Goal: Task Accomplishment & Management: Complete application form

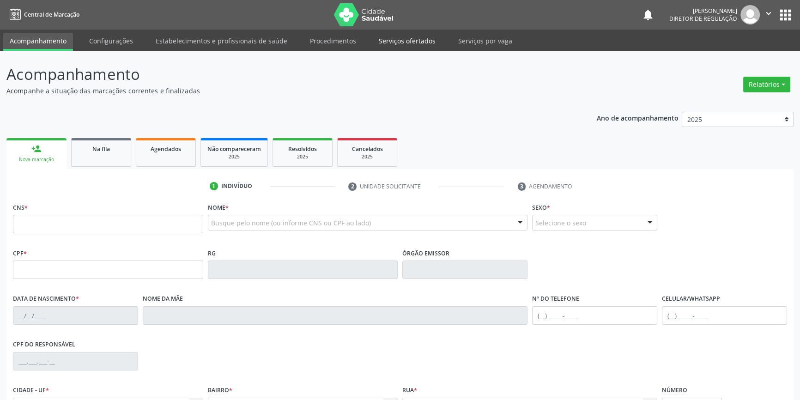
click at [413, 44] on link "Serviços ofertados" at bounding box center [407, 41] width 70 height 16
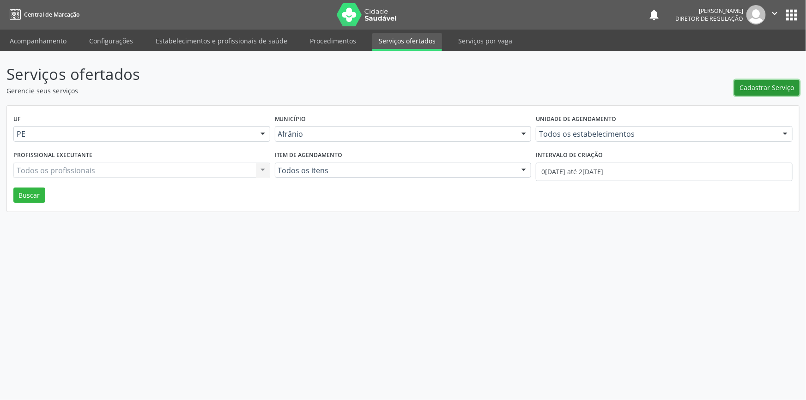
click at [765, 92] on button "Cadastrar Serviço" at bounding box center [766, 88] width 65 height 16
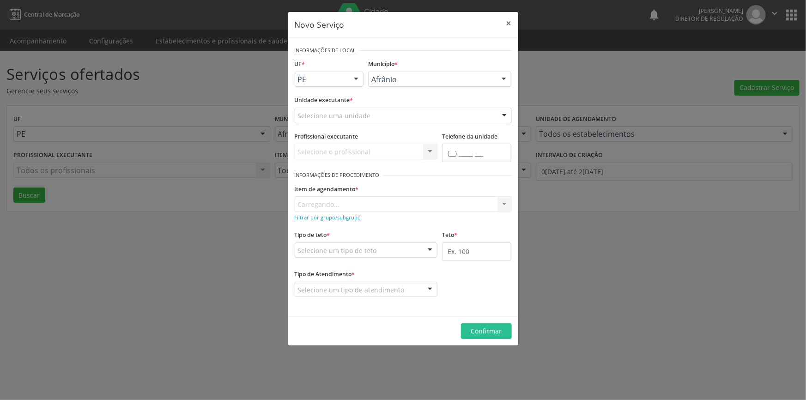
click at [419, 123] on div "Unidade executante * Selecione uma unidade Academia da Saude de Afranio Academi…" at bounding box center [403, 111] width 222 height 36
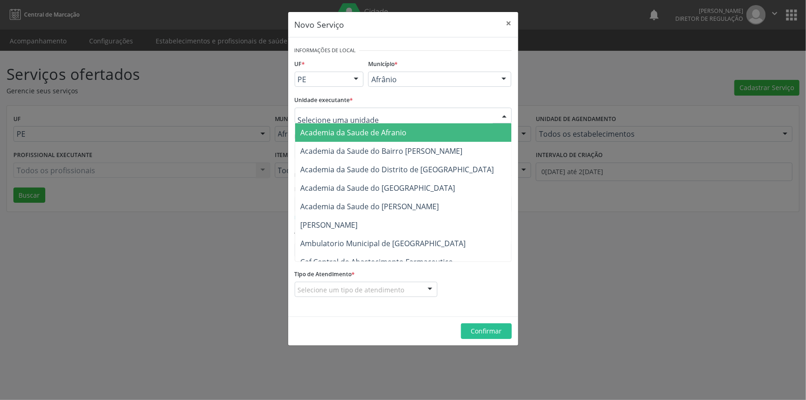
click at [416, 120] on div at bounding box center [403, 116] width 217 height 16
type input "CIME"
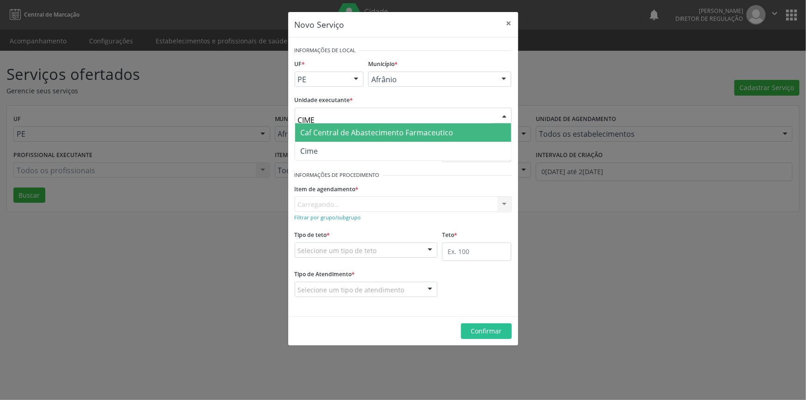
click at [391, 149] on span "Cime" at bounding box center [403, 151] width 216 height 18
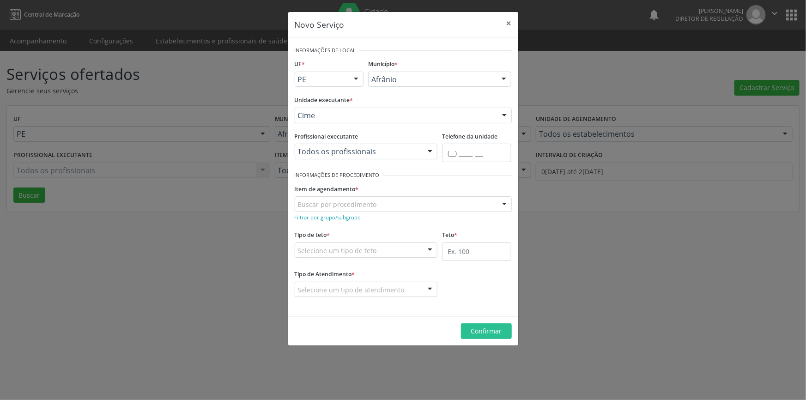
click at [372, 198] on div "Buscar por procedimento" at bounding box center [403, 204] width 217 height 16
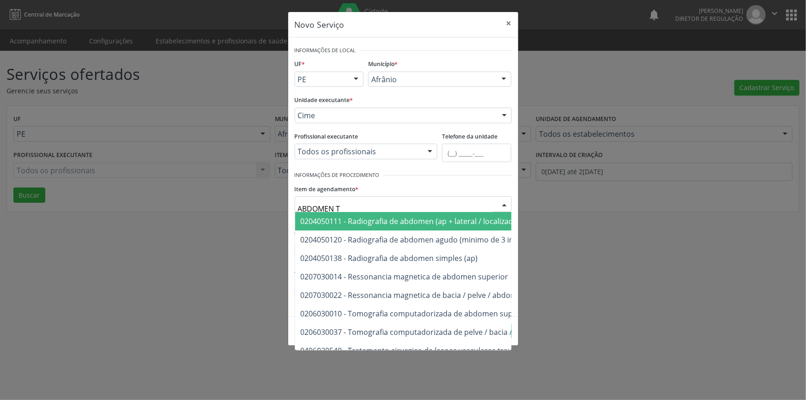
type input "ABDOMEN TO"
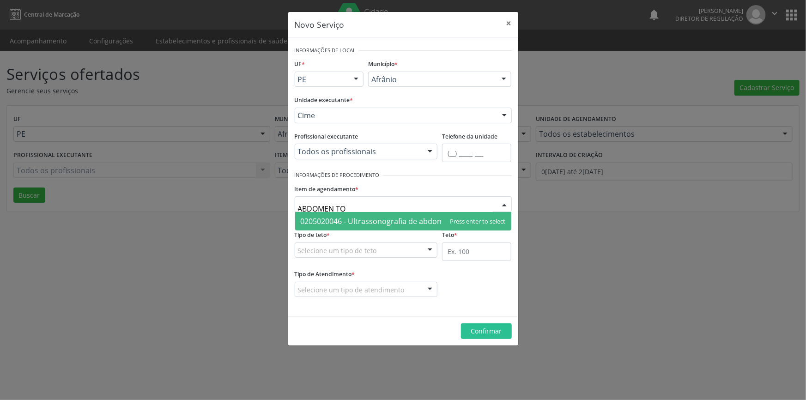
click at [390, 226] on span "0205020046 - Ultrassonografia de abdomen total" at bounding box center [403, 221] width 216 height 18
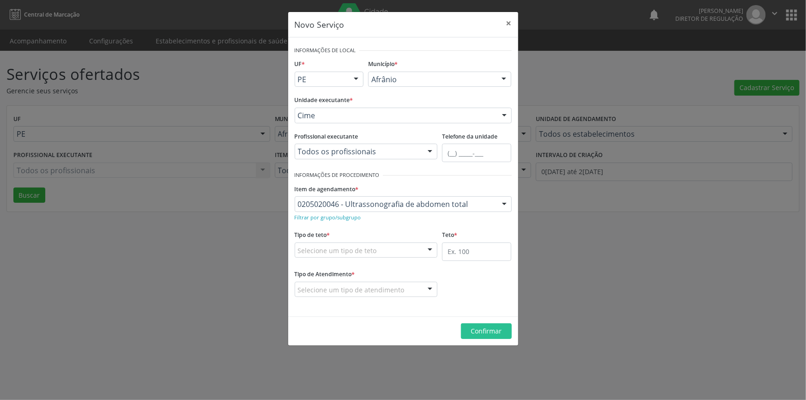
click at [383, 251] on div "Selecione um tipo de teto" at bounding box center [366, 251] width 143 height 16
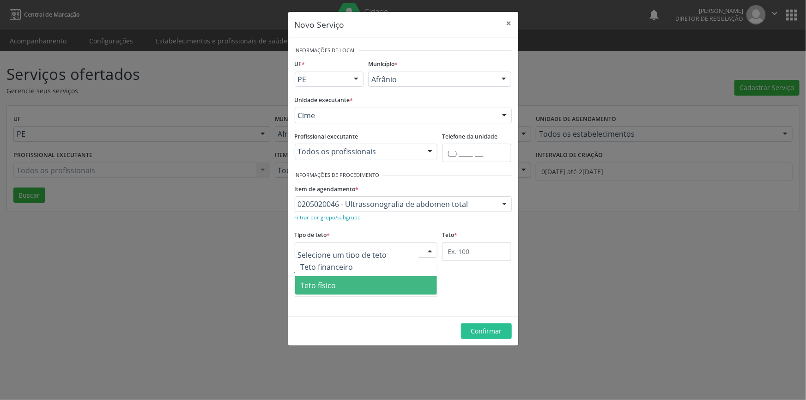
click at [355, 283] on span "Teto físico" at bounding box center [366, 285] width 142 height 18
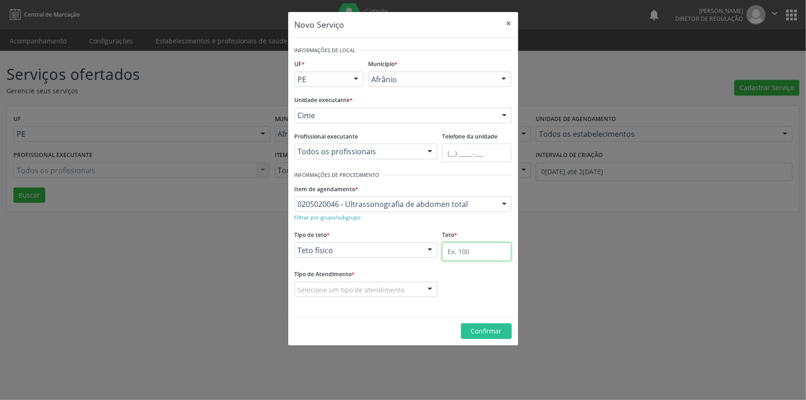
click at [457, 254] on input "text" at bounding box center [476, 252] width 69 height 18
type input "1"
drag, startPoint x: 382, startPoint y: 291, endPoint x: 372, endPoint y: 297, distance: 11.0
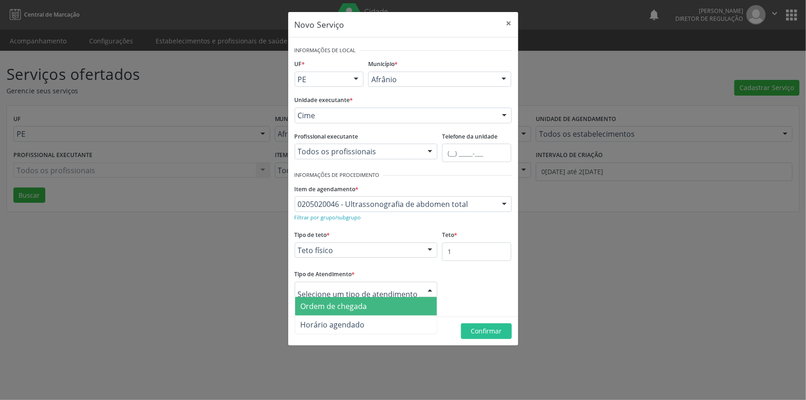
click at [364, 307] on span "Ordem de chegada" at bounding box center [334, 306] width 67 height 10
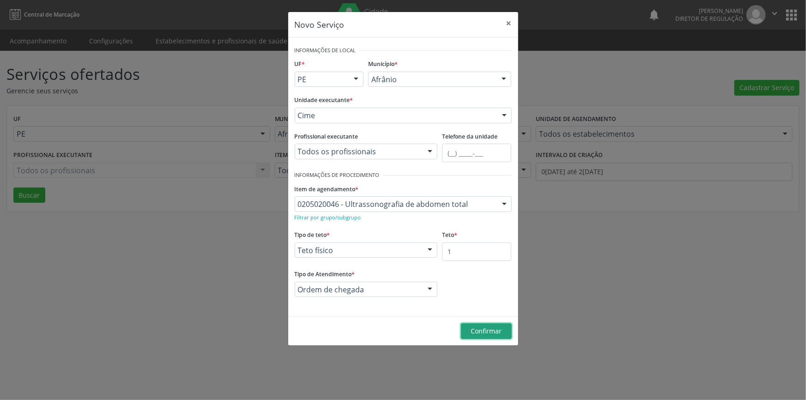
click at [479, 334] on span "Confirmar" at bounding box center [486, 331] width 31 height 9
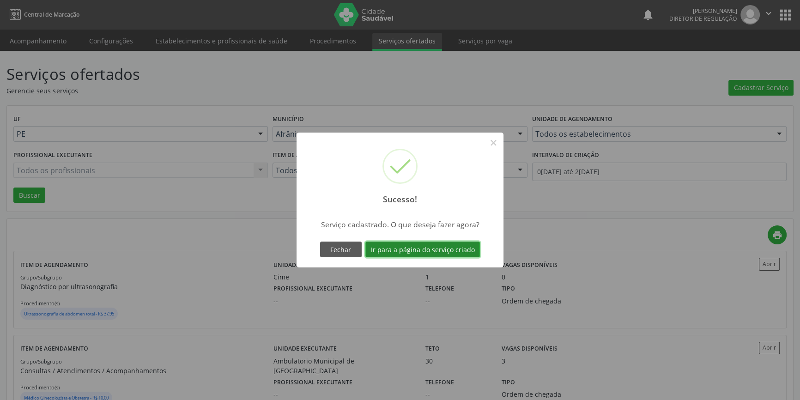
click at [451, 253] on button "Ir para a página do serviço criado" at bounding box center [422, 250] width 115 height 16
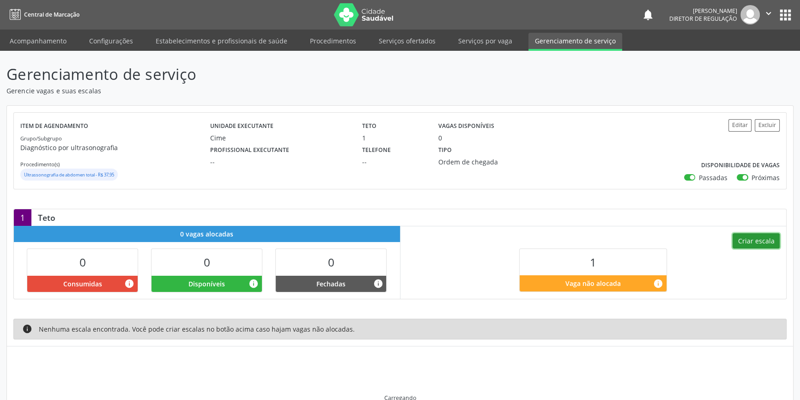
click at [764, 240] on button "Criar escala" at bounding box center [756, 241] width 47 height 16
select select "7"
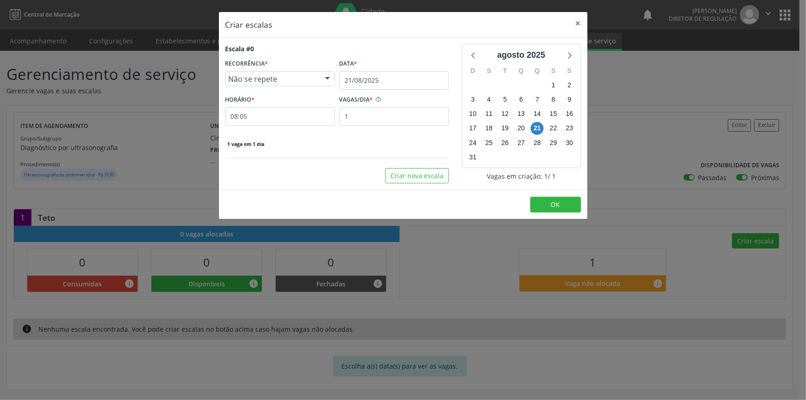
click at [398, 90] on div "Escala #0 RECORRÊNCIA * Não se repete Não se repete Diário/Semanal Mensal Nenhu…" at bounding box center [337, 96] width 224 height 104
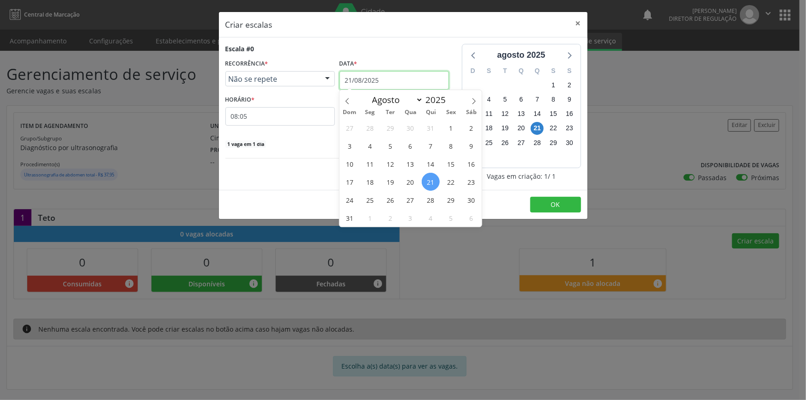
click at [397, 85] on input "21/08/2025" at bounding box center [394, 80] width 109 height 18
click at [431, 199] on span "28" at bounding box center [431, 200] width 18 height 18
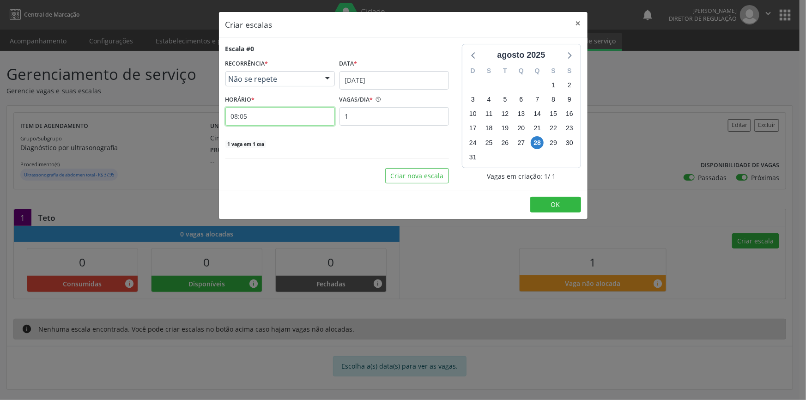
click at [275, 121] on input "08:05" at bounding box center [279, 116] width 109 height 18
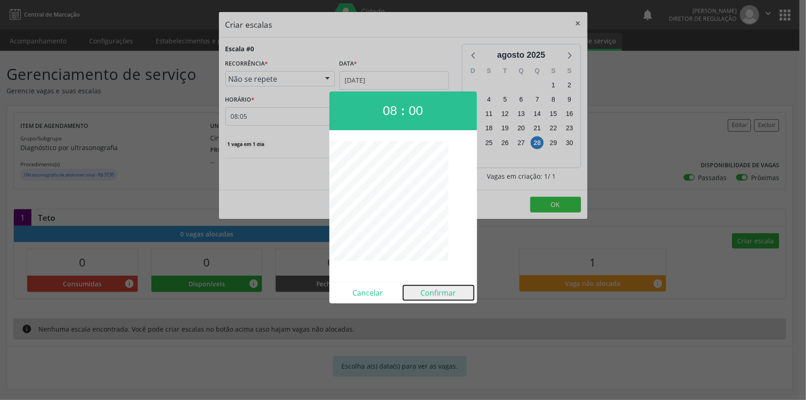
click at [438, 295] on button "Confirmar" at bounding box center [438, 292] width 71 height 15
type input "08:00"
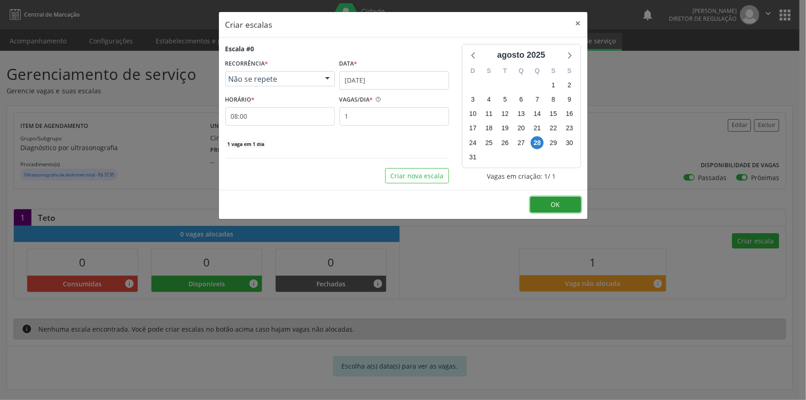
click at [543, 211] on button "OK" at bounding box center [555, 205] width 51 height 16
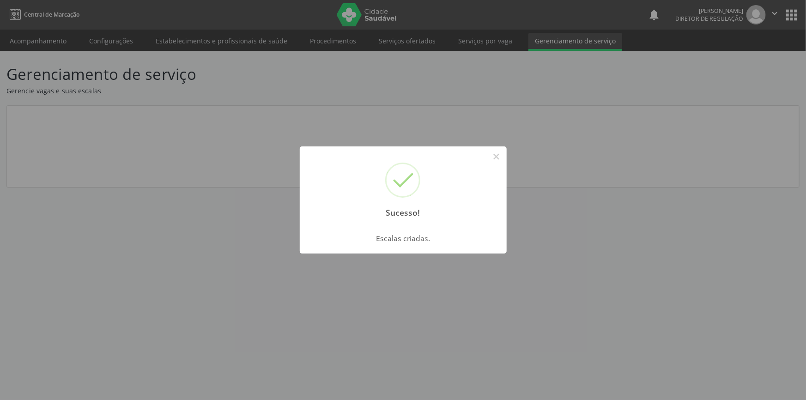
click at [126, 85] on div "Sucesso! × Escalas criadas. OK Cancel" at bounding box center [403, 200] width 806 height 400
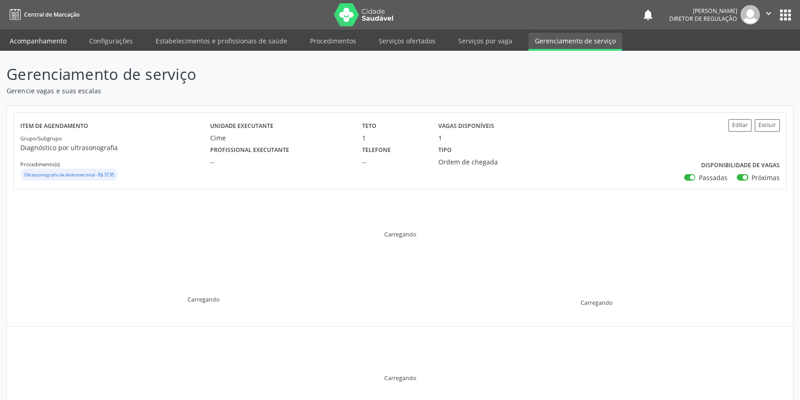
click at [51, 46] on link "Acompanhamento" at bounding box center [38, 41] width 70 height 16
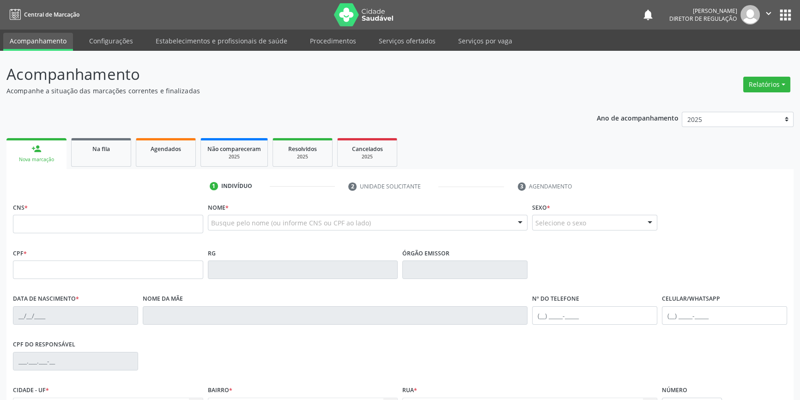
click at [49, 42] on link "Acompanhamento" at bounding box center [38, 42] width 70 height 18
click at [85, 220] on input "text" at bounding box center [108, 224] width 190 height 18
type input "708 2081 6637 4348"
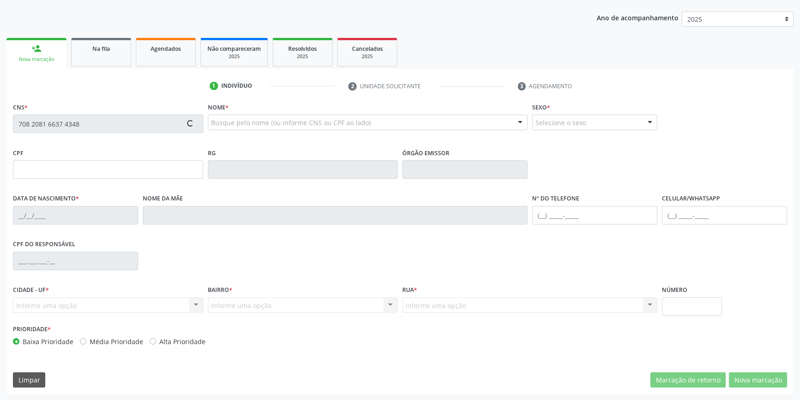
type input "272.354.754-04"
type input "26/04/1945"
type input "Antonia Clementina de Jesus"
type input "(87) 98865-6446"
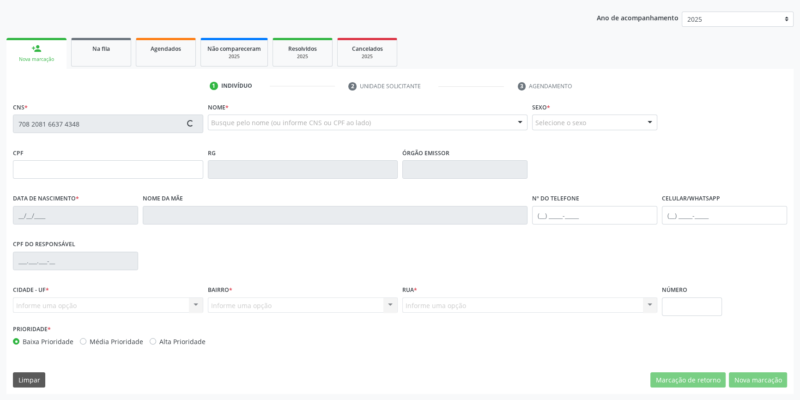
type input "S/N"
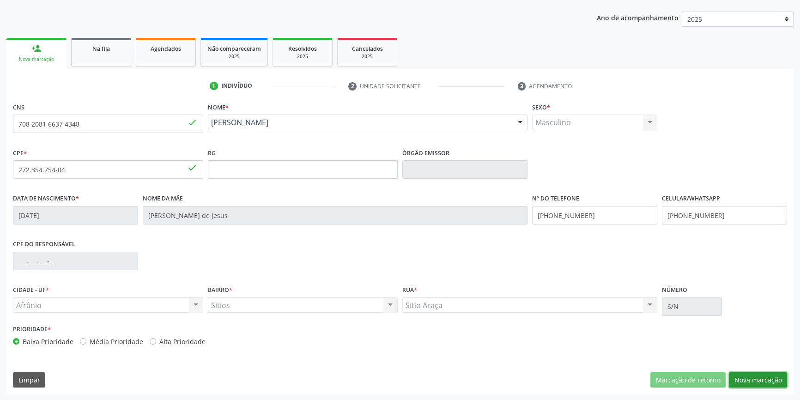
click at [761, 375] on button "Nova marcação" at bounding box center [758, 380] width 58 height 16
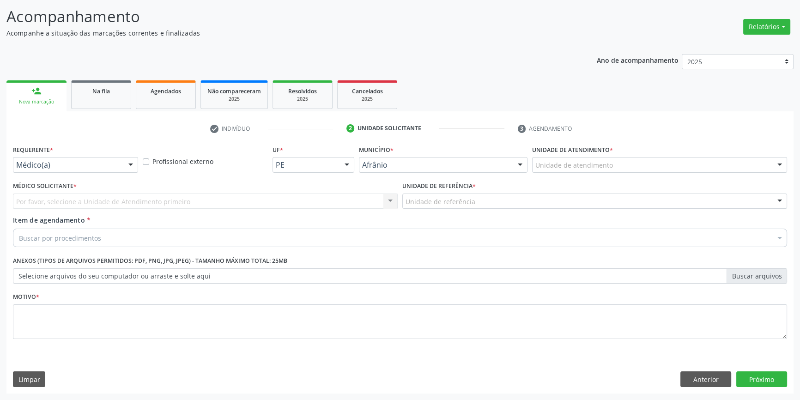
scroll to position [57, 0]
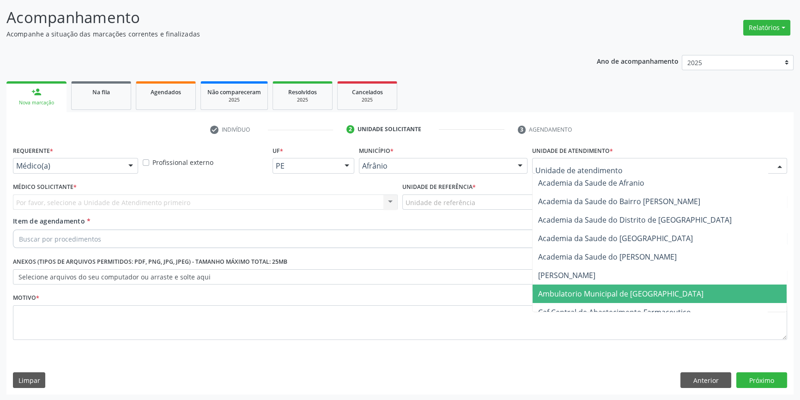
click at [586, 296] on span "Ambulatorio Municipal de [GEOGRAPHIC_DATA]" at bounding box center [620, 294] width 165 height 10
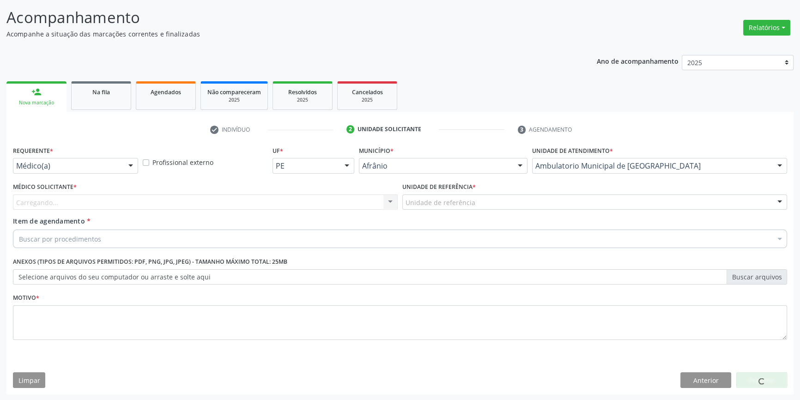
click at [476, 200] on div "Unidade de referência" at bounding box center [594, 202] width 385 height 16
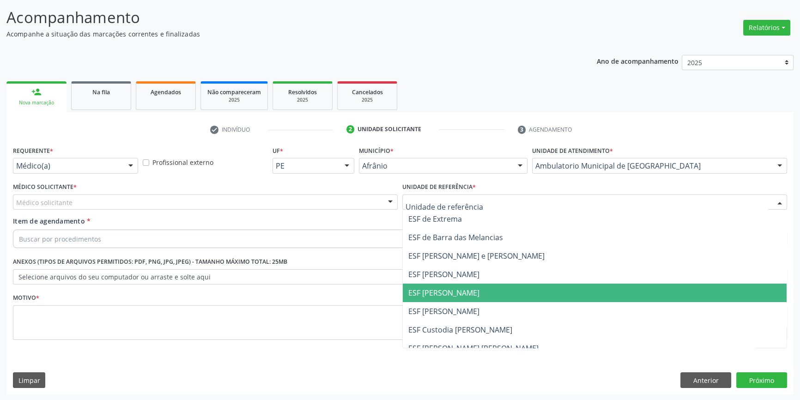
drag, startPoint x: 439, startPoint y: 294, endPoint x: 329, endPoint y: 235, distance: 124.6
click at [439, 294] on span "ESF [PERSON_NAME]" at bounding box center [443, 293] width 71 height 10
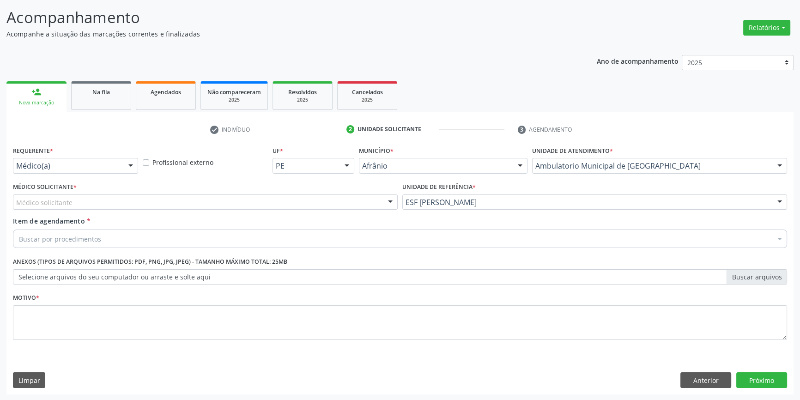
click at [226, 193] on div "Médico Solicitante * Médico solicitante Alysson Rodrigo Ferreira Cavalcanti Bru…" at bounding box center [205, 195] width 385 height 30
click at [196, 204] on div "Médico solicitante" at bounding box center [205, 202] width 385 height 16
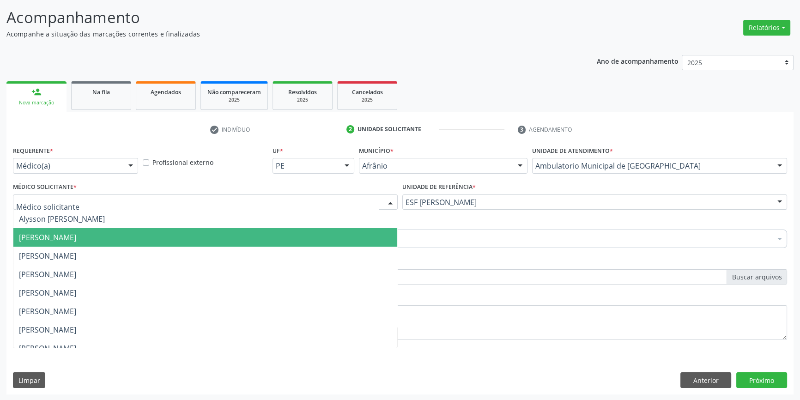
drag, startPoint x: 140, startPoint y: 234, endPoint x: 130, endPoint y: 235, distance: 9.7
click at [140, 234] on span "[PERSON_NAME]" at bounding box center [205, 237] width 384 height 18
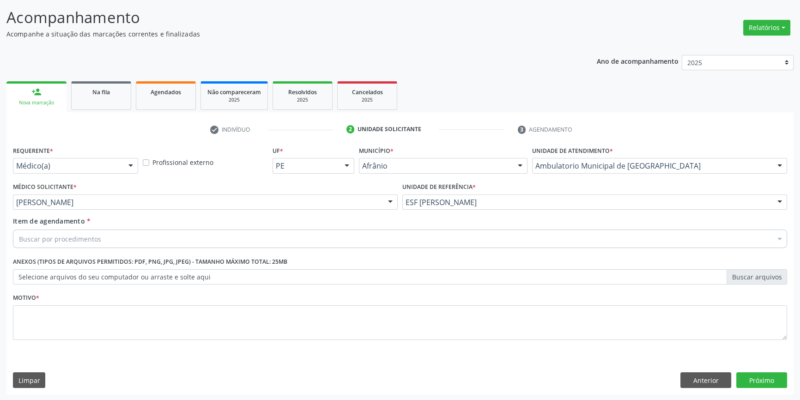
click at [126, 236] on div "Buscar por procedimentos" at bounding box center [400, 239] width 774 height 18
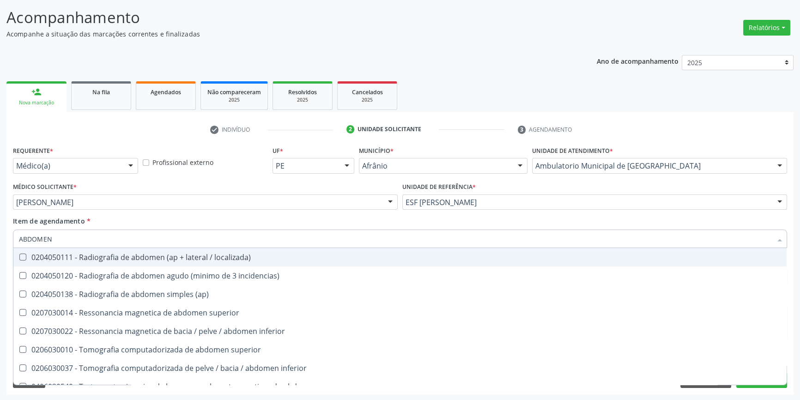
type input "ABDOMEN T"
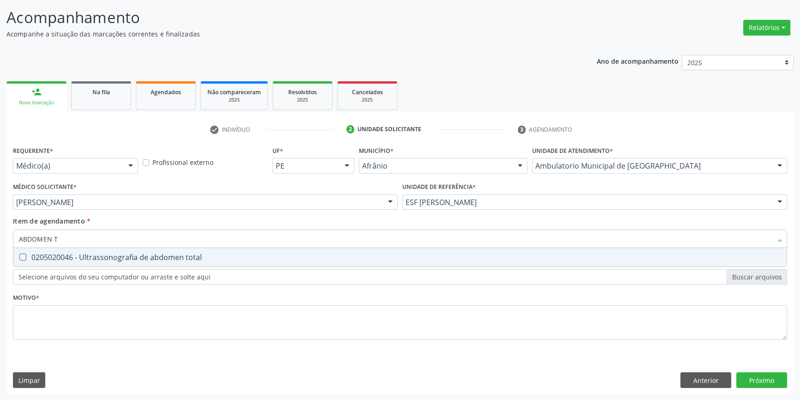
click at [188, 255] on div "0205020046 - Ultrassonografia de abdomen total" at bounding box center [400, 257] width 762 height 7
checkbox total "true"
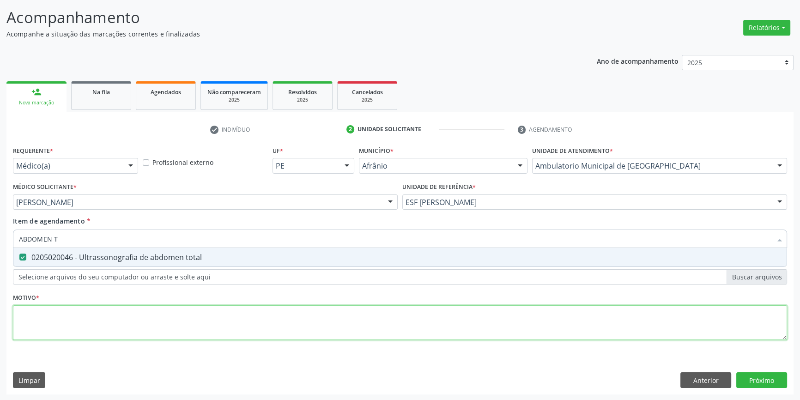
click at [183, 320] on div "Requerente * Médico(a) Médico(a) Enfermeiro(a) Paciente Nenhum resultado encont…" at bounding box center [400, 248] width 774 height 209
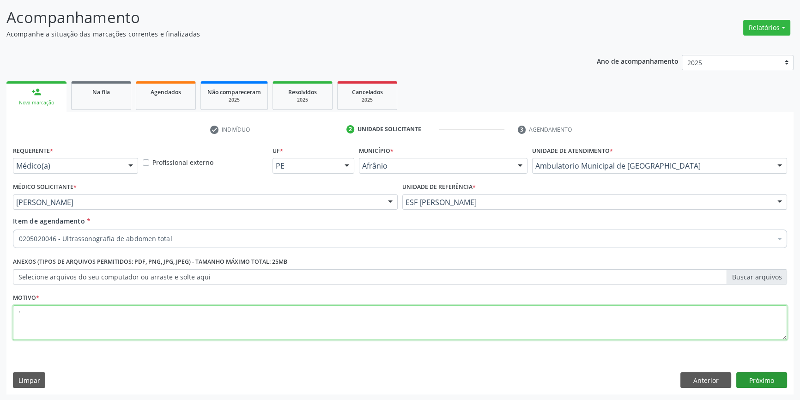
type textarea "'"
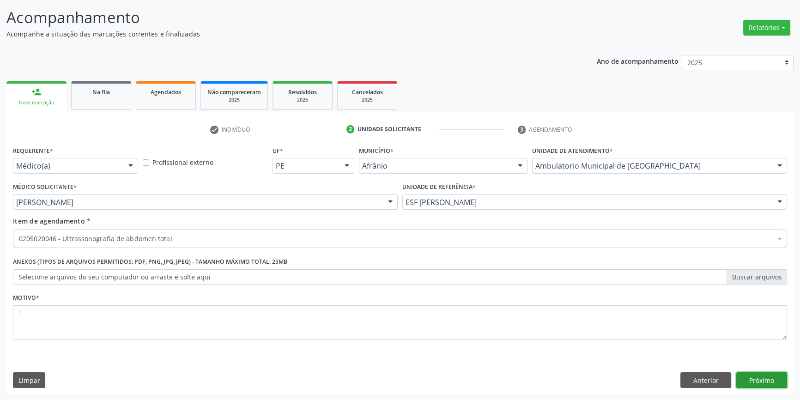
click at [758, 382] on button "Próximo" at bounding box center [761, 380] width 51 height 16
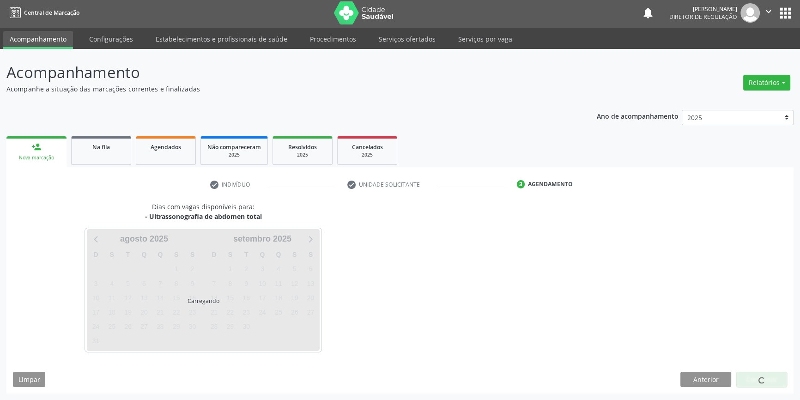
scroll to position [1, 0]
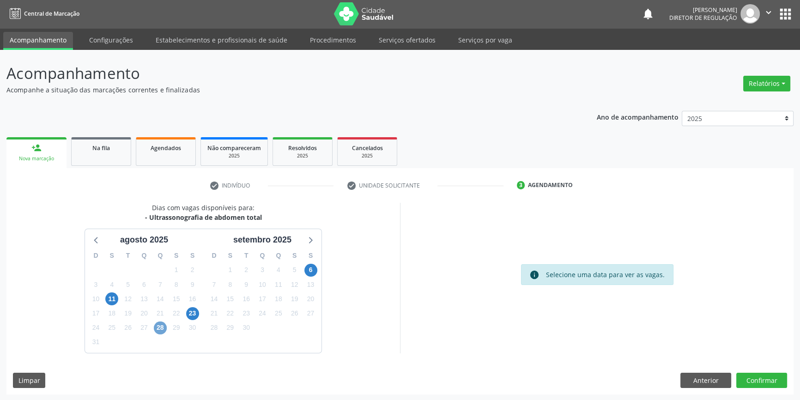
click at [161, 326] on span "28" at bounding box center [160, 328] width 13 height 13
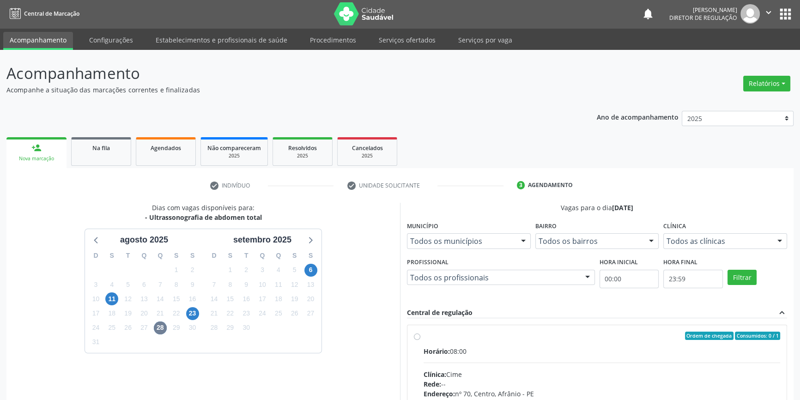
click at [514, 347] on div "Horário: 08:00" at bounding box center [602, 351] width 357 height 10
click at [420, 340] on input "Ordem de chegada Consumidos: 0 / 1 Horário: 08:00 Clínica: Cime Rede: -- Endere…" at bounding box center [417, 336] width 6 height 8
radio input "true"
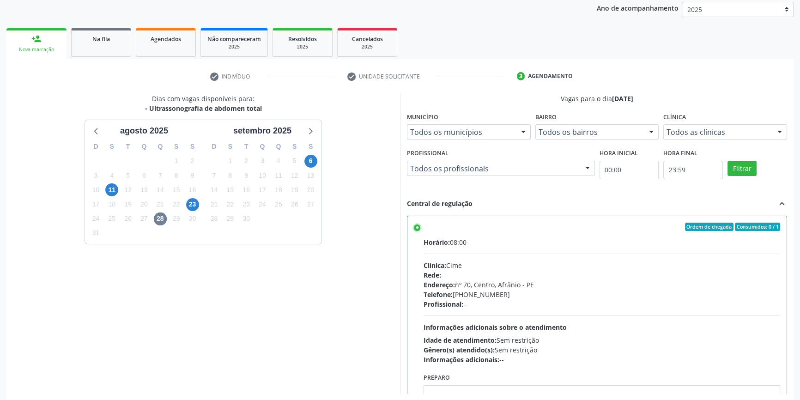
scroll to position [151, 0]
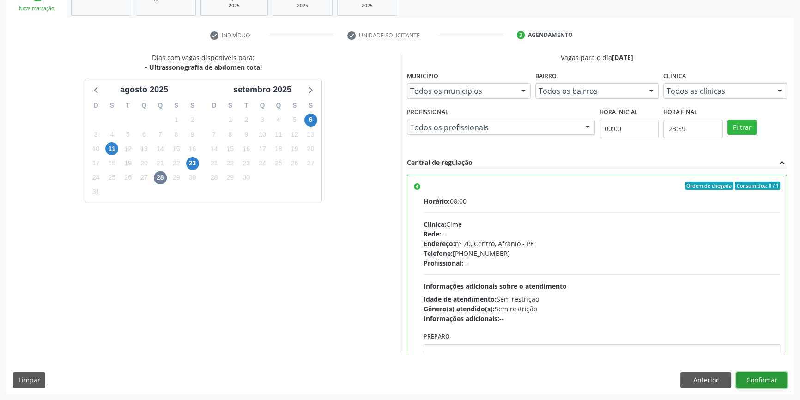
click at [769, 382] on button "Confirmar" at bounding box center [761, 380] width 51 height 16
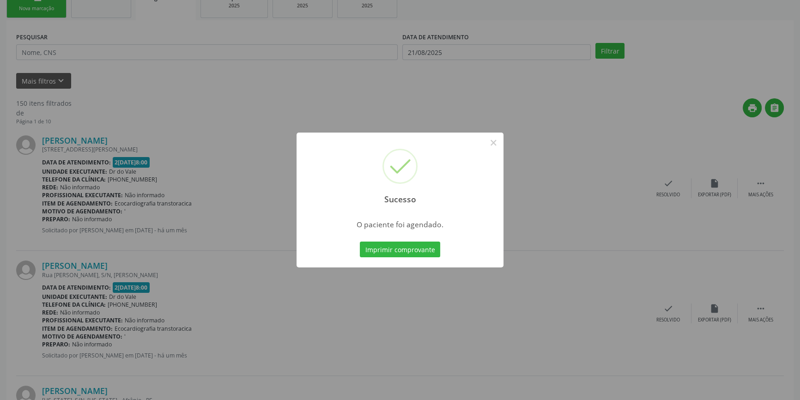
scroll to position [0, 0]
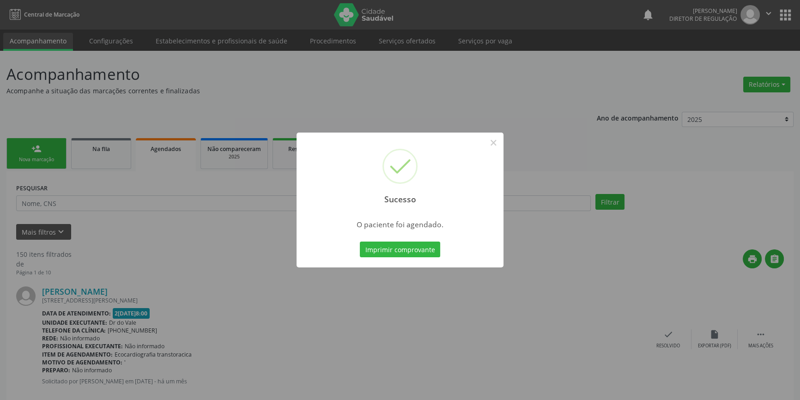
click at [391, 240] on div "Imprimir comprovante Cancel" at bounding box center [400, 249] width 85 height 19
click at [385, 246] on button "Imprimir comprovante" at bounding box center [400, 250] width 80 height 16
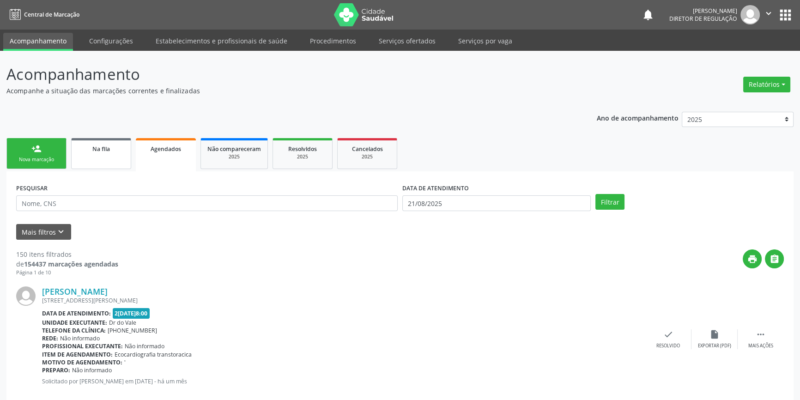
click at [113, 167] on link "Na fila" at bounding box center [101, 153] width 60 height 31
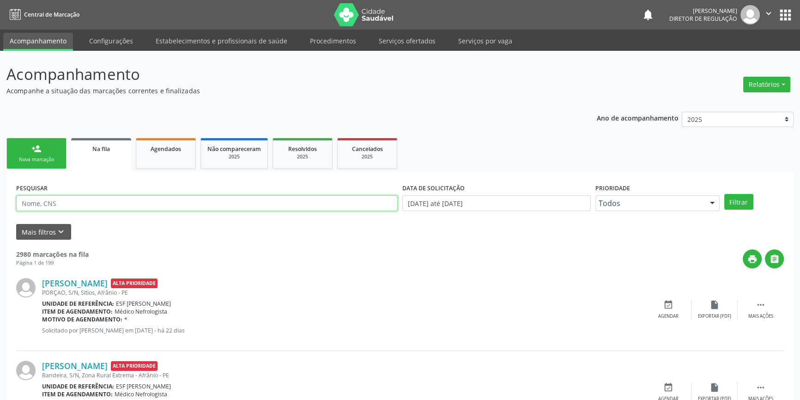
click at [100, 207] on input "text" at bounding box center [207, 203] width 382 height 16
click at [730, 203] on button "Filtrar" at bounding box center [738, 202] width 29 height 16
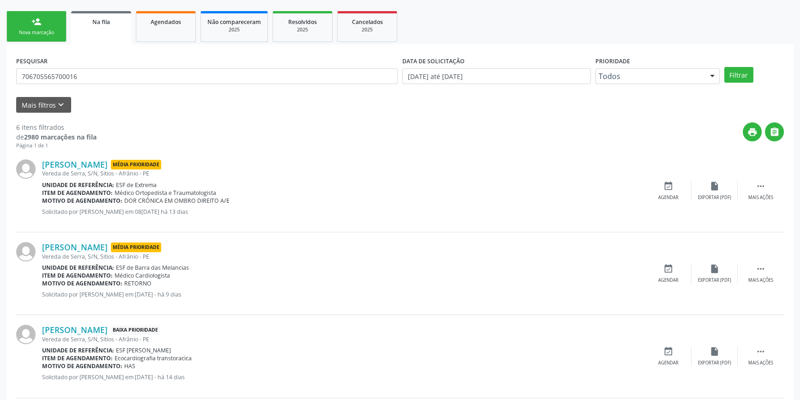
scroll to position [52, 0]
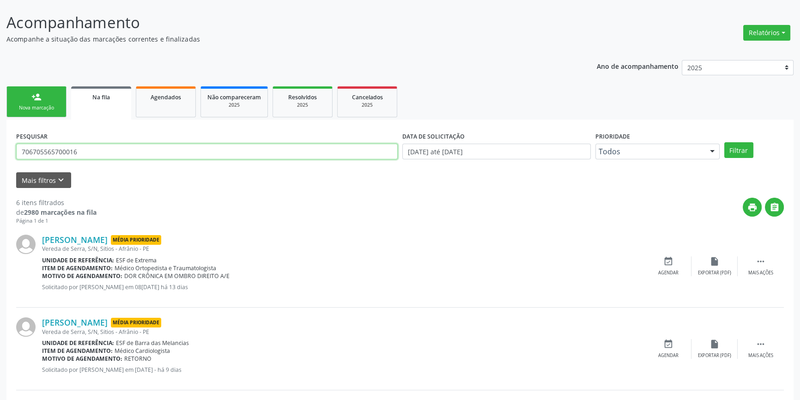
drag, startPoint x: 85, startPoint y: 148, endPoint x: 0, endPoint y: 115, distance: 91.3
click at [0, 115] on div "Acompanhamento Acompanhe a situação das marcações correntes e finalizadas Relat…" at bounding box center [400, 368] width 800 height 738
click at [748, 146] on button "Filtrar" at bounding box center [738, 150] width 29 height 16
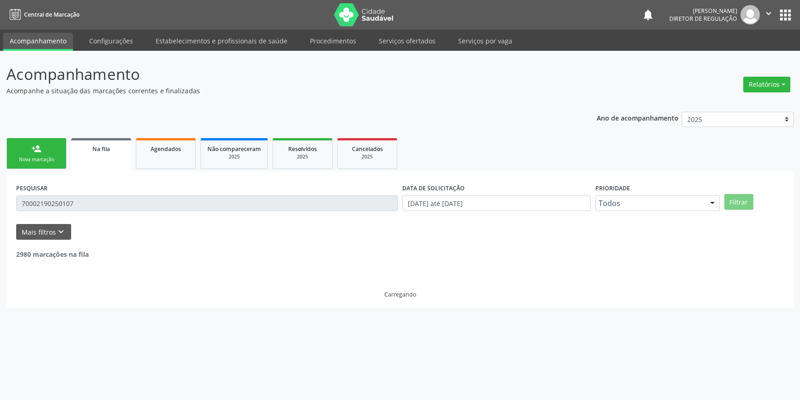
scroll to position [0, 0]
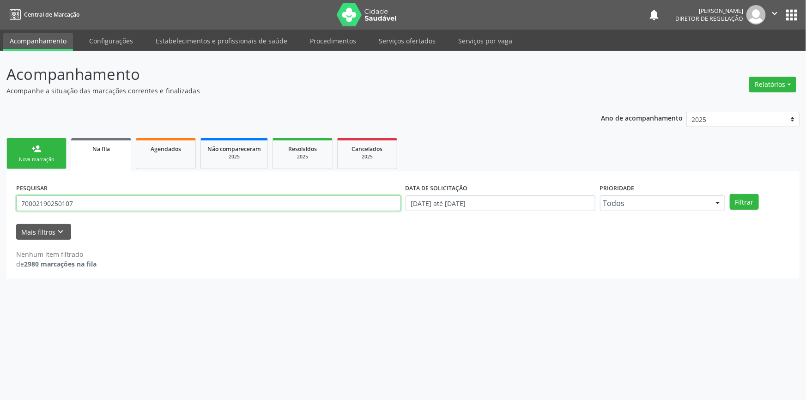
drag, startPoint x: 148, startPoint y: 210, endPoint x: 0, endPoint y: 187, distance: 149.5
click at [0, 194] on div "Acompanhamento Acompanhe a situação das marcações correntes e finalizadas Relat…" at bounding box center [403, 225] width 806 height 349
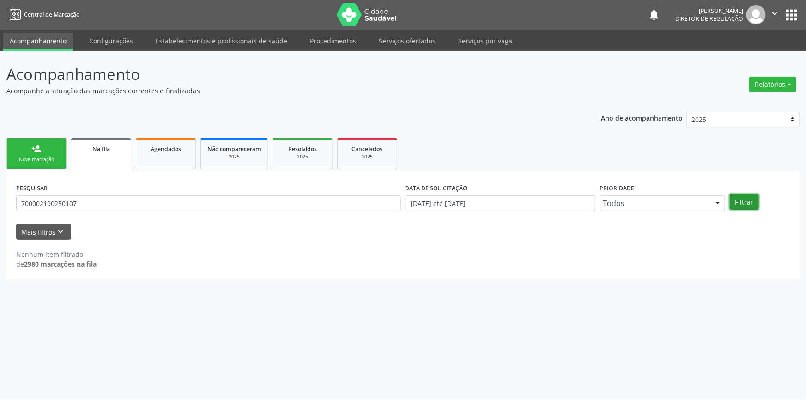
click at [742, 203] on button "Filtrar" at bounding box center [744, 202] width 29 height 16
drag, startPoint x: 146, startPoint y: 214, endPoint x: 63, endPoint y: 206, distance: 83.1
click at [63, 206] on div "PESQUISAR 700002190250107" at bounding box center [208, 199] width 389 height 36
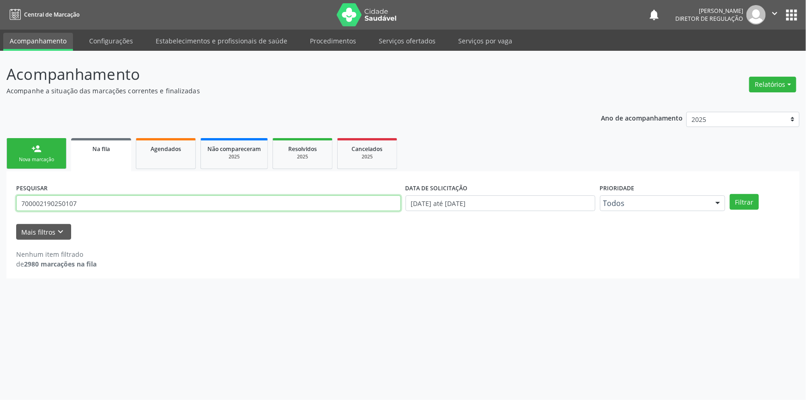
drag, startPoint x: 91, startPoint y: 200, endPoint x: 8, endPoint y: 194, distance: 82.9
click at [8, 194] on div "PESQUISAR 700002190250107 DATA DE SOLICITAÇÃO 01/01/2018 até 21/08/2025 Priorid…" at bounding box center [402, 224] width 793 height 107
paste input "9019 7052 7095"
type input "700 9019 7052 7095"
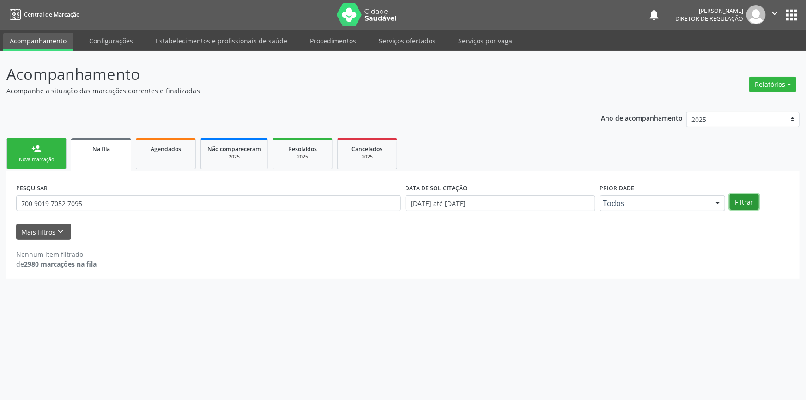
click at [740, 207] on button "Filtrar" at bounding box center [744, 202] width 29 height 16
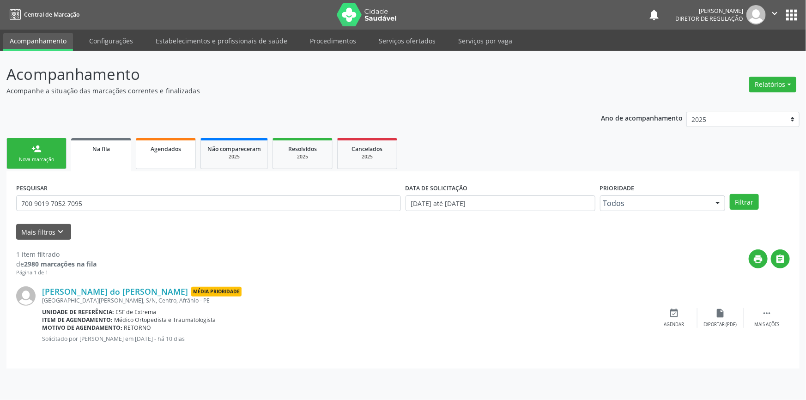
click at [162, 157] on link "Agendados" at bounding box center [166, 153] width 60 height 31
select select "7"
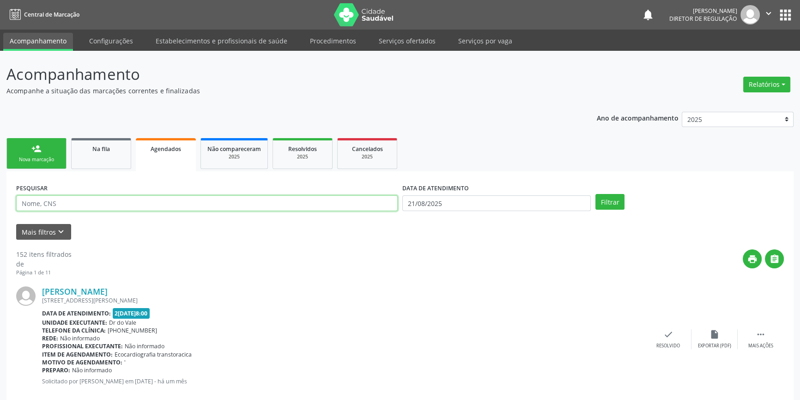
click at [145, 204] on input "text" at bounding box center [207, 203] width 382 height 16
paste input "700 9019 7052 7095"
type input "700 9019 7052 7095"
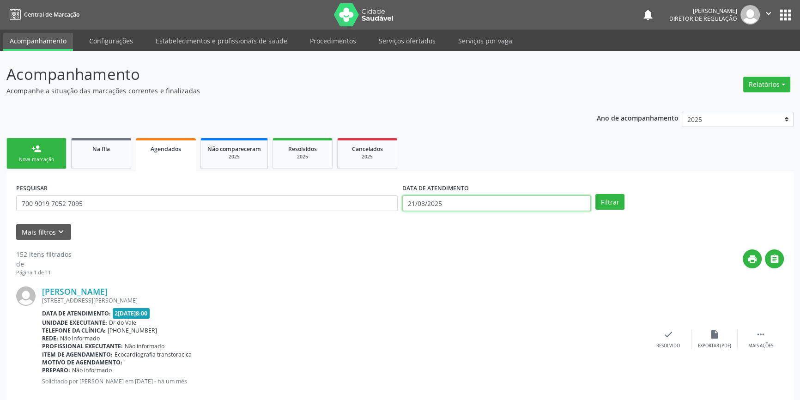
click at [461, 198] on input "21/08/2025" at bounding box center [496, 203] width 188 height 16
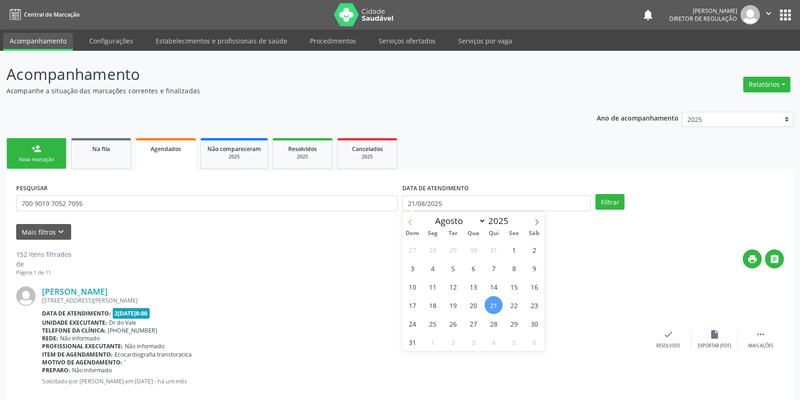
click at [412, 220] on icon at bounding box center [410, 222] width 6 height 6
select select "4"
click at [499, 252] on span "1" at bounding box center [494, 250] width 18 height 18
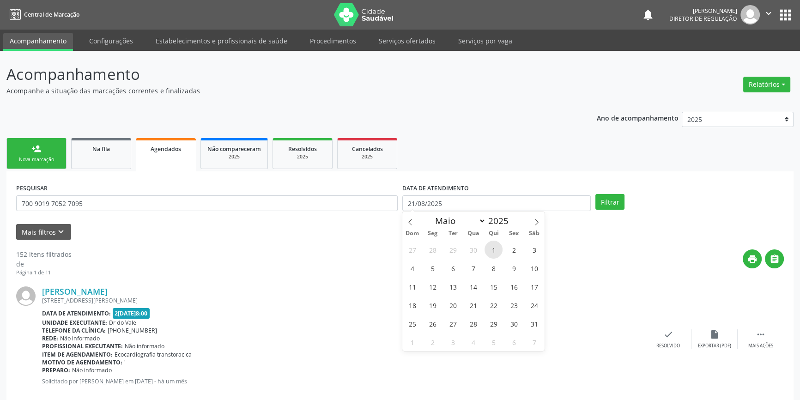
type input "01/05/2025"
click at [536, 222] on icon at bounding box center [537, 222] width 6 height 6
select select "7"
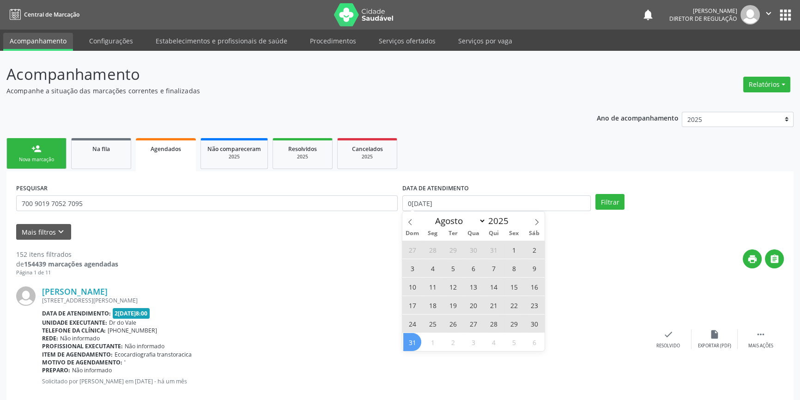
click at [420, 340] on span "31" at bounding box center [412, 342] width 18 height 18
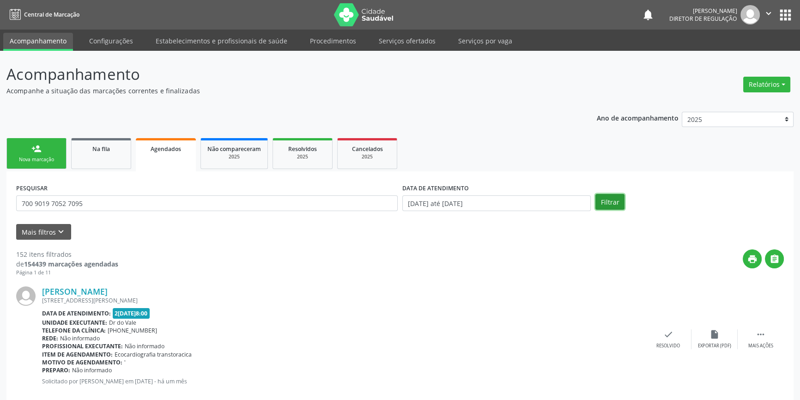
click at [615, 195] on button "Filtrar" at bounding box center [609, 202] width 29 height 16
click at [42, 151] on link "person_add Nova marcação" at bounding box center [36, 153] width 60 height 31
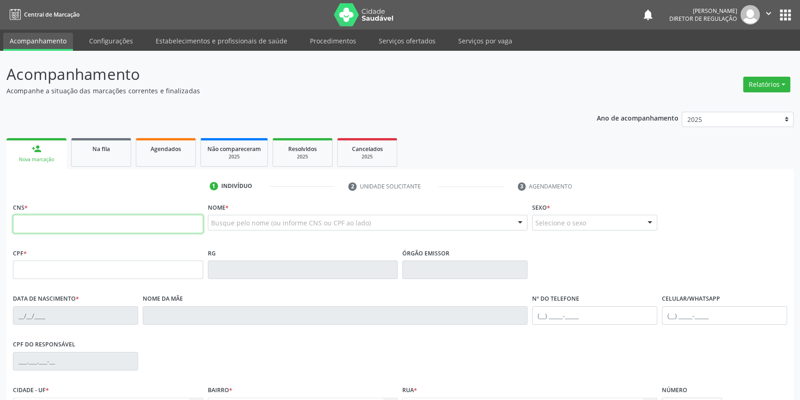
click at [66, 221] on input "text" at bounding box center [108, 224] width 190 height 18
type input "700 9019 7052 7095"
type input "02/12/1967"
type input "(87) 98848-8208"
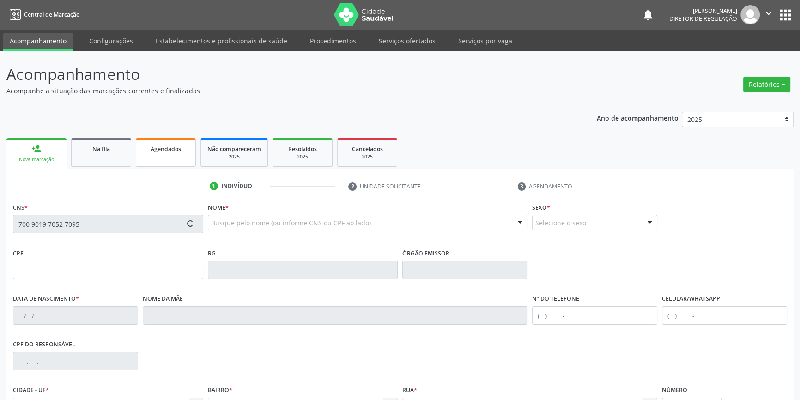
type input "S/N"
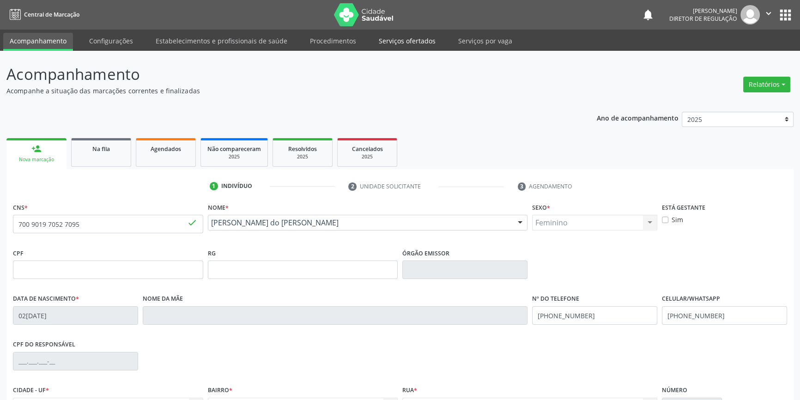
click at [394, 41] on link "Serviços ofertados" at bounding box center [407, 41] width 70 height 16
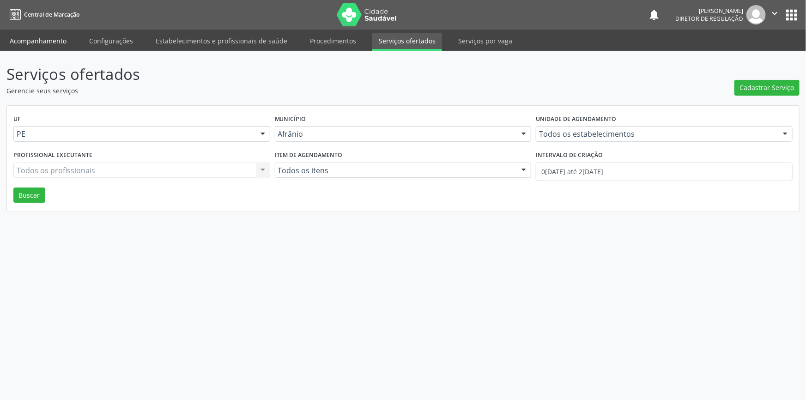
click at [46, 47] on link "Acompanhamento" at bounding box center [38, 41] width 70 height 16
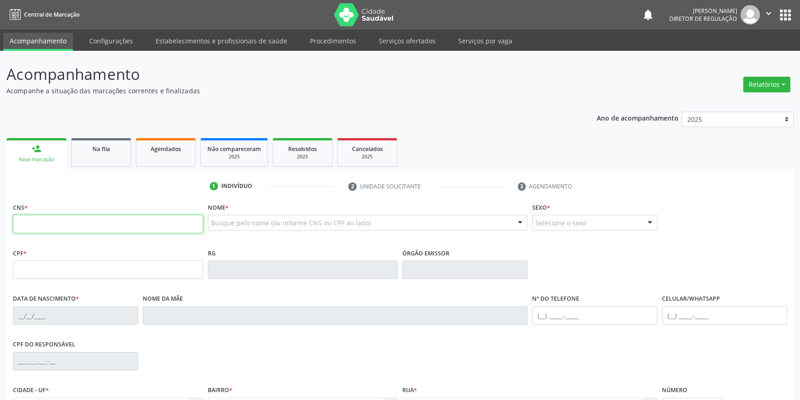
click at [106, 227] on input "text" at bounding box center [108, 224] width 190 height 18
type input "700 9019 7052 7095"
type input "02/12/1967"
type input "(87) 98848-8208"
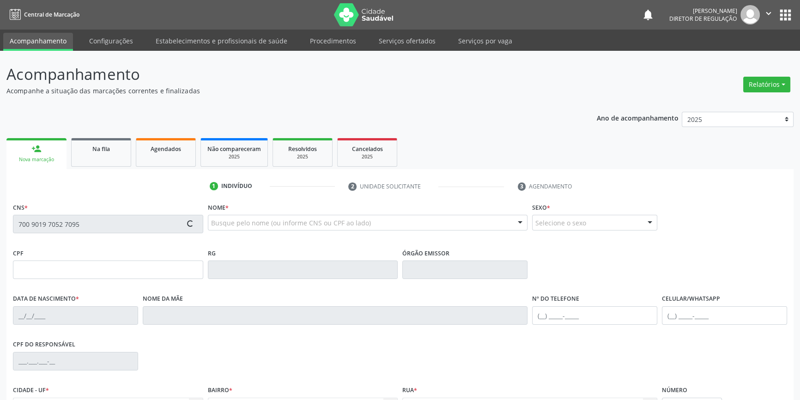
type input "S/N"
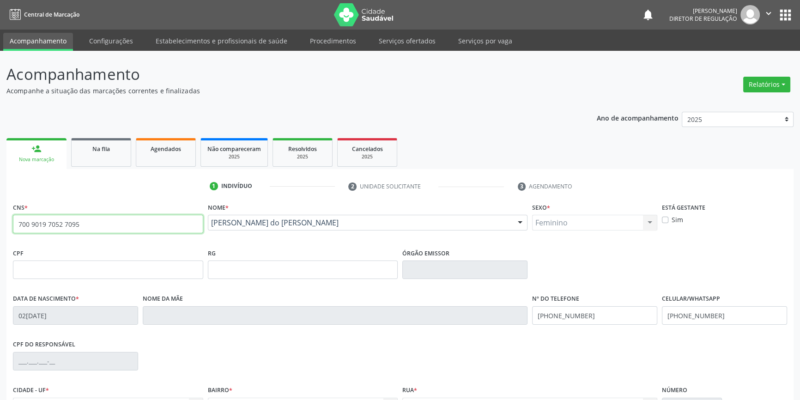
drag, startPoint x: 106, startPoint y: 230, endPoint x: 0, endPoint y: 211, distance: 107.5
click at [0, 211] on div "Acompanhamento Acompanhe a situação das marcações correntes e finalizadas Relat…" at bounding box center [400, 276] width 800 height 450
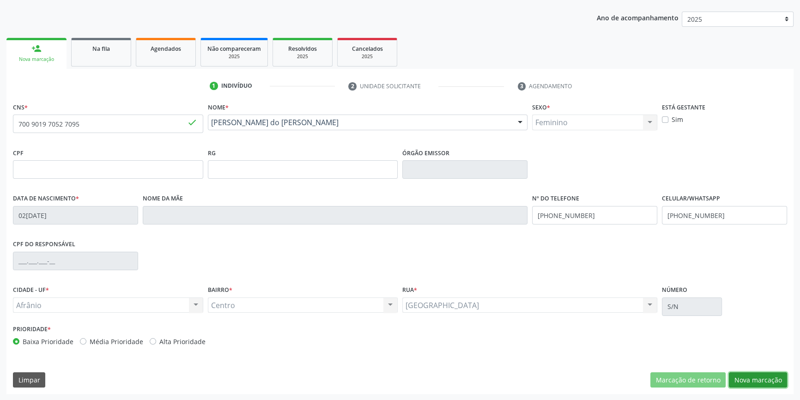
click at [751, 376] on button "Nova marcação" at bounding box center [758, 380] width 58 height 16
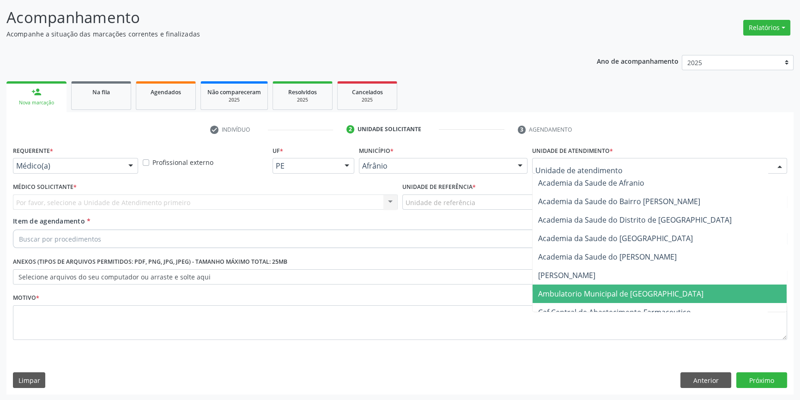
click at [578, 290] on span "Ambulatorio Municipal de [GEOGRAPHIC_DATA]" at bounding box center [620, 294] width 165 height 10
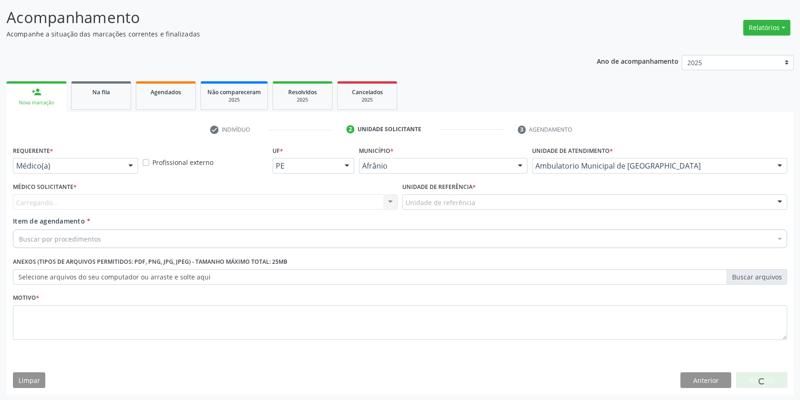
click at [491, 210] on div "Unidade de referência * Unidade de referência ESF de Extrema ESF de Barra das M…" at bounding box center [594, 198] width 389 height 36
click at [477, 205] on div "Unidade de referência" at bounding box center [594, 202] width 385 height 16
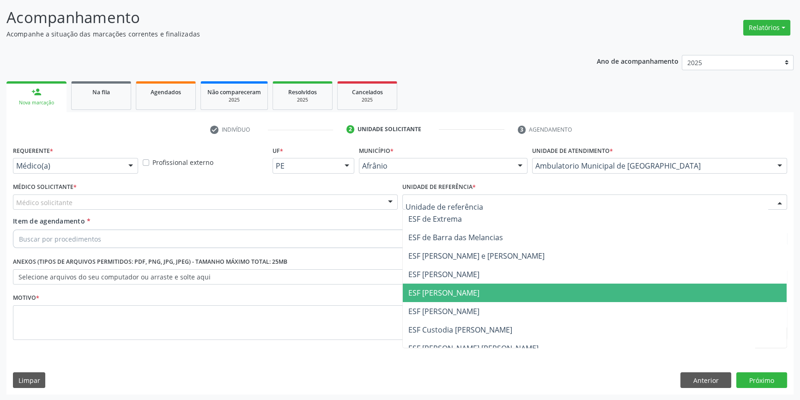
drag, startPoint x: 444, startPoint y: 291, endPoint x: 375, endPoint y: 264, distance: 74.2
click at [441, 291] on span "ESF [PERSON_NAME]" at bounding box center [443, 293] width 71 height 10
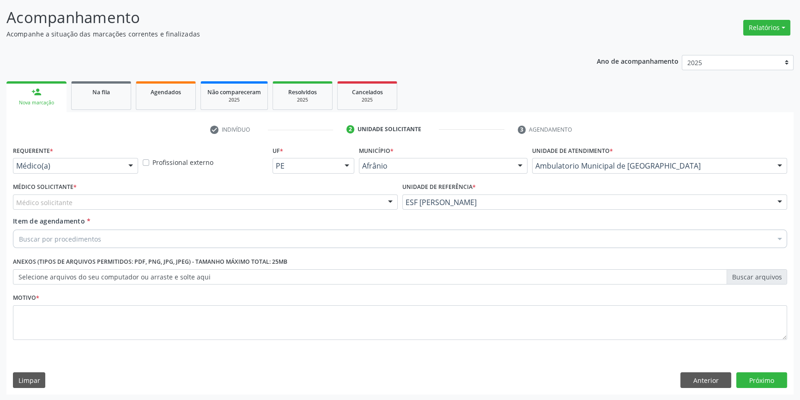
drag, startPoint x: 256, startPoint y: 204, endPoint x: 188, endPoint y: 226, distance: 72.3
click at [255, 204] on div "Médico solicitante" at bounding box center [205, 202] width 385 height 16
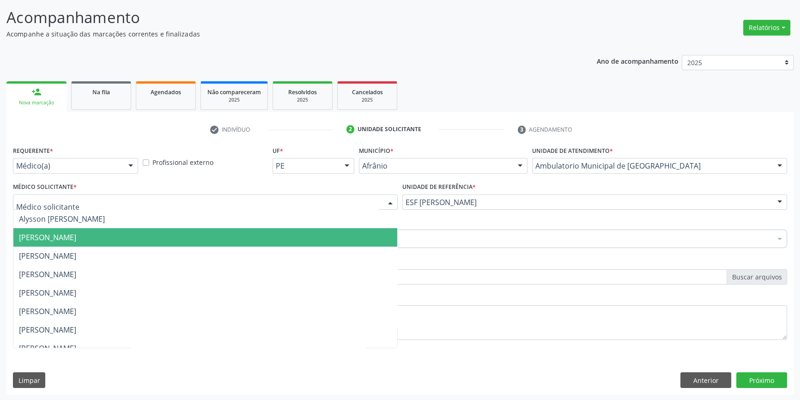
click at [133, 234] on span "[PERSON_NAME]" at bounding box center [205, 237] width 384 height 18
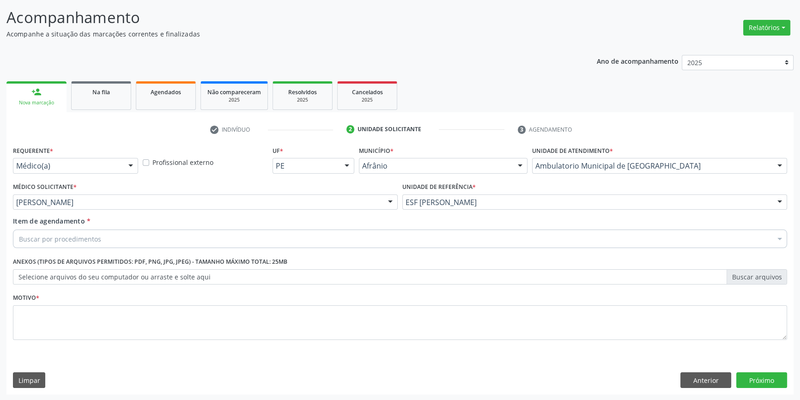
click at [110, 232] on div "Buscar por procedimentos" at bounding box center [400, 239] width 774 height 18
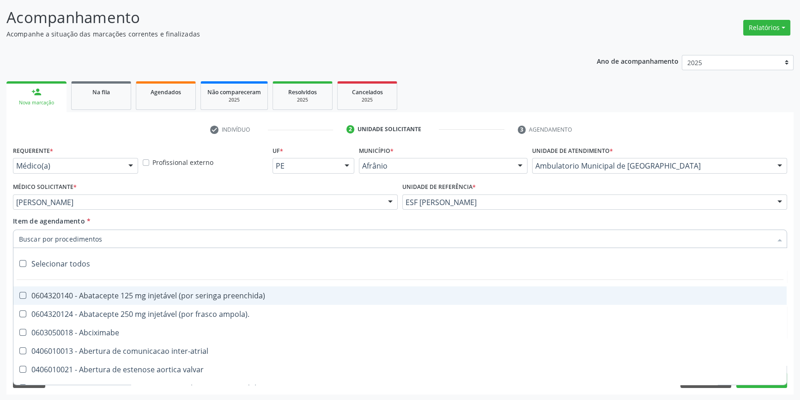
paste input "700 9019 7052 7095"
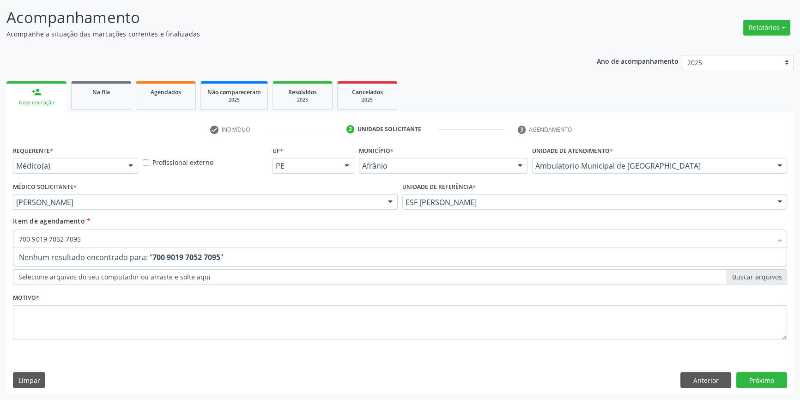
drag, startPoint x: 99, startPoint y: 237, endPoint x: 0, endPoint y: 234, distance: 99.4
click at [0, 234] on div "Acompanhamento Acompanhe a situação das marcações correntes e finalizadas Relat…" at bounding box center [400, 197] width 800 height 407
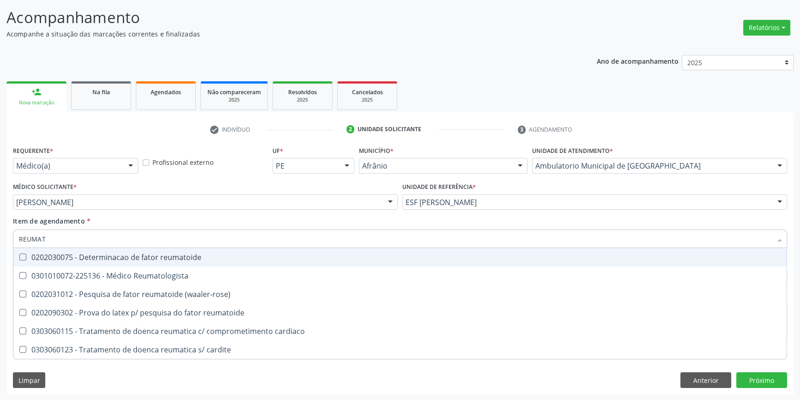
type input "REUMATO"
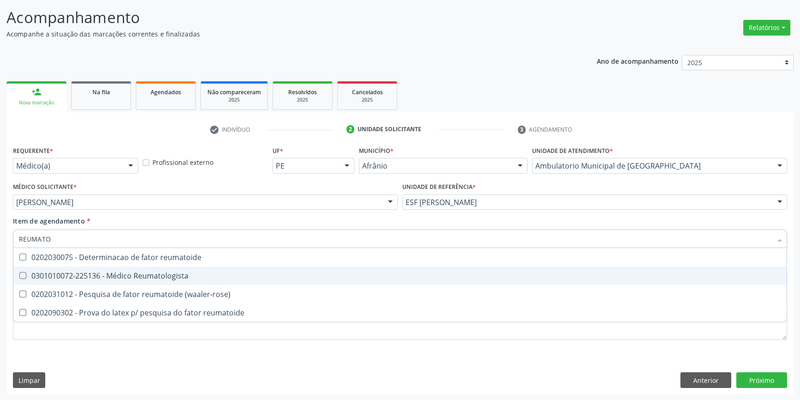
click at [64, 273] on div "0301010072-225136 - Médico Reumatologista" at bounding box center [400, 275] width 762 height 7
checkbox Reumatologista "true"
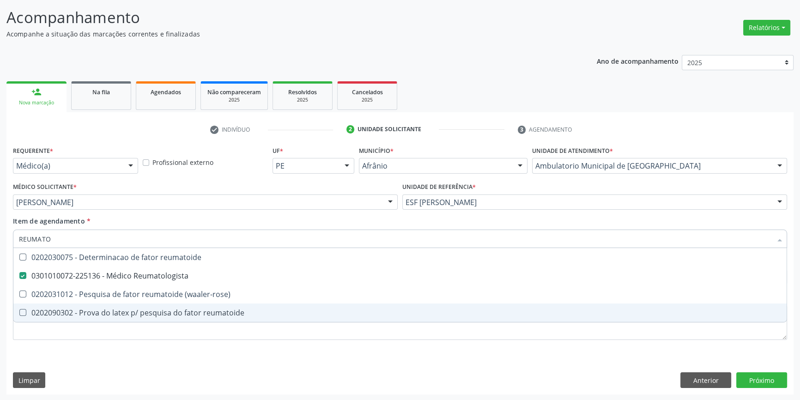
click at [86, 352] on div "Requerente * Médico(a) Médico(a) Enfermeiro(a) Paciente Nenhum resultado encont…" at bounding box center [399, 269] width 787 height 251
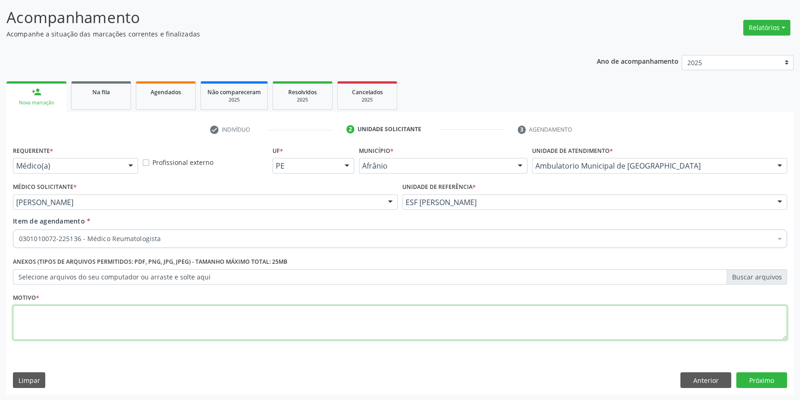
click at [83, 329] on textarea at bounding box center [400, 322] width 774 height 35
type textarea "'"
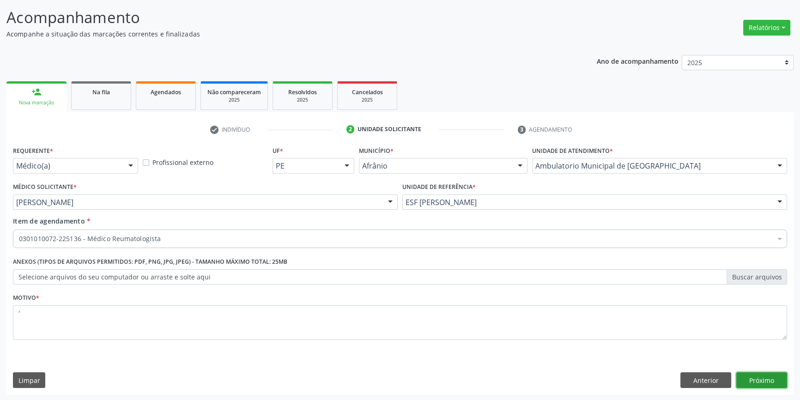
click at [781, 383] on button "Próximo" at bounding box center [761, 380] width 51 height 16
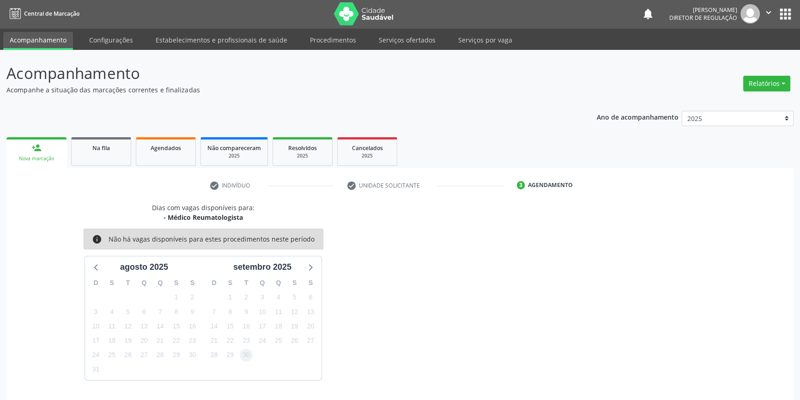
scroll to position [28, 0]
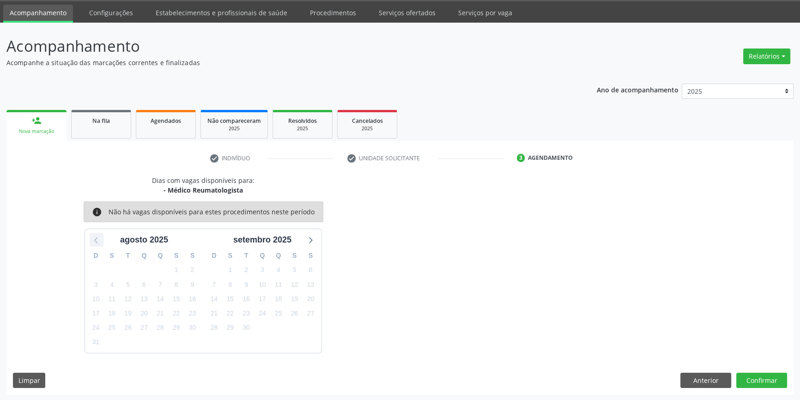
click at [97, 240] on icon at bounding box center [97, 240] width 12 height 12
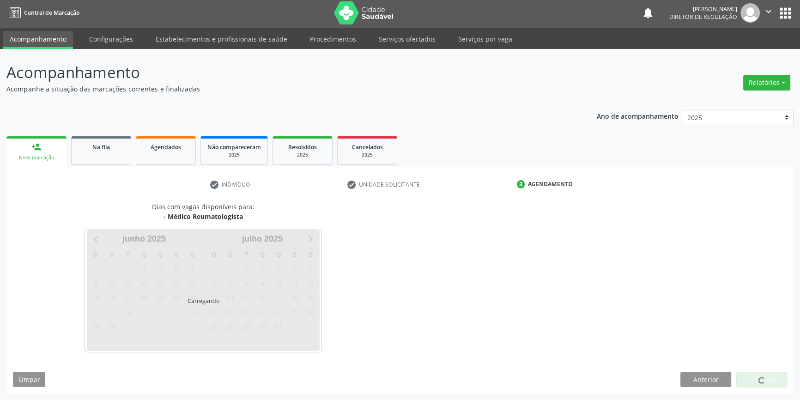
scroll to position [1, 0]
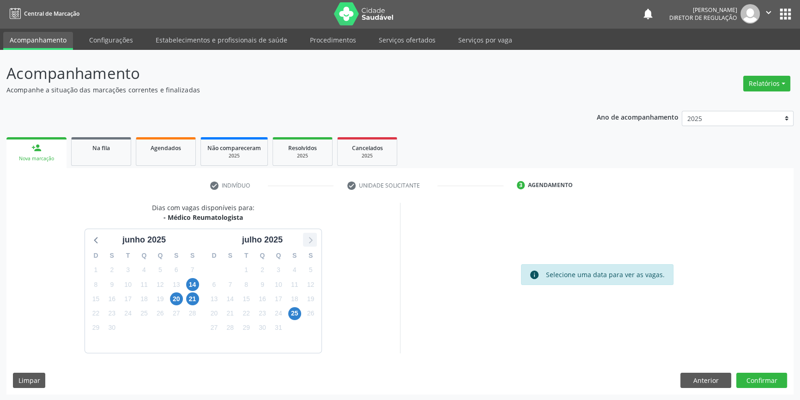
click at [307, 238] on icon at bounding box center [310, 240] width 12 height 12
click at [192, 313] on span "23" at bounding box center [192, 313] width 13 height 13
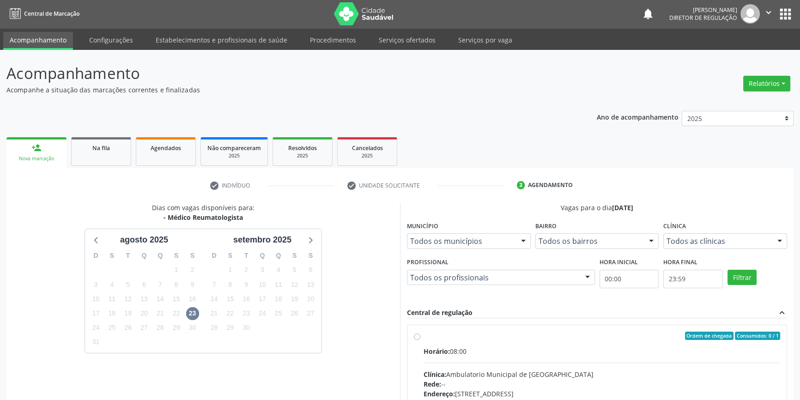
click at [449, 347] on span "Horário:" at bounding box center [437, 351] width 26 height 9
click at [420, 340] on input "Ordem de chegada Consumidos: 0 / 1 Horário: 08:00 Clínica: Ambulatorio Municipa…" at bounding box center [417, 336] width 6 height 8
radio input "true"
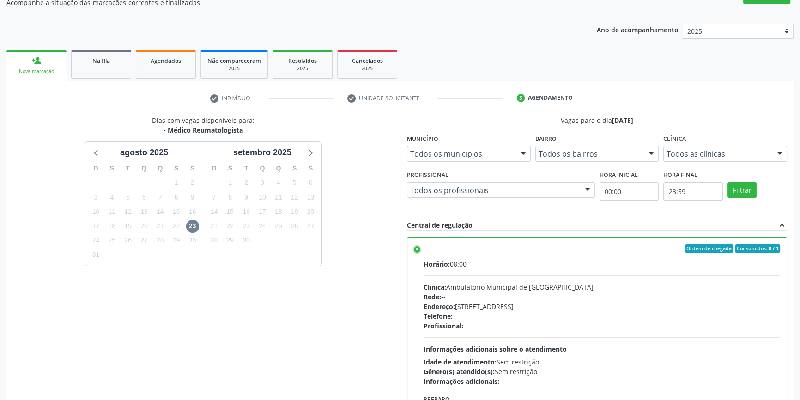
scroll to position [151, 0]
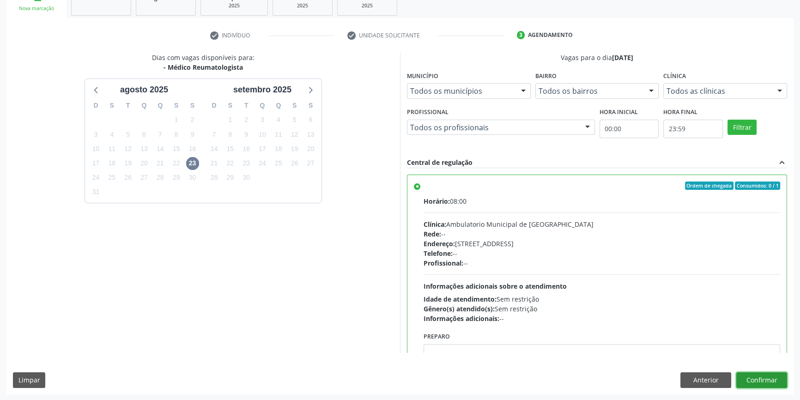
click at [760, 374] on button "Confirmar" at bounding box center [761, 380] width 51 height 16
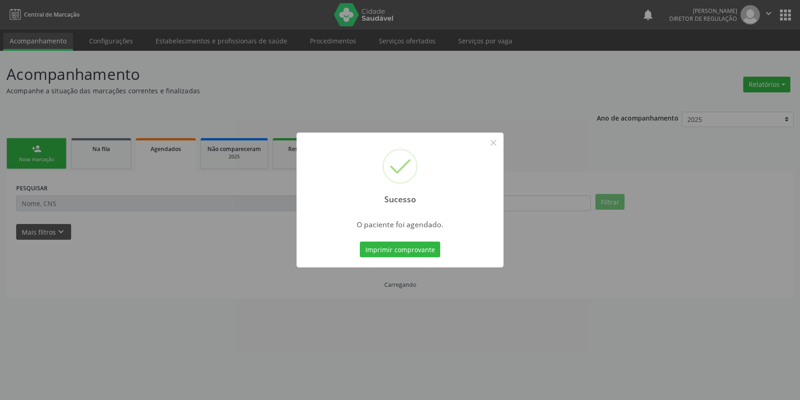
scroll to position [0, 0]
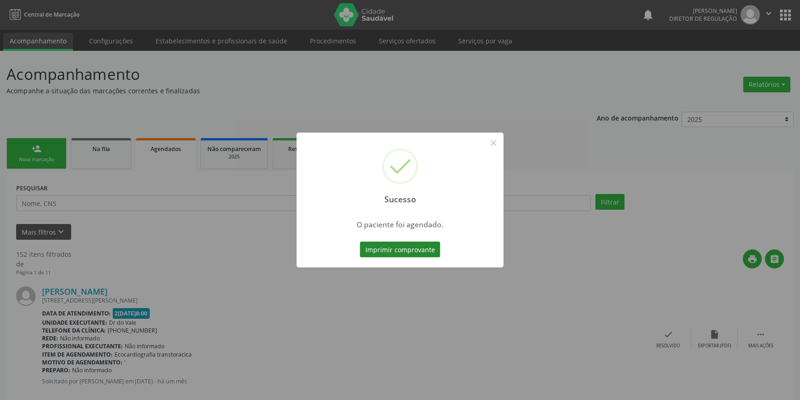
click at [388, 246] on button "Imprimir comprovante" at bounding box center [400, 250] width 80 height 16
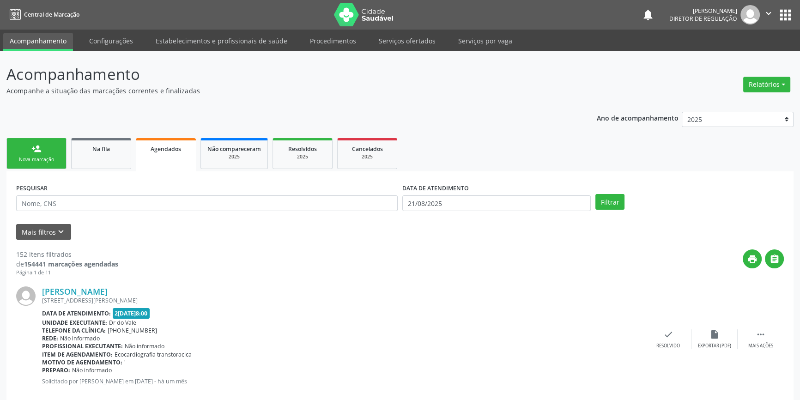
drag, startPoint x: 95, startPoint y: 217, endPoint x: 92, endPoint y: 209, distance: 8.2
click at [92, 214] on div "PESQUISAR" at bounding box center [207, 199] width 386 height 36
click at [94, 204] on input "text" at bounding box center [207, 203] width 382 height 16
type input "708602198359590"
click at [534, 202] on input "21/08/2025" at bounding box center [496, 203] width 188 height 16
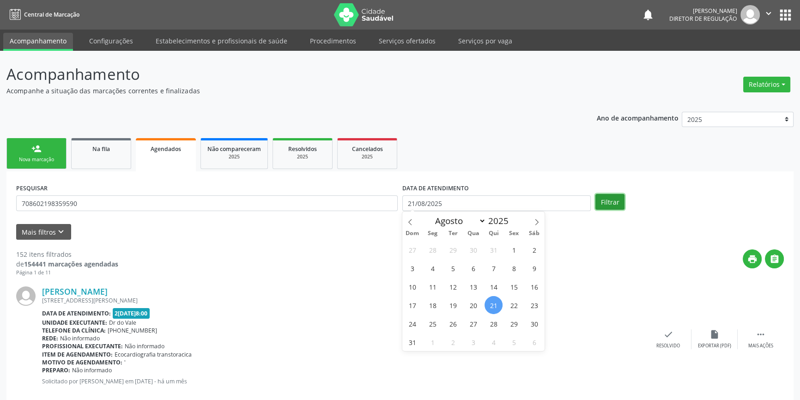
click at [599, 200] on button "Filtrar" at bounding box center [609, 202] width 29 height 16
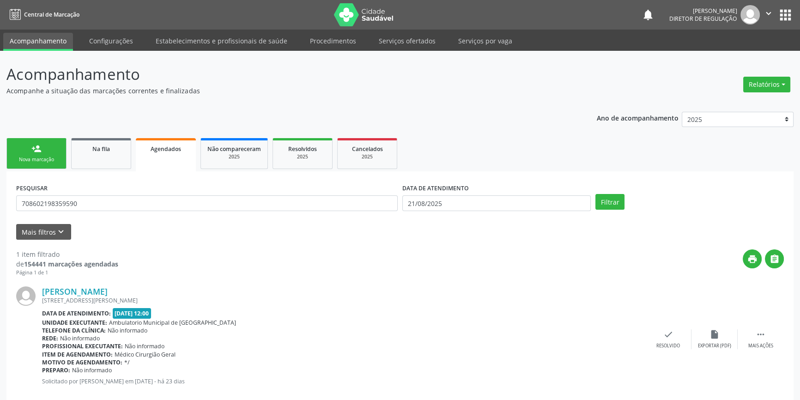
scroll to position [17, 0]
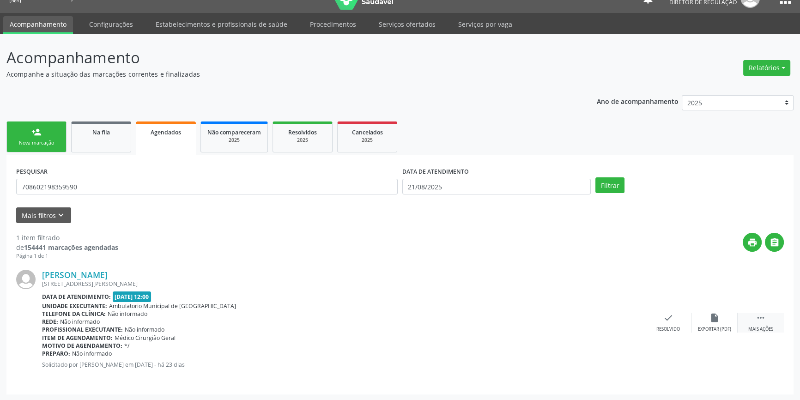
click at [772, 318] on div " Mais ações" at bounding box center [761, 323] width 46 height 20
click at [584, 322] on div "print Imprimir" at bounding box center [576, 323] width 46 height 20
click at [54, 146] on link "person_add Nova marcação" at bounding box center [36, 136] width 60 height 31
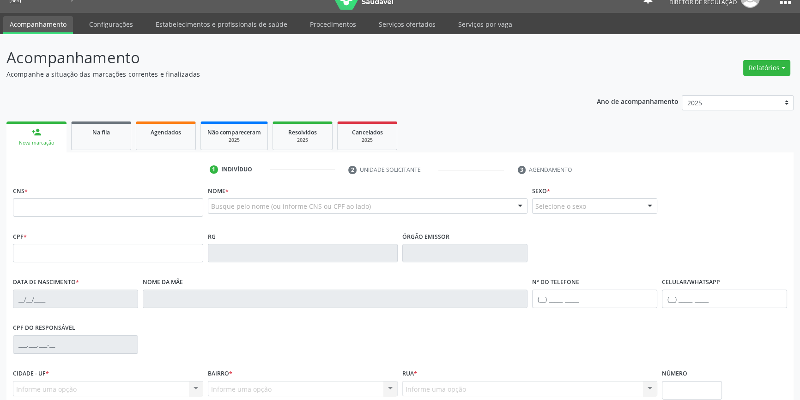
click at [230, 211] on div "Busque pelo nome (ou informe CNS ou CPF ao lado)" at bounding box center [368, 206] width 320 height 16
type input "SILVANIA DE ANDRADE"
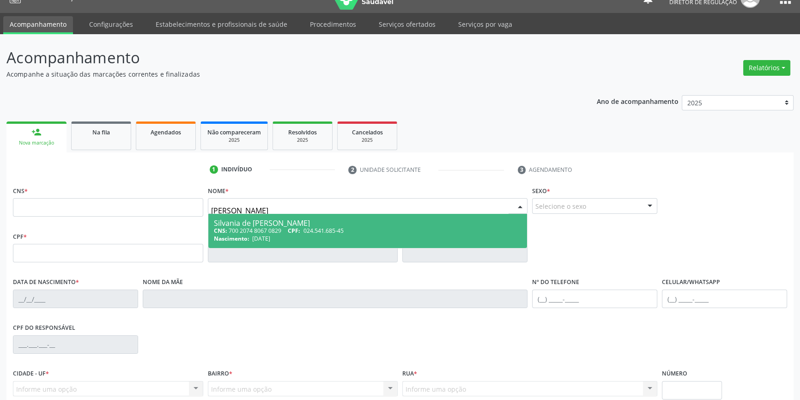
click at [247, 227] on div "CNS: 700 2074 8067 0829 CPF: 024.541.685-45" at bounding box center [368, 231] width 308 height 8
type input "700 2074 8067 0829"
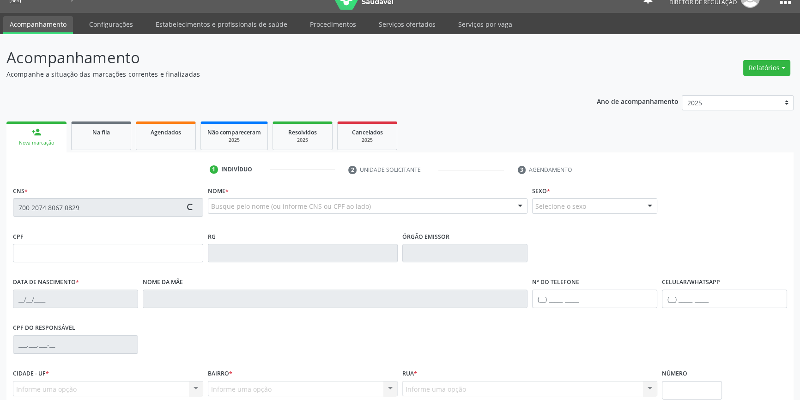
type input "024.541.685-45"
type input "03/10/1982"
type input "Joana Francisca de Andrade"
type input "(87) 98844-7784"
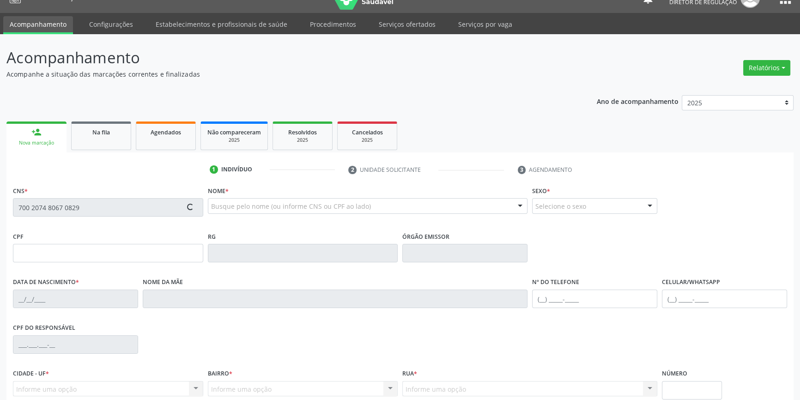
type input "S/N"
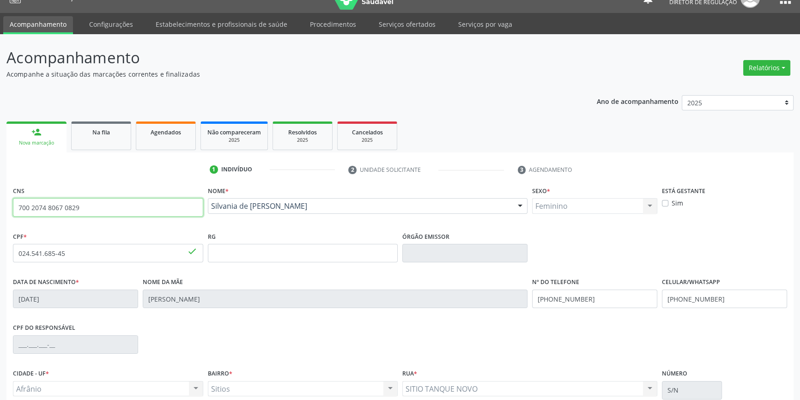
drag, startPoint x: 97, startPoint y: 207, endPoint x: 0, endPoint y: 200, distance: 97.3
click at [0, 201] on div "Acompanhamento Acompanhe a situação das marcações correntes e finalizadas Relat…" at bounding box center [400, 259] width 800 height 450
click at [143, 143] on link "Agendados" at bounding box center [166, 135] width 60 height 29
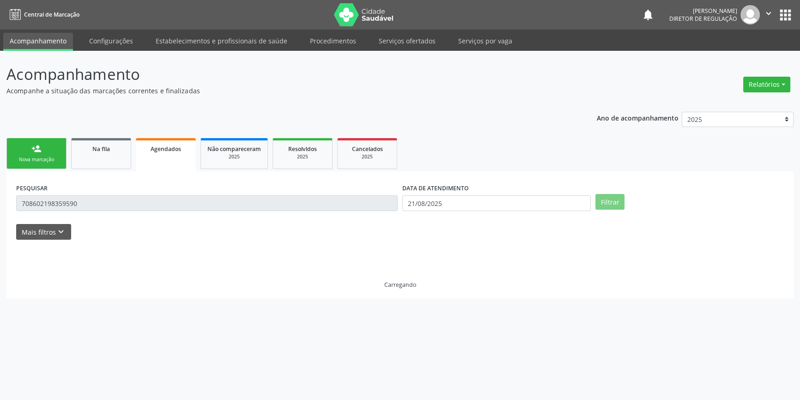
scroll to position [0, 0]
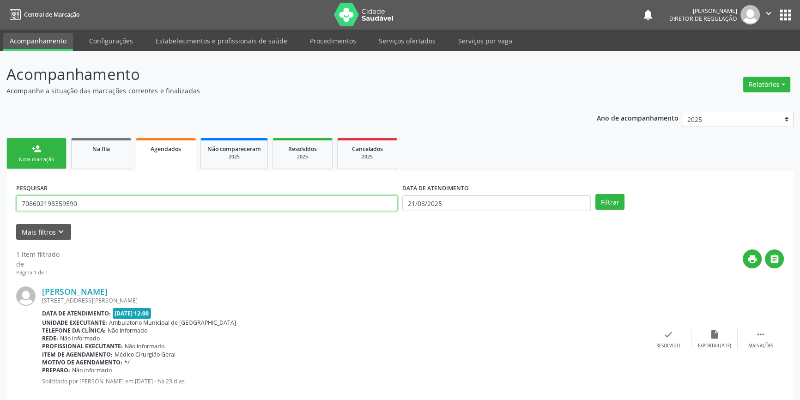
drag, startPoint x: 106, startPoint y: 201, endPoint x: 0, endPoint y: 193, distance: 106.1
click at [0, 193] on div "Acompanhamento Acompanhe a situação das marcações correntes e finalizadas Relat…" at bounding box center [400, 234] width 800 height 367
paste input "0 2074 8067 0829"
type input "700 2074 8067 0829"
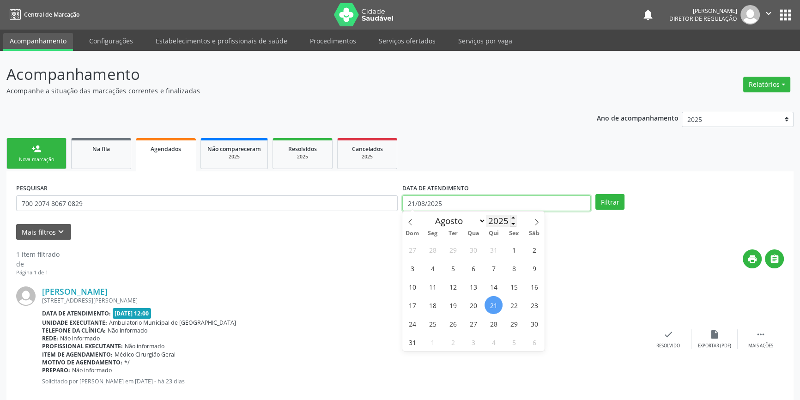
drag, startPoint x: 497, startPoint y: 203, endPoint x: 489, endPoint y: 214, distance: 13.9
click at [497, 204] on input "21/08/2025" at bounding box center [496, 203] width 188 height 16
click at [499, 303] on span "21" at bounding box center [494, 305] width 18 height 18
type input "21/08/2025"
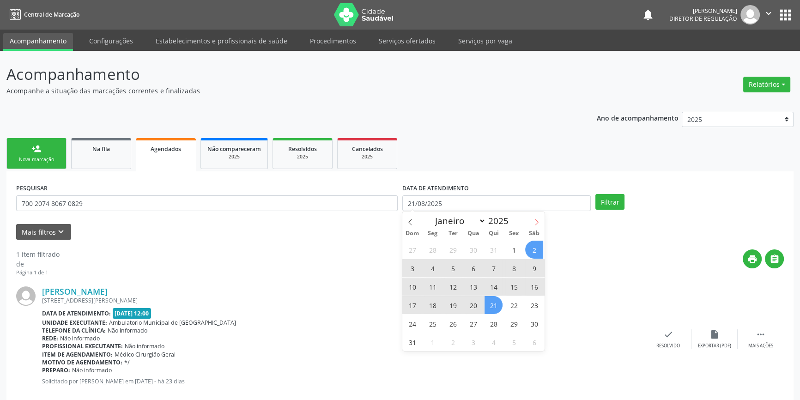
click at [539, 219] on icon at bounding box center [537, 222] width 6 height 6
select select "8"
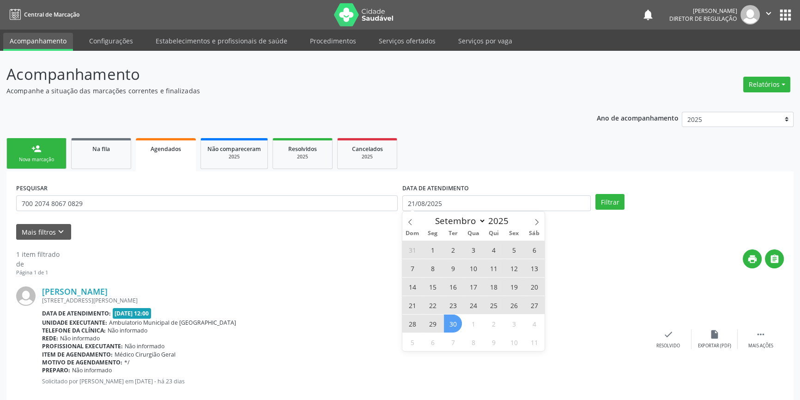
click at [453, 328] on span "30" at bounding box center [453, 324] width 18 height 18
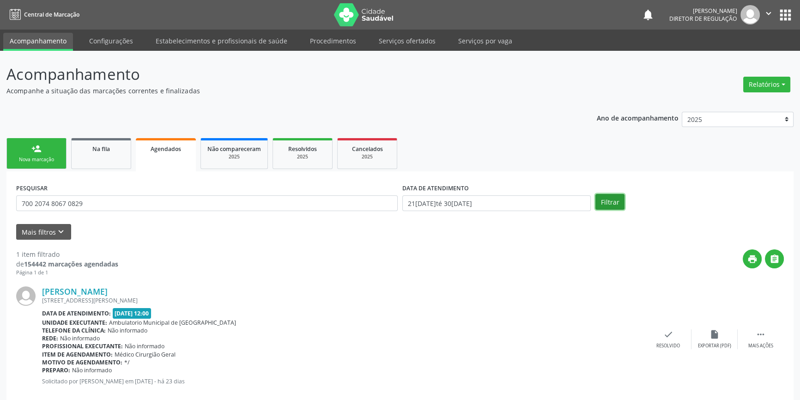
click at [601, 204] on button "Filtrar" at bounding box center [609, 202] width 29 height 16
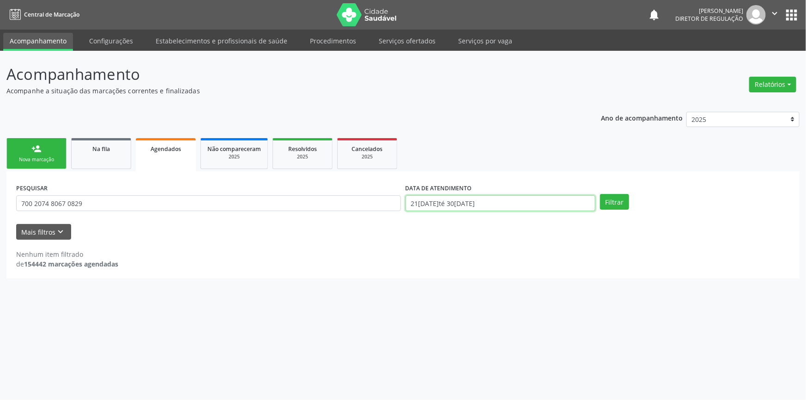
click at [518, 205] on input "21/08/2025 até 30/09/2025" at bounding box center [501, 203] width 190 height 16
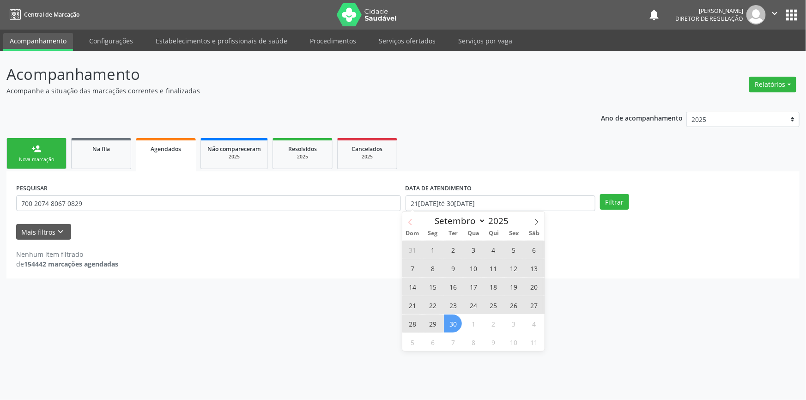
click at [410, 221] on icon at bounding box center [410, 222] width 6 height 6
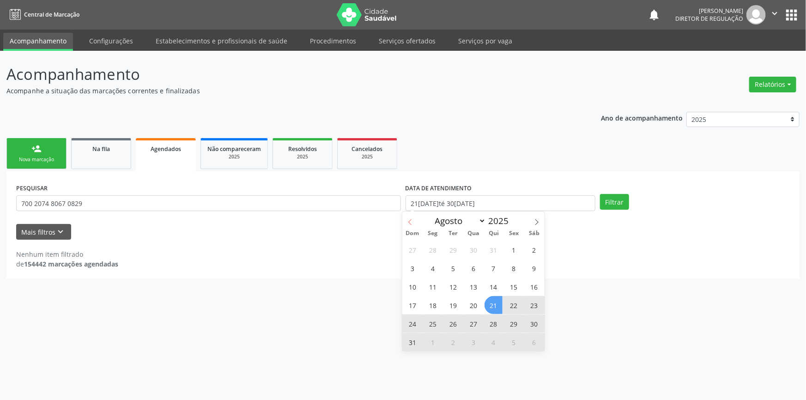
click at [410, 221] on icon at bounding box center [410, 222] width 6 height 6
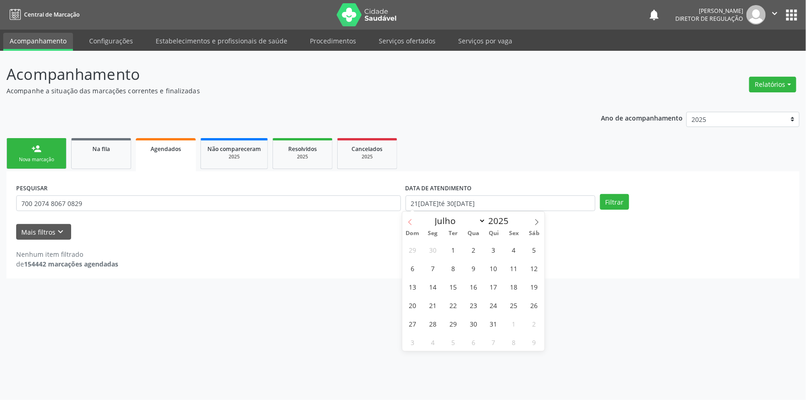
click at [410, 221] on icon at bounding box center [410, 222] width 6 height 6
select select "5"
click at [419, 251] on span "1" at bounding box center [412, 250] width 18 height 18
type input "01/06/2025"
click at [547, 215] on div "DATA DE ATENDIMENTO 01/06/2025" at bounding box center [500, 199] width 194 height 36
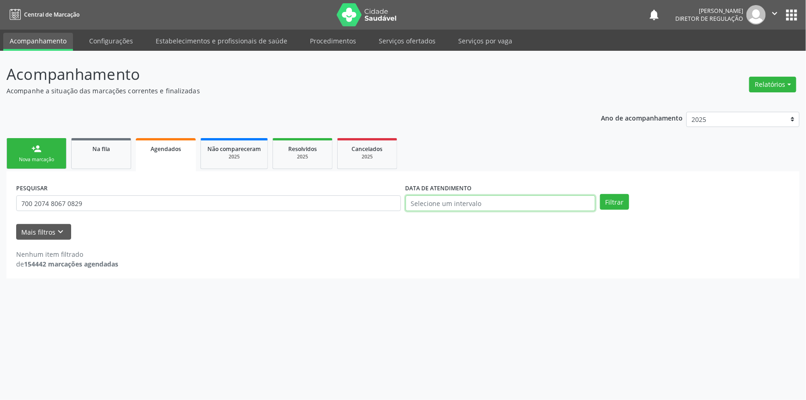
click at [469, 206] on body "Central de Marcação notifications Maria Aparecida Rodrigues da Silva Diretor de…" at bounding box center [403, 200] width 806 height 400
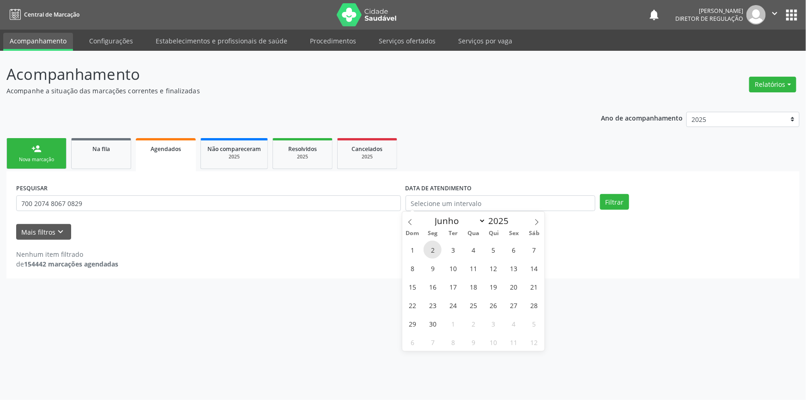
click at [426, 248] on span "2" at bounding box center [433, 250] width 18 height 18
type input "02/06/2025"
click at [540, 222] on icon at bounding box center [537, 222] width 6 height 6
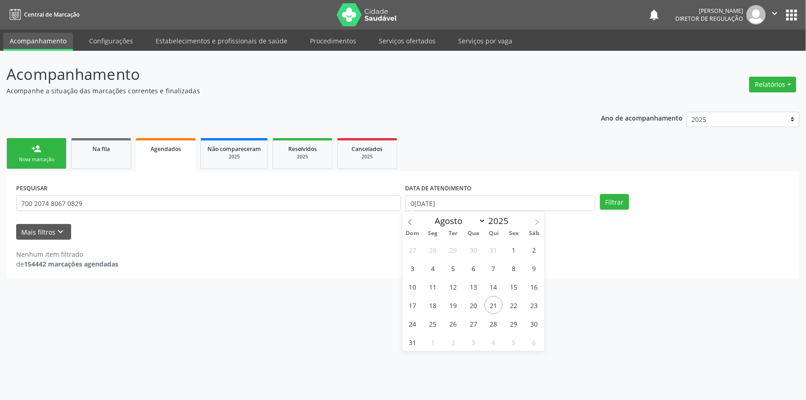
select select "8"
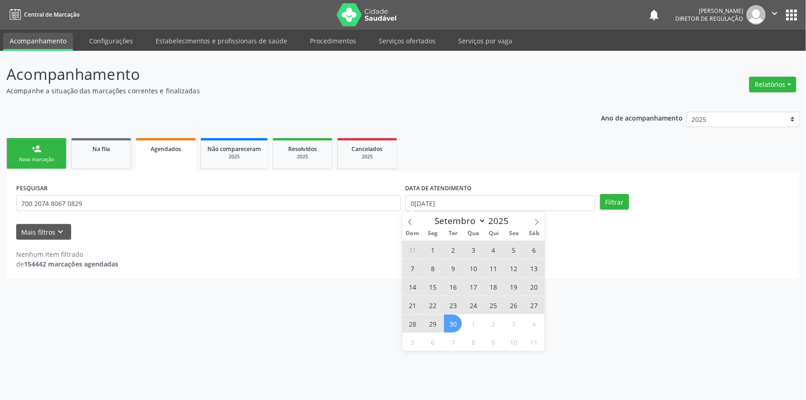
click at [454, 320] on span "30" at bounding box center [453, 324] width 18 height 18
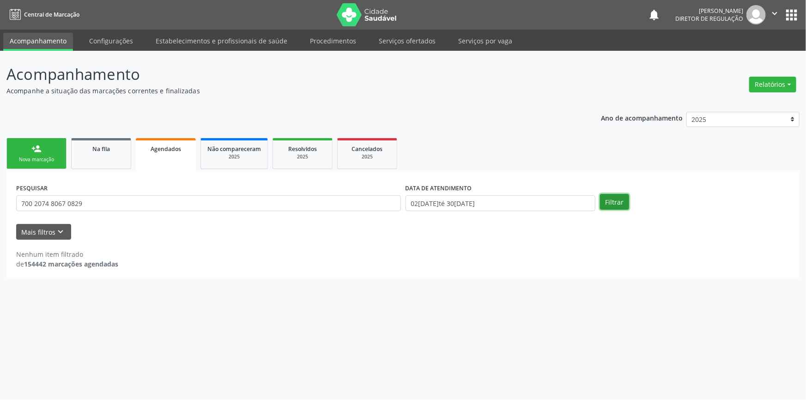
click at [623, 194] on button "Filtrar" at bounding box center [614, 202] width 29 height 16
click at [113, 146] on div "Na fila" at bounding box center [101, 149] width 46 height 10
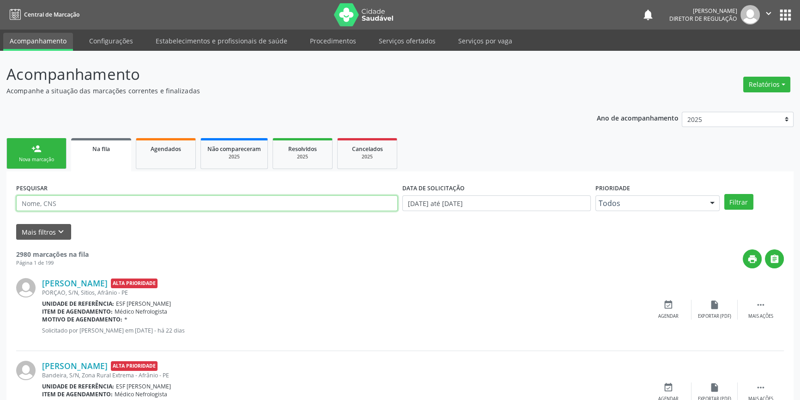
click at [110, 206] on input "text" at bounding box center [207, 203] width 382 height 16
paste input "700 2074 8067 0829"
type input "700 2074 8067 0829"
click at [742, 202] on button "Filtrar" at bounding box center [738, 202] width 29 height 16
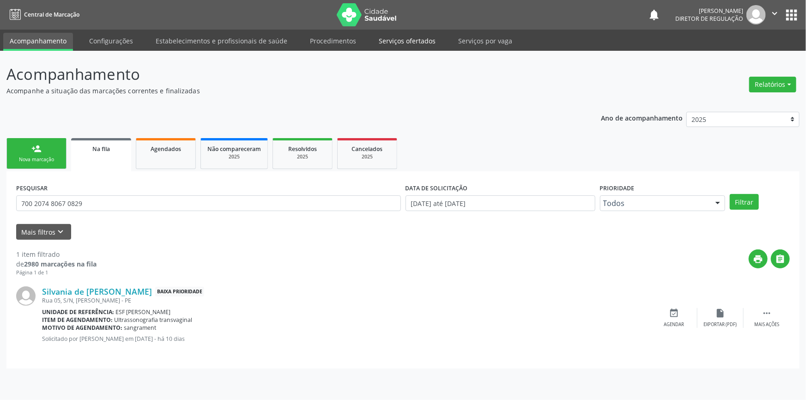
click at [421, 42] on link "Serviços ofertados" at bounding box center [407, 41] width 70 height 16
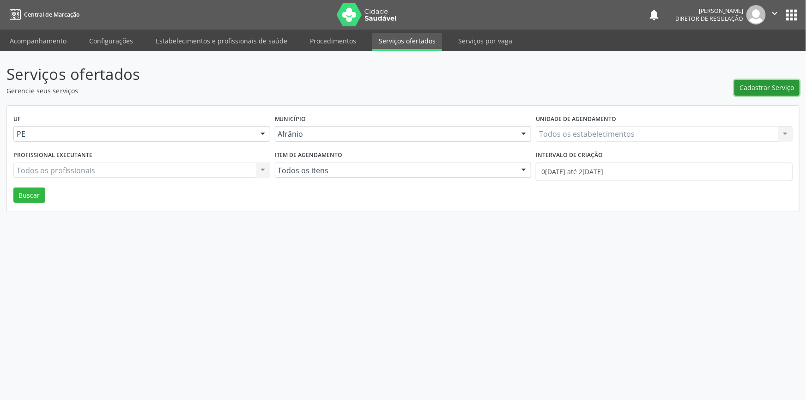
click at [774, 83] on span "Cadastrar Serviço" at bounding box center [767, 88] width 55 height 10
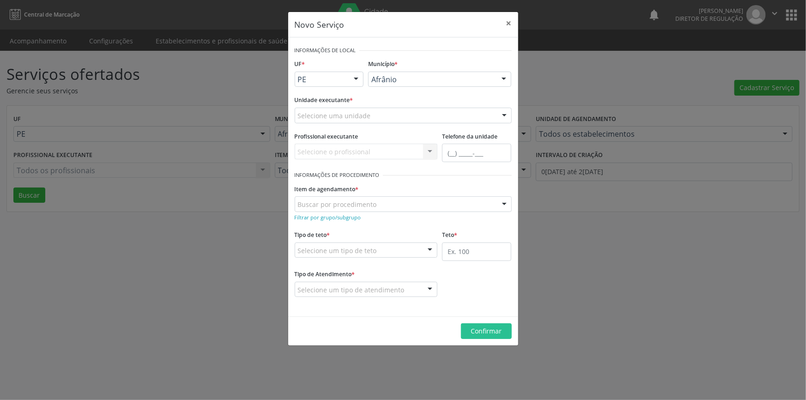
click at [408, 118] on div "Selecione uma unidade" at bounding box center [403, 116] width 217 height 16
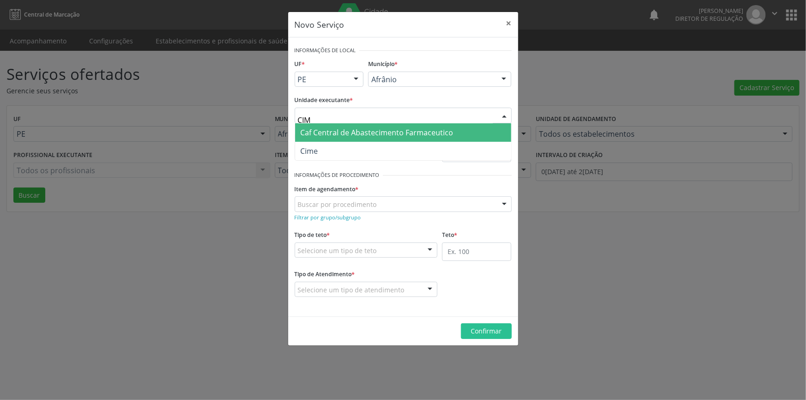
type input "CIME"
click at [391, 143] on span "Cime" at bounding box center [403, 151] width 216 height 18
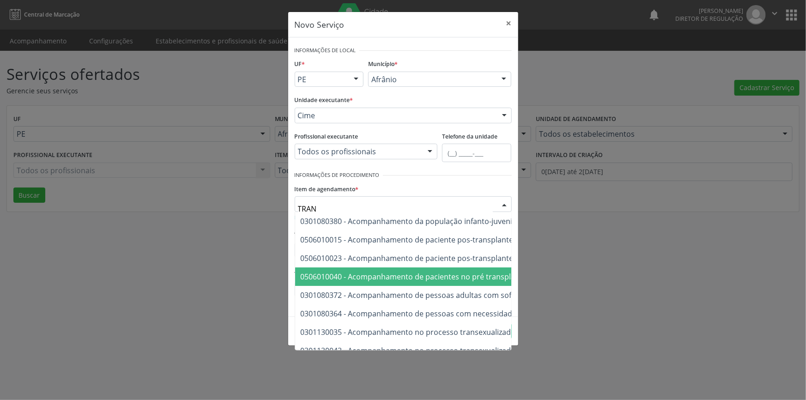
type input "TRANV"
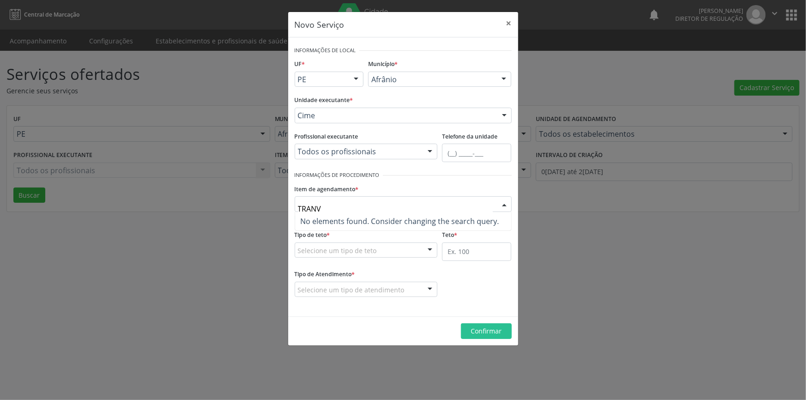
click at [570, 212] on div "Novo Serviço × Informações de Local UF * PE BA PE Nenhum resultado encontrado p…" at bounding box center [403, 200] width 806 height 400
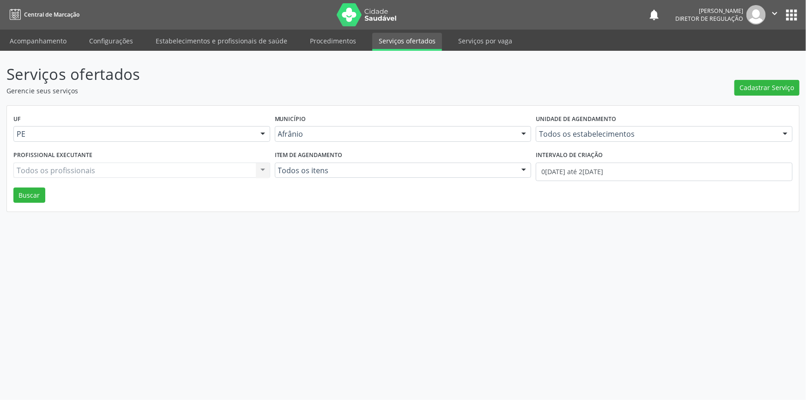
click at [69, 49] on li "Acompanhamento" at bounding box center [38, 42] width 70 height 18
click at [55, 48] on link "Acompanhamento" at bounding box center [38, 41] width 70 height 16
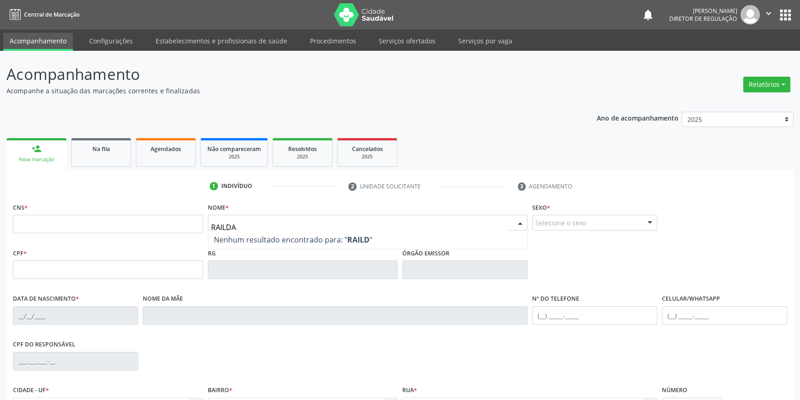
type input "RAILDA"
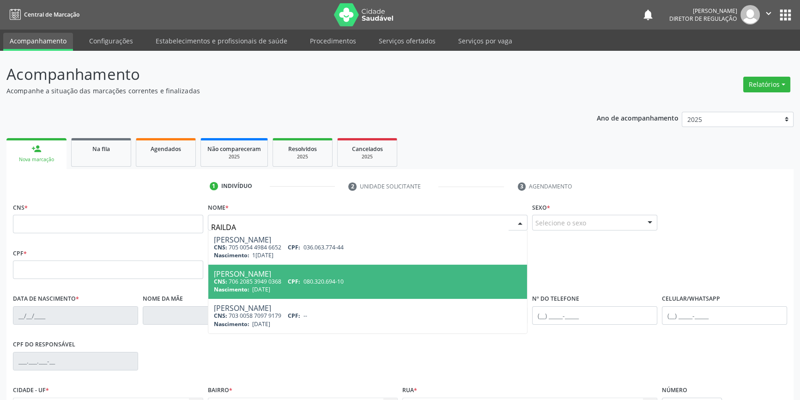
click at [291, 278] on span "CPF:" at bounding box center [294, 282] width 12 height 8
type input "706 2085 3949 0368"
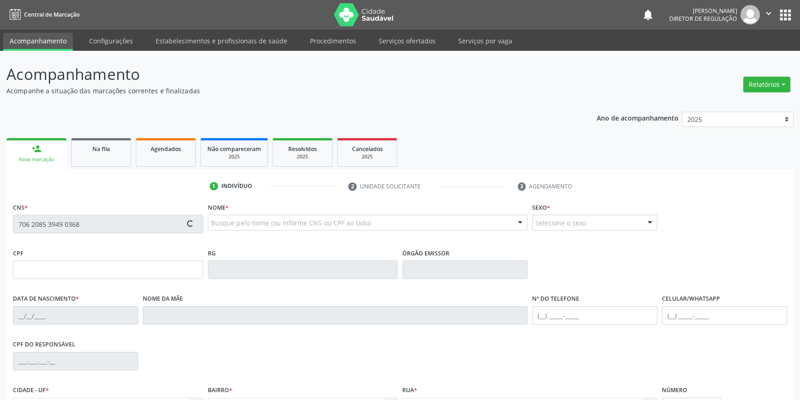
type input "080.320.694-10"
type input "19/06/1987"
type input "Ozana Alves Pereira da Silva"
type input "(87) 98839-5088"
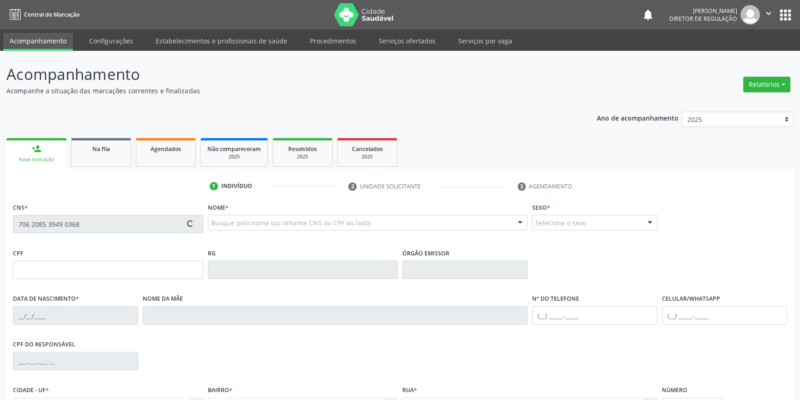
type input "S/N"
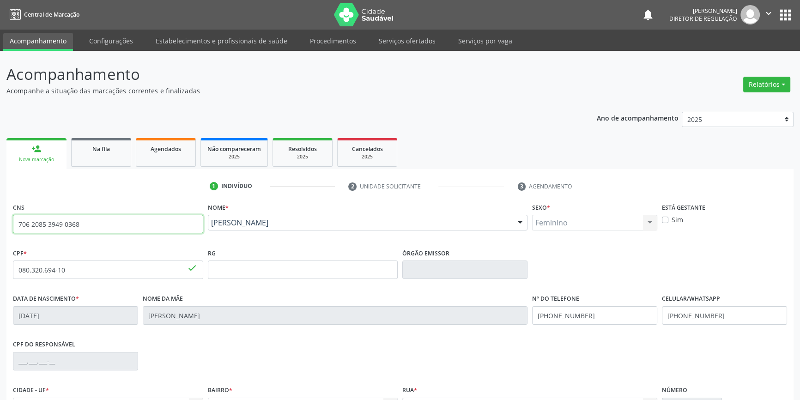
drag, startPoint x: 98, startPoint y: 223, endPoint x: 0, endPoint y: 222, distance: 97.9
click at [0, 222] on div "Acompanhamento Acompanhe a situação das marcações correntes e finalizadas Relat…" at bounding box center [400, 276] width 800 height 450
click at [108, 160] on link "Na fila" at bounding box center [101, 152] width 60 height 29
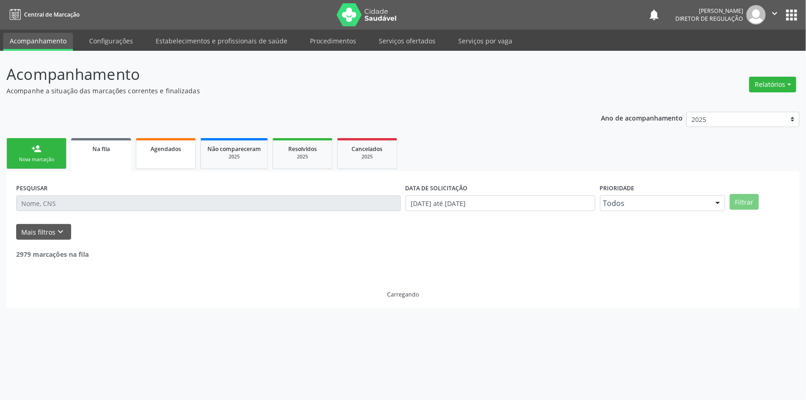
click at [152, 162] on link "Agendados" at bounding box center [166, 153] width 60 height 31
select select "7"
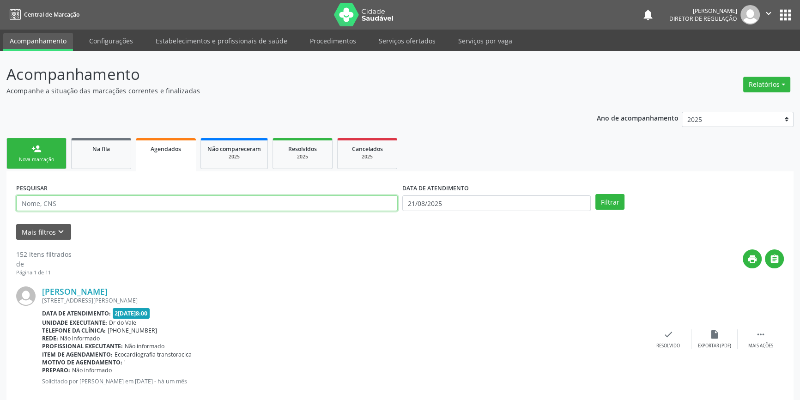
click at [109, 201] on input "text" at bounding box center [207, 203] width 382 height 16
paste input "706 2085 3949 0368"
type input "706 2085 3949 0368"
click at [506, 213] on div "DATA DE ATENDIMENTO 21/08/2025" at bounding box center [496, 199] width 193 height 36
click at [499, 212] on div "DATA DE ATENDIMENTO 21/08/2025" at bounding box center [496, 199] width 193 height 36
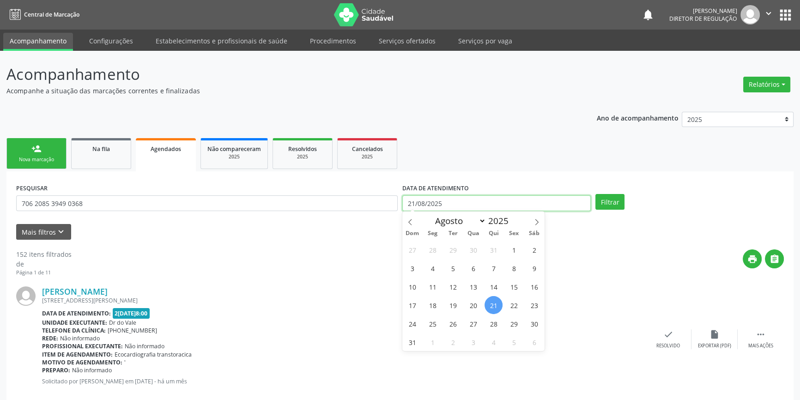
click at [477, 207] on input "21/08/2025" at bounding box center [496, 203] width 188 height 16
click at [497, 302] on span "21" at bounding box center [494, 305] width 18 height 18
type input "21/08/2025"
click at [493, 309] on span "21" at bounding box center [494, 305] width 18 height 18
click at [493, 309] on div "Data de atendimento: 21/08/2025 - 08:00" at bounding box center [343, 313] width 603 height 11
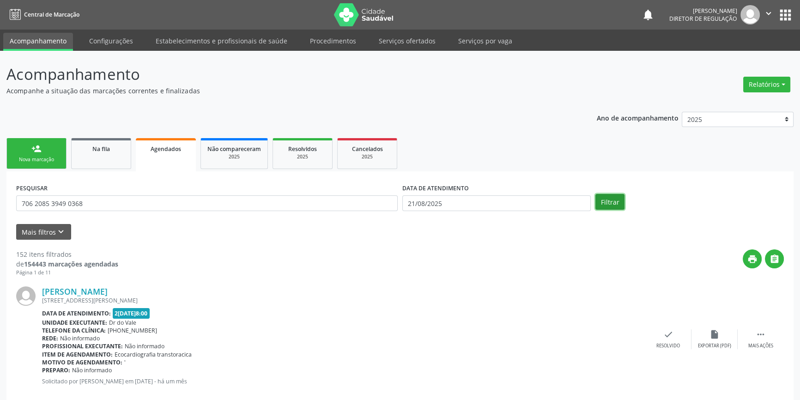
click at [622, 206] on button "Filtrar" at bounding box center [609, 202] width 29 height 16
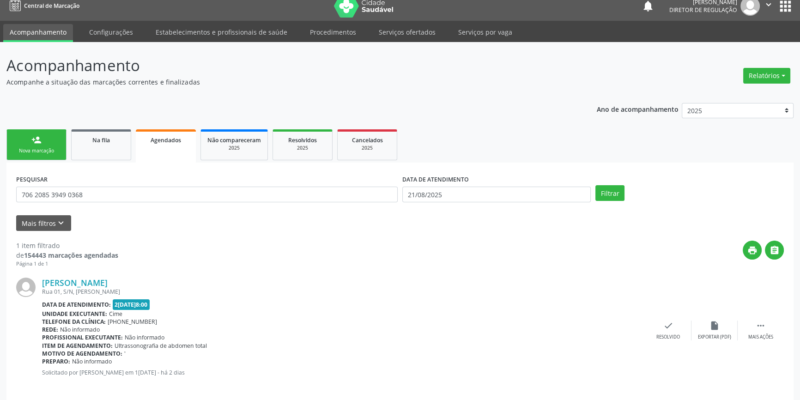
scroll to position [17, 0]
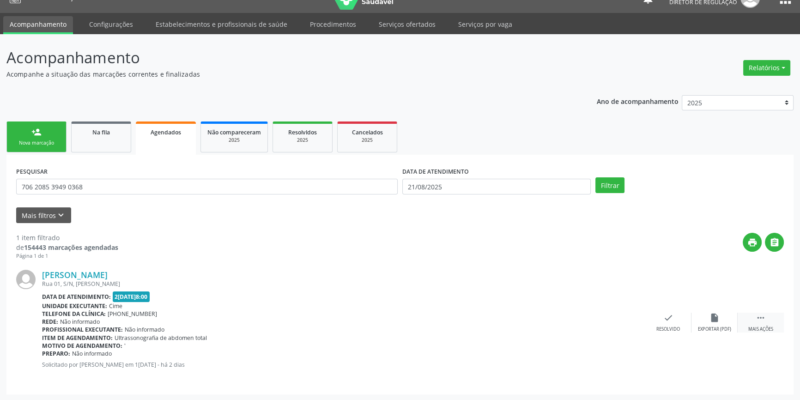
click at [757, 316] on icon "" at bounding box center [761, 318] width 10 height 10
click at [564, 318] on div "print Imprimir" at bounding box center [576, 323] width 46 height 20
click at [49, 131] on link "person_add Nova marcação" at bounding box center [36, 136] width 60 height 31
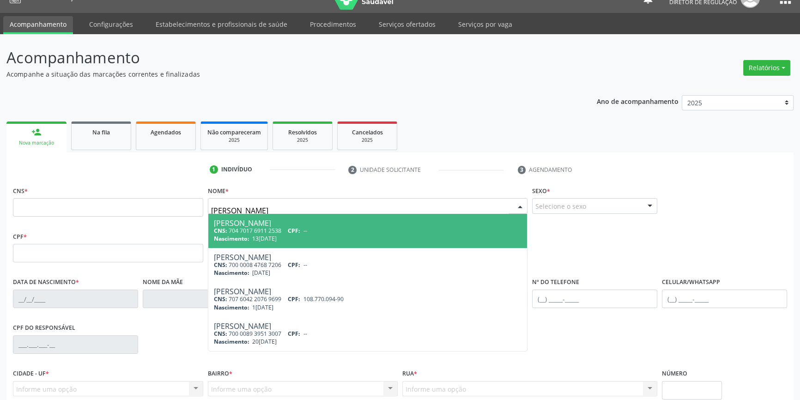
type input "GISLAINE R"
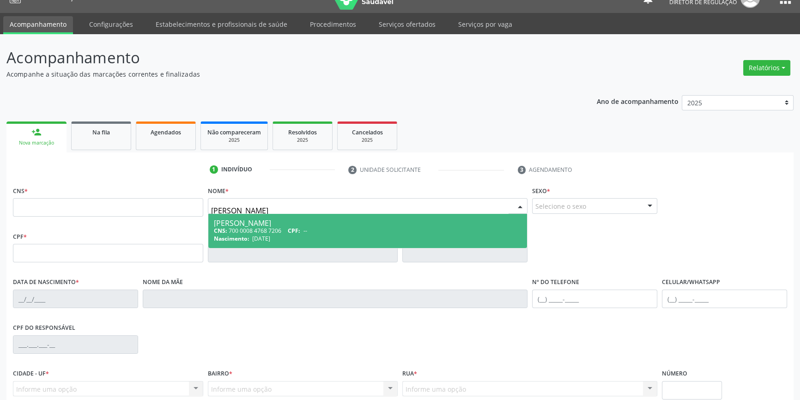
click at [284, 231] on div "CNS: 700 0008 4768 7206 CPF: --" at bounding box center [368, 231] width 308 height 8
type input "700 0008 4768 7206"
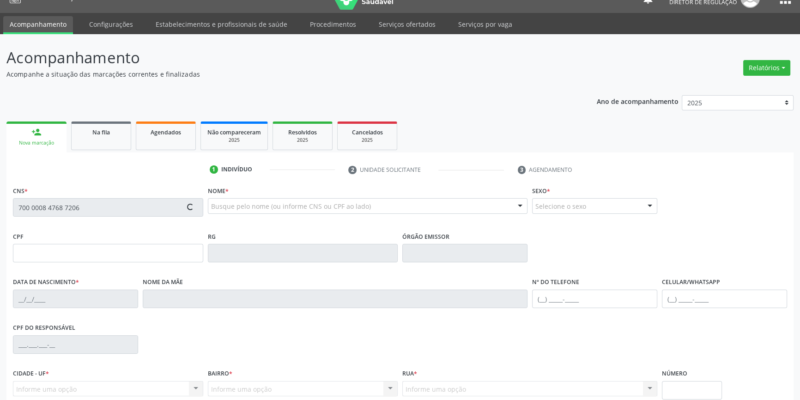
type input "15/01/2004"
type input "Claudiana da Silva Rodrigues"
type input "(87) 98803-5991"
type input "S/N"
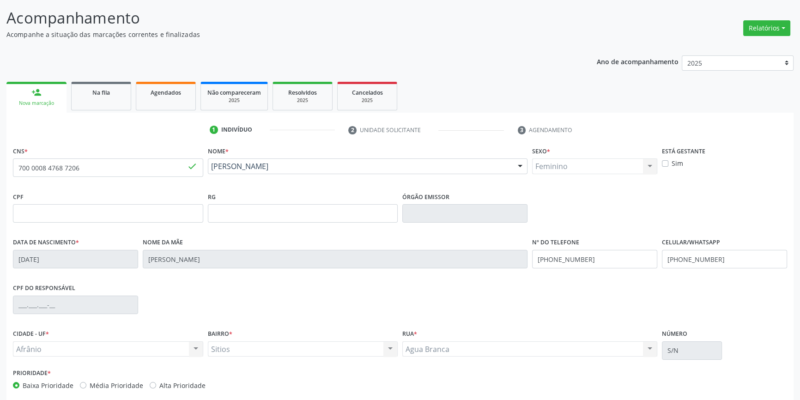
scroll to position [100, 0]
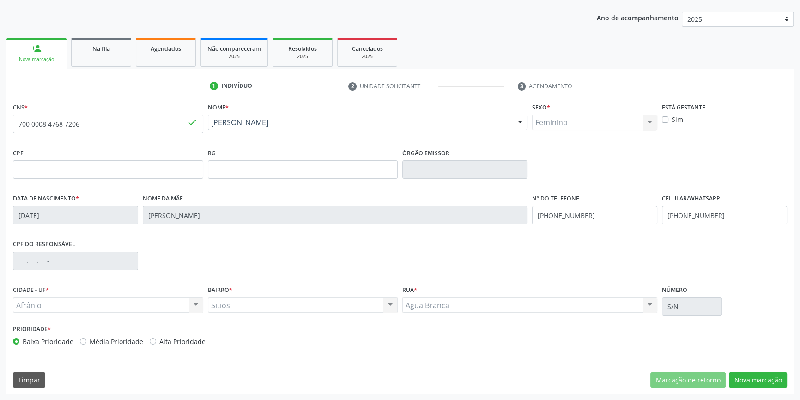
click at [753, 370] on div "CNS * 700 0008 4768 7206 done Nome * Gislaine Rodrigues Sousa Gislaine Rodrigue…" at bounding box center [399, 247] width 787 height 294
click at [754, 375] on button "Nova marcação" at bounding box center [758, 380] width 58 height 16
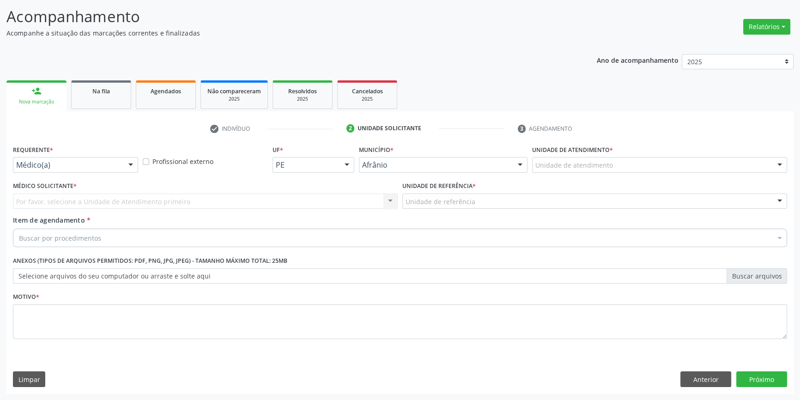
scroll to position [57, 0]
click at [624, 165] on div at bounding box center [659, 166] width 255 height 16
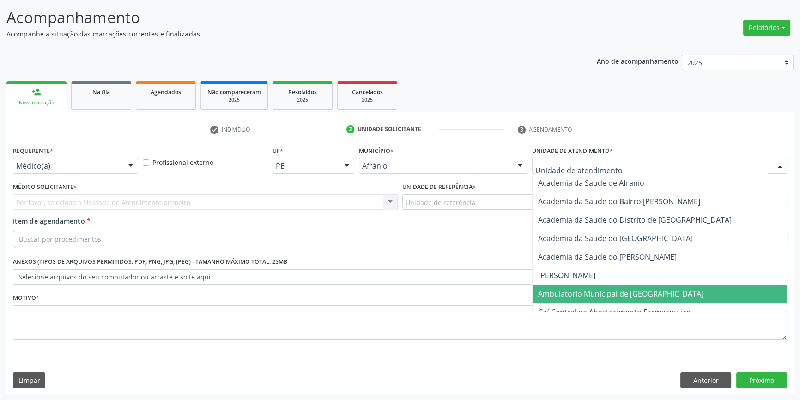
click at [605, 290] on span "Ambulatorio Municipal de [GEOGRAPHIC_DATA]" at bounding box center [620, 294] width 165 height 10
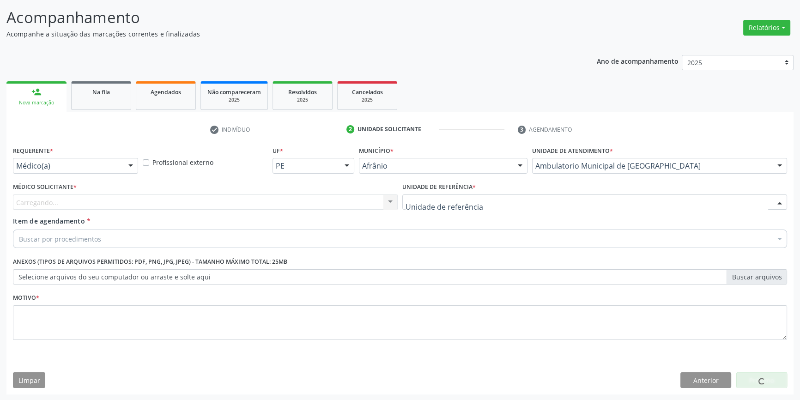
click at [476, 197] on div at bounding box center [594, 202] width 385 height 16
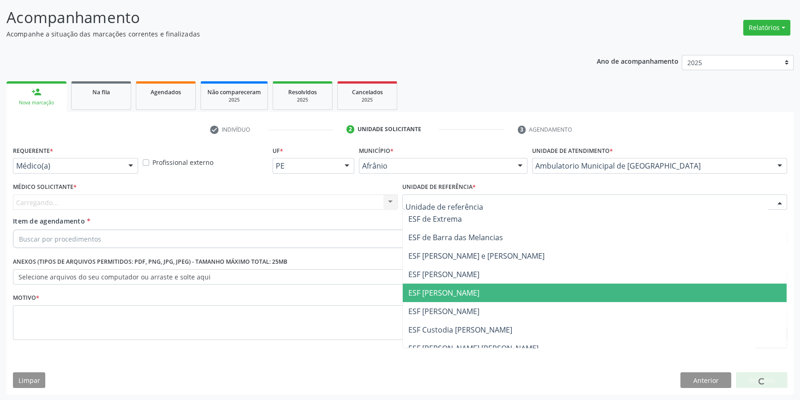
drag, startPoint x: 466, startPoint y: 287, endPoint x: 396, endPoint y: 244, distance: 81.3
click at [462, 284] on span "ESF [PERSON_NAME]" at bounding box center [595, 293] width 384 height 18
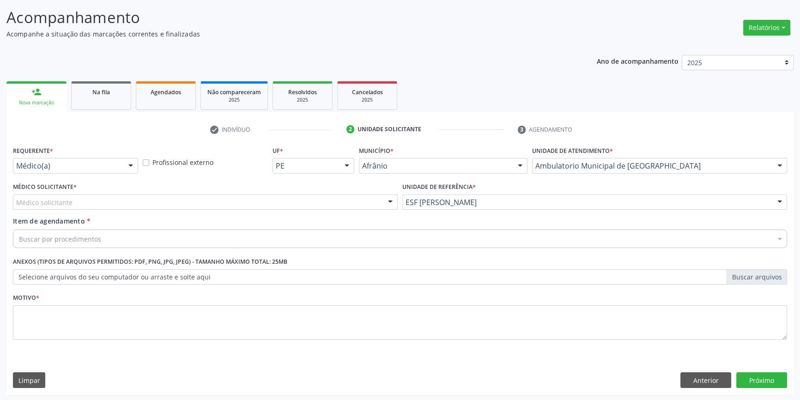
click at [274, 206] on div "Médico solicitante" at bounding box center [205, 202] width 385 height 16
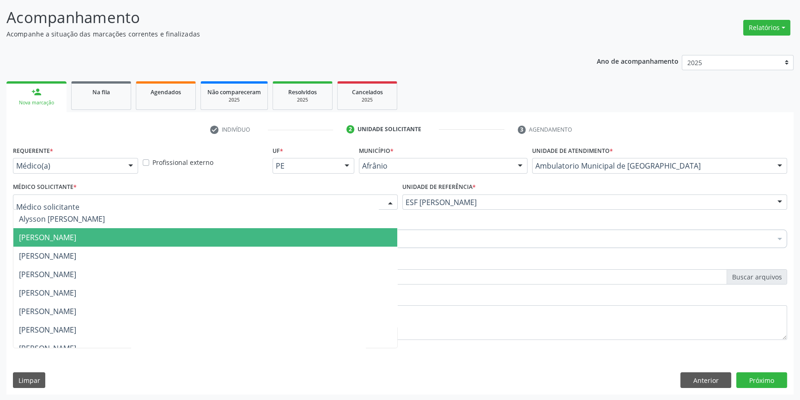
click at [197, 240] on span "[PERSON_NAME]" at bounding box center [205, 237] width 384 height 18
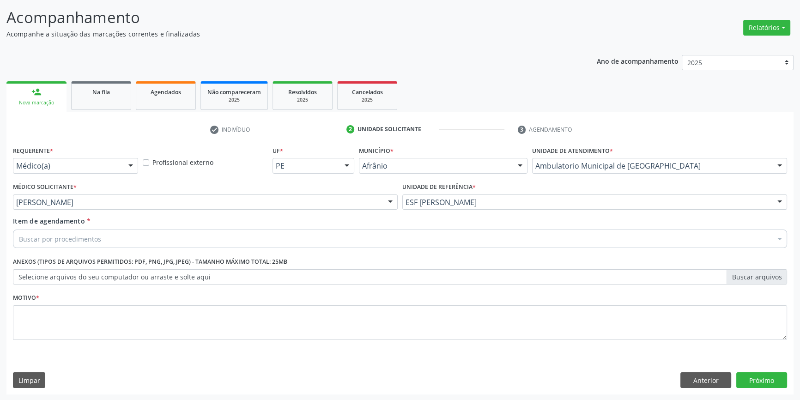
click at [172, 245] on div "Buscar por procedimentos" at bounding box center [400, 239] width 774 height 18
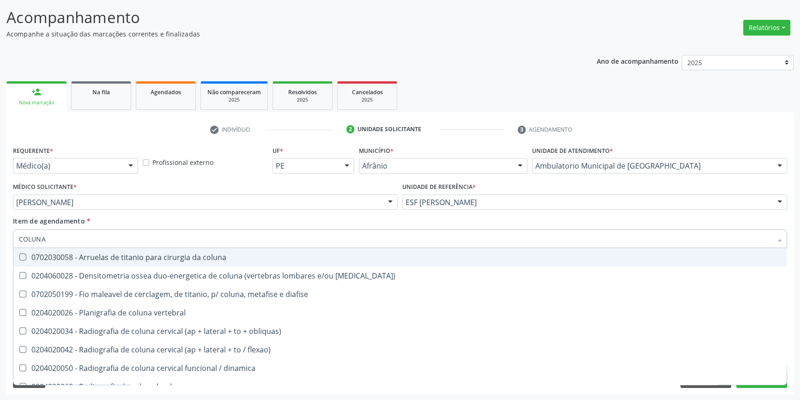
type input "COLUNA L"
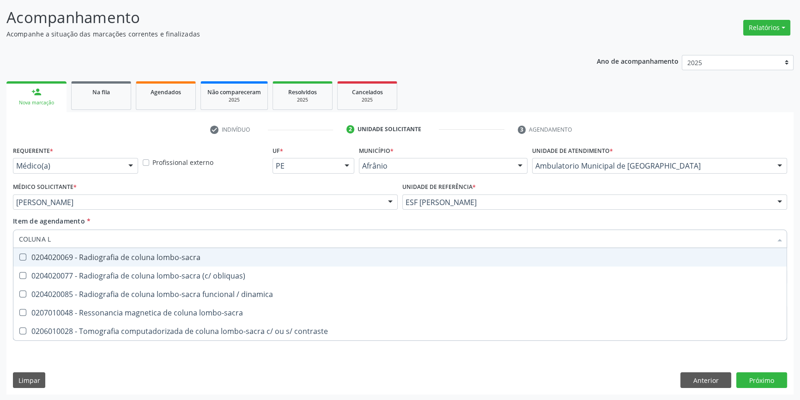
click at [185, 257] on div "0204020069 - Radiografia de coluna lombo-sacra" at bounding box center [400, 257] width 762 height 7
checkbox lombo-sacra "true"
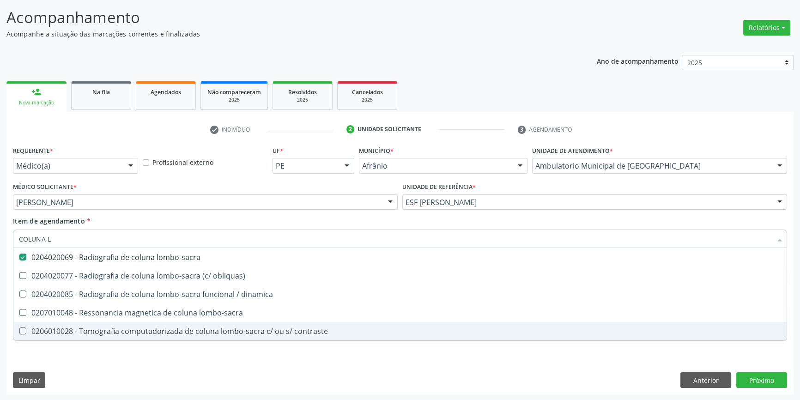
click at [152, 366] on div "Requerente * Médico(a) Médico(a) Enfermeiro(a) Paciente Nenhum resultado encont…" at bounding box center [399, 269] width 787 height 251
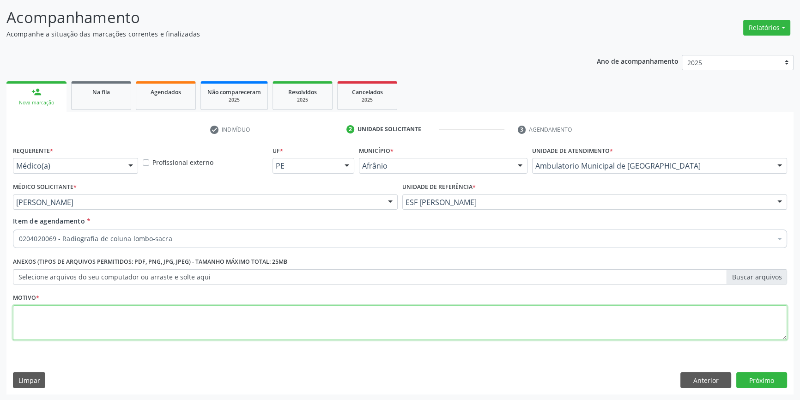
click at [142, 313] on textarea at bounding box center [400, 322] width 774 height 35
type textarea ","
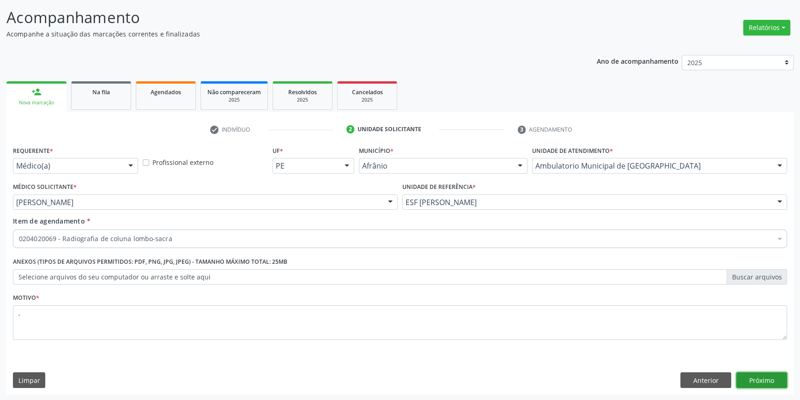
click at [760, 376] on button "Próximo" at bounding box center [761, 380] width 51 height 16
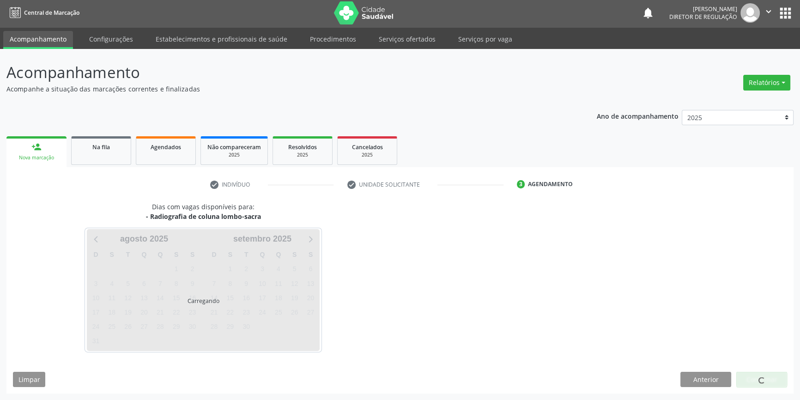
scroll to position [1, 0]
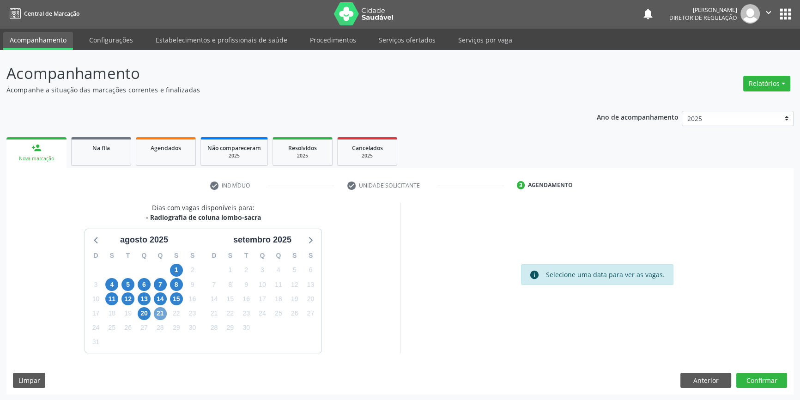
click at [160, 311] on span "21" at bounding box center [160, 313] width 13 height 13
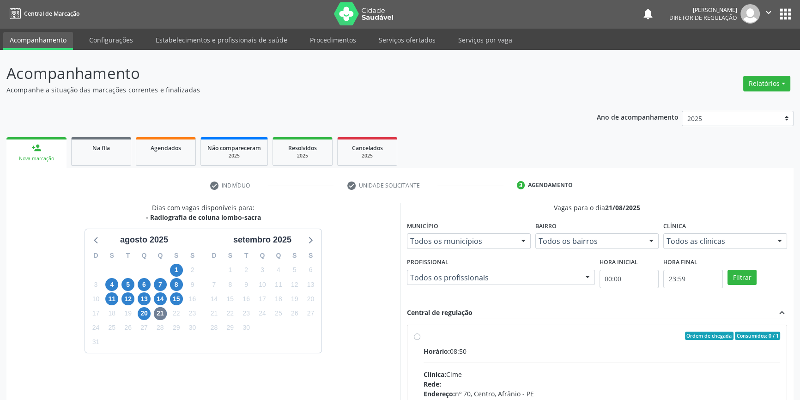
click at [420, 340] on input "Ordem de chegada Consumidos: 0 / 1 Horário: 08:50 Clínica: Cime Rede: -- Endere…" at bounding box center [417, 336] width 6 height 8
radio input "true"
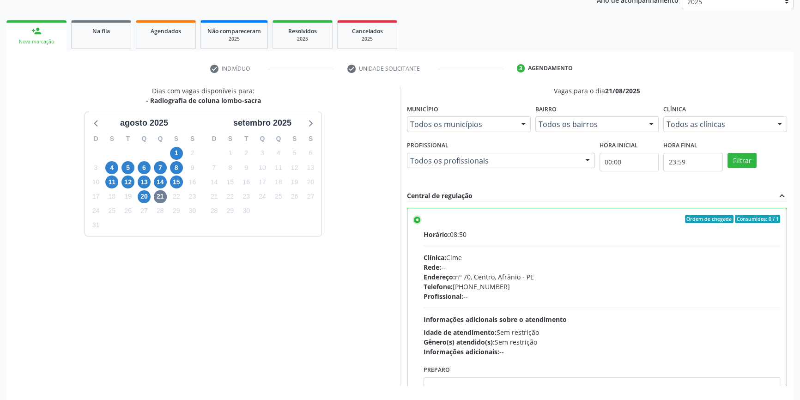
scroll to position [151, 0]
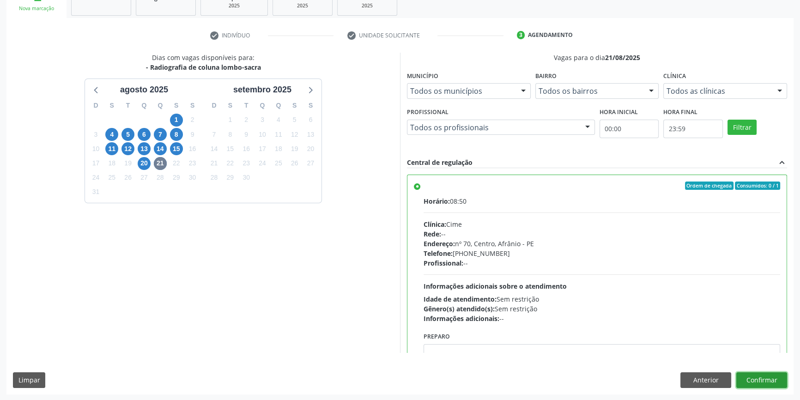
click at [761, 379] on button "Confirmar" at bounding box center [761, 380] width 51 height 16
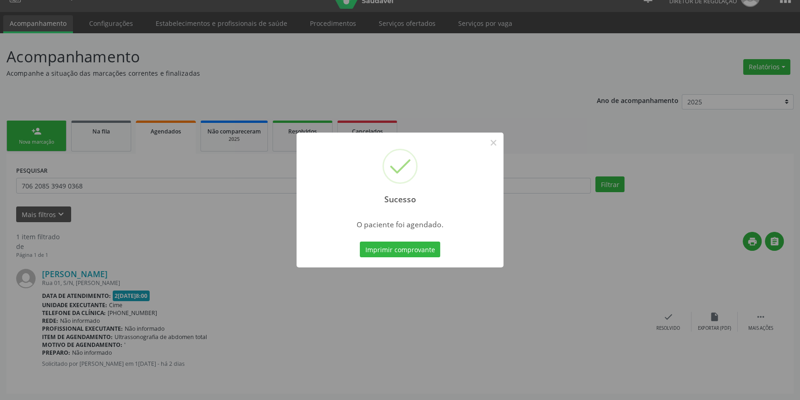
scroll to position [0, 0]
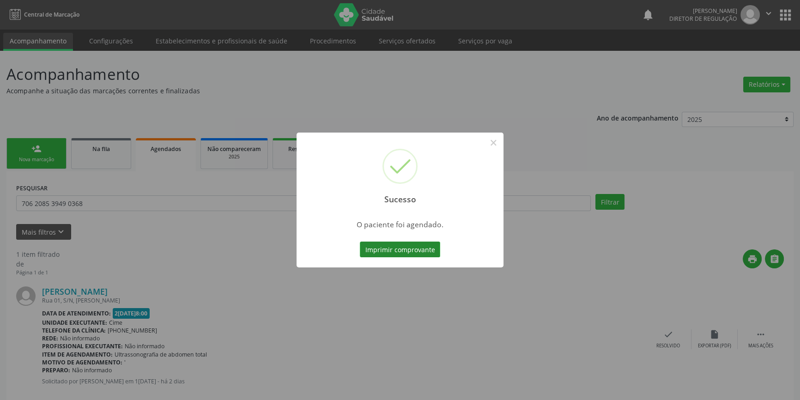
click at [417, 246] on button "Imprimir comprovante" at bounding box center [400, 250] width 80 height 16
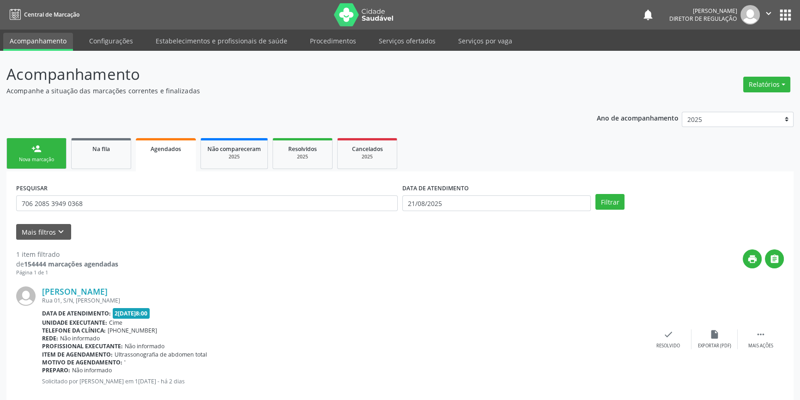
drag, startPoint x: 114, startPoint y: 194, endPoint x: 0, endPoint y: 194, distance: 113.6
click at [0, 194] on div "Acompanhamento Acompanhe a situação das marcações correntes e finalizadas Relat…" at bounding box center [400, 234] width 800 height 367
drag, startPoint x: 130, startPoint y: 217, endPoint x: 108, endPoint y: 217, distance: 22.2
click at [108, 217] on div "PESQUISAR 706 2085 3949 0368" at bounding box center [207, 199] width 386 height 36
drag, startPoint x: 116, startPoint y: 204, endPoint x: 0, endPoint y: 205, distance: 116.0
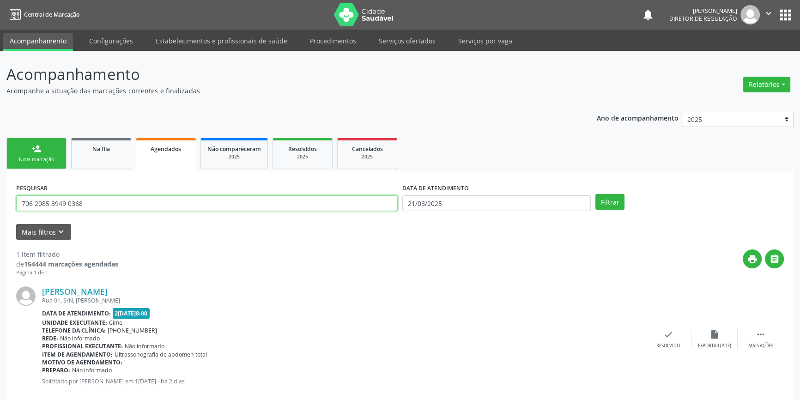
click at [0, 205] on div "Acompanhamento Acompanhe a situação das marcações correntes e finalizadas Relat…" at bounding box center [400, 234] width 800 height 367
click at [114, 162] on link "Na fila" at bounding box center [101, 153] width 60 height 31
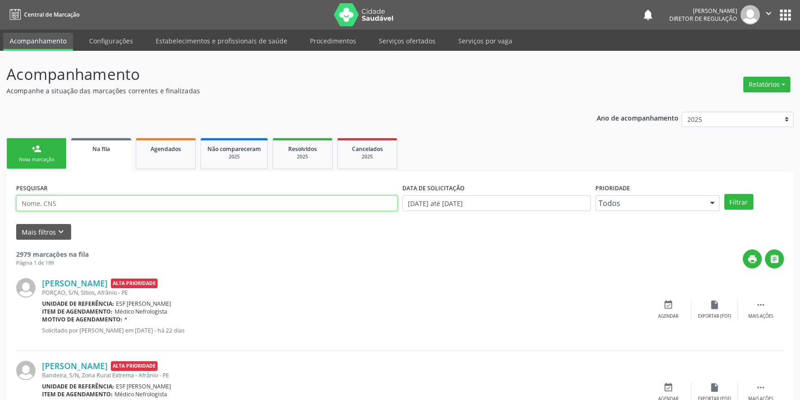
click at [117, 202] on input "text" at bounding box center [207, 203] width 382 height 16
type input "708605544264680"
click at [739, 200] on button "Filtrar" at bounding box center [738, 202] width 29 height 16
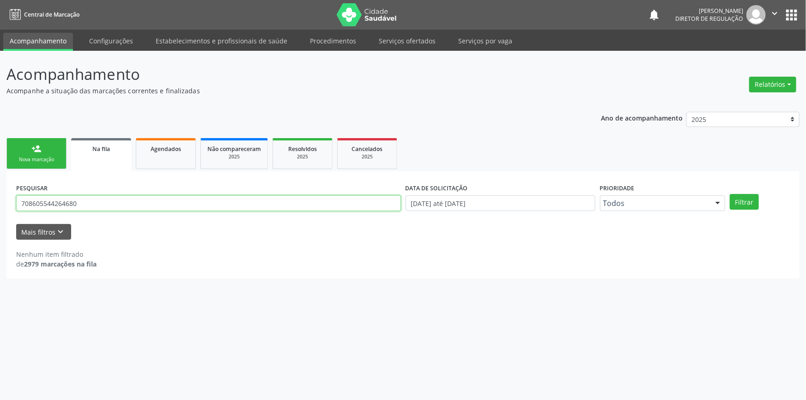
drag, startPoint x: 109, startPoint y: 204, endPoint x: 0, endPoint y: 210, distance: 109.2
click at [0, 210] on div "Acompanhamento Acompanhe a situação das marcações correntes e finalizadas Relat…" at bounding box center [403, 225] width 806 height 349
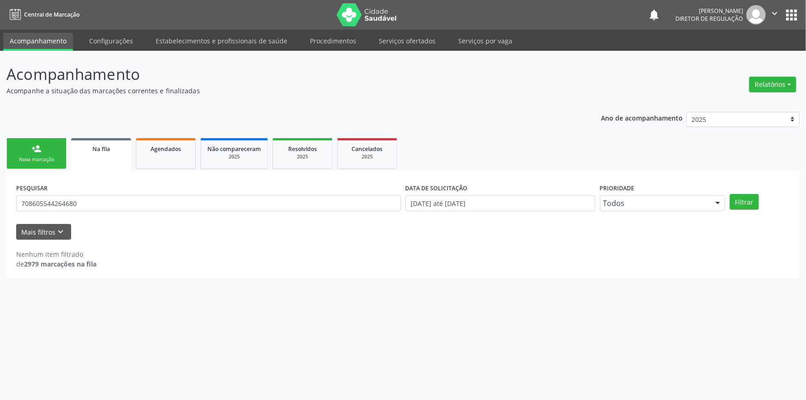
click at [51, 159] on div "Nova marcação" at bounding box center [36, 159] width 46 height 7
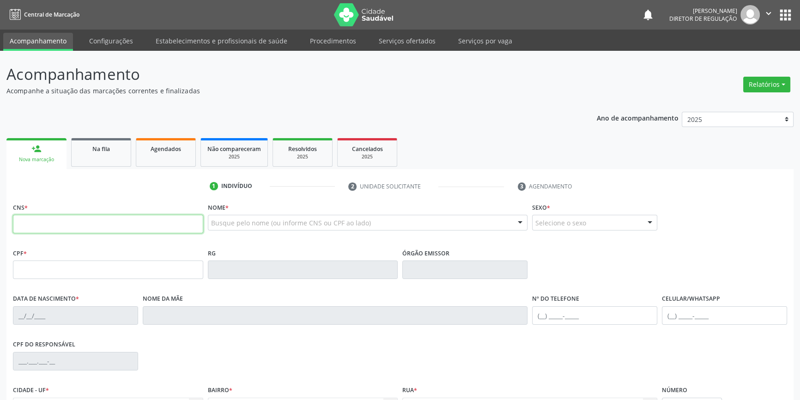
click at [84, 229] on input "text" at bounding box center [108, 224] width 190 height 18
paste input "708 6055 4426 4680"
type input "708 6055 4426 4680"
type input "06/10/1947"
type input "Rosa da Cruz"
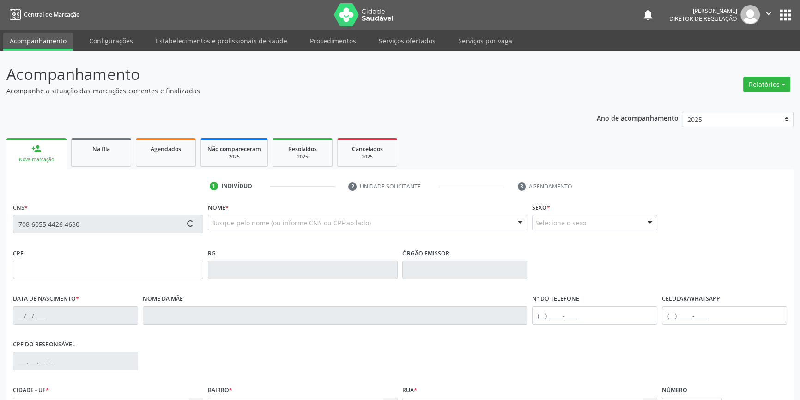
type input "(87) 98839-4148"
type input "(87) 98811-5441"
type input "--"
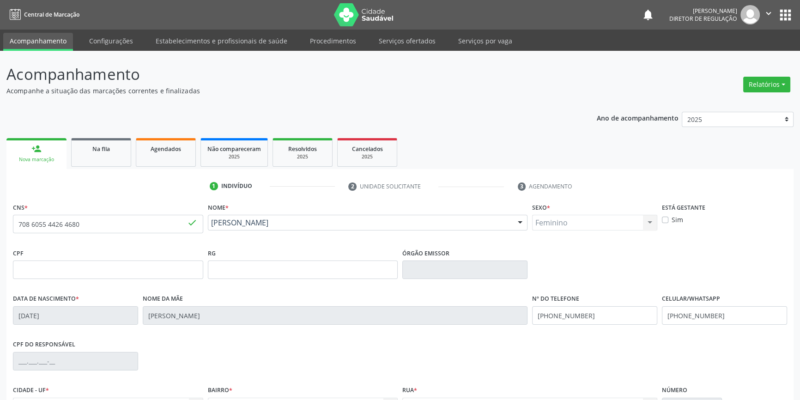
scroll to position [100, 0]
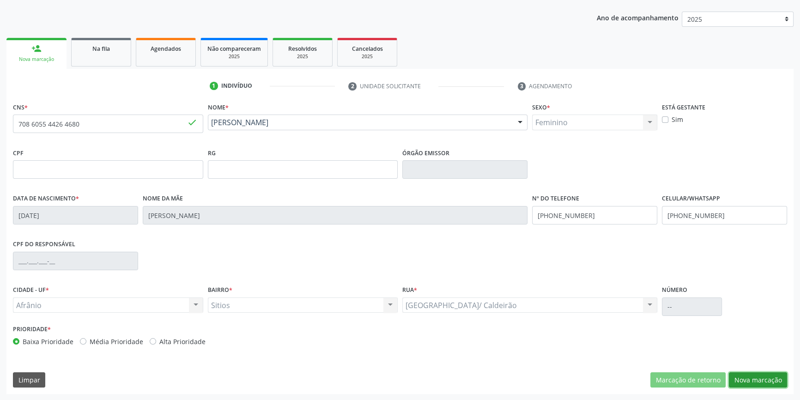
click at [752, 379] on button "Nova marcação" at bounding box center [758, 380] width 58 height 16
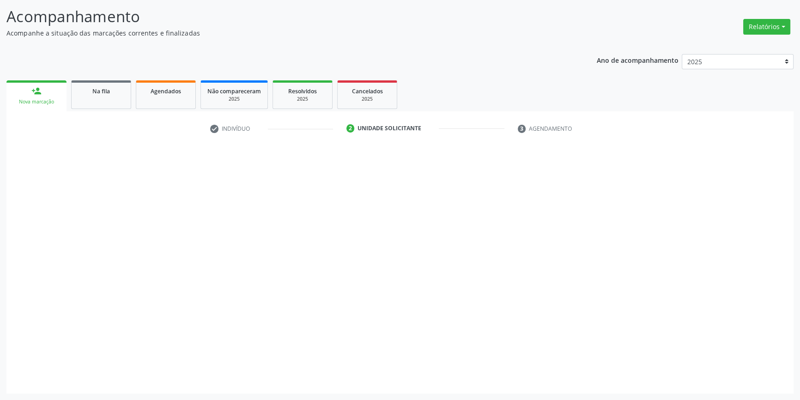
scroll to position [57, 0]
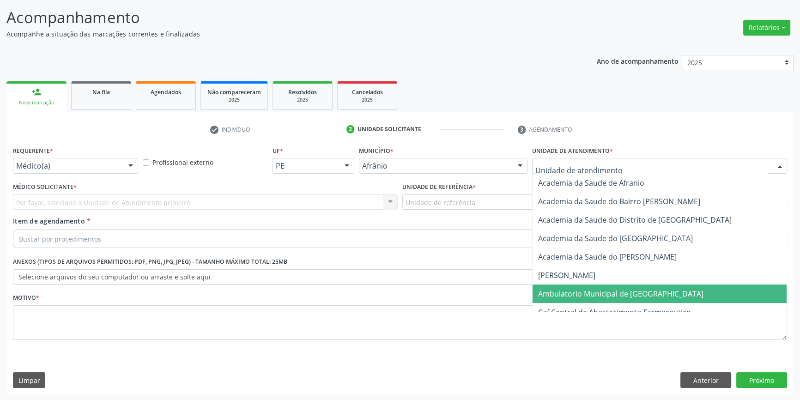
drag, startPoint x: 604, startPoint y: 296, endPoint x: 541, endPoint y: 255, distance: 75.1
click at [602, 296] on span "Ambulatorio Municipal de [GEOGRAPHIC_DATA]" at bounding box center [620, 294] width 165 height 10
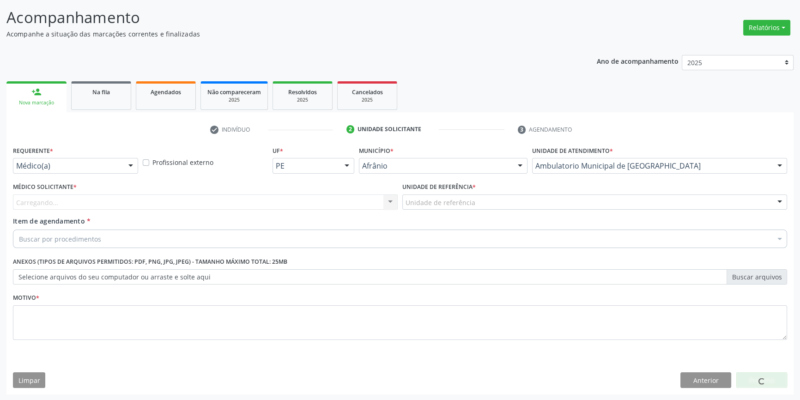
click at [461, 195] on div "Unidade de referência" at bounding box center [594, 202] width 385 height 16
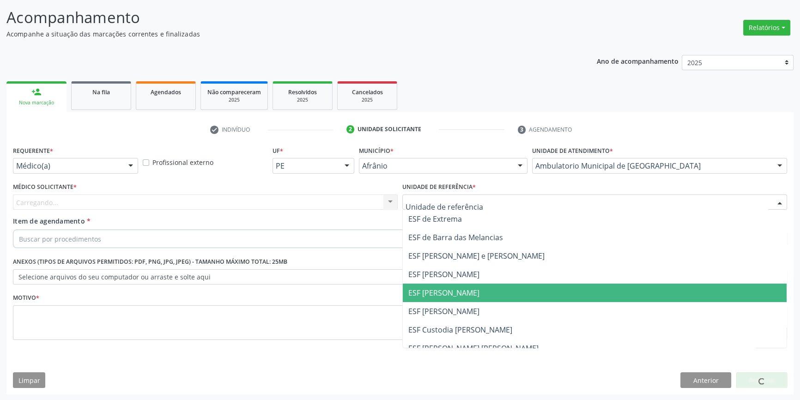
click at [475, 298] on span "ESF [PERSON_NAME]" at bounding box center [595, 293] width 384 height 18
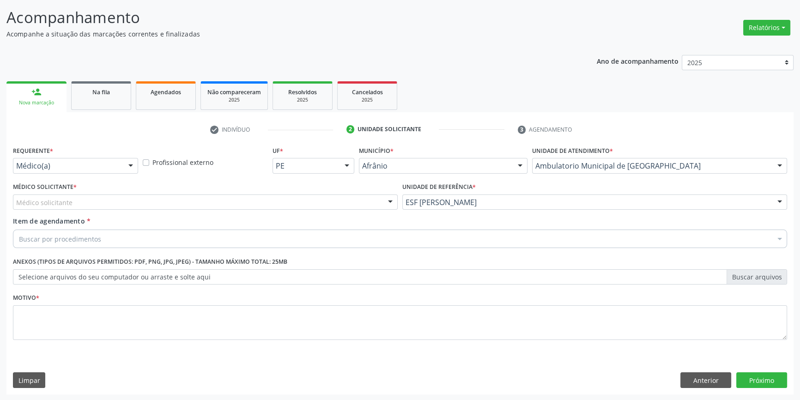
click at [207, 207] on div "Médico solicitante" at bounding box center [205, 202] width 385 height 16
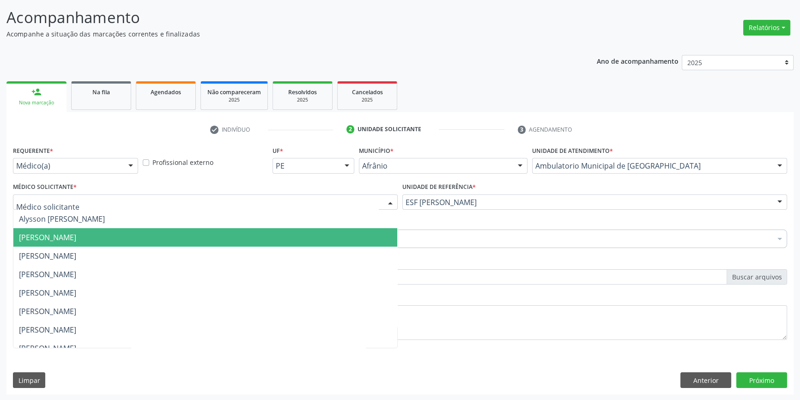
click at [76, 237] on span "[PERSON_NAME]" at bounding box center [47, 237] width 57 height 10
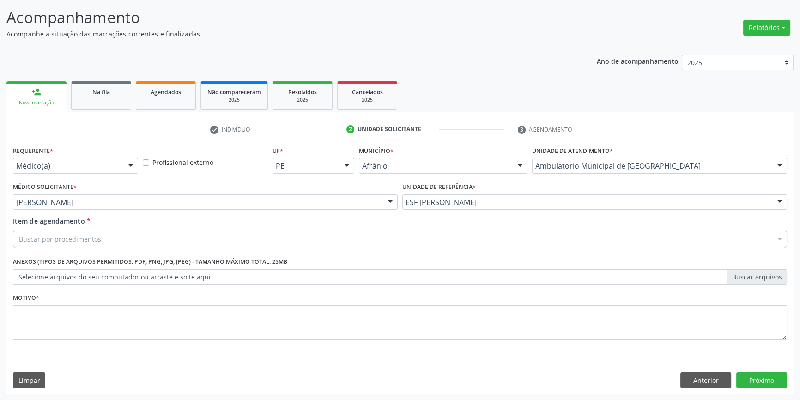
click at [124, 237] on div "Buscar por procedimentos" at bounding box center [400, 239] width 774 height 18
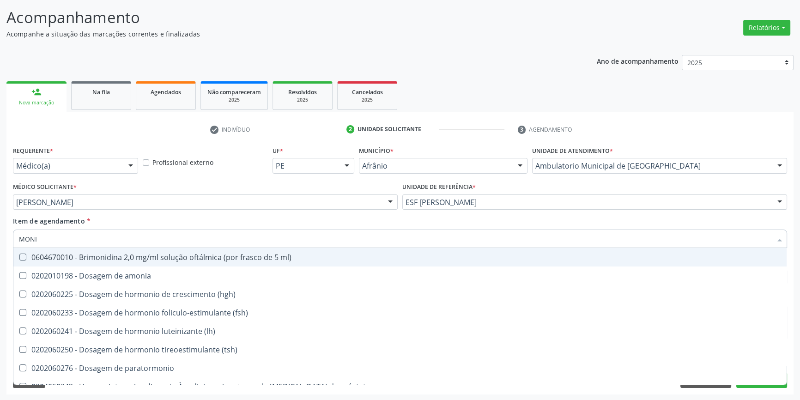
type input "MONIT"
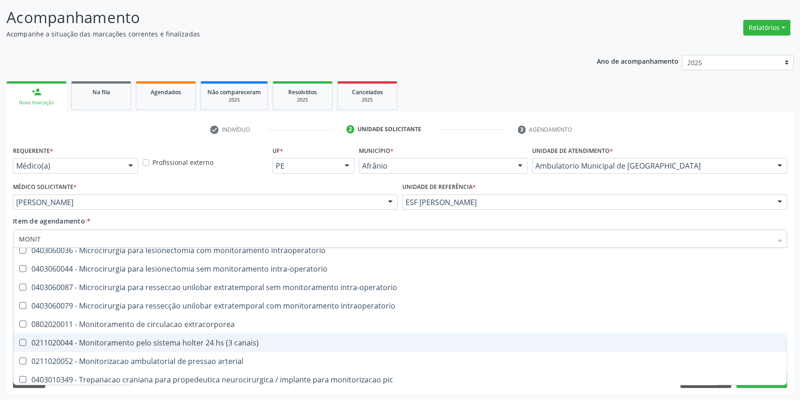
scroll to position [29, 0]
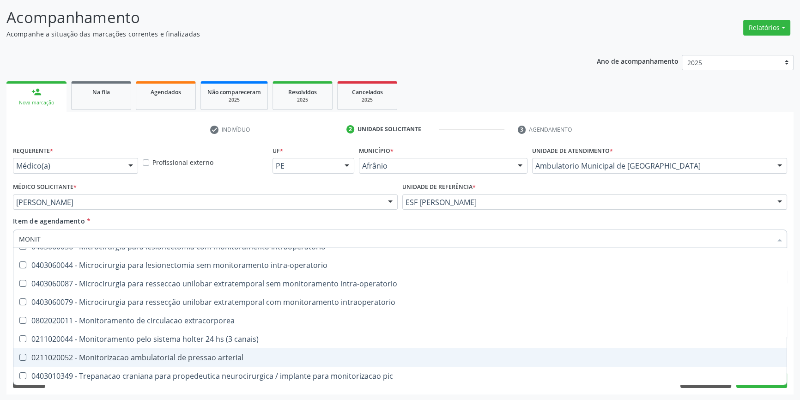
click at [219, 354] on div "0211020052 - Monitorizacao ambulatorial de pressao arterial" at bounding box center [400, 357] width 762 height 7
checkbox arterial "true"
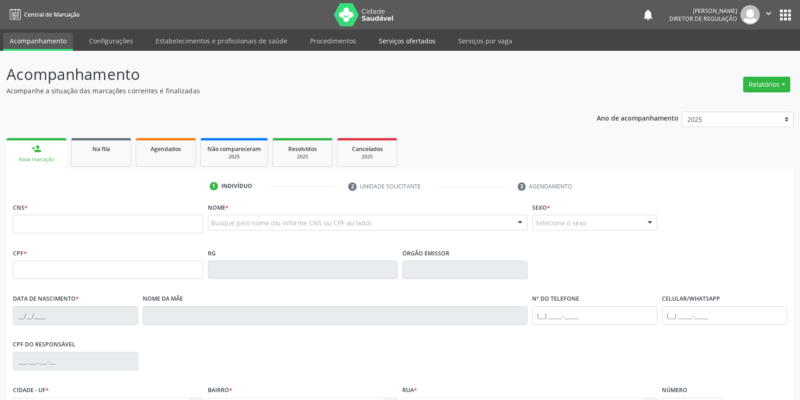
click at [372, 36] on link "Serviços ofertados" at bounding box center [407, 41] width 70 height 16
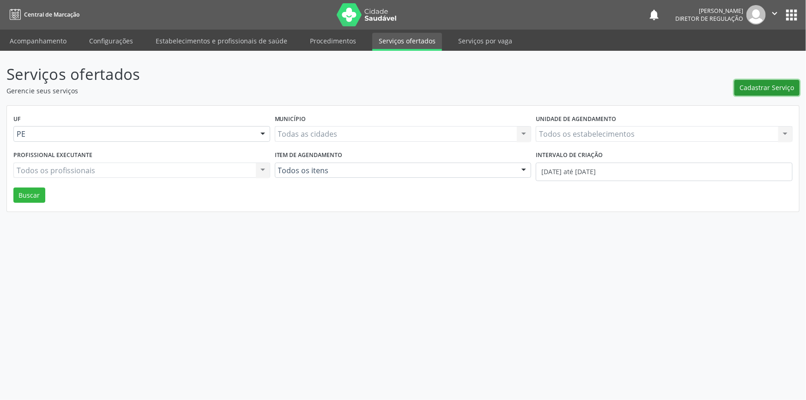
click at [779, 92] on button "Cadastrar Serviço" at bounding box center [766, 88] width 65 height 16
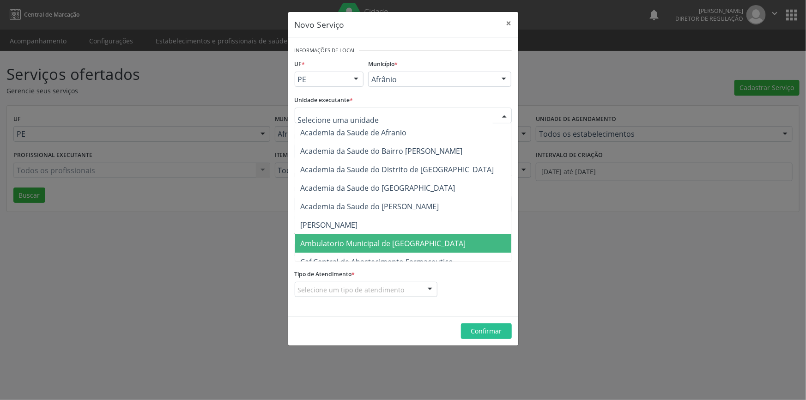
click at [381, 238] on span "Ambulatorio Municipal de [GEOGRAPHIC_DATA]" at bounding box center [383, 243] width 165 height 10
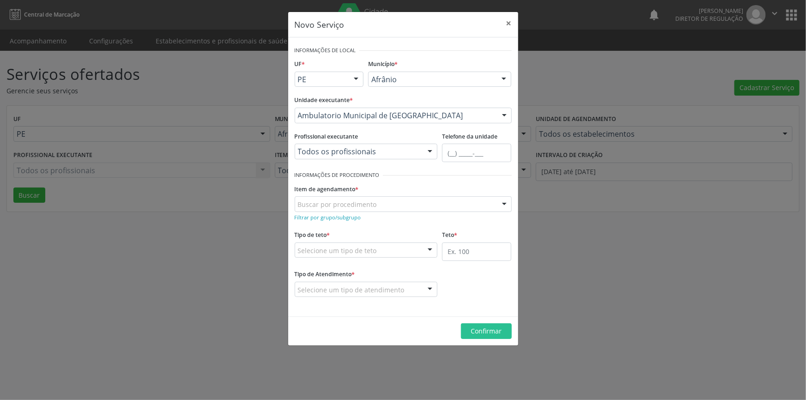
click at [390, 209] on div "Buscar por procedimento" at bounding box center [403, 204] width 217 height 16
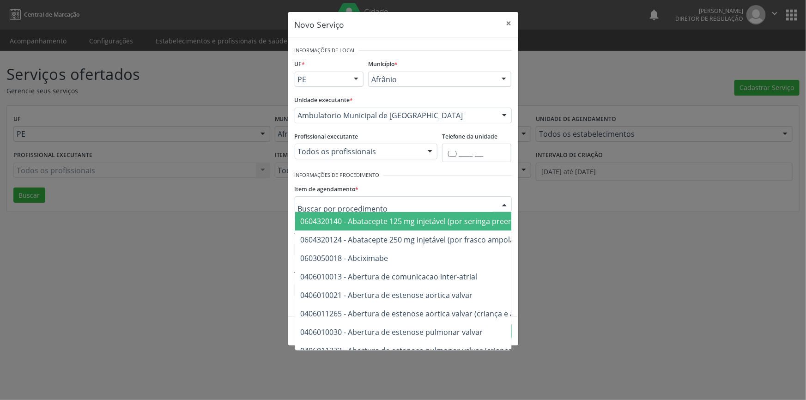
type input "R"
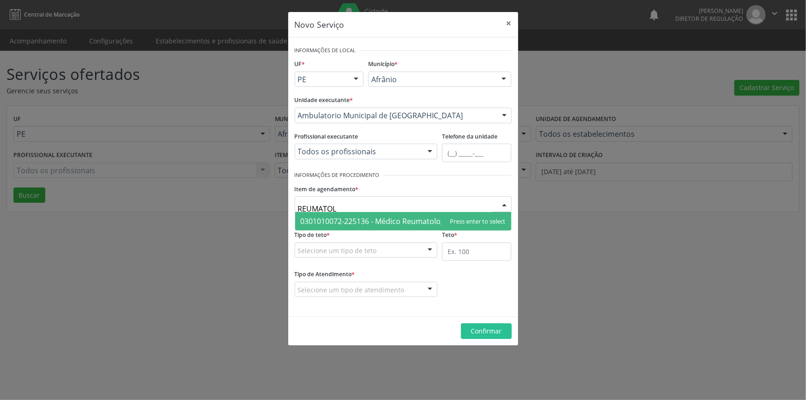
type input "REUMATOLO"
click at [389, 219] on span "0301010072-225136 - Médico Reumatologista" at bounding box center [379, 221] width 157 height 10
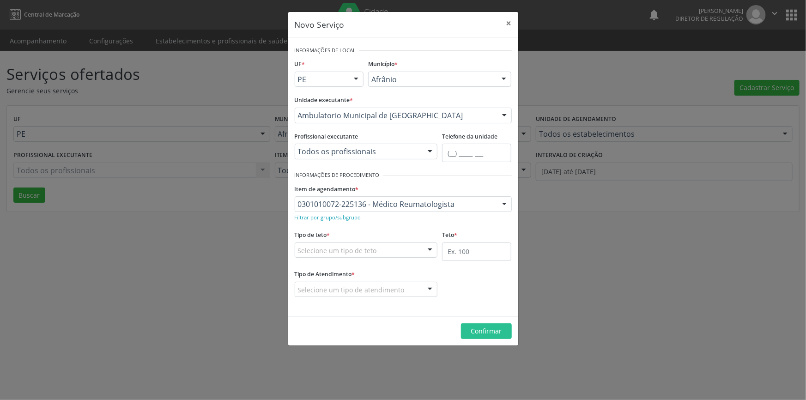
click at [389, 253] on div "Selecione um tipo de teto" at bounding box center [366, 251] width 143 height 16
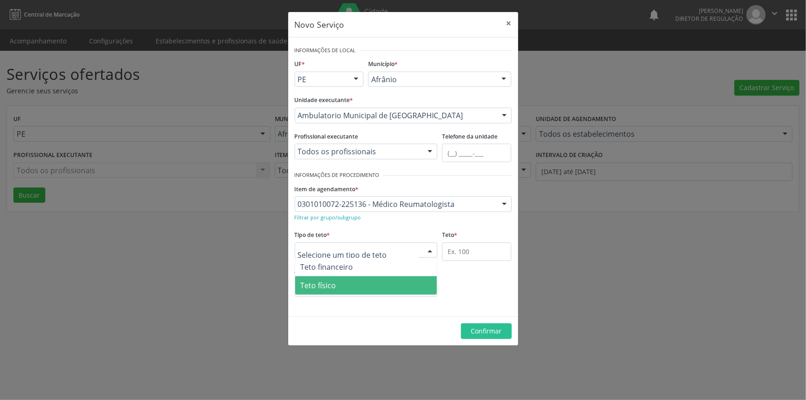
drag, startPoint x: 361, startPoint y: 282, endPoint x: 438, endPoint y: 278, distance: 77.7
click at [360, 282] on span "Teto físico" at bounding box center [366, 285] width 142 height 18
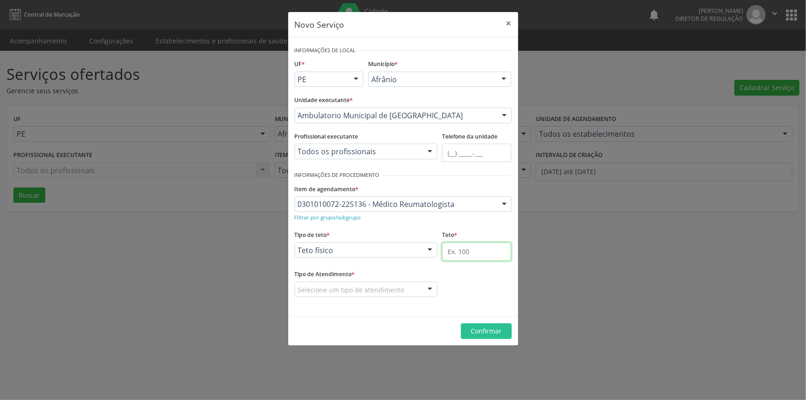
click at [486, 259] on input "text" at bounding box center [476, 252] width 69 height 18
type input "1"
click at [403, 291] on div "Selecione um tipo de atendimento" at bounding box center [366, 290] width 143 height 16
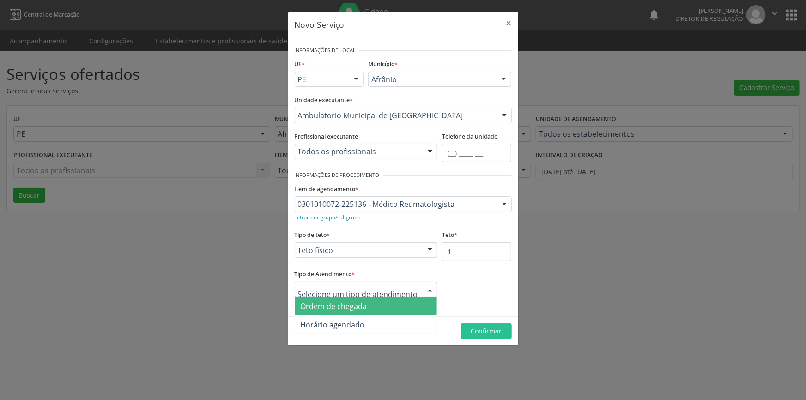
click at [388, 302] on span "Ordem de chegada" at bounding box center [366, 306] width 142 height 18
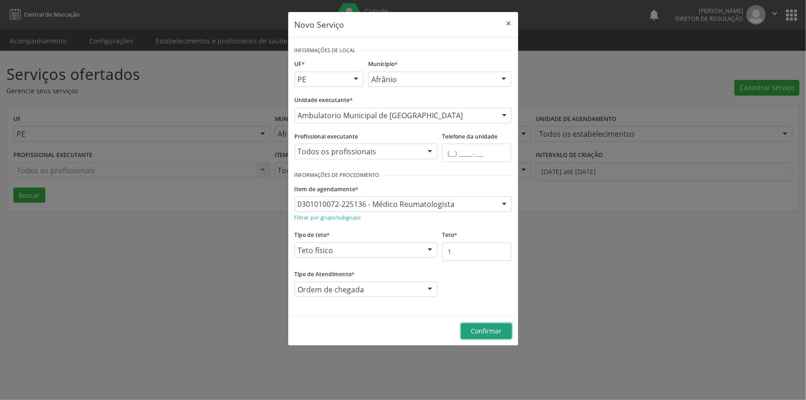
click at [473, 323] on button "Confirmar" at bounding box center [486, 331] width 51 height 16
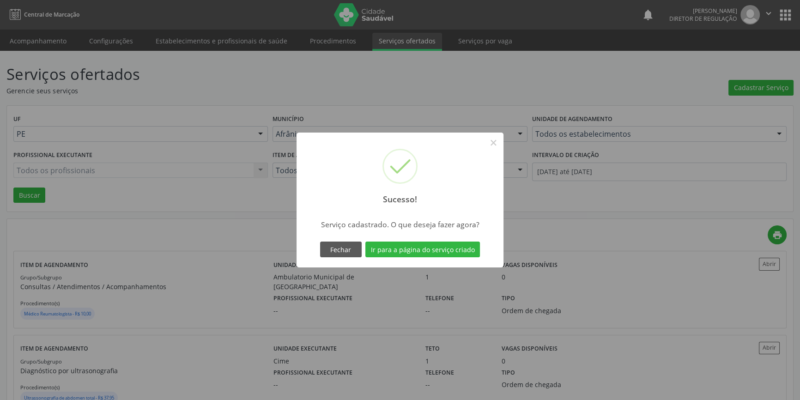
click at [452, 232] on div "Sucesso! × Serviço cadastrado. O que deseja fazer agora? Fechar Ir para a págin…" at bounding box center [400, 200] width 207 height 135
click at [449, 241] on div "Fechar Ir para a página do serviço criado" at bounding box center [400, 249] width 164 height 19
click at [449, 244] on button "Ir para a página do serviço criado" at bounding box center [422, 250] width 115 height 16
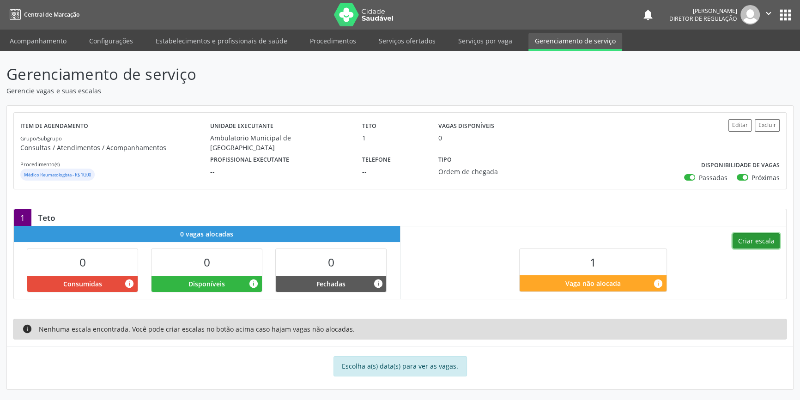
click at [766, 238] on button "Criar escala" at bounding box center [756, 241] width 47 height 16
select select "7"
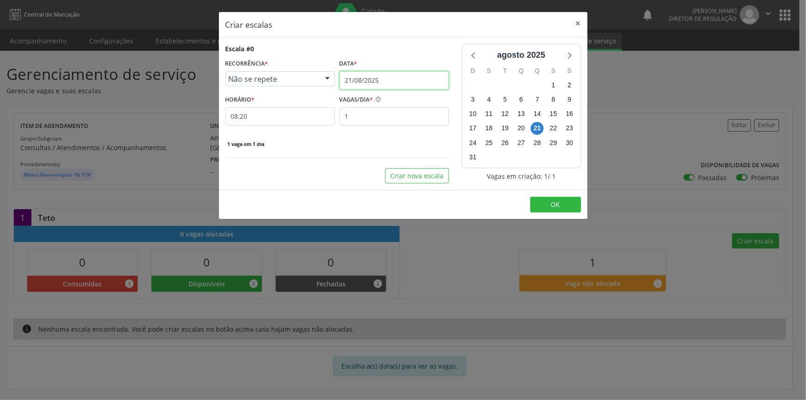
click at [379, 74] on input "21/08/2025" at bounding box center [394, 80] width 109 height 18
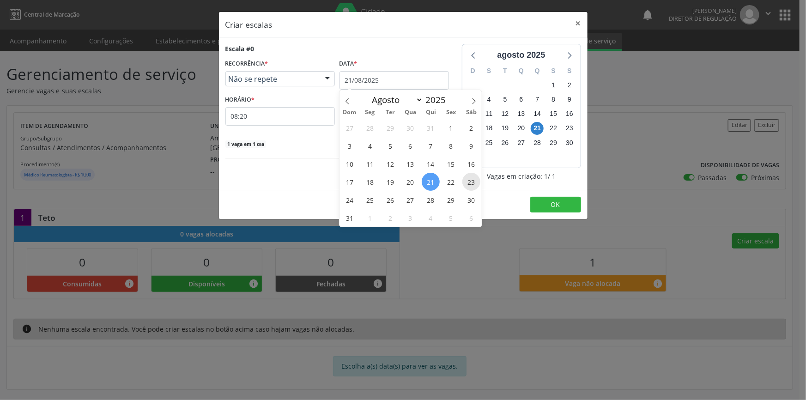
click at [467, 181] on span "23" at bounding box center [471, 182] width 18 height 18
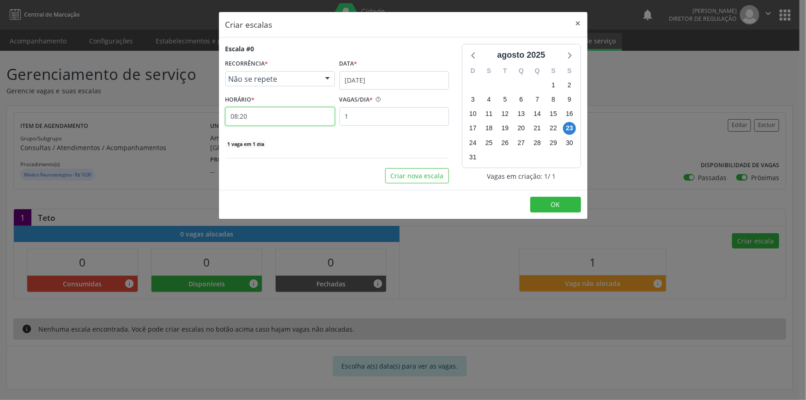
click at [274, 110] on input "08:20" at bounding box center [279, 116] width 109 height 18
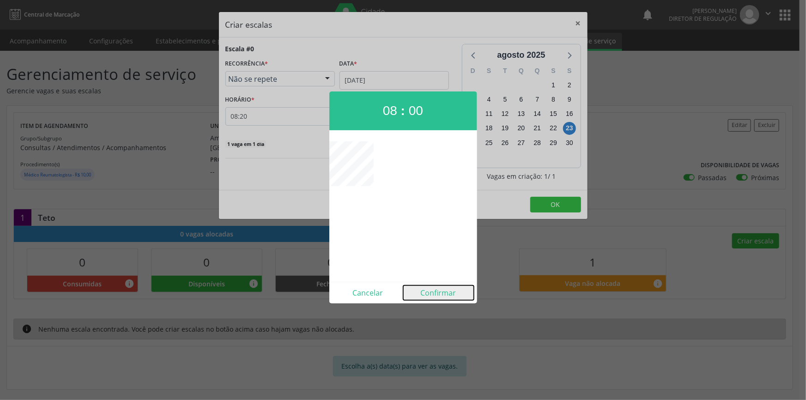
click at [438, 291] on button "Confirmar" at bounding box center [438, 292] width 71 height 15
type input "08:00"
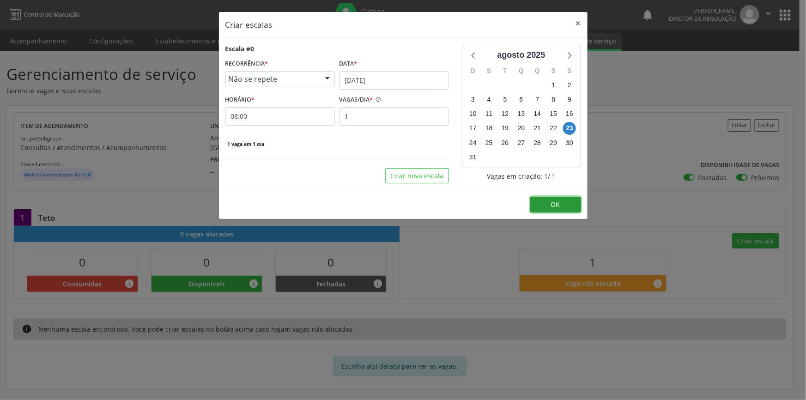
click at [549, 205] on button "OK" at bounding box center [555, 205] width 51 height 16
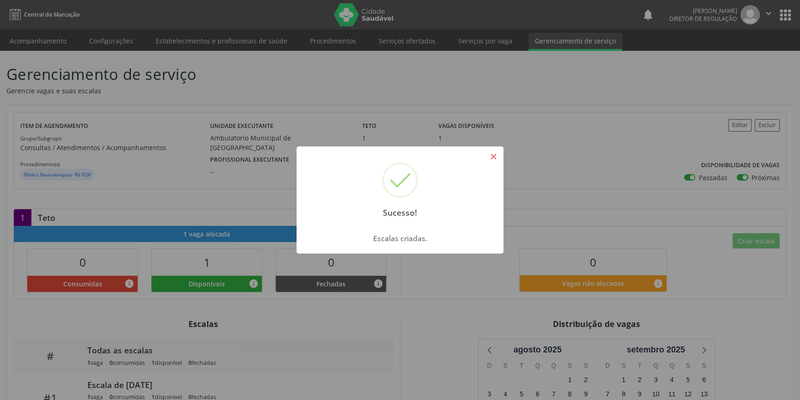
click at [488, 156] on button "×" at bounding box center [493, 157] width 16 height 16
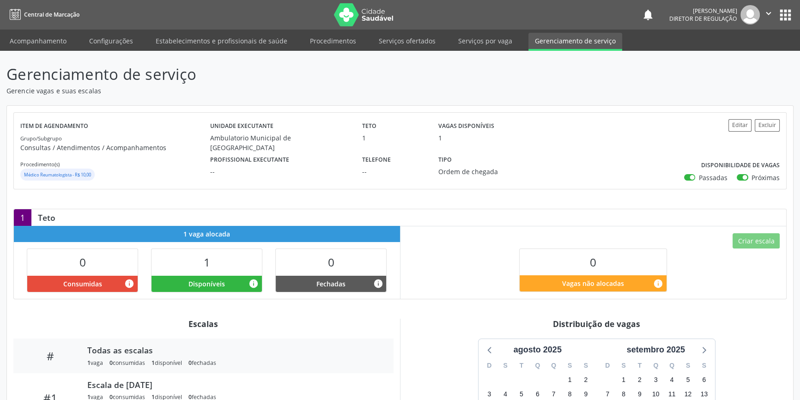
drag, startPoint x: 50, startPoint y: 33, endPoint x: 63, endPoint y: 7, distance: 28.9
click at [49, 34] on link "Acompanhamento" at bounding box center [38, 41] width 70 height 16
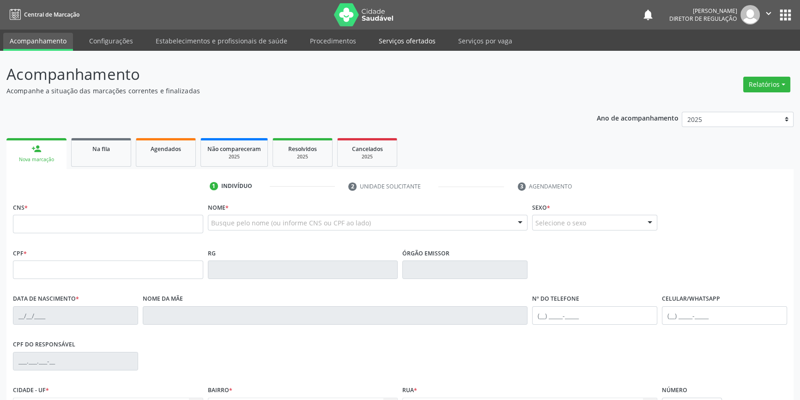
click at [412, 41] on link "Serviços ofertados" at bounding box center [407, 41] width 70 height 16
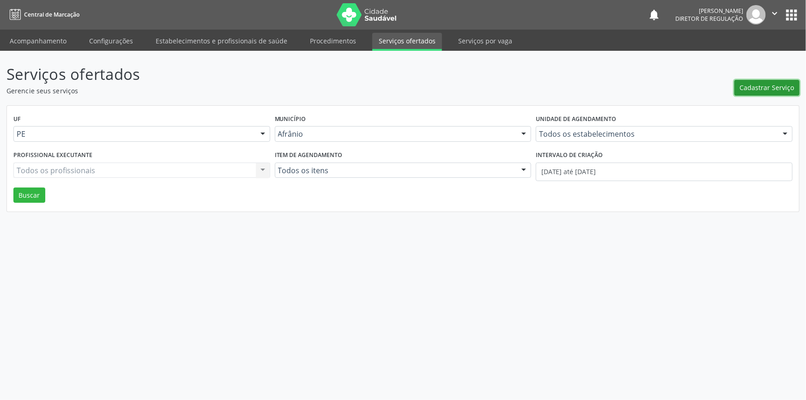
click at [754, 82] on button "Cadastrar Serviço" at bounding box center [766, 88] width 65 height 16
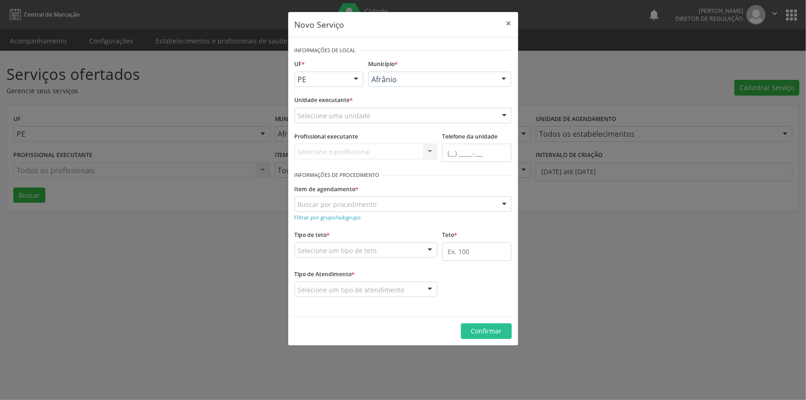
click at [399, 115] on div "Selecione uma unidade" at bounding box center [403, 116] width 217 height 16
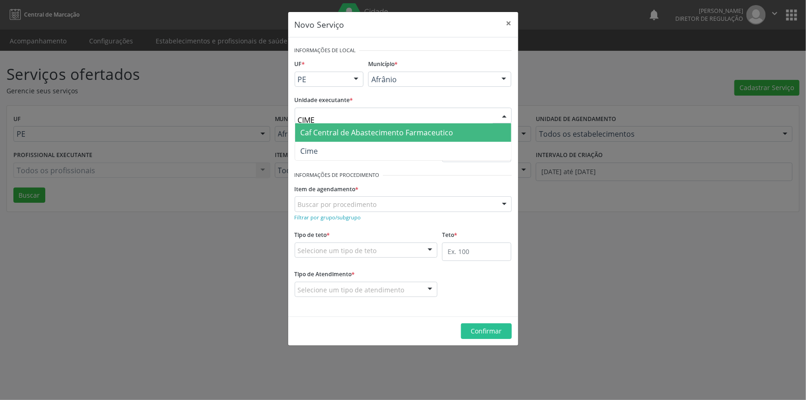
type input "CIME"
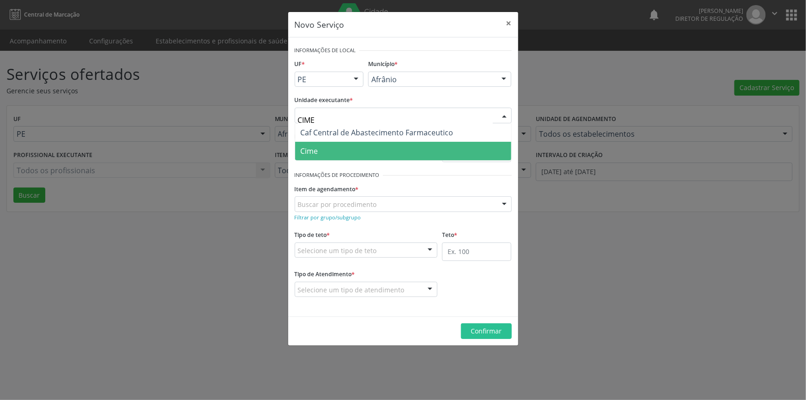
click at [384, 149] on span "Cime" at bounding box center [403, 151] width 216 height 18
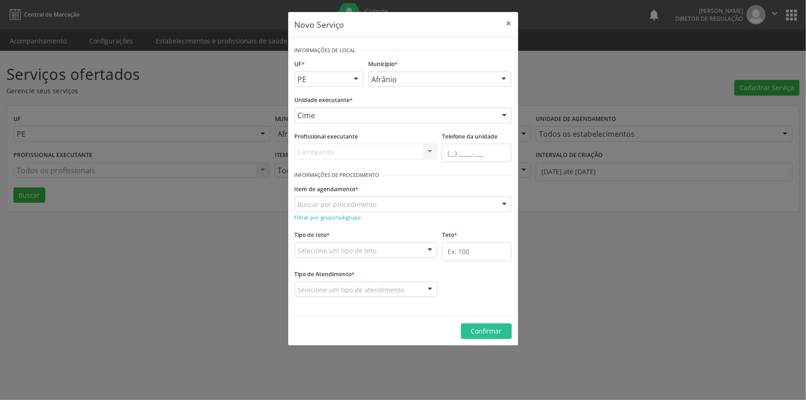
click at [356, 211] on div "Buscar por procedimento" at bounding box center [403, 204] width 217 height 16
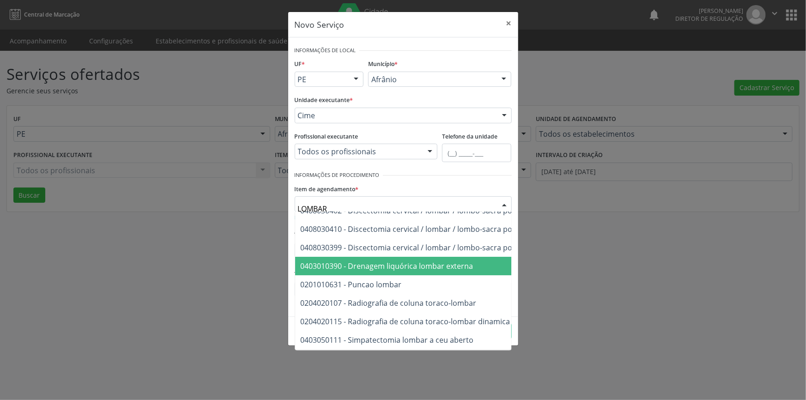
scroll to position [90, 0]
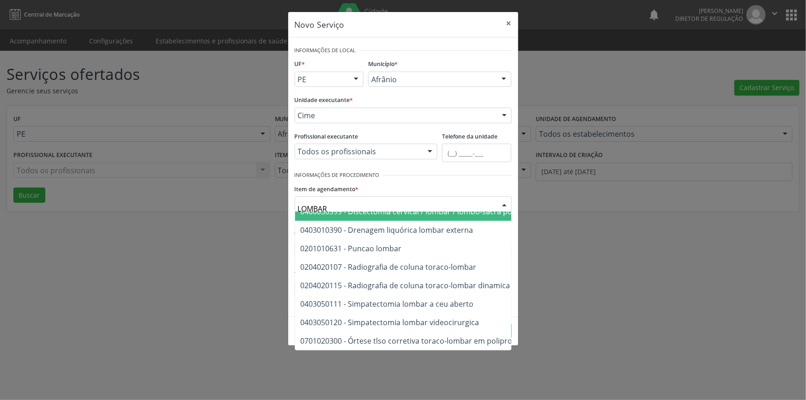
drag, startPoint x: 254, startPoint y: 207, endPoint x: 227, endPoint y: 207, distance: 27.3
click at [227, 207] on div "Novo Serviço × Informações de Local UF * PE BA PE Nenhum resultado encontrado p…" at bounding box center [403, 200] width 806 height 400
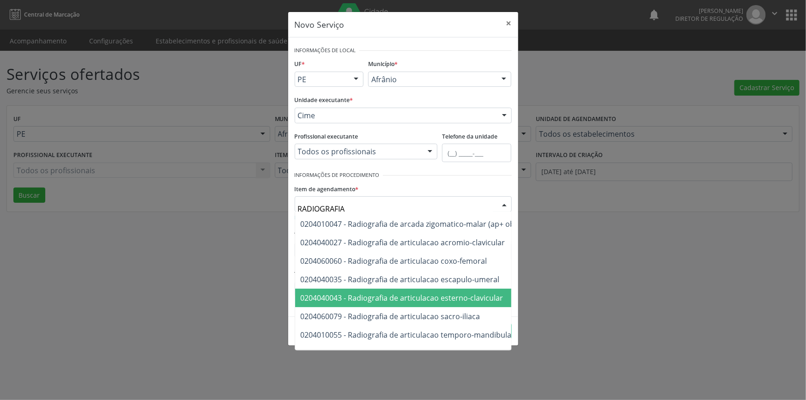
scroll to position [0, 0]
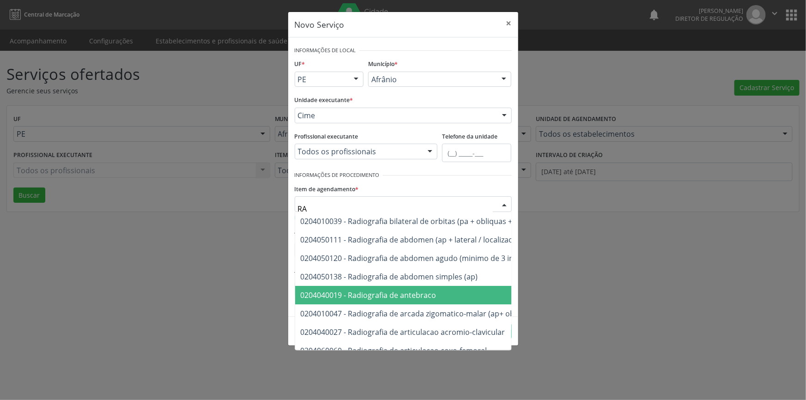
type input "R"
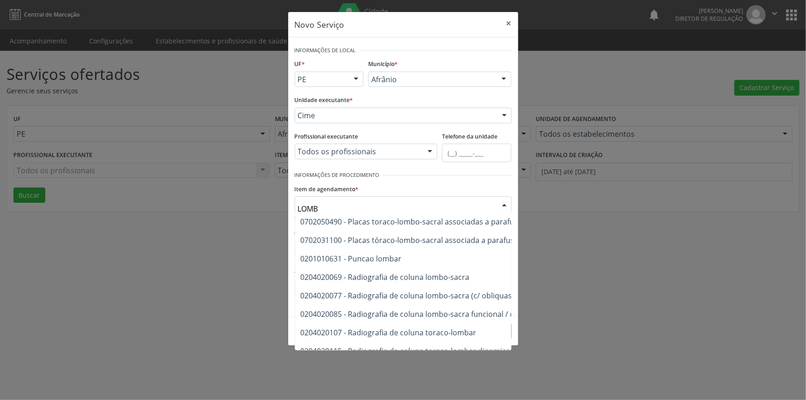
scroll to position [387, 0]
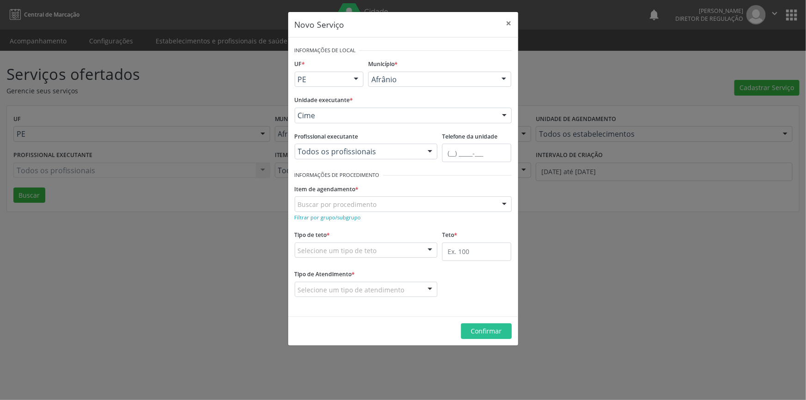
click at [378, 203] on div "Buscar por procedimento" at bounding box center [403, 204] width 217 height 16
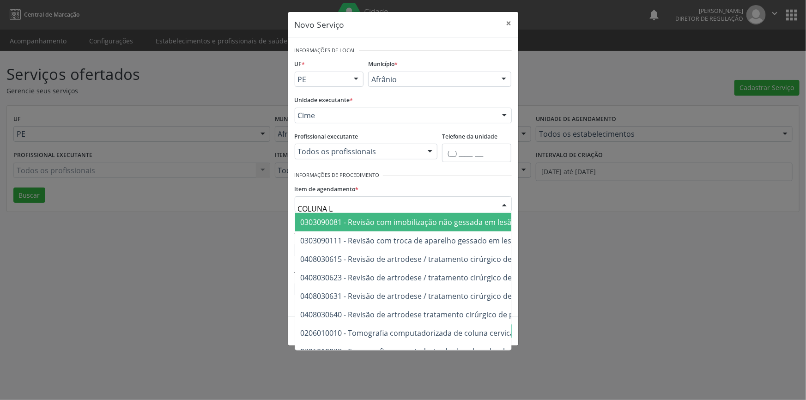
scroll to position [0, 0]
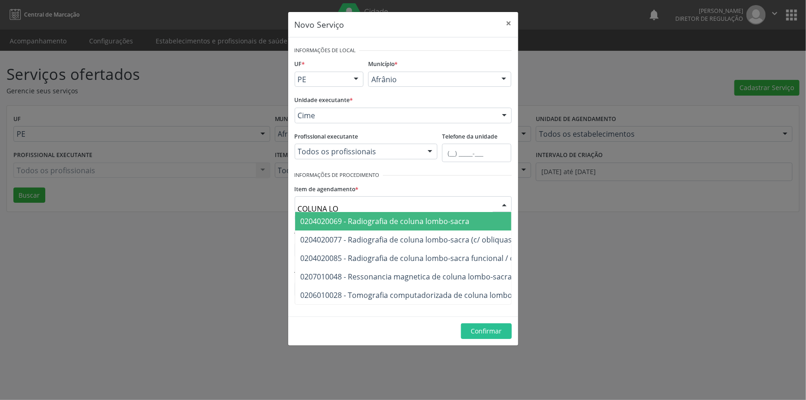
click at [456, 223] on span "0204020069 - Radiografia de coluna lombo-sacra" at bounding box center [385, 221] width 169 height 10
type input "COLUNA LO"
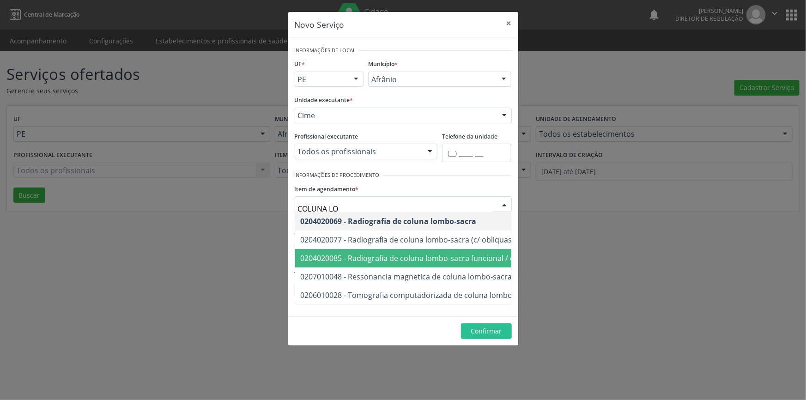
type input "COLUNA LOM"
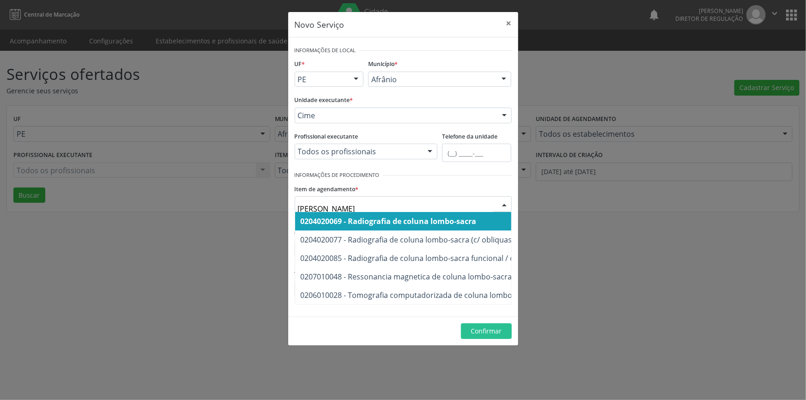
click at [422, 225] on span "0204020069 - Radiografia de coluna lombo-sacra" at bounding box center [389, 221] width 176 height 10
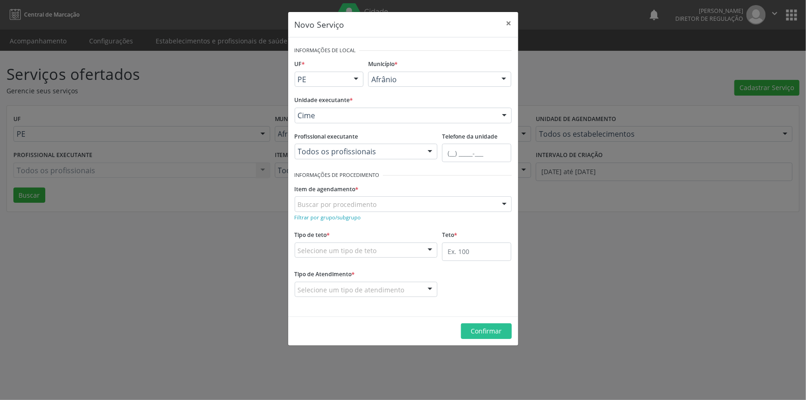
click at [384, 246] on div "Selecione um tipo de teto" at bounding box center [366, 251] width 143 height 16
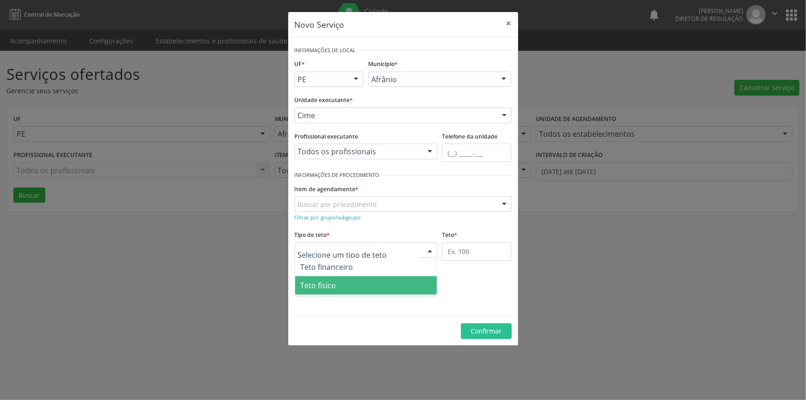
click at [367, 286] on span "Teto físico" at bounding box center [366, 285] width 142 height 18
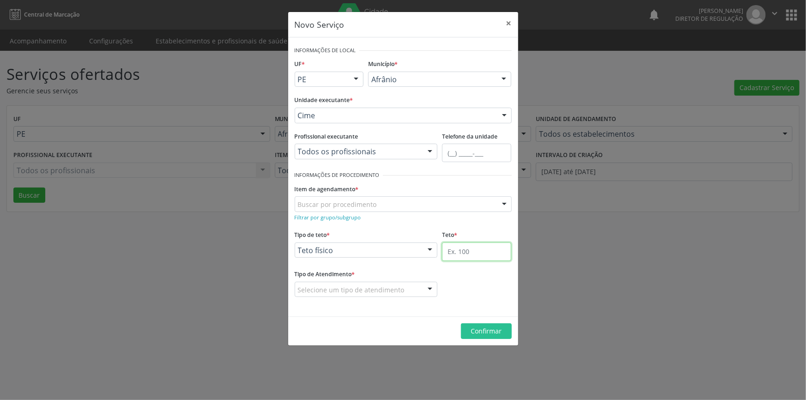
click at [455, 254] on input "text" at bounding box center [476, 252] width 69 height 18
type input "1"
click at [409, 291] on div "Selecione um tipo de atendimento" at bounding box center [366, 290] width 143 height 16
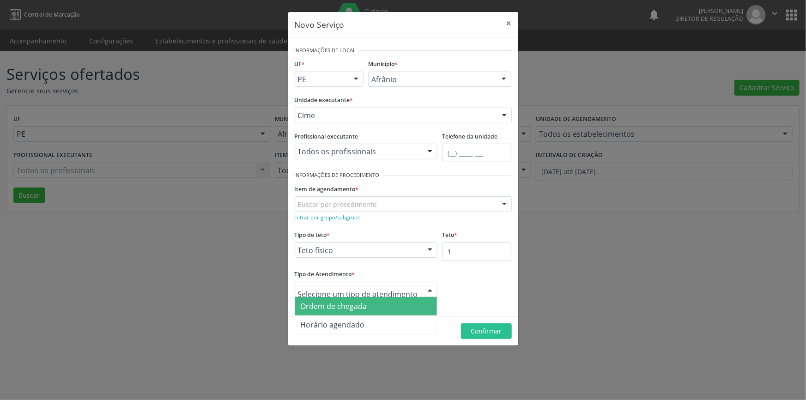
drag, startPoint x: 392, startPoint y: 308, endPoint x: 455, endPoint y: 333, distance: 68.0
click at [393, 308] on span "Ordem de chegada" at bounding box center [366, 306] width 142 height 18
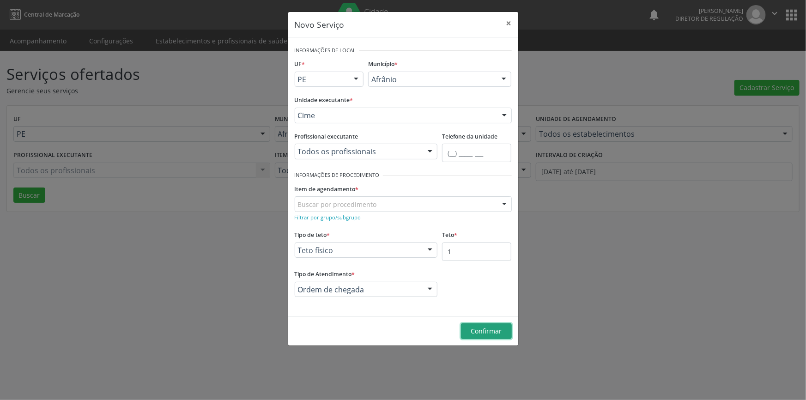
click at [472, 334] on span "Confirmar" at bounding box center [486, 331] width 31 height 9
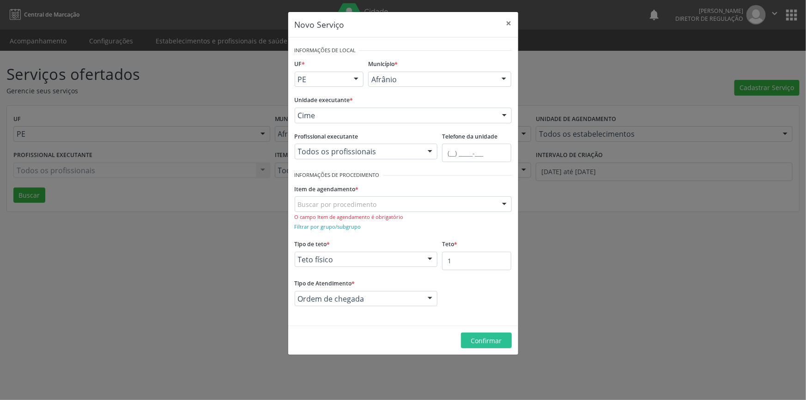
click at [389, 208] on div "Buscar por procedimento" at bounding box center [403, 204] width 217 height 16
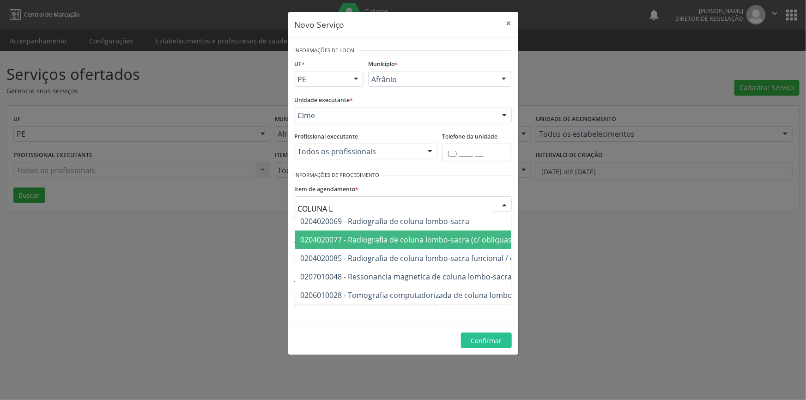
type input "COLUNA LO"
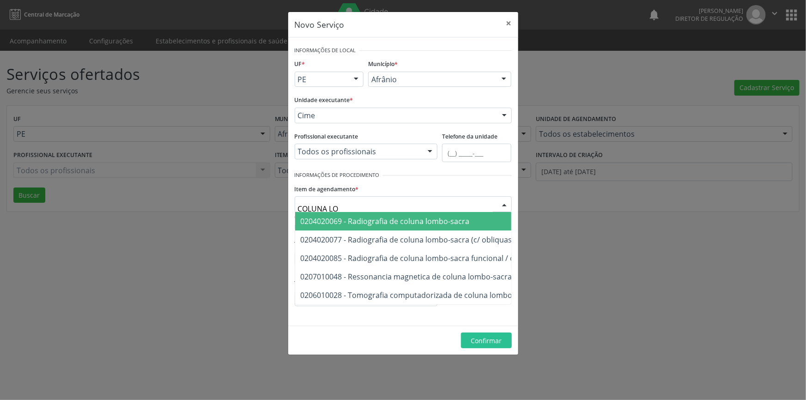
click at [411, 226] on span "0204020069 - Radiografia de coluna lombo-sacra" at bounding box center [449, 221] width 308 height 18
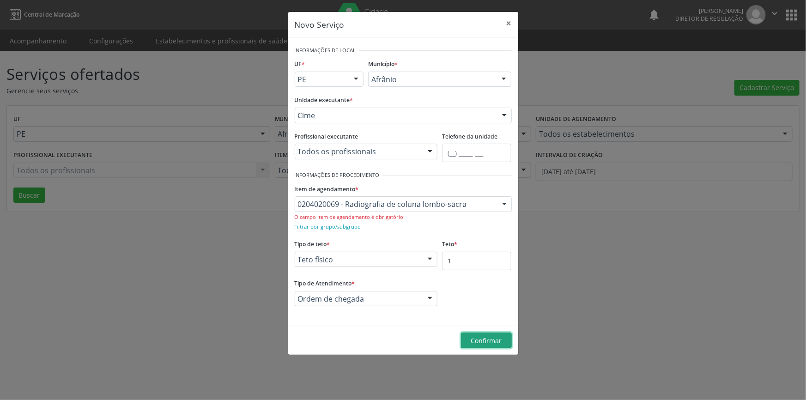
click at [502, 342] on button "Confirmar" at bounding box center [486, 341] width 51 height 16
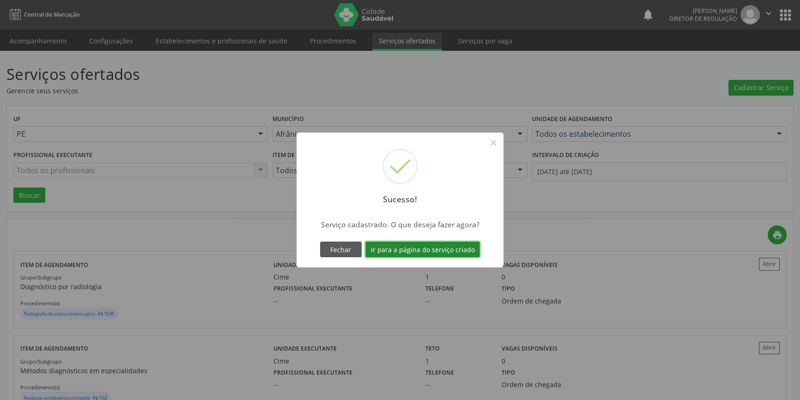
click at [411, 246] on button "Ir para a página do serviço criado" at bounding box center [422, 250] width 115 height 16
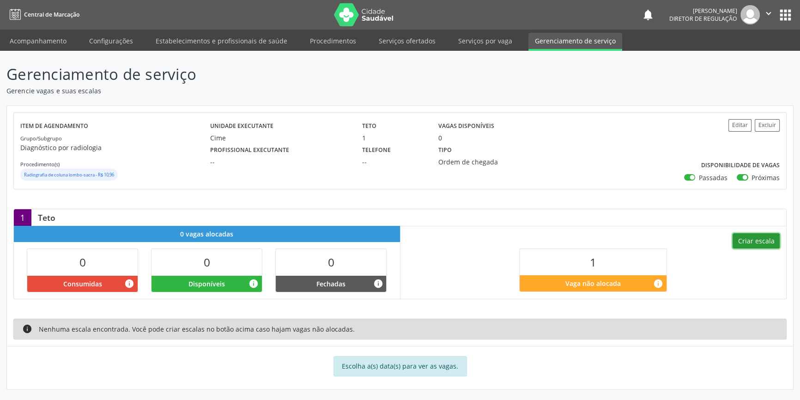
click at [758, 239] on button "Criar escala" at bounding box center [756, 241] width 47 height 16
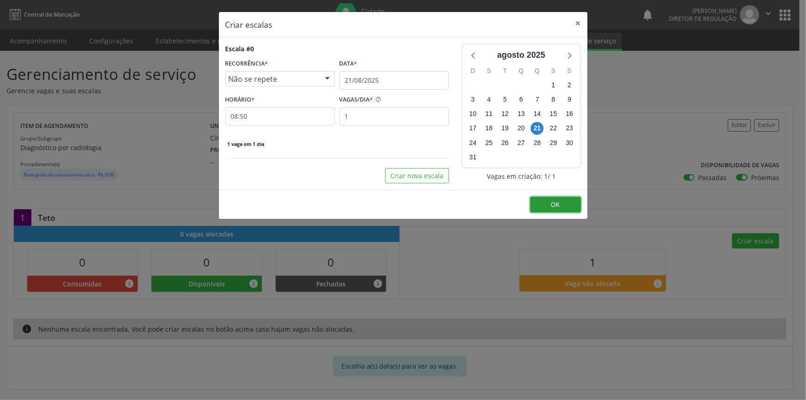
click at [559, 206] on span "OK" at bounding box center [555, 204] width 9 height 9
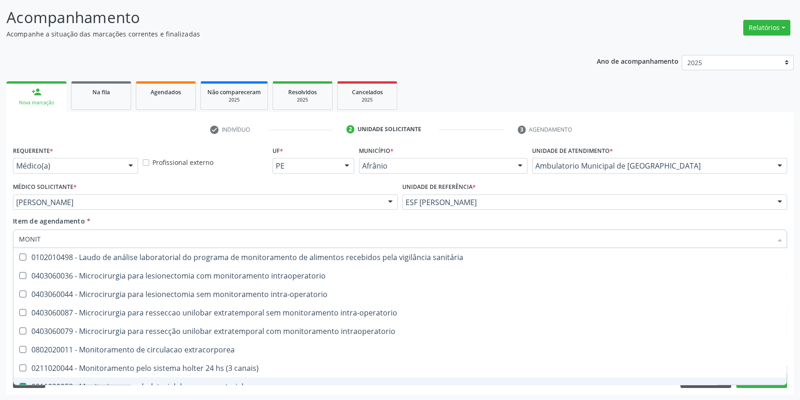
scroll to position [29, 0]
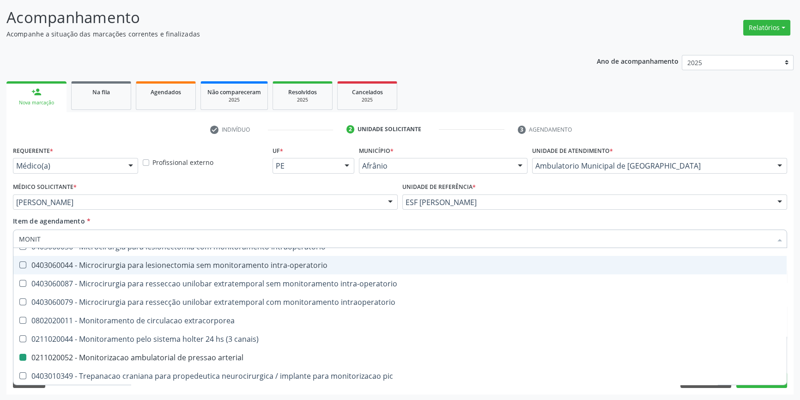
click at [531, 216] on div "Item de agendamento * MONIT Desfazer seleção 0102010498 - Laudo de análise labo…" at bounding box center [400, 230] width 774 height 29
checkbox intraoperatorio "true"
checkbox arterial "false"
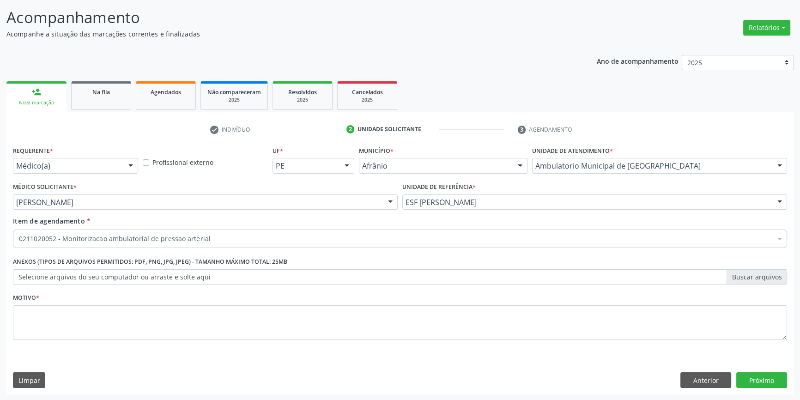
scroll to position [0, 0]
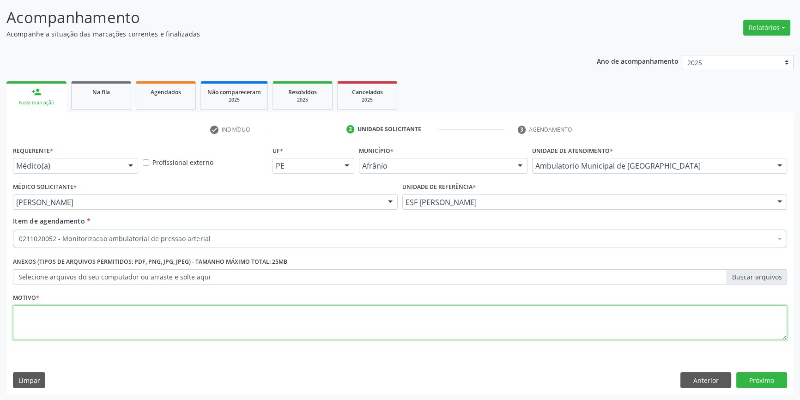
click at [234, 319] on textarea at bounding box center [400, 322] width 774 height 35
type textarea "'"
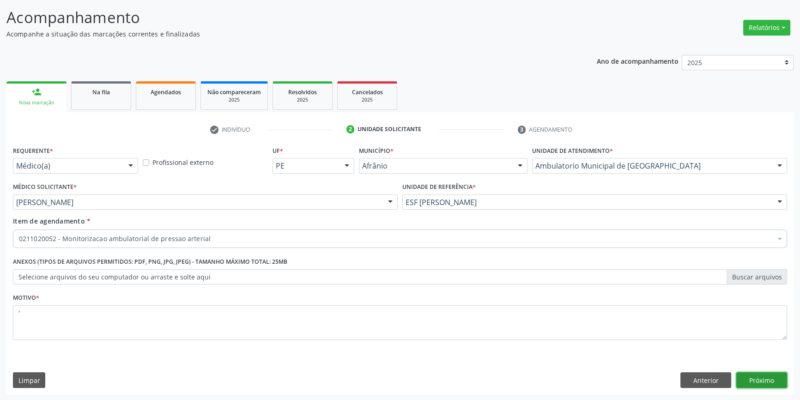
click at [753, 373] on button "Próximo" at bounding box center [761, 380] width 51 height 16
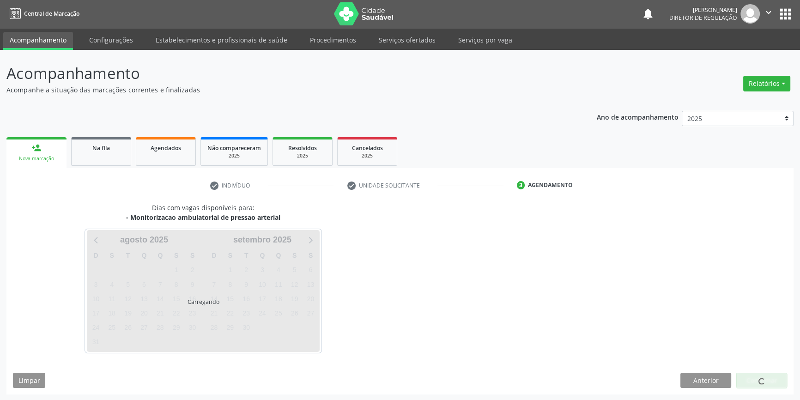
scroll to position [1, 0]
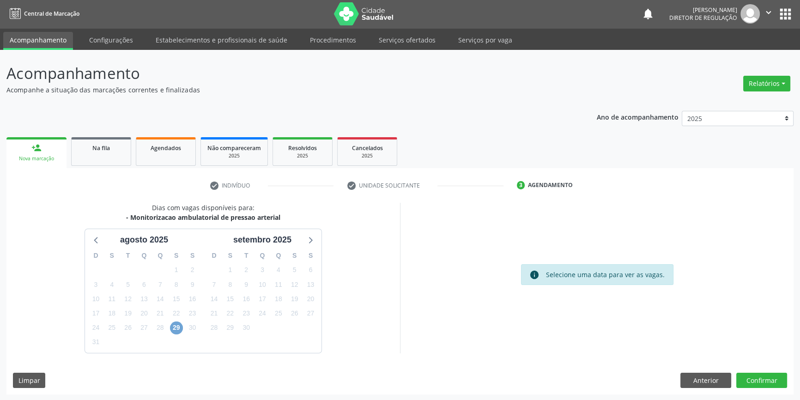
click at [171, 328] on span "29" at bounding box center [176, 328] width 13 height 13
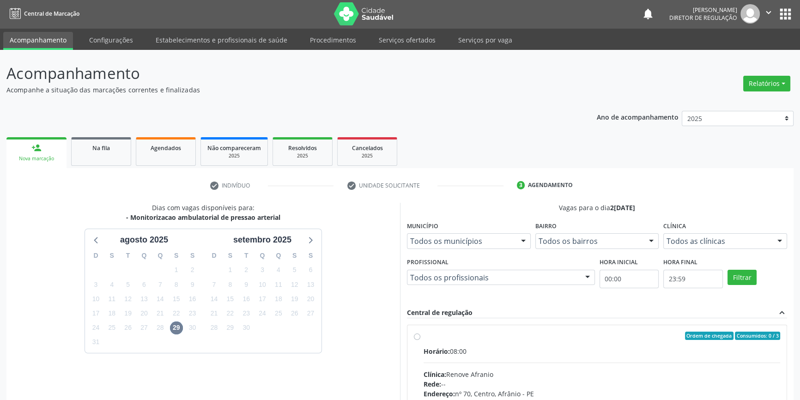
click at [421, 333] on div "Ordem de chegada Consumidos: 0 / 3 Horário: 08:00 Clínica: Renove Afranio Rede:…" at bounding box center [597, 403] width 366 height 142
radio input "true"
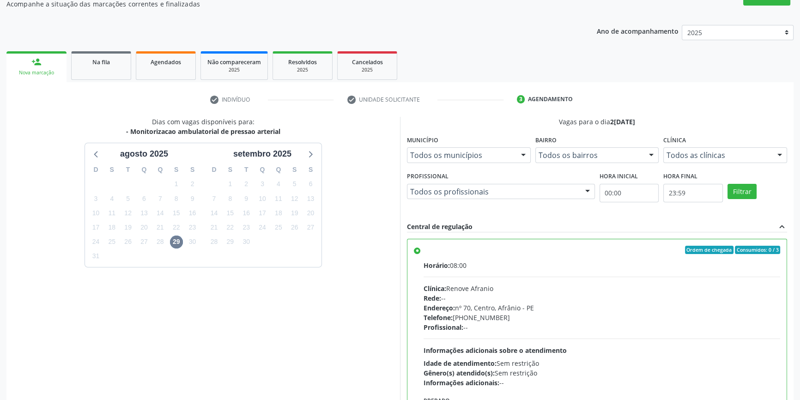
scroll to position [151, 0]
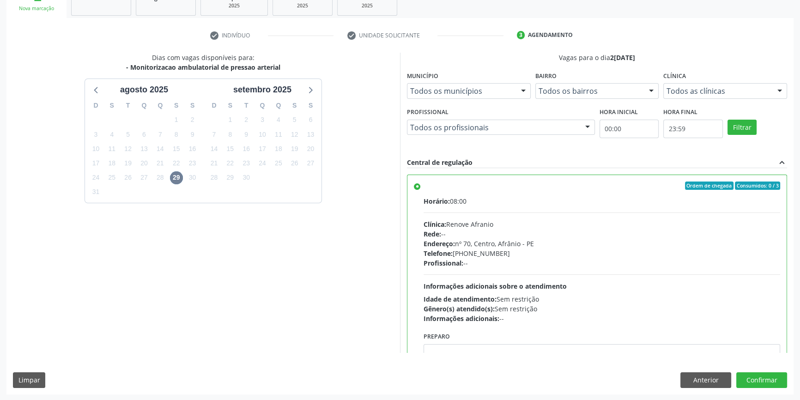
click at [774, 388] on div "Dias com vagas disponíveis para: - Monitorizacao ambulatorial de pressao arteri…" at bounding box center [399, 223] width 787 height 341
click at [773, 383] on button "Confirmar" at bounding box center [761, 380] width 51 height 16
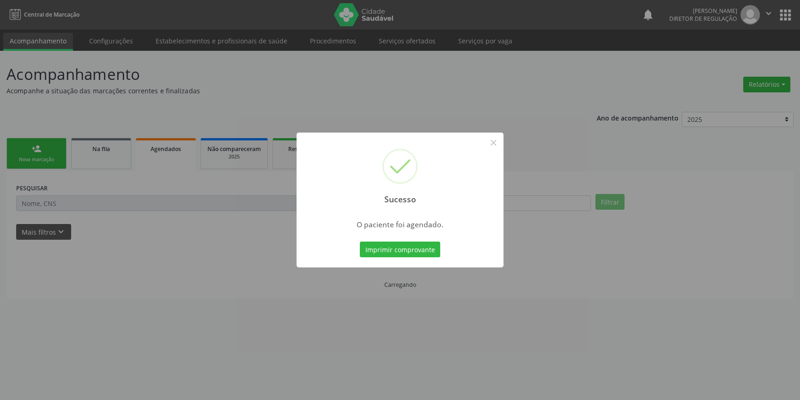
scroll to position [0, 0]
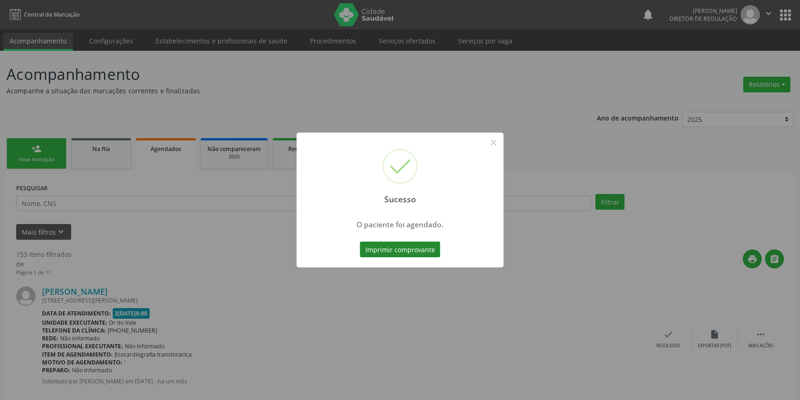
click at [381, 245] on button "Imprimir comprovante" at bounding box center [400, 250] width 80 height 16
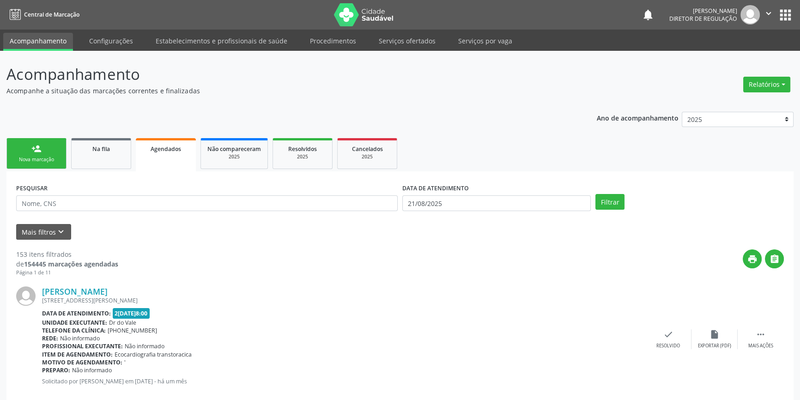
click at [42, 162] on div "Nova marcação" at bounding box center [36, 159] width 46 height 7
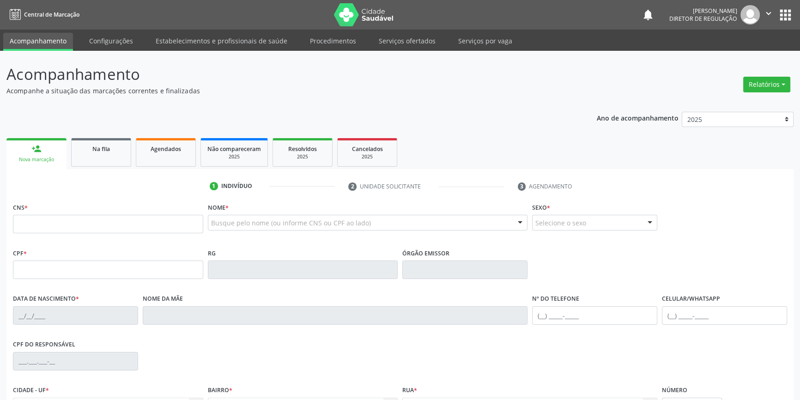
click at [258, 231] on div "Busque pelo nome (ou informe CNS ou CPF ao lado) Nenhum resultado encontrado pa…" at bounding box center [368, 226] width 320 height 22
click at [256, 228] on div "Busque pelo nome (ou informe CNS ou CPF ao lado)" at bounding box center [368, 223] width 320 height 16
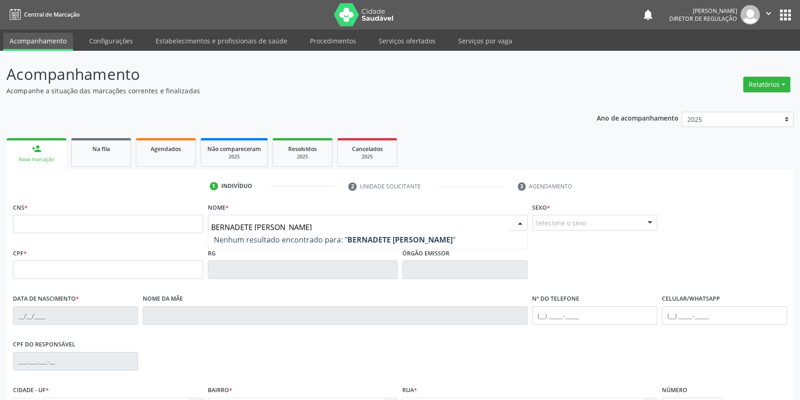
type input "BERNADETE MARIA"
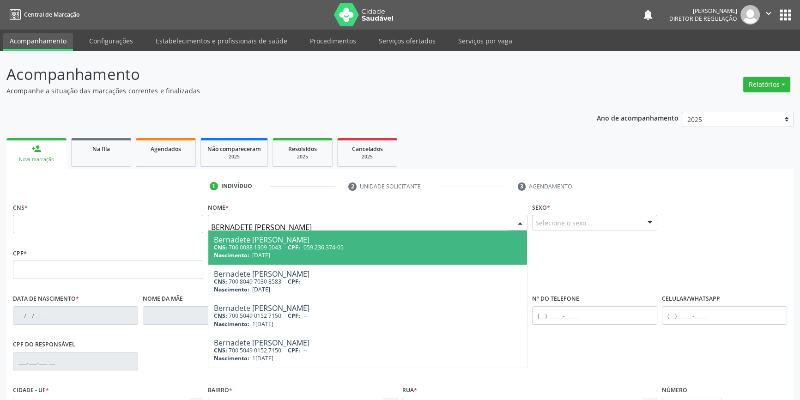
click at [289, 256] on div "Nascimento: 14/07/1979" at bounding box center [368, 255] width 308 height 8
type input "706 0088 1309 5043"
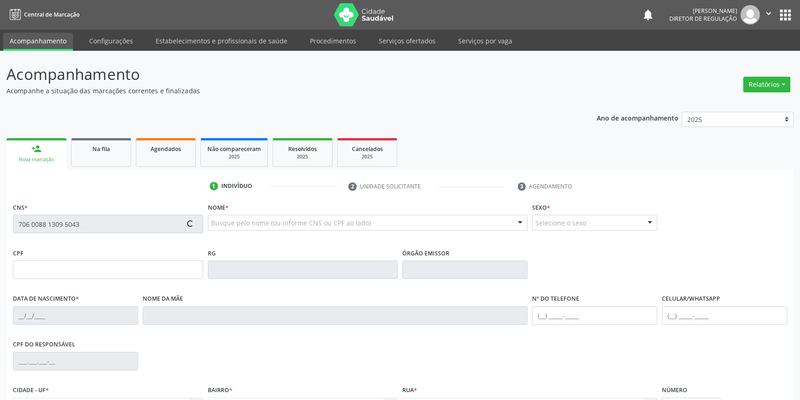
type input "059.236.374-05"
type input "14/07/1979"
type input "Maria das Merces Ferreira"
type input "(87) 98828-2086"
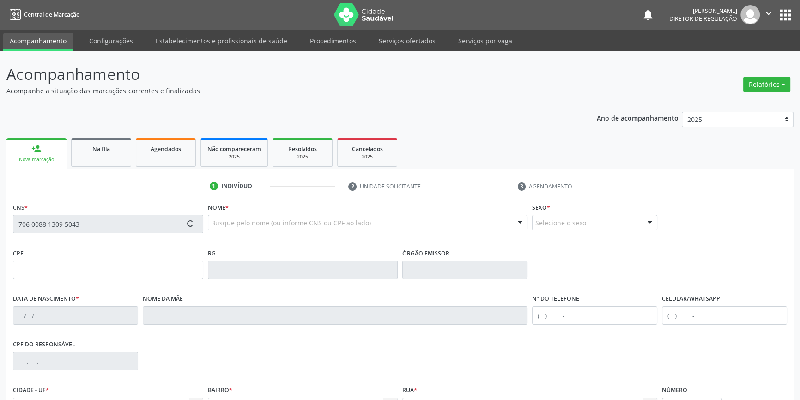
type input "034.594.734-79"
type input "152"
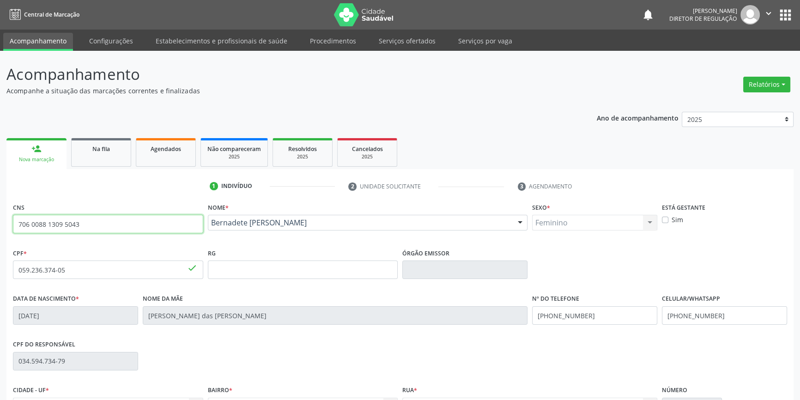
drag, startPoint x: 133, startPoint y: 228, endPoint x: 0, endPoint y: 225, distance: 132.6
click at [0, 225] on div "Acompanhamento Acompanhe a situação das marcações correntes e finalizadas Relat…" at bounding box center [400, 276] width 800 height 450
click at [152, 157] on link "Agendados" at bounding box center [166, 152] width 60 height 29
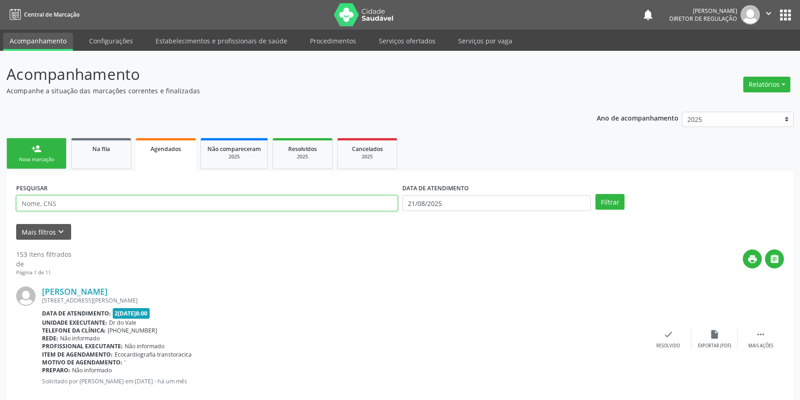
drag, startPoint x: 145, startPoint y: 200, endPoint x: 73, endPoint y: 205, distance: 72.6
paste input "706 0088 1309 5043"
click at [73, 205] on input "706 0088 1309 5043706 0088 1309 5043" at bounding box center [207, 203] width 382 height 16
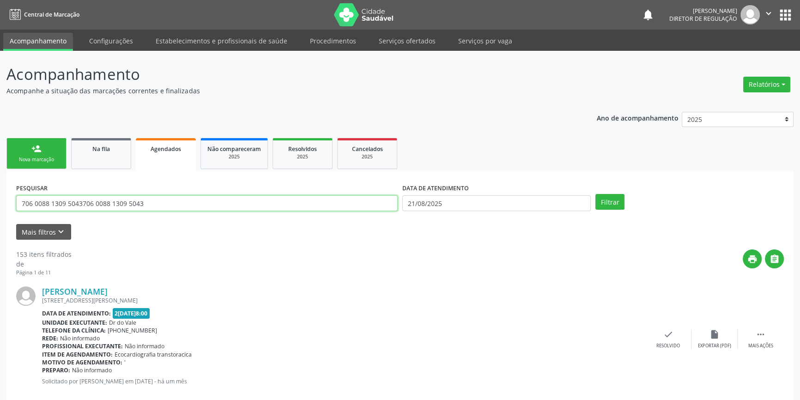
drag, startPoint x: 197, startPoint y: 204, endPoint x: 0, endPoint y: 206, distance: 196.8
paste input "text"
type input "706 0088 1309 5043"
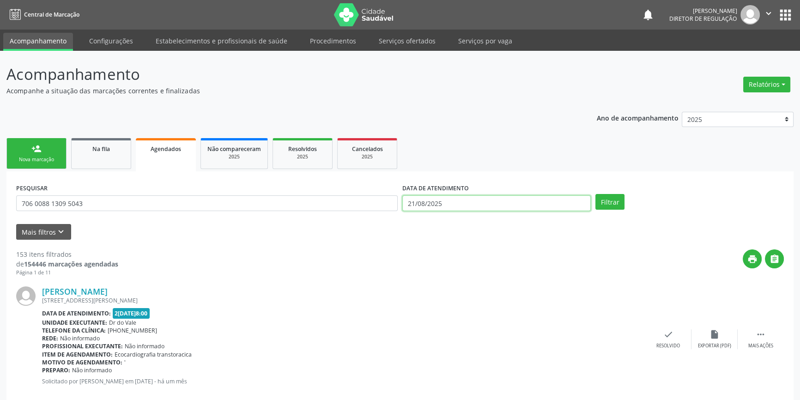
click at [490, 202] on input "21/08/2025" at bounding box center [496, 203] width 188 height 16
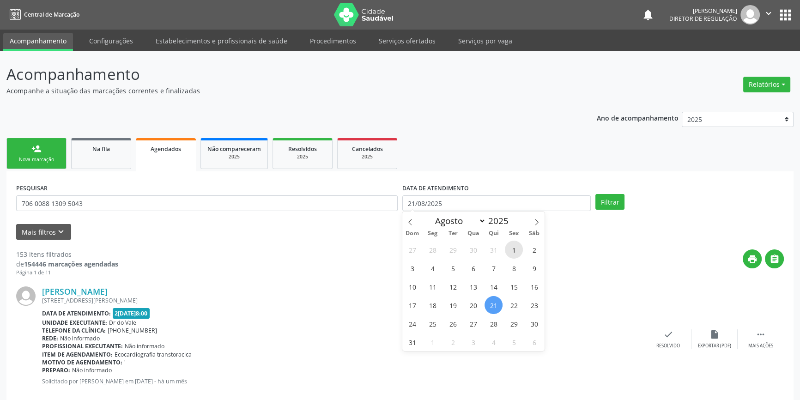
click at [508, 245] on span "1" at bounding box center [514, 250] width 18 height 18
type input "01/08/2025"
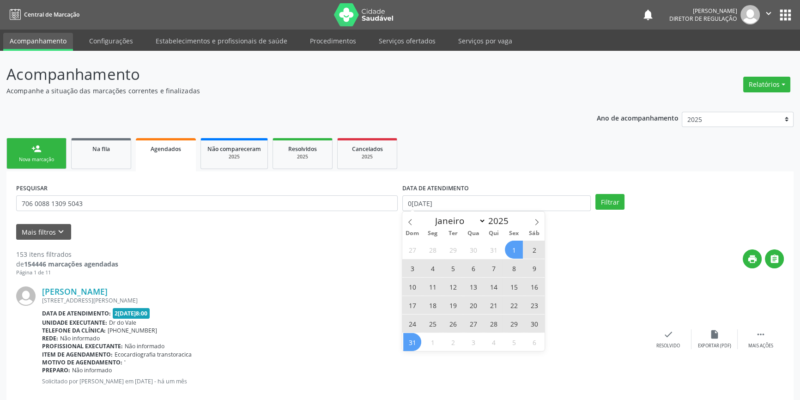
click at [415, 344] on span "31" at bounding box center [412, 342] width 18 height 18
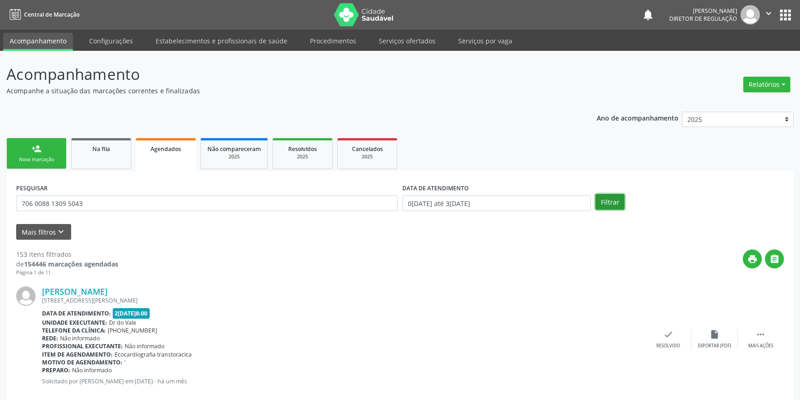
click at [610, 198] on button "Filtrar" at bounding box center [609, 202] width 29 height 16
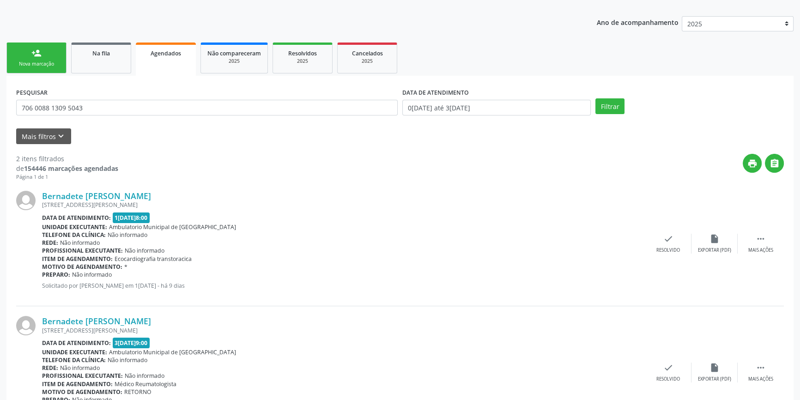
scroll to position [150, 0]
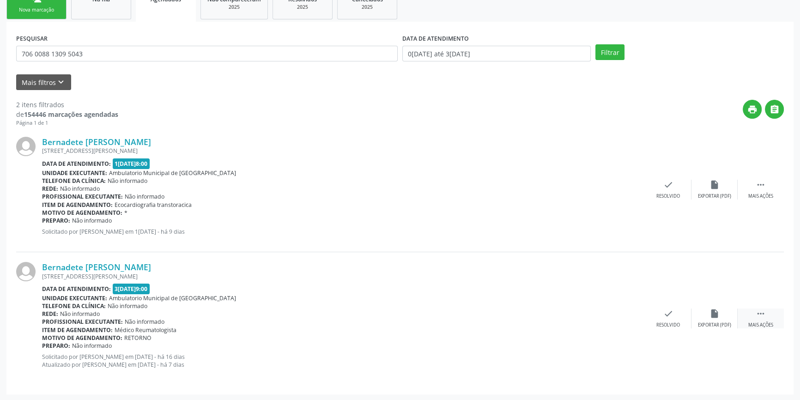
click at [767, 316] on div " Mais ações" at bounding box center [761, 319] width 46 height 20
click at [575, 322] on div "Imprimir" at bounding box center [575, 325] width 21 height 6
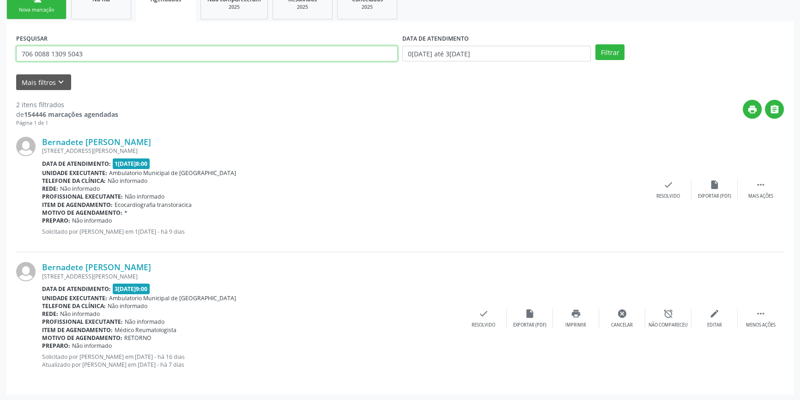
drag, startPoint x: 125, startPoint y: 56, endPoint x: 0, endPoint y: 68, distance: 125.7
click at [0, 68] on div "Acompanhamento Acompanhe a situação das marcações correntes e finalizadas Relat…" at bounding box center [400, 151] width 800 height 500
type input "700409904586250"
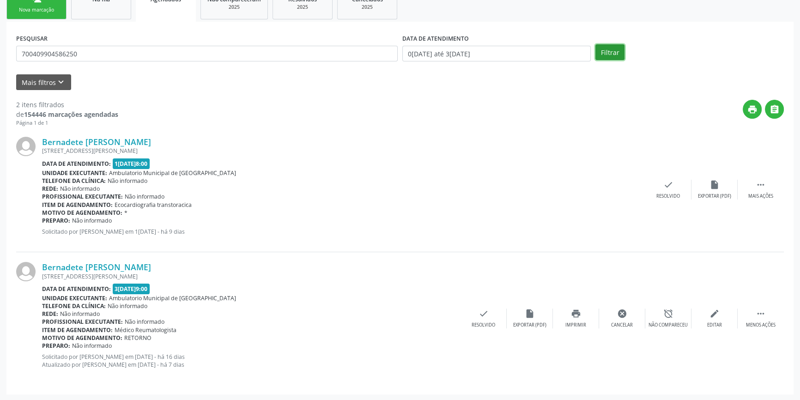
click at [618, 53] on button "Filtrar" at bounding box center [609, 52] width 29 height 16
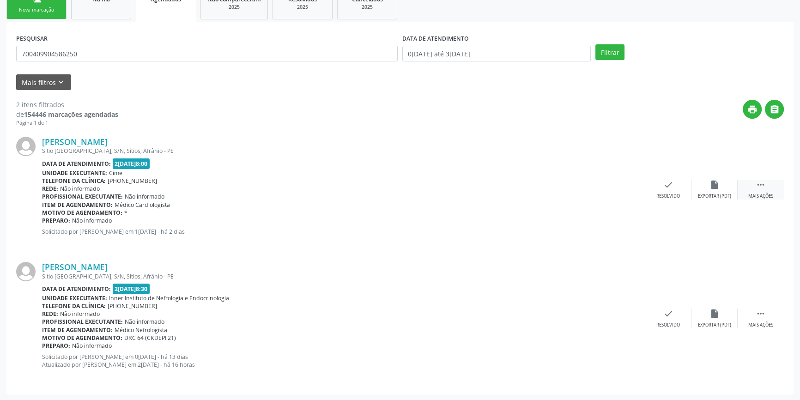
click at [763, 185] on icon "" at bounding box center [761, 185] width 10 height 10
click at [579, 188] on icon "print" at bounding box center [576, 185] width 10 height 10
click at [47, 18] on link "person_add Nova marcação" at bounding box center [36, 3] width 60 height 31
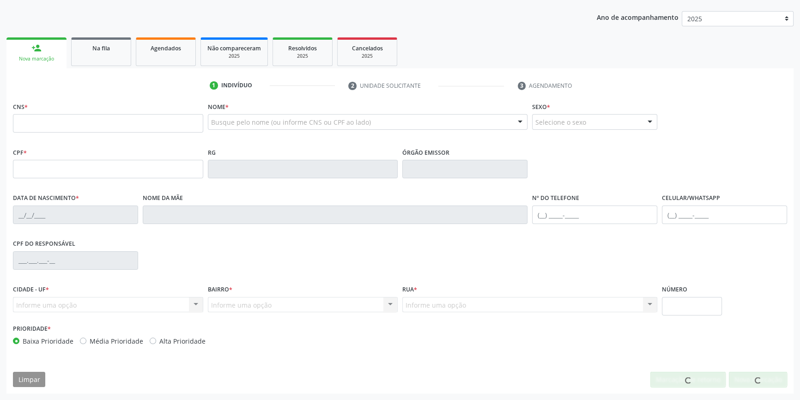
scroll to position [100, 0]
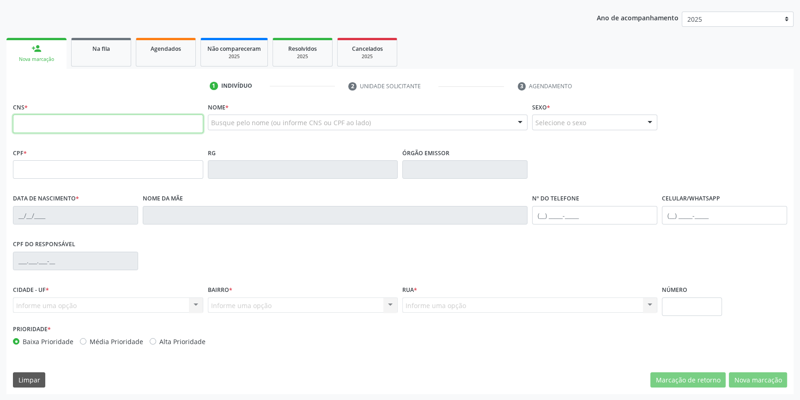
click at [143, 121] on input "text" at bounding box center [108, 124] width 190 height 18
type input "708 6010 8418 9687"
type input "074.984.784-04"
type input "06/04/1988"
type input "Joaquina Maria Rodrigues"
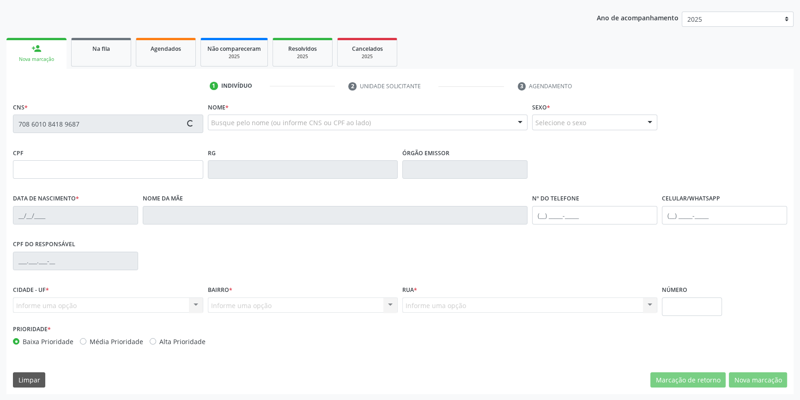
type input "(87) 98128-9523"
type input "096.859.044-64"
type input "S/N"
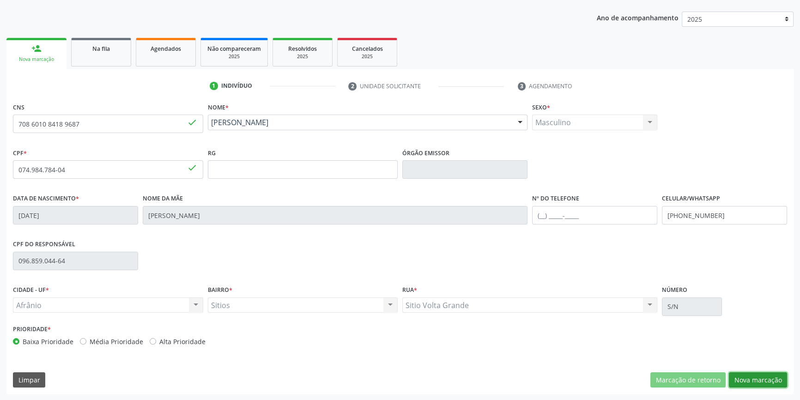
click at [772, 377] on button "Nova marcação" at bounding box center [758, 380] width 58 height 16
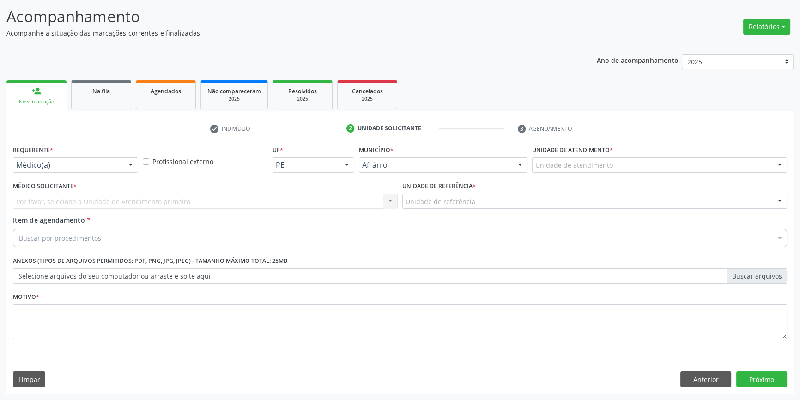
scroll to position [57, 0]
click at [612, 170] on div "Unidade de atendimento" at bounding box center [659, 166] width 255 height 16
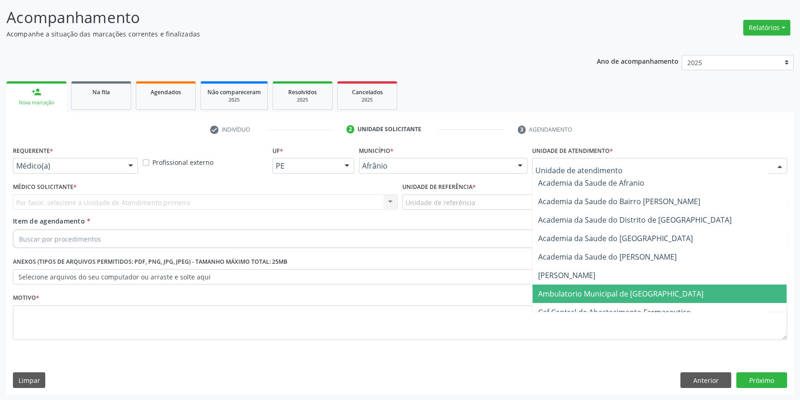
click at [628, 286] on span "Ambulatorio Municipal de [GEOGRAPHIC_DATA]" at bounding box center [660, 294] width 254 height 18
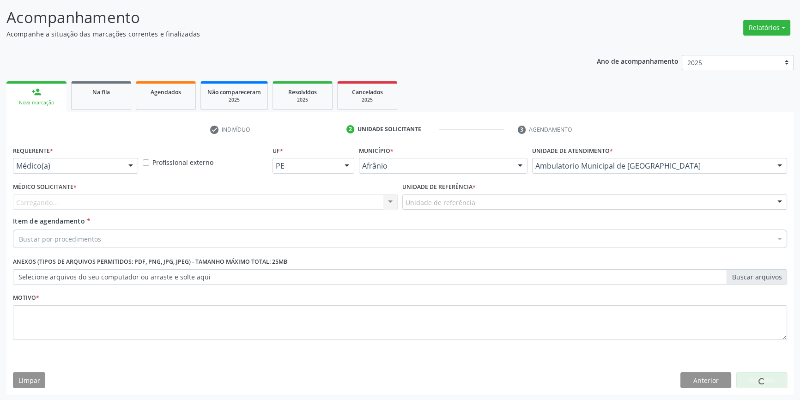
click at [477, 202] on div "Unidade de referência" at bounding box center [594, 202] width 385 height 16
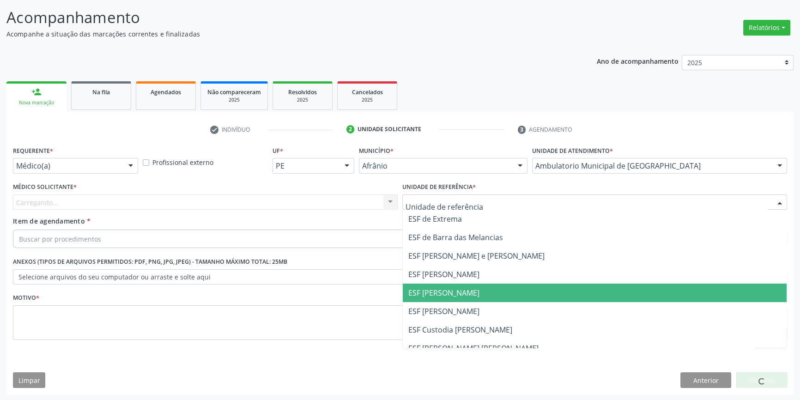
drag, startPoint x: 457, startPoint y: 291, endPoint x: 379, endPoint y: 254, distance: 87.0
click at [457, 291] on span "ESF [PERSON_NAME]" at bounding box center [443, 293] width 71 height 10
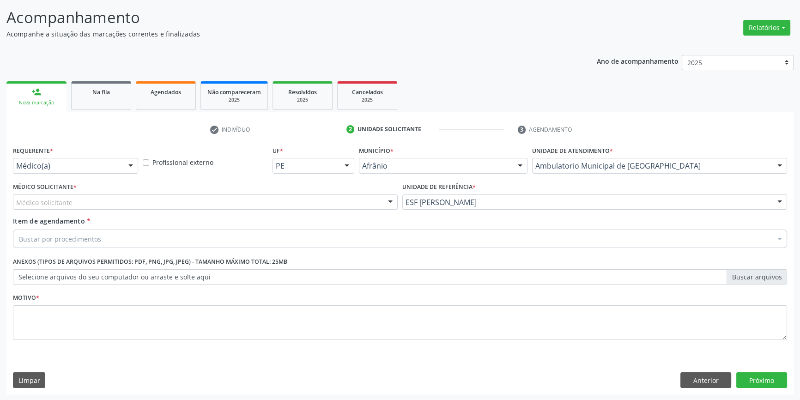
click at [272, 205] on div "Médico solicitante" at bounding box center [205, 202] width 385 height 16
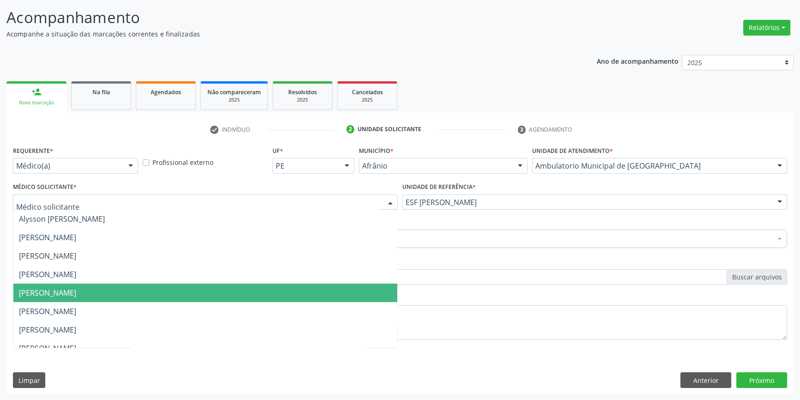
click at [68, 286] on span "[PERSON_NAME]" at bounding box center [205, 293] width 384 height 18
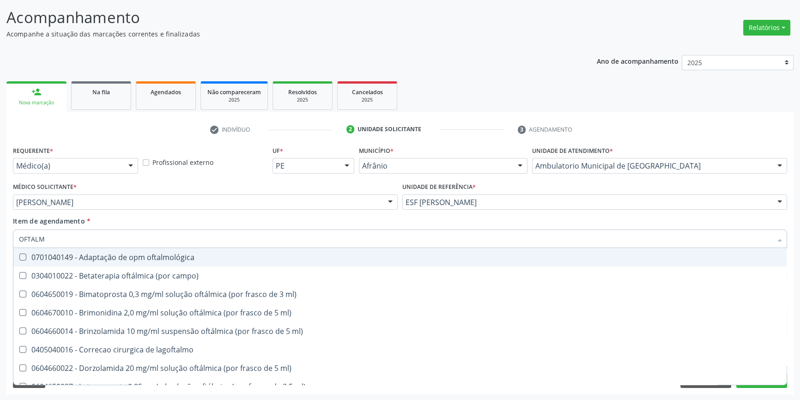
type input "OFTALMO"
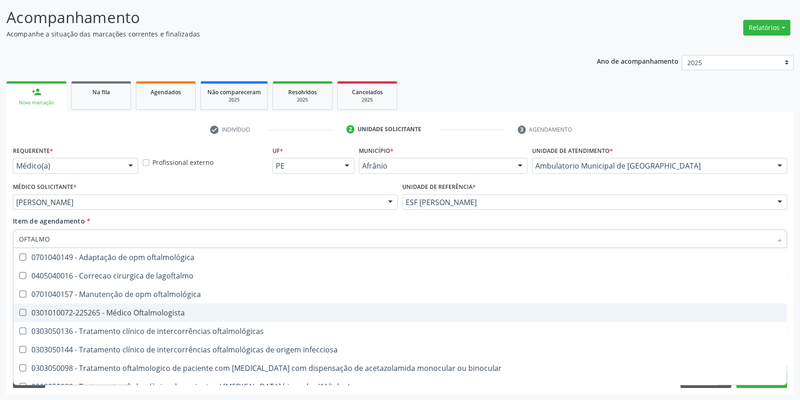
click at [168, 315] on div "0301010072-225265 - Médico Oftalmologista" at bounding box center [400, 312] width 762 height 7
checkbox Oftalmologista "true"
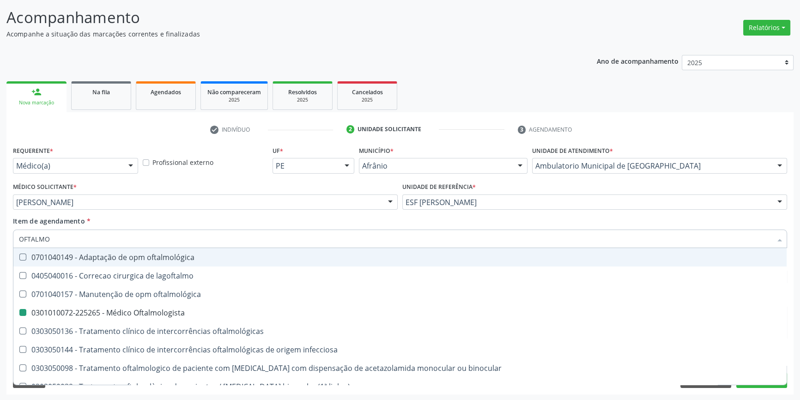
click at [182, 224] on div "Item de agendamento * OFTALMO Desfazer seleção 0701040149 - Adaptação de opm of…" at bounding box center [400, 230] width 774 height 29
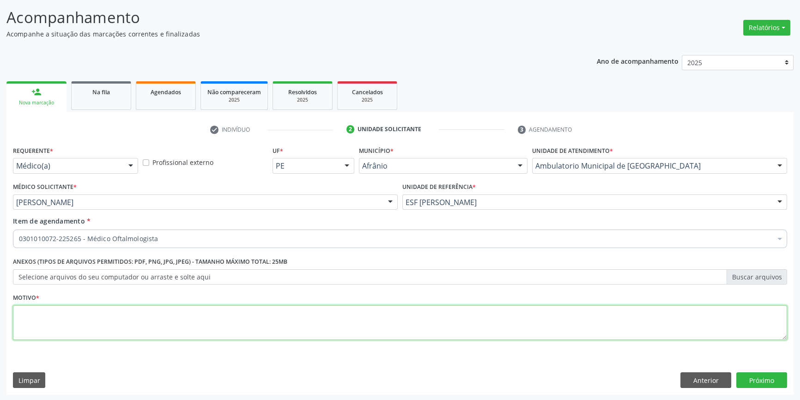
click at [139, 324] on textarea at bounding box center [400, 322] width 774 height 35
type textarea "'"
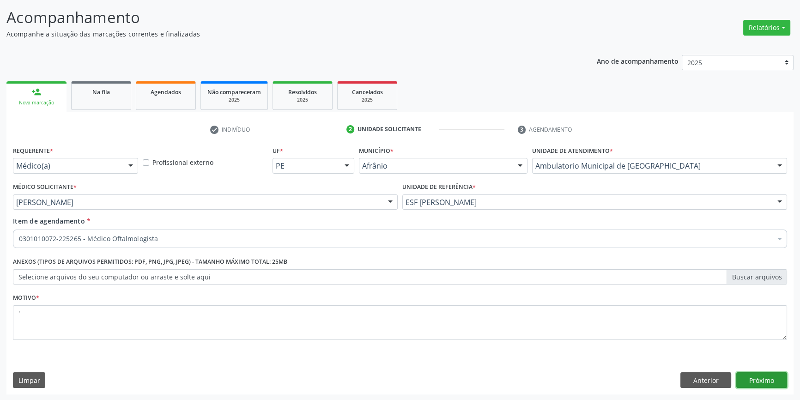
click at [746, 383] on button "Próximo" at bounding box center [761, 380] width 51 height 16
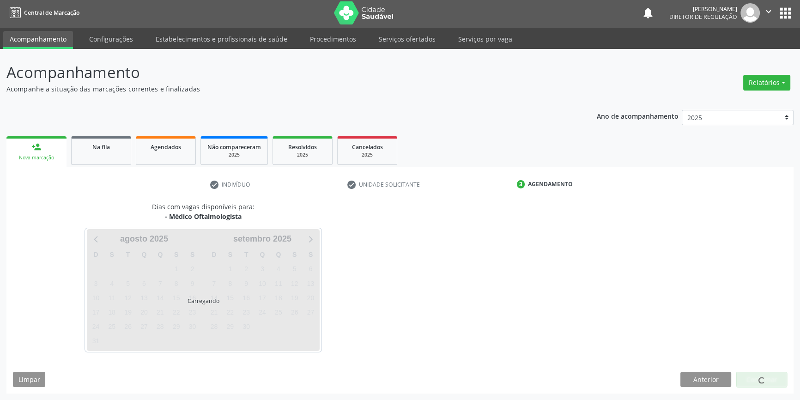
scroll to position [1, 0]
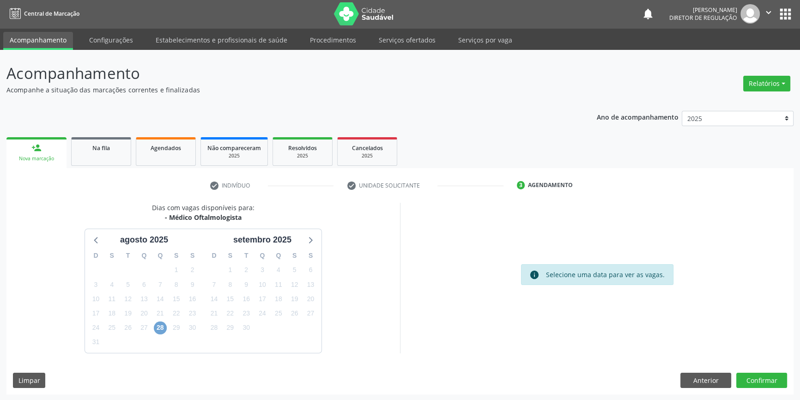
click at [158, 327] on span "28" at bounding box center [160, 328] width 13 height 13
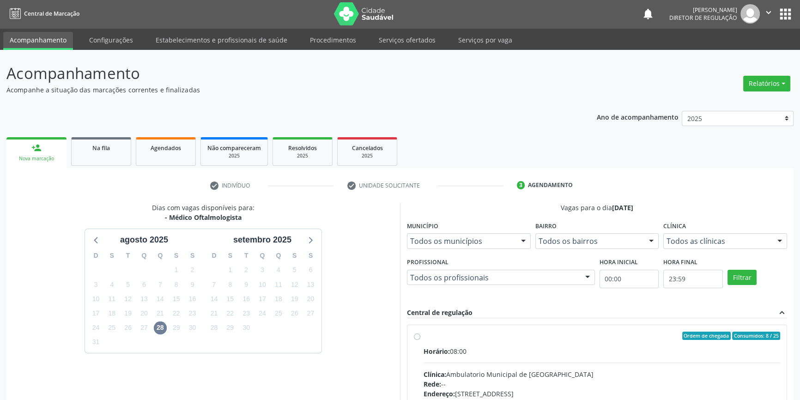
click at [317, 364] on div "Dias com vagas disponíveis para: - Médico Oftalmologista agosto 2025 D S T Q Q …" at bounding box center [203, 345] width 394 height 284
click at [419, 330] on div "Ordem de chegada Consumidos: 8 / 25 Horário: 08:00 Clínica: Ambulatorio Municip…" at bounding box center [596, 402] width 379 height 155
radio input "true"
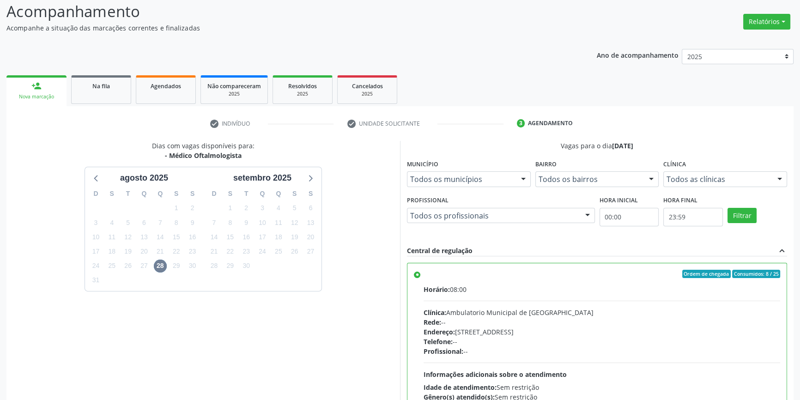
scroll to position [151, 0]
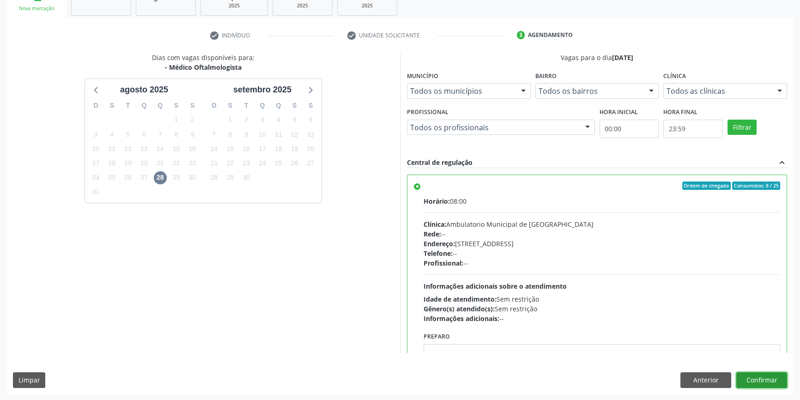
click at [752, 385] on button "Confirmar" at bounding box center [761, 380] width 51 height 16
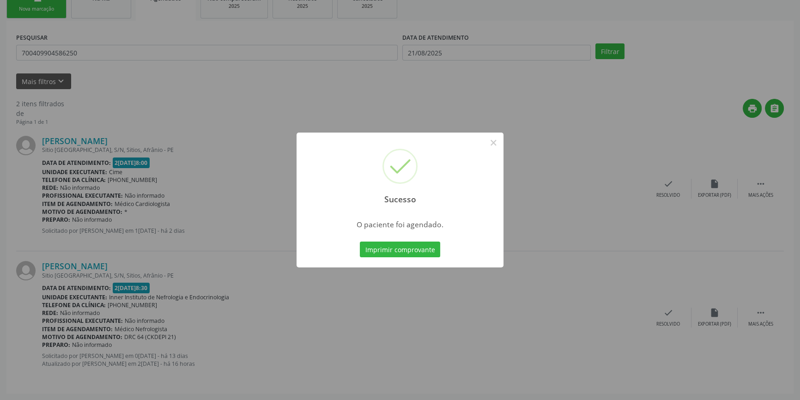
scroll to position [0, 0]
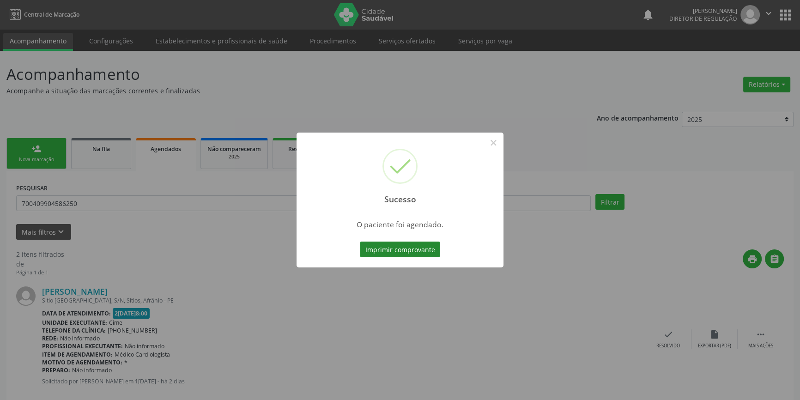
click at [428, 253] on button "Imprimir comprovante" at bounding box center [400, 250] width 80 height 16
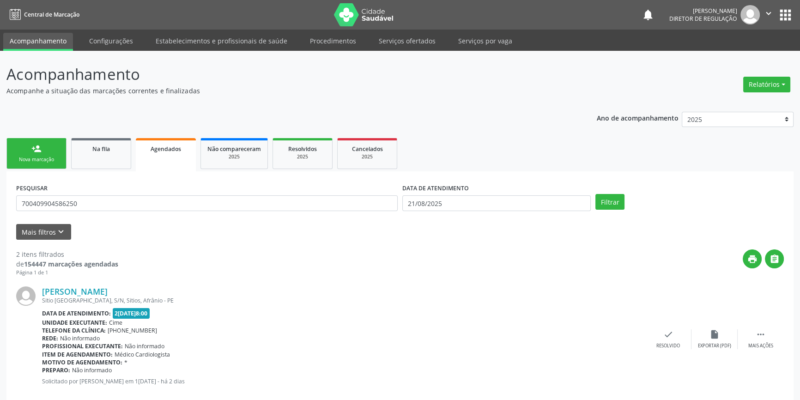
click at [61, 148] on link "person_add Nova marcação" at bounding box center [36, 153] width 60 height 31
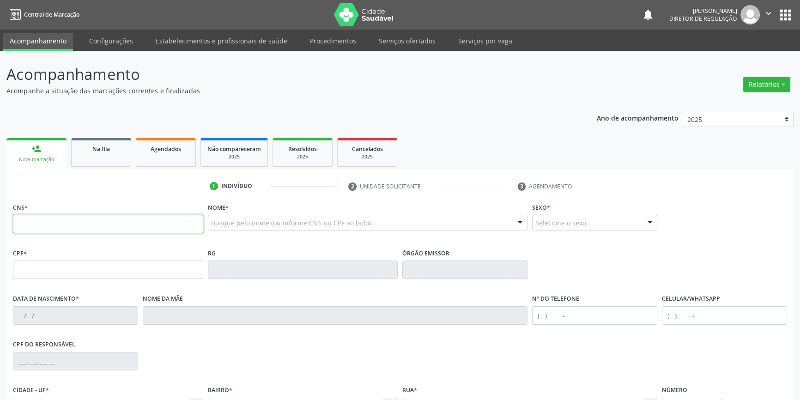
click at [51, 221] on input "text" at bounding box center [108, 224] width 190 height 18
type input "702 1057 5624 0195"
type input "15/02/1999"
type input "Risoneide Arruda da Silva"
type input "(87) 98838-9796"
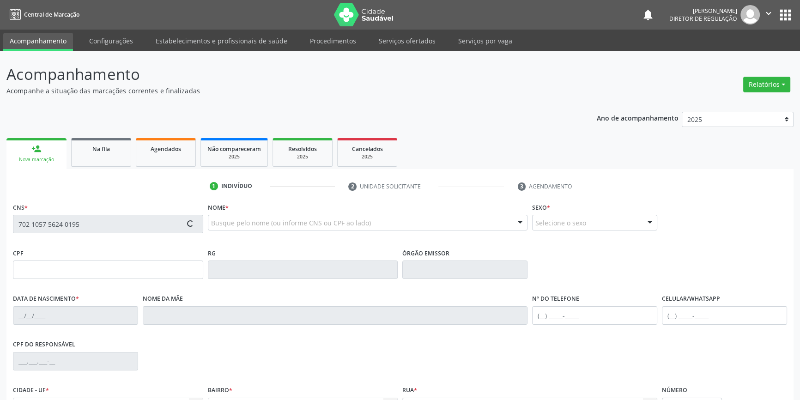
type input "(87) 98838-9796"
type input "S/N"
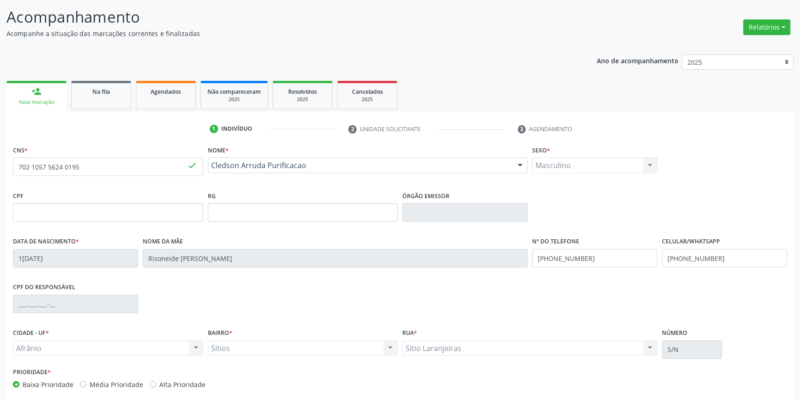
scroll to position [100, 0]
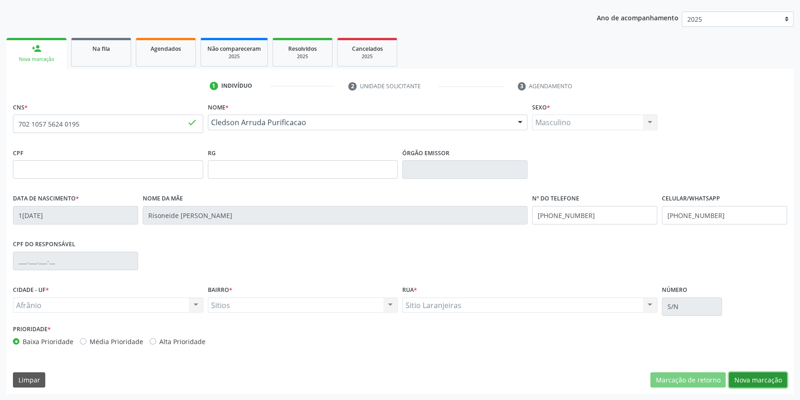
click at [764, 383] on button "Nova marcação" at bounding box center [758, 380] width 58 height 16
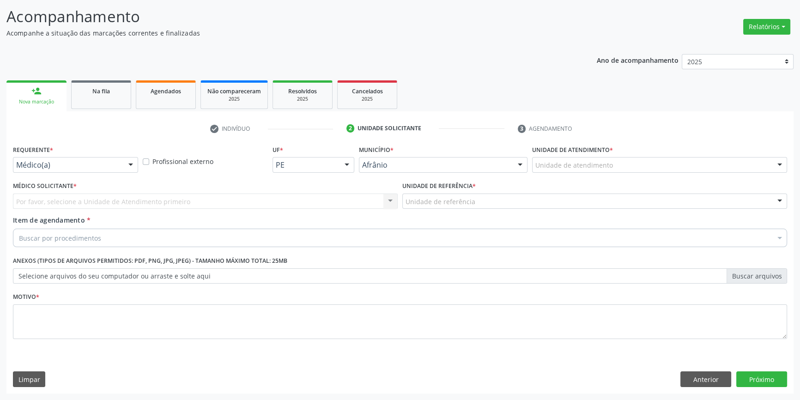
scroll to position [57, 0]
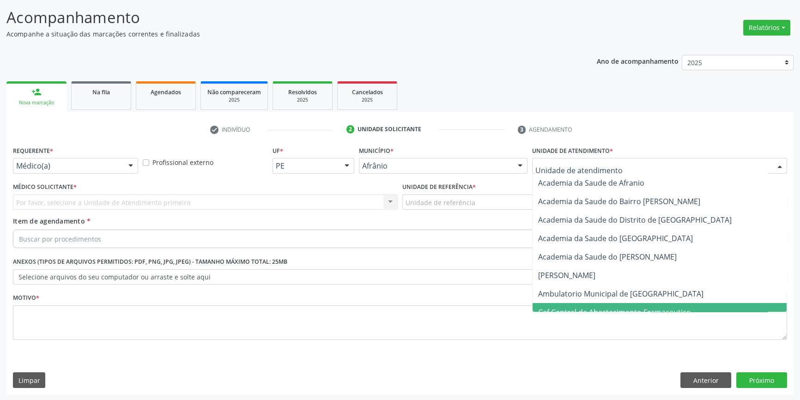
click at [601, 303] on span "Caf Central de Abastecimento Farmaceutico" at bounding box center [660, 312] width 254 height 18
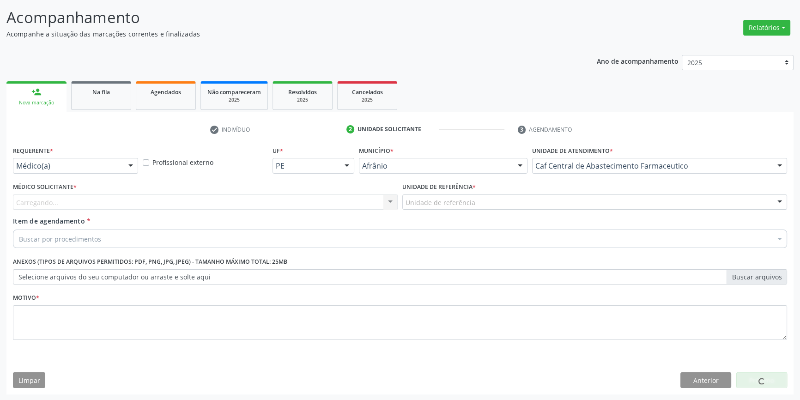
click at [601, 171] on div "Caf Central de Abastecimento Farmaceutico" at bounding box center [659, 166] width 255 height 16
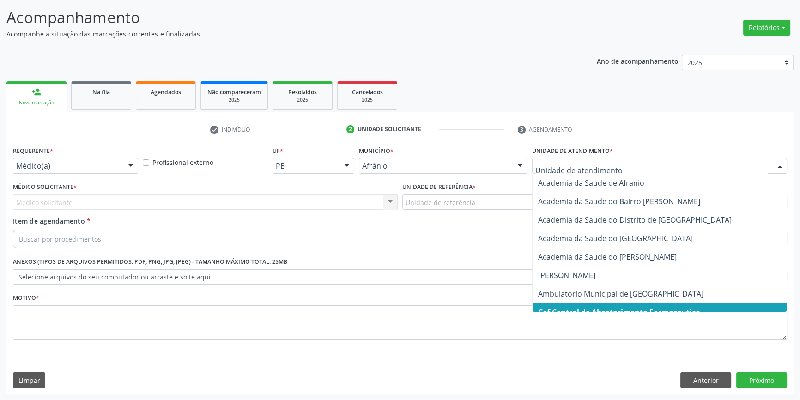
click at [592, 304] on span "Caf Central de Abastecimento Farmaceutico" at bounding box center [660, 312] width 254 height 18
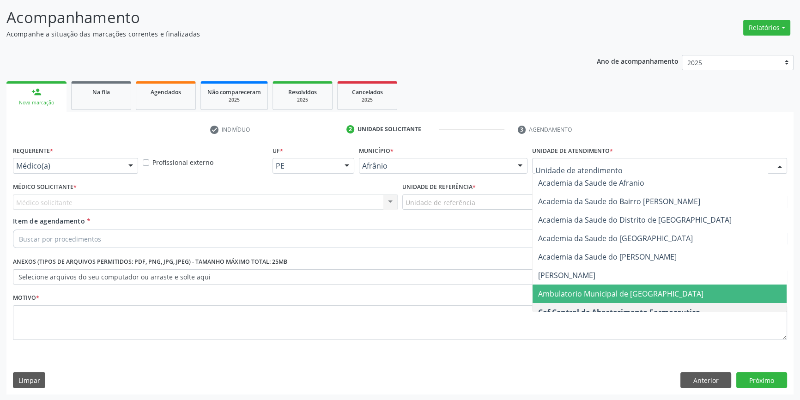
click at [579, 289] on span "Ambulatorio Municipal de [GEOGRAPHIC_DATA]" at bounding box center [620, 294] width 165 height 10
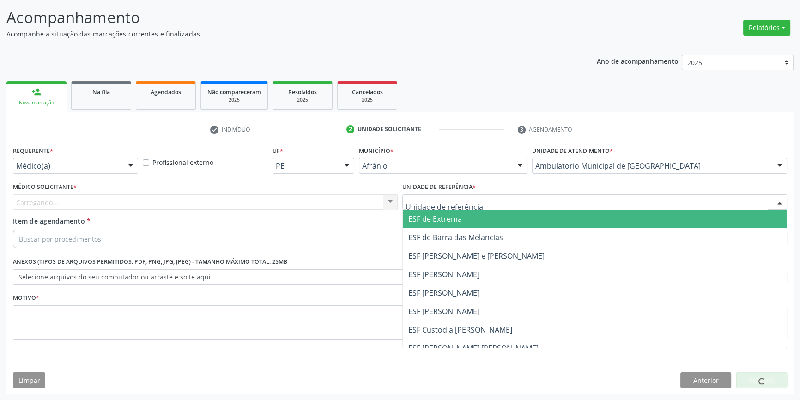
click at [476, 203] on div at bounding box center [594, 202] width 385 height 16
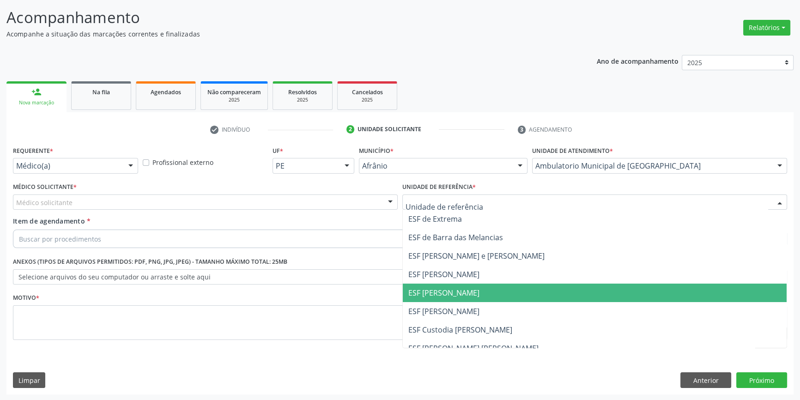
drag, startPoint x: 466, startPoint y: 297, endPoint x: 264, endPoint y: 209, distance: 220.3
click at [465, 297] on span "ESF [PERSON_NAME]" at bounding box center [595, 293] width 384 height 18
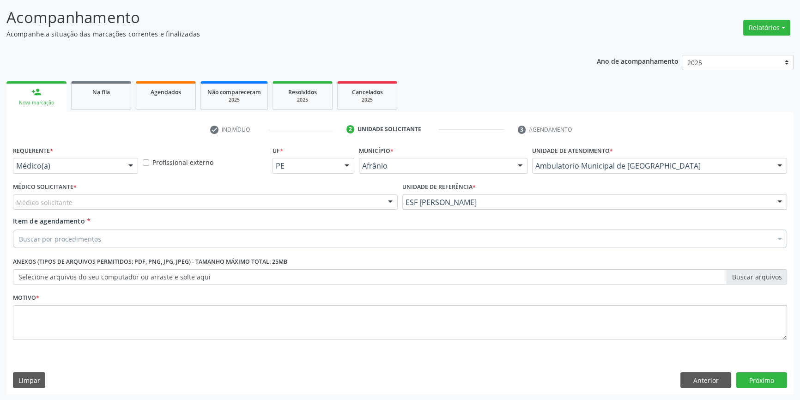
click at [248, 206] on div "Médico solicitante" at bounding box center [205, 202] width 385 height 16
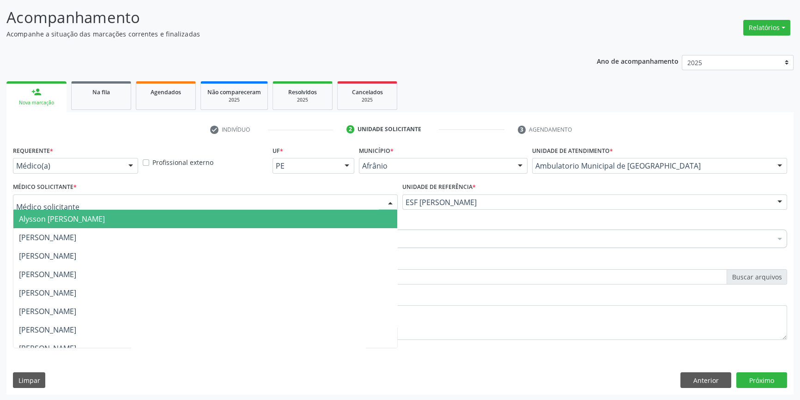
click at [167, 233] on span "[PERSON_NAME]" at bounding box center [205, 237] width 384 height 18
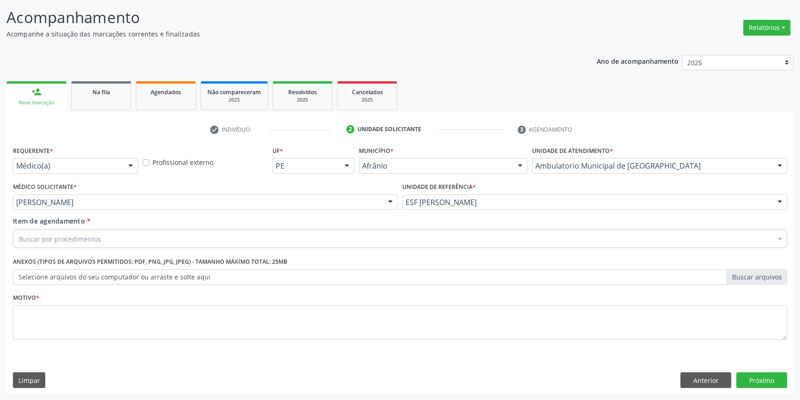
click at [166, 234] on div "Buscar por procedimentos" at bounding box center [400, 239] width 774 height 18
type input "ELETROCA"
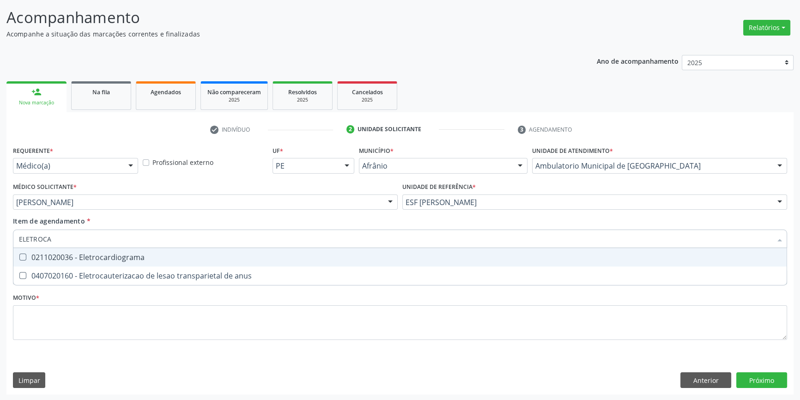
click at [159, 259] on div "0211020036 - Eletrocardiograma" at bounding box center [400, 257] width 762 height 7
checkbox Eletrocardiograma "true"
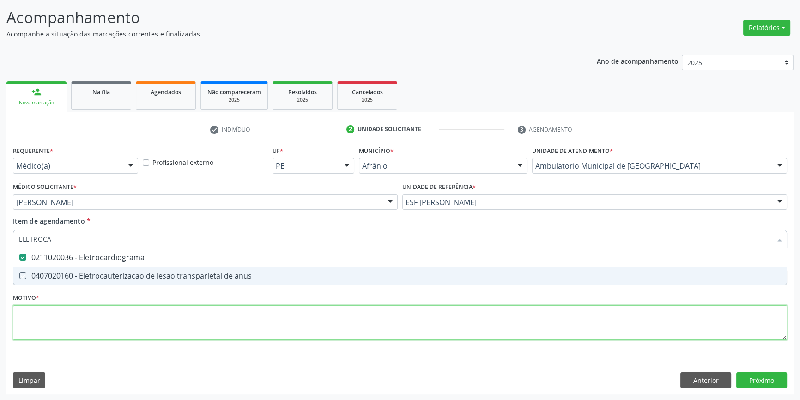
click at [152, 309] on div "Requerente * Médico(a) Médico(a) Enfermeiro(a) Paciente Nenhum resultado encont…" at bounding box center [400, 248] width 774 height 209
checkbox anus "true"
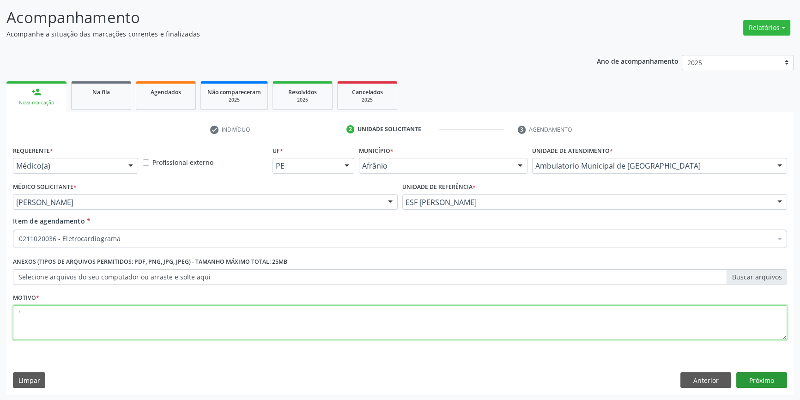
type textarea "'"
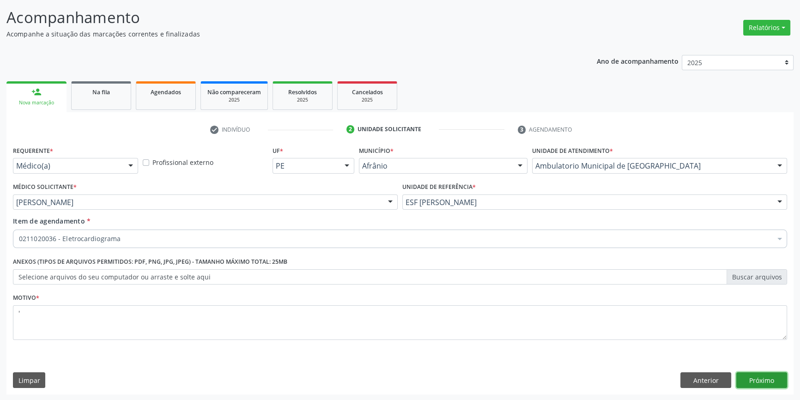
click at [766, 379] on button "Próximo" at bounding box center [761, 380] width 51 height 16
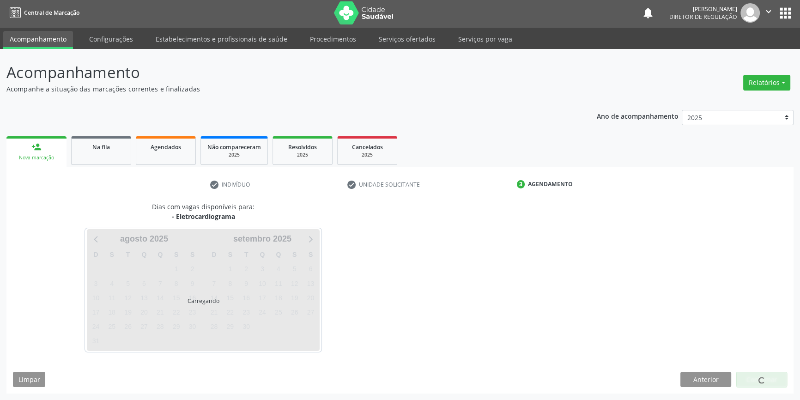
scroll to position [1, 0]
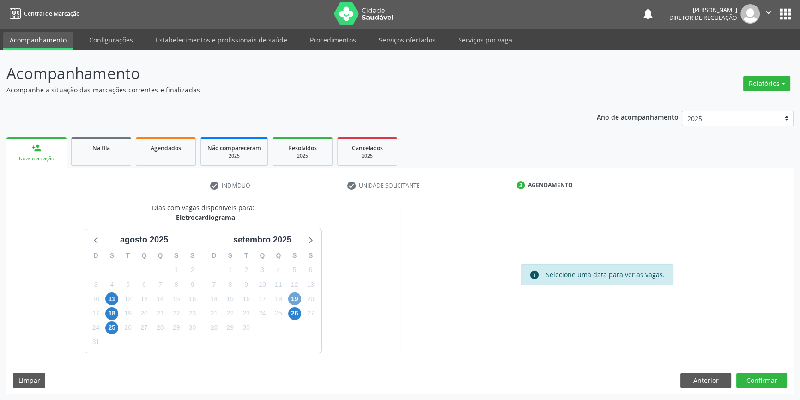
click at [291, 301] on span "19" at bounding box center [294, 298] width 13 height 13
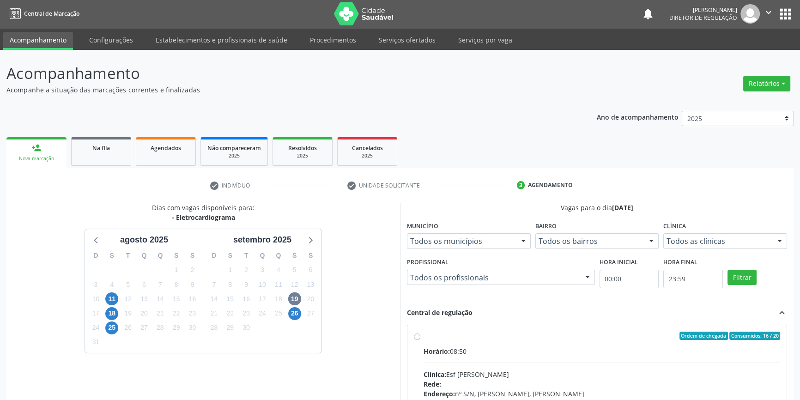
click at [412, 333] on div "Ordem de chegada Consumidos: 16 / 20 Horário: 08:50 Clínica: Esf Isabel Gomes R…" at bounding box center [596, 402] width 379 height 155
radio input "true"
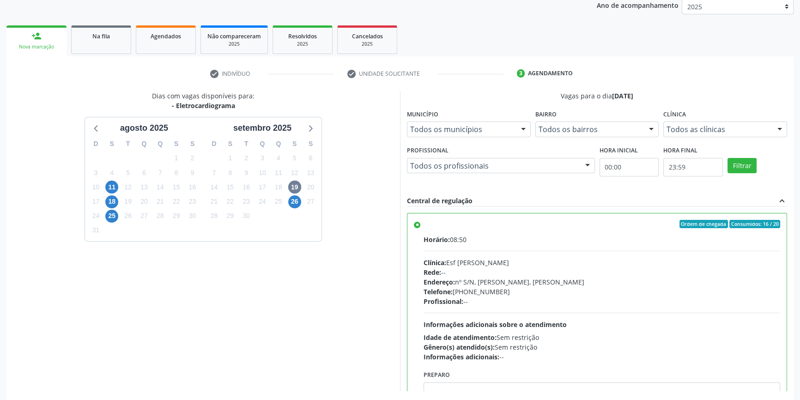
scroll to position [151, 0]
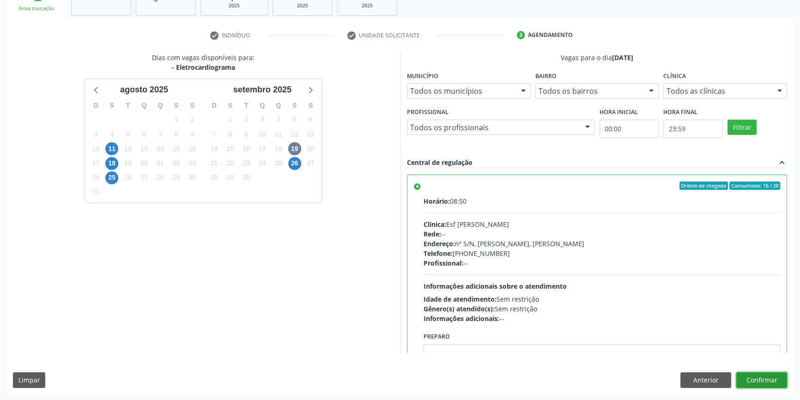
click at [759, 375] on button "Confirmar" at bounding box center [761, 380] width 51 height 16
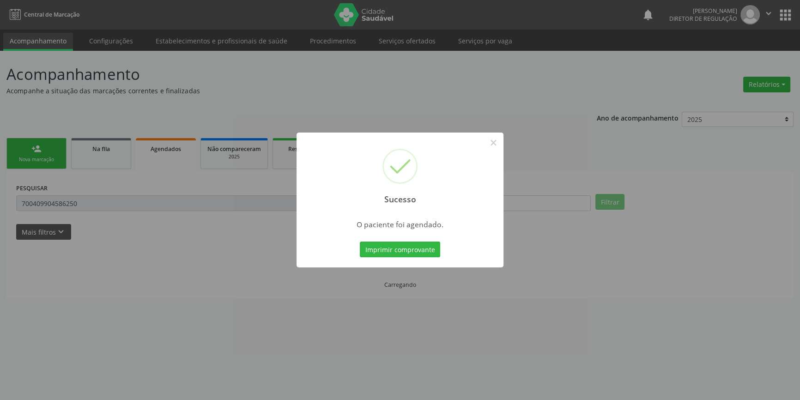
scroll to position [0, 0]
click at [418, 249] on button "Imprimir comprovante" at bounding box center [403, 250] width 80 height 16
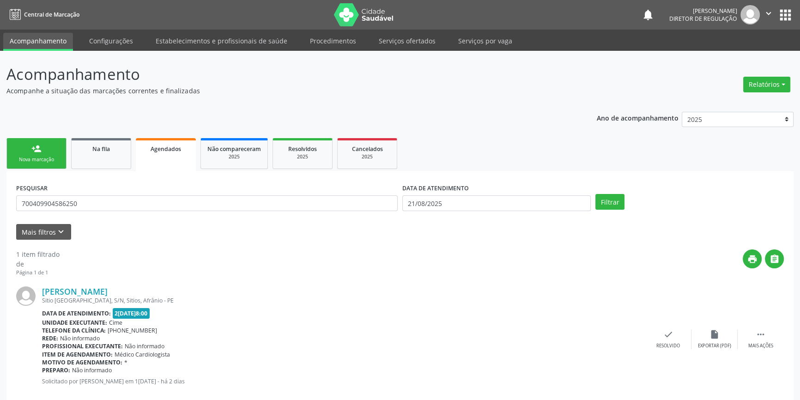
click at [33, 144] on div "person_add" at bounding box center [36, 149] width 10 height 10
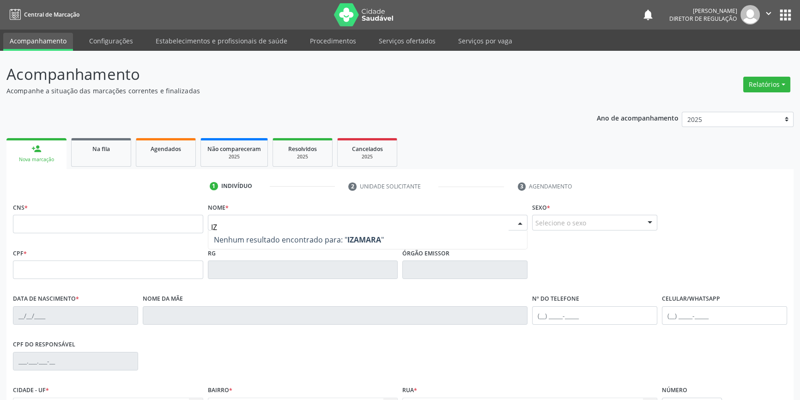
type input "I"
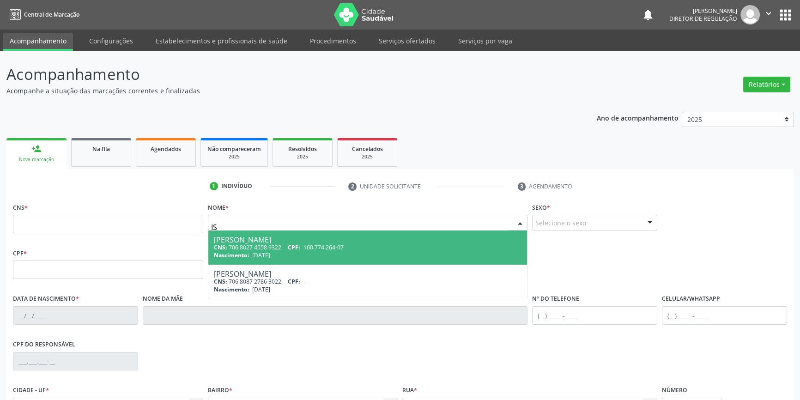
type input "I"
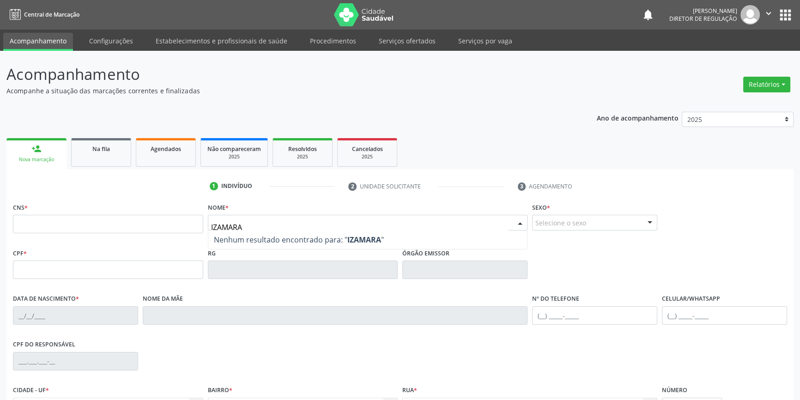
type input "IZAMARA"
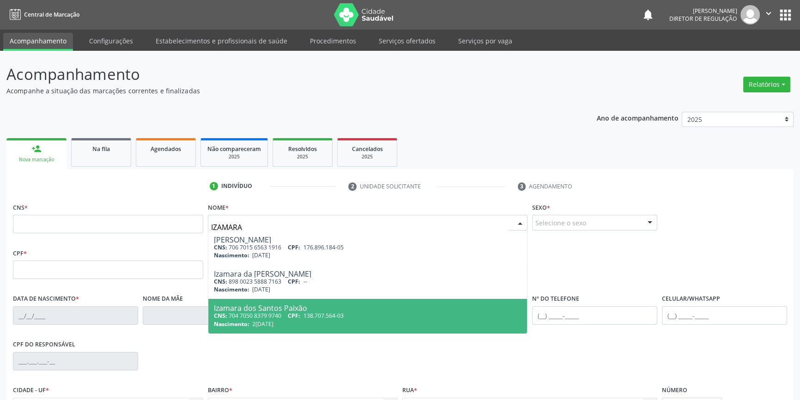
type input "704 7050 8379 9740"
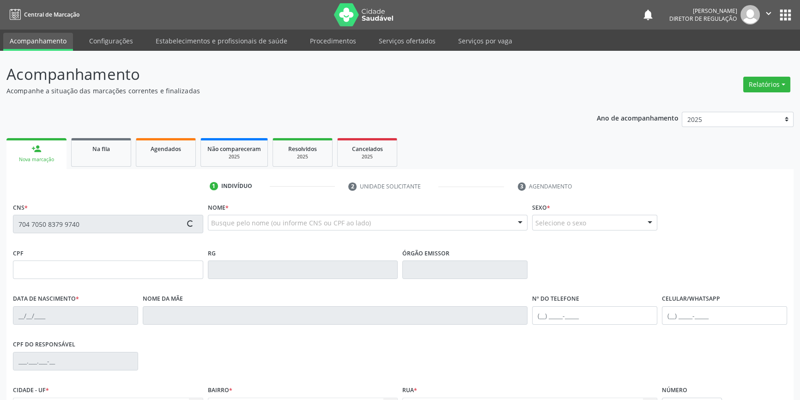
type input "138.707.564-03"
type input "26/06/2016"
type input "Tamara Santos Paixão"
type input "(87) 98861-1940"
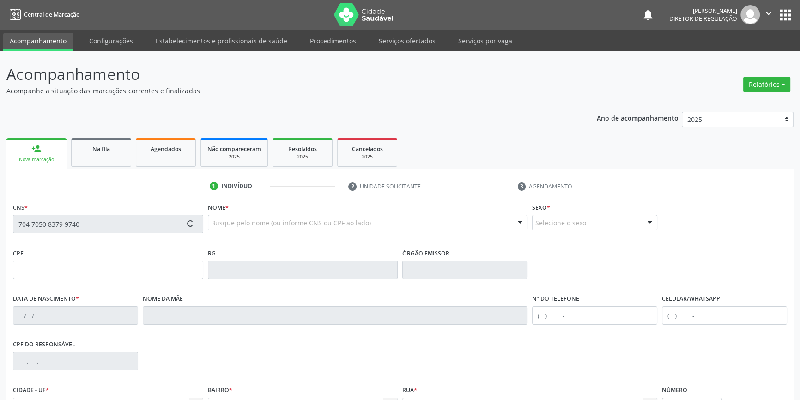
type input "133.568.624-05"
type input "S/N"
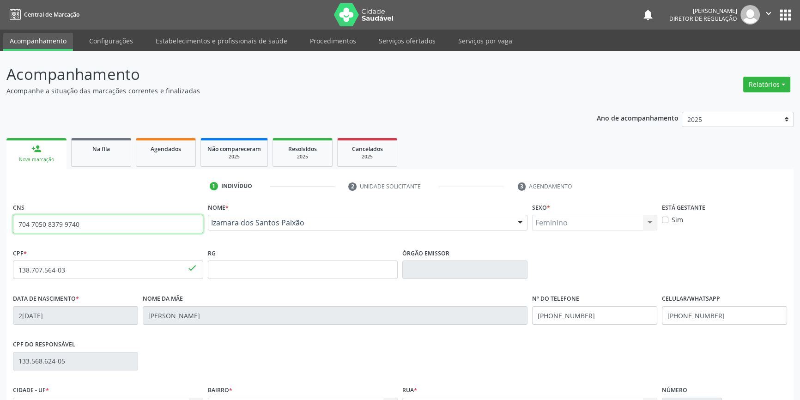
drag, startPoint x: 89, startPoint y: 224, endPoint x: 0, endPoint y: 212, distance: 89.5
click at [0, 212] on div "Acompanhamento Acompanhe a situação das marcações correntes e finalizadas Relat…" at bounding box center [400, 276] width 800 height 450
click at [120, 149] on div "Na fila" at bounding box center [101, 149] width 46 height 10
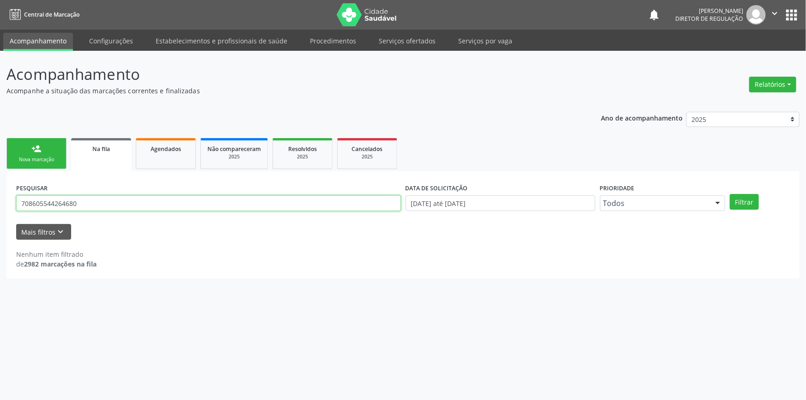
drag, startPoint x: 107, startPoint y: 204, endPoint x: 0, endPoint y: 207, distance: 106.7
click at [0, 207] on div "Acompanhamento Acompanhe a situação das marcações correntes e finalizadas Relat…" at bounding box center [403, 225] width 806 height 349
paste input "4 7050 8379 974"
type input "704 7050 8379 9740"
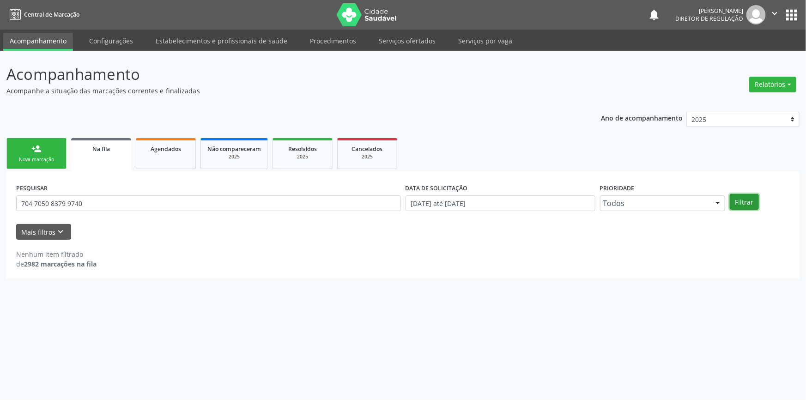
click at [751, 200] on button "Filtrar" at bounding box center [744, 202] width 29 height 16
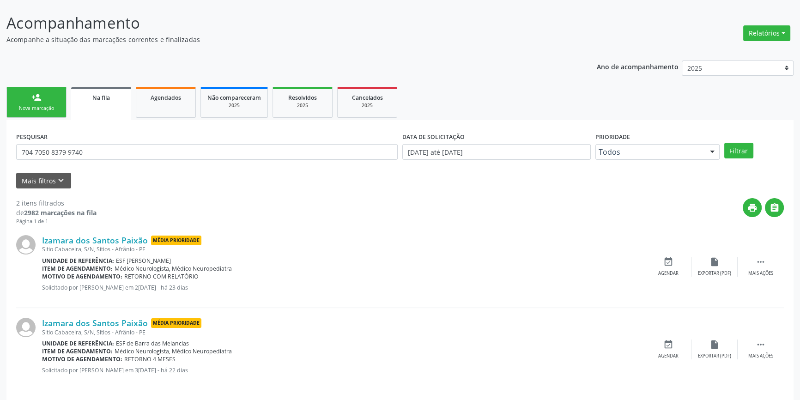
scroll to position [57, 0]
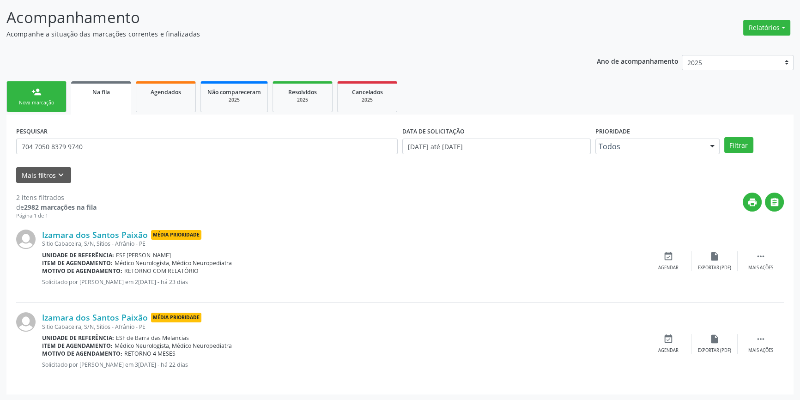
drag, startPoint x: 125, startPoint y: 269, endPoint x: 200, endPoint y: 272, distance: 74.9
click at [200, 272] on div "Motivo de agendamento: RETORNO COM RELATÓRIO" at bounding box center [343, 271] width 603 height 8
drag, startPoint x: 145, startPoint y: 358, endPoint x: 151, endPoint y: 356, distance: 6.2
click at [150, 356] on div "Izamara dos Santos Paixão Média Prioridade Sitio Cabaceira, S/N, Sitios - Afrân…" at bounding box center [343, 343] width 603 height 63
click at [198, 351] on div "Motivo de agendamento: RETORNO 4 MESES" at bounding box center [343, 354] width 603 height 8
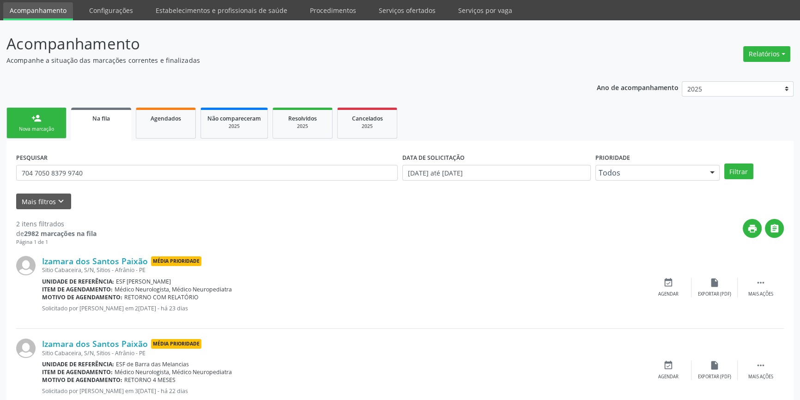
scroll to position [15, 0]
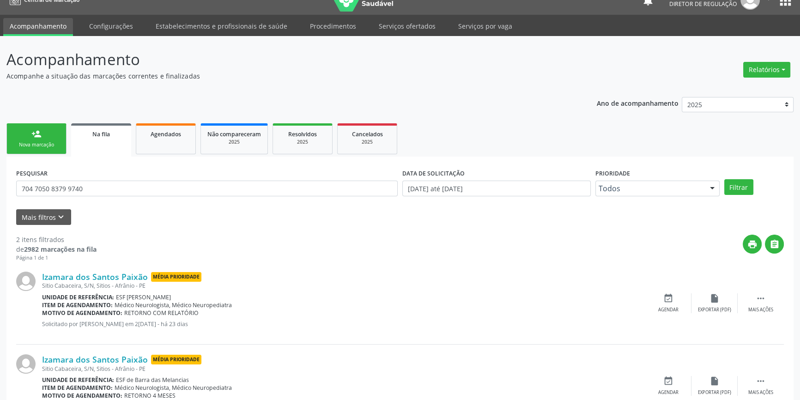
click at [41, 145] on div "Nova marcação" at bounding box center [36, 144] width 46 height 7
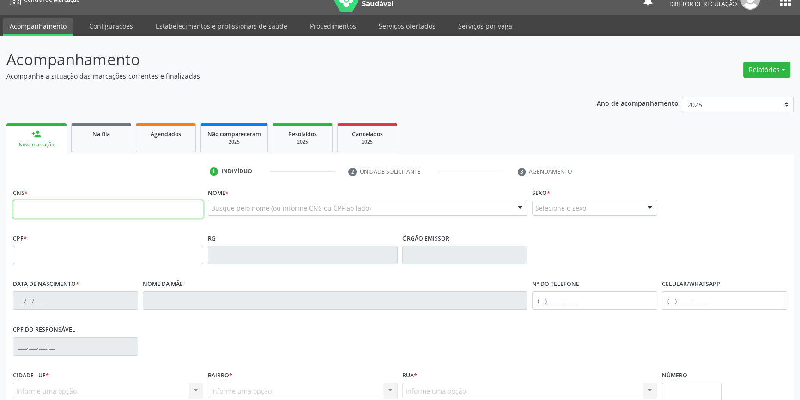
click at [50, 212] on input "text" at bounding box center [108, 209] width 190 height 18
type input "700 4049 6492 3941"
type input "07/01/1960"
type input "Perpetua Damasceno Rodrigues"
type input "(87) 98854-8692"
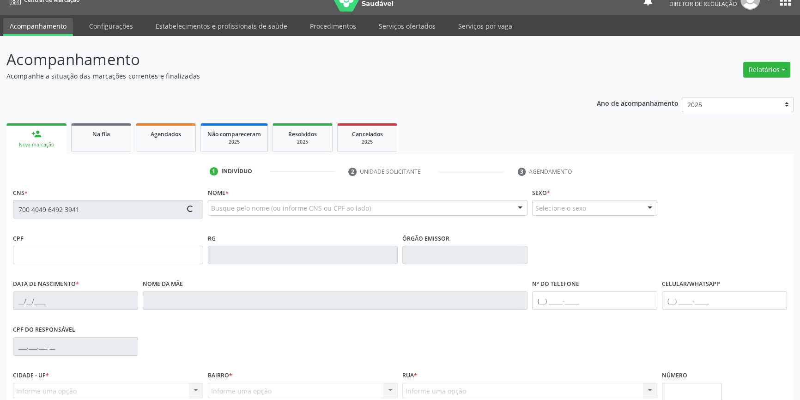
type input "(87) 98854-8692"
type input "S/N"
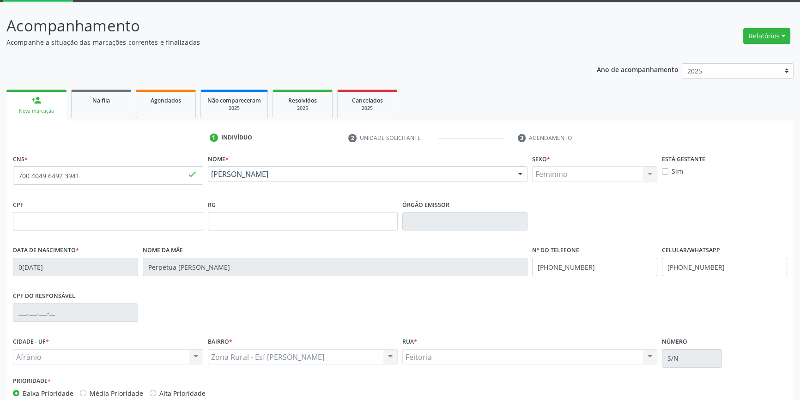
scroll to position [100, 0]
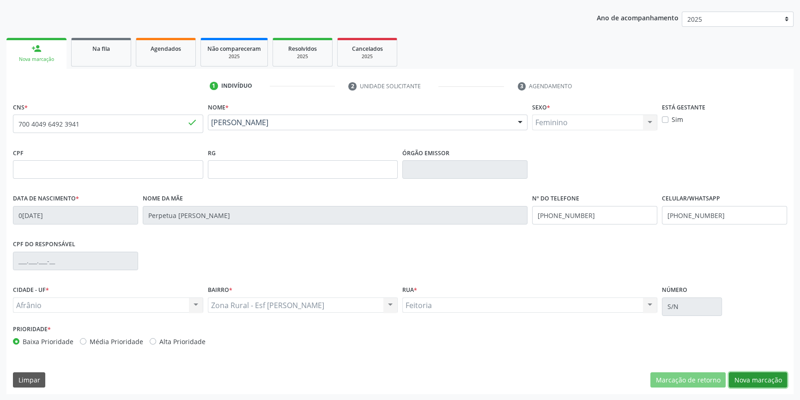
click at [763, 376] on button "Nova marcação" at bounding box center [758, 380] width 58 height 16
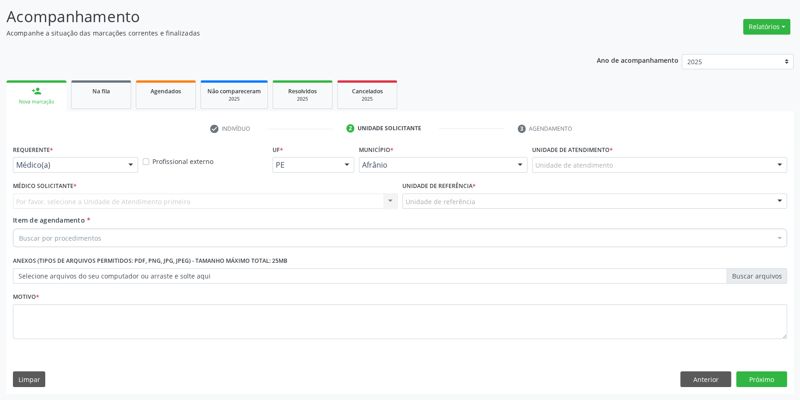
scroll to position [57, 0]
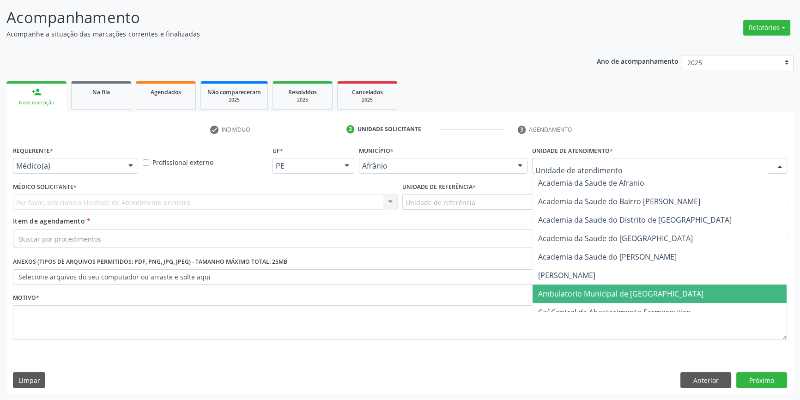
click at [608, 286] on span "Ambulatorio Municipal de [GEOGRAPHIC_DATA]" at bounding box center [660, 294] width 254 height 18
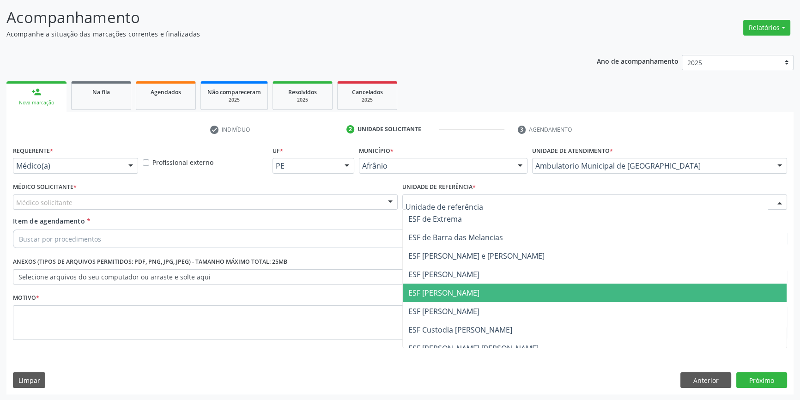
click at [471, 288] on span "ESF [PERSON_NAME]" at bounding box center [595, 293] width 384 height 18
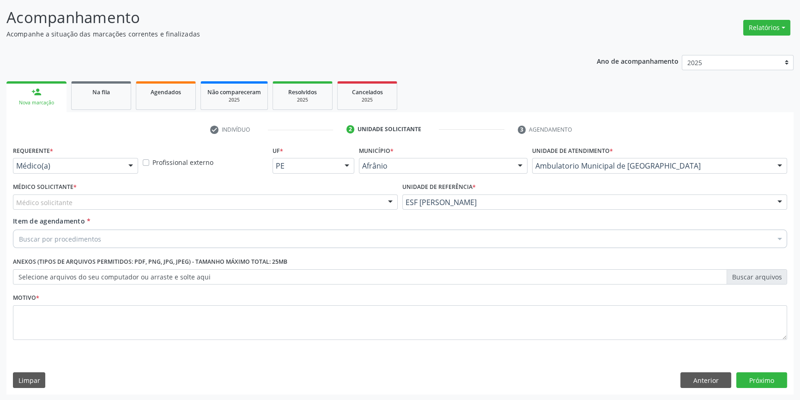
drag, startPoint x: 175, startPoint y: 194, endPoint x: 167, endPoint y: 198, distance: 9.1
click at [174, 194] on div "Médico solicitante" at bounding box center [205, 202] width 385 height 16
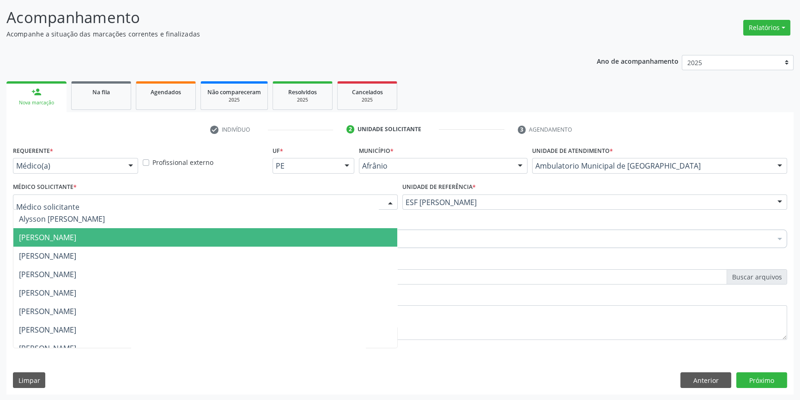
click at [76, 237] on span "[PERSON_NAME]" at bounding box center [47, 237] width 57 height 10
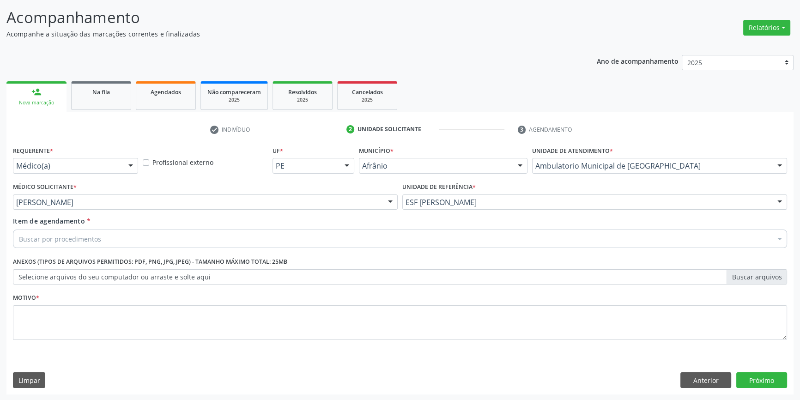
click at [117, 237] on div "Buscar por procedimentos" at bounding box center [400, 239] width 774 height 18
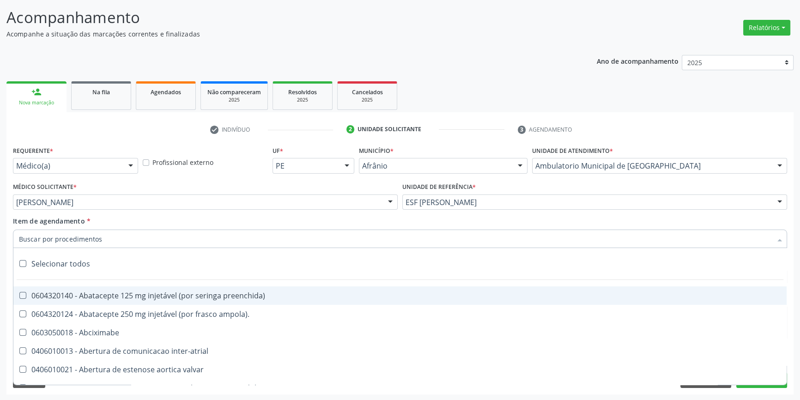
paste input "704 7050 8379 9740"
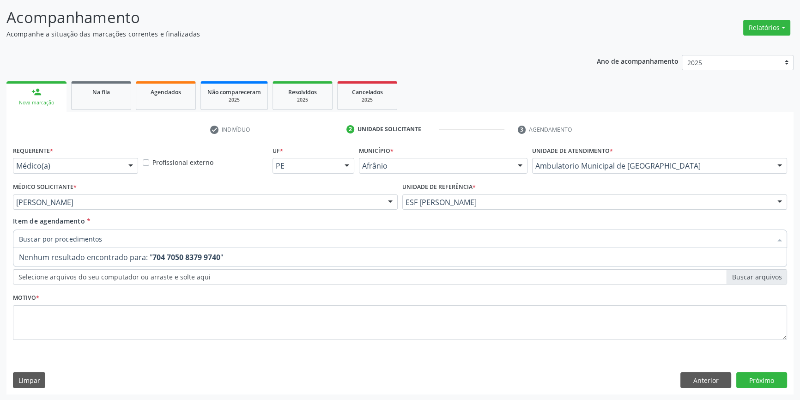
type input "704 7050 8379 9740"
drag, startPoint x: 103, startPoint y: 240, endPoint x: 4, endPoint y: 237, distance: 98.9
click at [4, 247] on div "Acompanhamento Acompanhe a situação das marcações correntes e finalizadas Relat…" at bounding box center [400, 197] width 800 height 407
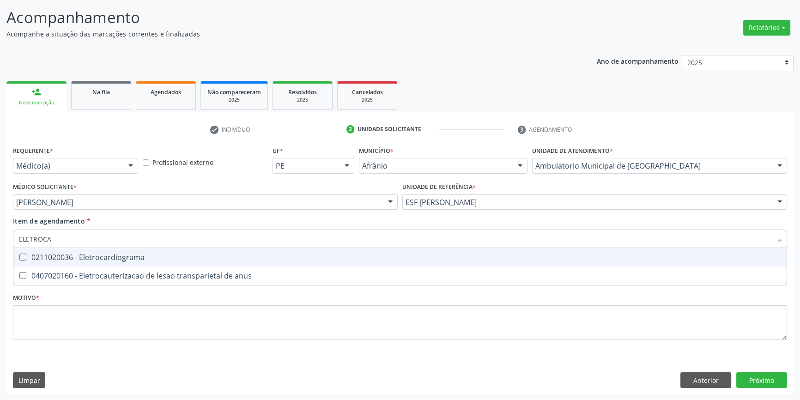
type input "ELETROCAR"
click at [101, 258] on div "0211020036 - Eletrocardiograma" at bounding box center [400, 257] width 762 height 7
checkbox Eletrocardiograma "true"
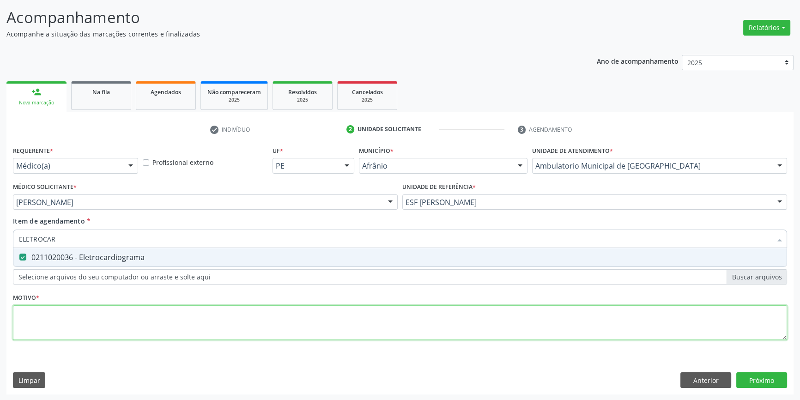
click at [87, 313] on div "Requerente * Médico(a) Médico(a) Enfermeiro(a) Paciente Nenhum resultado encont…" at bounding box center [400, 248] width 774 height 209
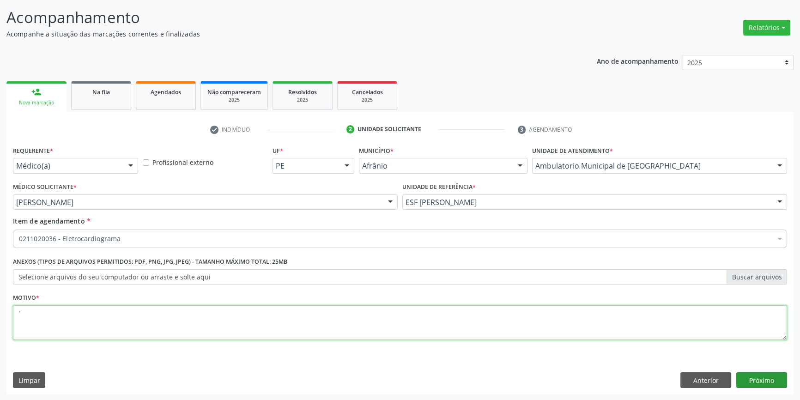
type textarea "'"
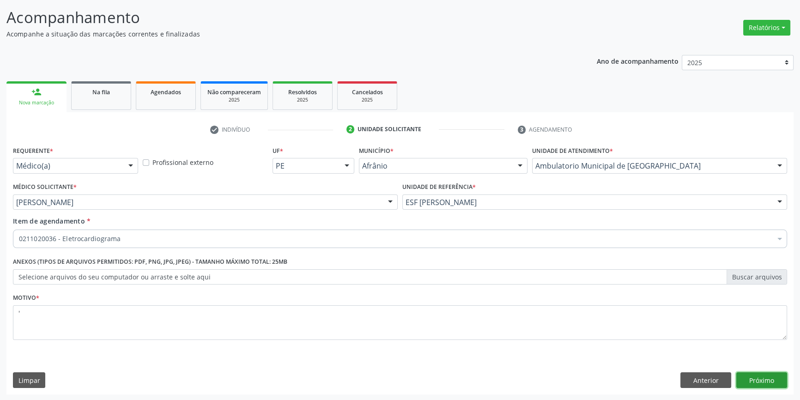
click at [764, 375] on button "Próximo" at bounding box center [761, 380] width 51 height 16
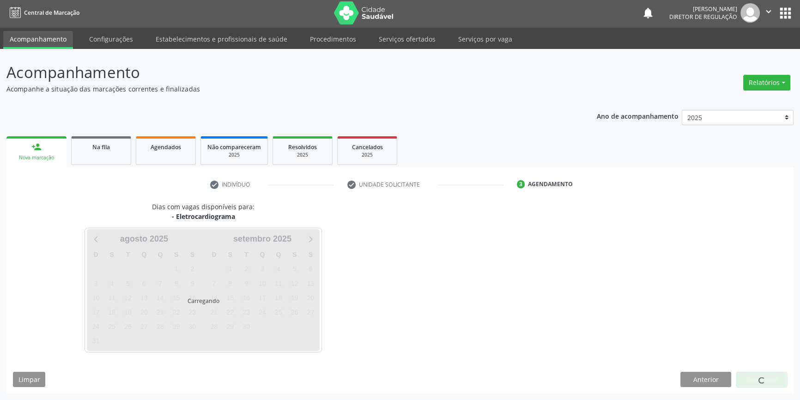
scroll to position [1, 0]
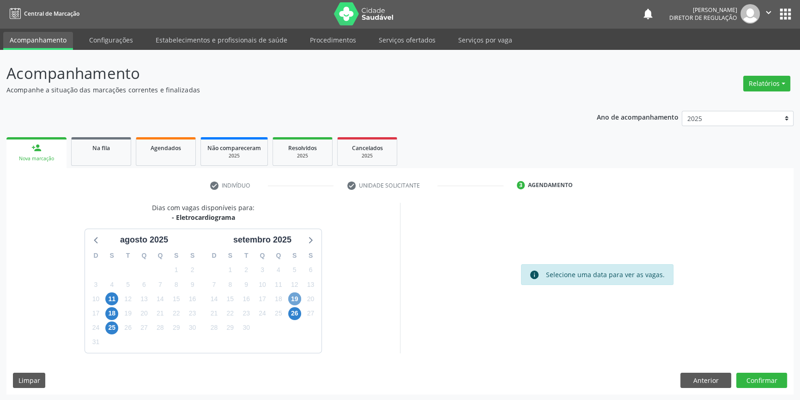
click at [296, 300] on span "19" at bounding box center [294, 298] width 13 height 13
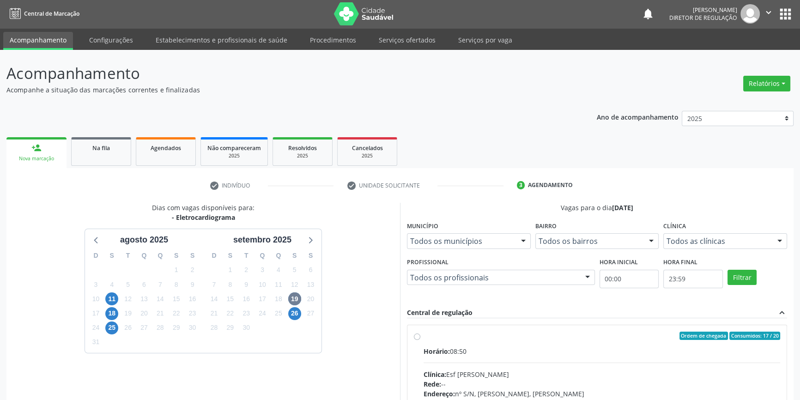
click at [424, 337] on label "Ordem de chegada Consumidos: 17 / 20 Horário: 08:50 Clínica: Esf Isabel Gomes R…" at bounding box center [602, 403] width 357 height 142
click at [418, 337] on input "Ordem de chegada Consumidos: 17 / 20 Horário: 08:50 Clínica: Esf Isabel Gomes R…" at bounding box center [417, 336] width 6 height 8
radio input "true"
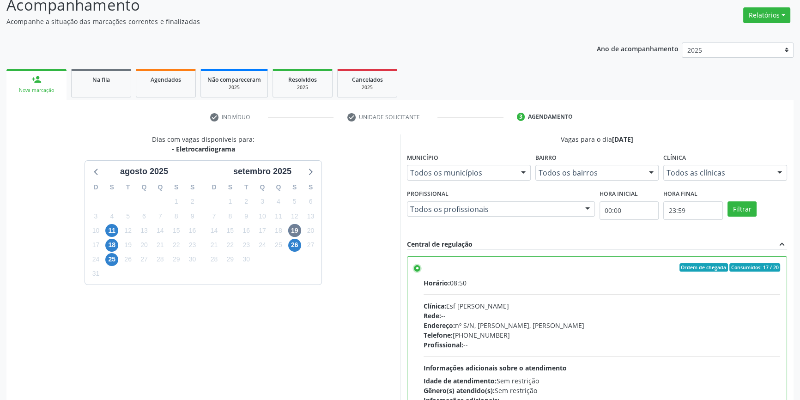
scroll to position [151, 0]
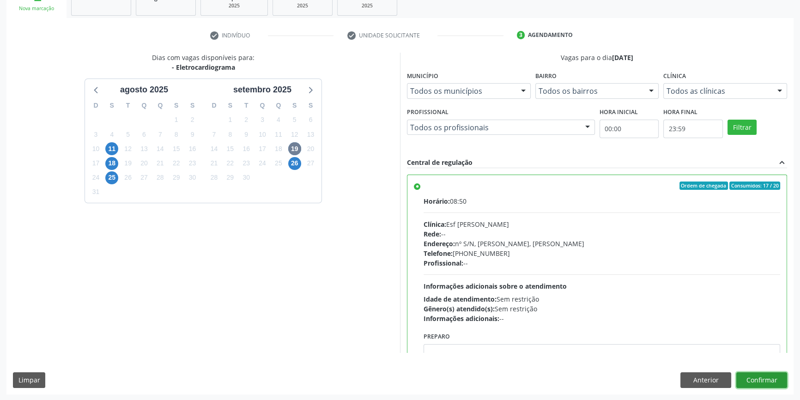
click at [764, 382] on button "Confirmar" at bounding box center [761, 380] width 51 height 16
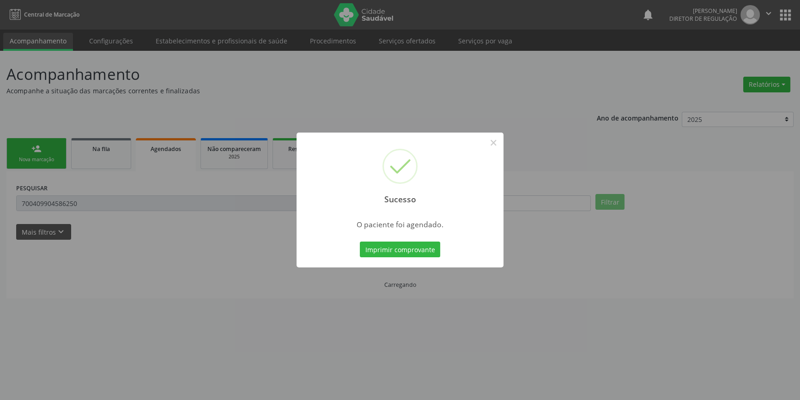
scroll to position [0, 0]
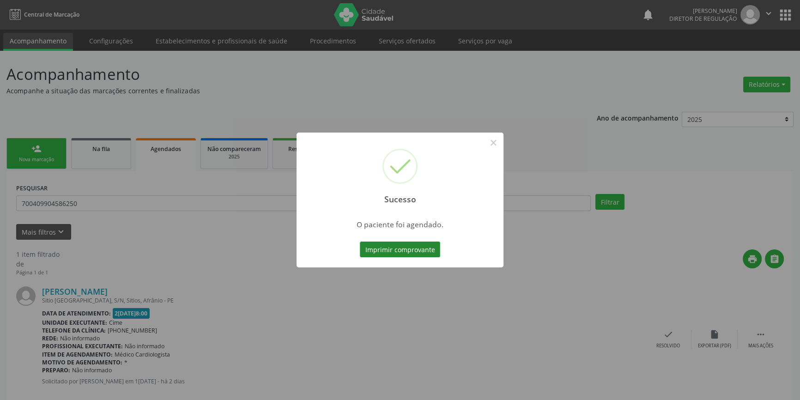
click at [413, 250] on button "Imprimir comprovante" at bounding box center [400, 250] width 80 height 16
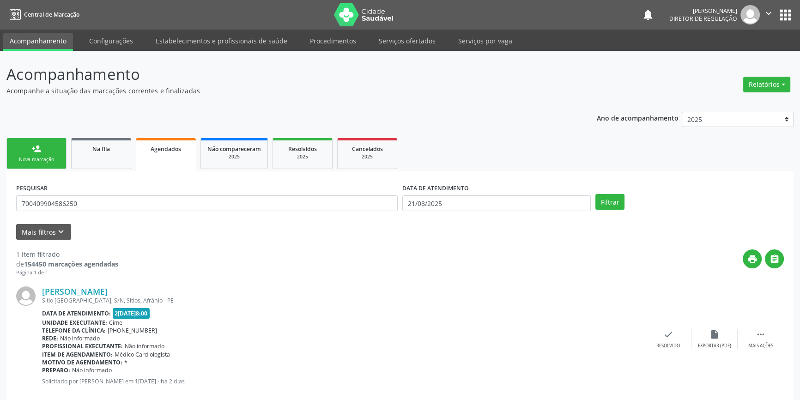
click at [42, 141] on link "person_add Nova marcação" at bounding box center [36, 153] width 60 height 31
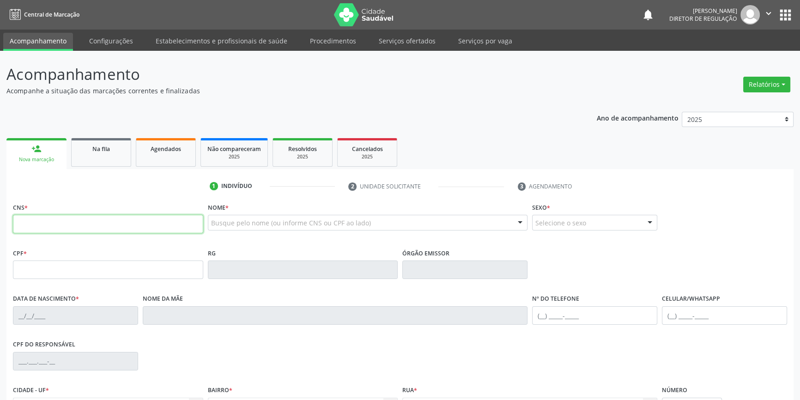
click at [38, 216] on input "text" at bounding box center [108, 224] width 190 height 18
type input "700 0080 8997 2009"
type input "08/12/1962"
type input "Jovina de Lima Rodrigues"
type input "S/N"
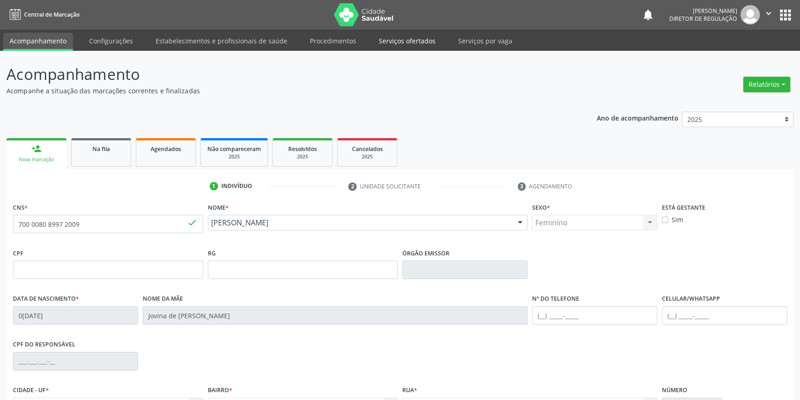
click at [406, 42] on link "Serviços ofertados" at bounding box center [407, 41] width 70 height 16
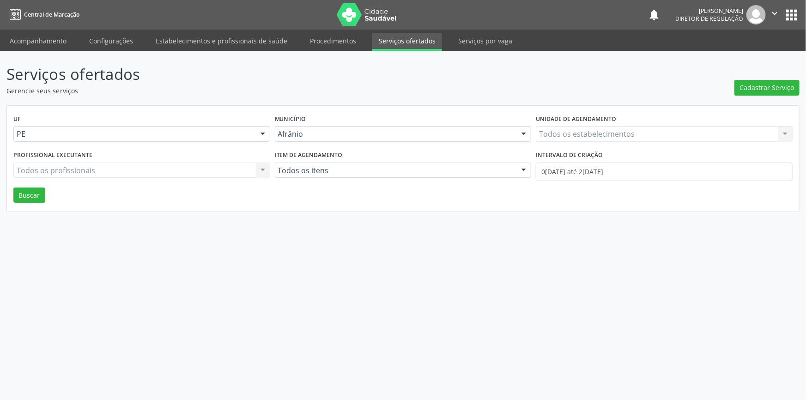
click at [750, 70] on div "Cadastrar Serviço" at bounding box center [766, 79] width 65 height 33
click at [753, 84] on span "Cadastrar Serviço" at bounding box center [767, 88] width 55 height 10
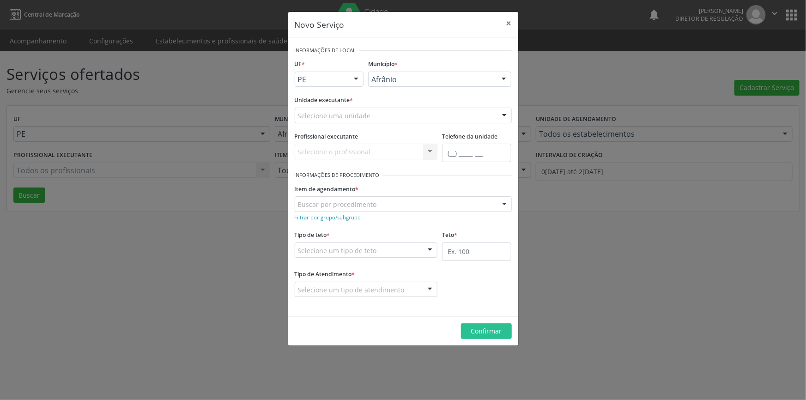
click at [397, 117] on div "Selecione uma unidade" at bounding box center [403, 116] width 217 height 16
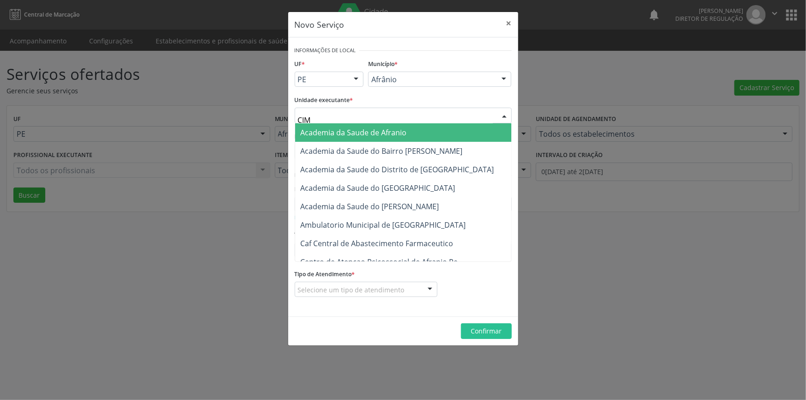
type input "CIME"
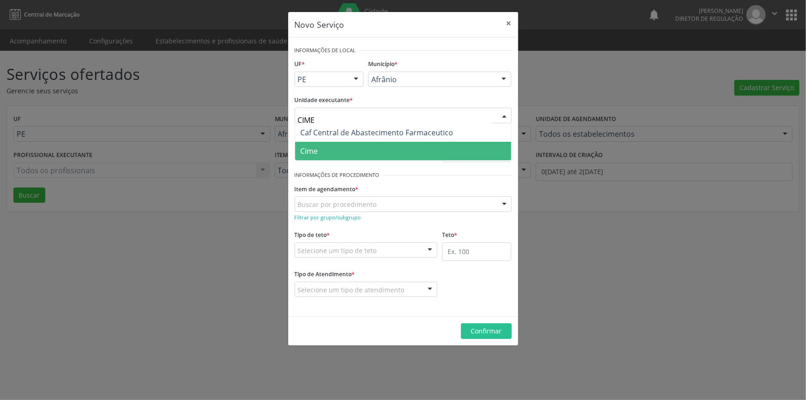
click at [361, 143] on span "Cime" at bounding box center [403, 151] width 216 height 18
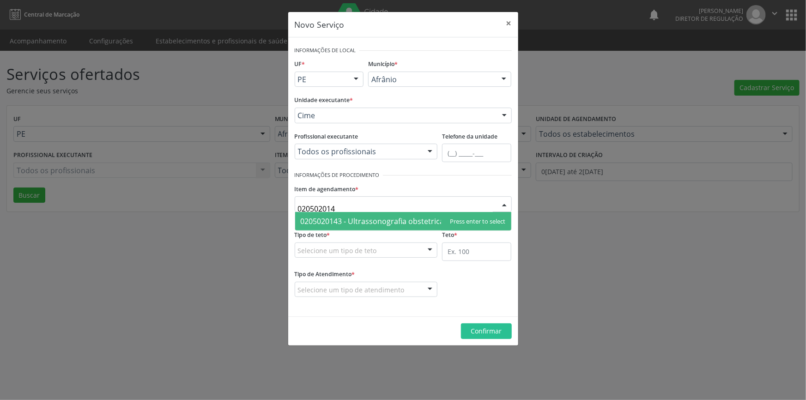
type input "0205020143"
click at [359, 218] on span "0205020143 - Ultrassonografia obstetrica" at bounding box center [373, 221] width 144 height 10
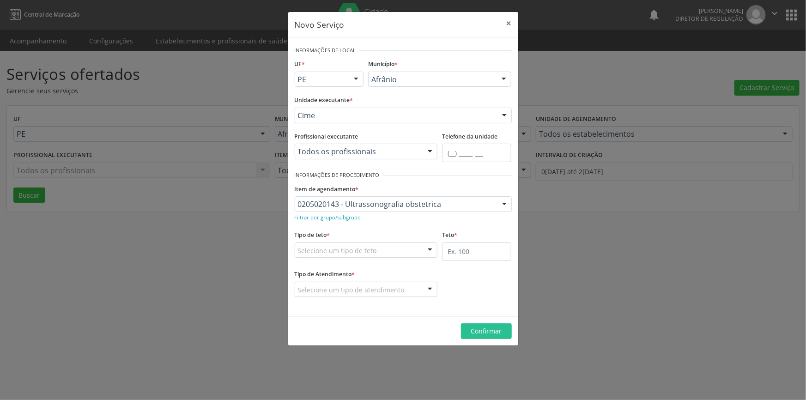
click at [357, 244] on div "Selecione um tipo de teto" at bounding box center [366, 251] width 143 height 16
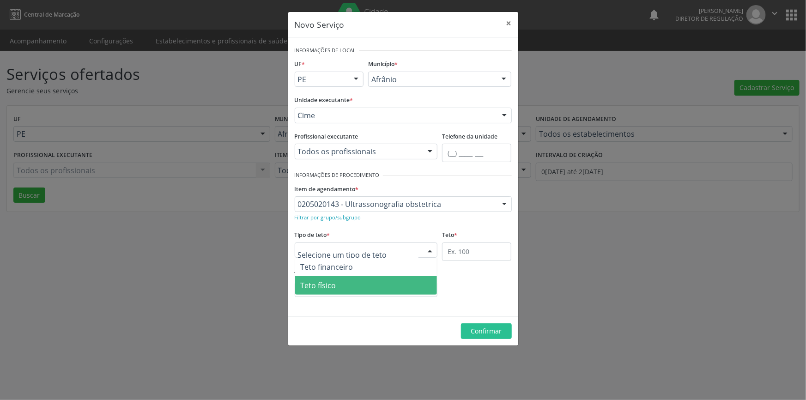
click at [339, 283] on span "Teto físico" at bounding box center [366, 285] width 142 height 18
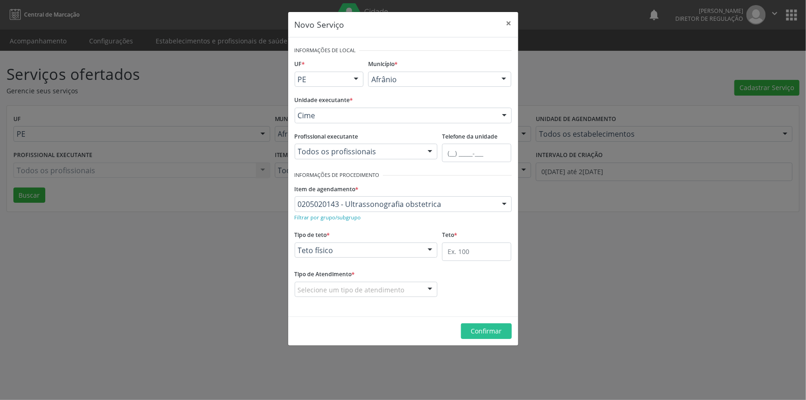
click at [454, 263] on fieldset "Teto *" at bounding box center [476, 247] width 69 height 39
click at [457, 259] on input "text" at bounding box center [476, 252] width 69 height 18
type input "1"
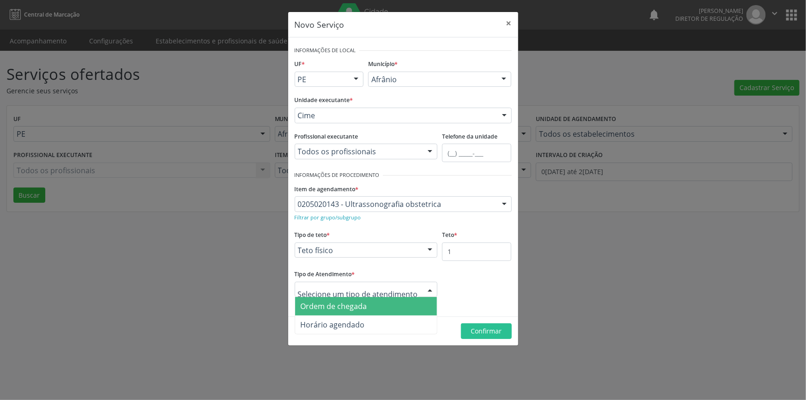
click at [365, 306] on span "Ordem de chegada" at bounding box center [334, 306] width 67 height 10
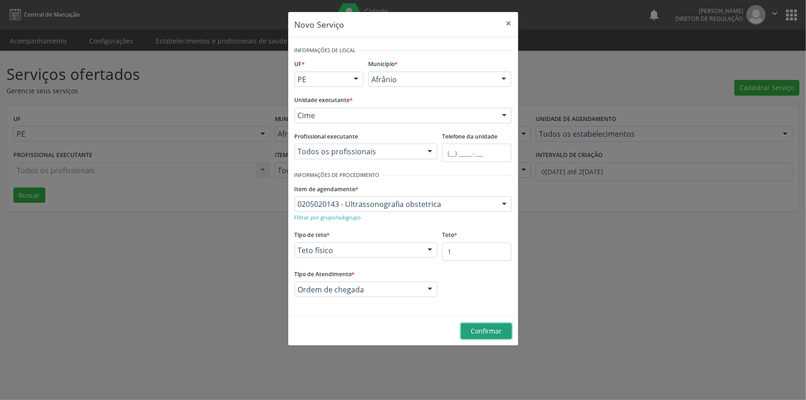
click at [471, 327] on span "Confirmar" at bounding box center [486, 331] width 31 height 9
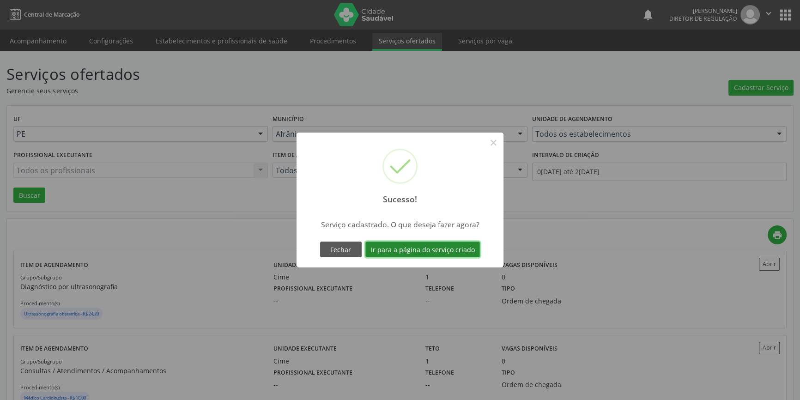
click at [454, 249] on button "Ir para a página do serviço criado" at bounding box center [422, 250] width 115 height 16
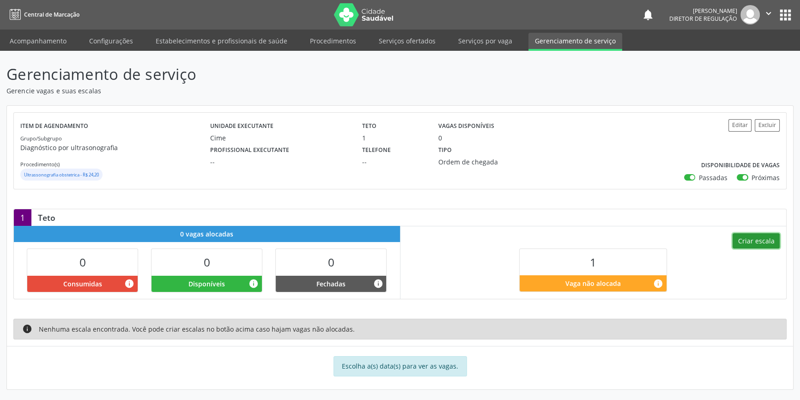
click at [776, 240] on button "Criar escala" at bounding box center [756, 241] width 47 height 16
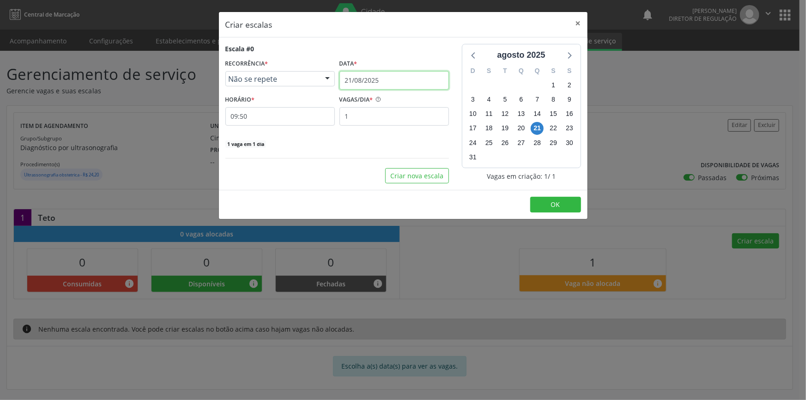
click at [342, 79] on input "21/08/2025" at bounding box center [394, 80] width 109 height 18
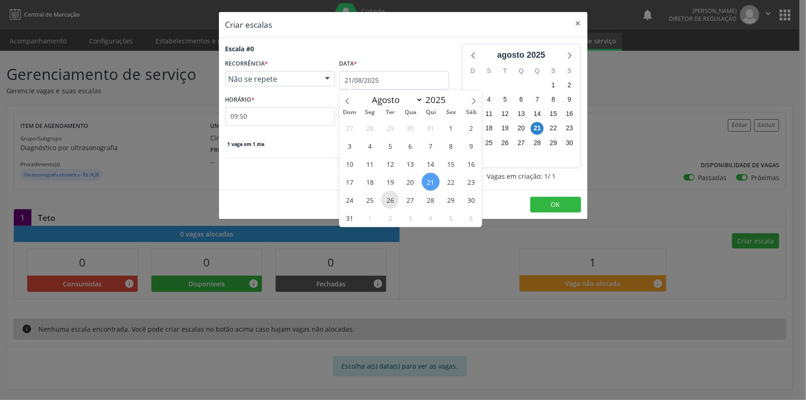
click at [388, 199] on span "26" at bounding box center [390, 200] width 18 height 18
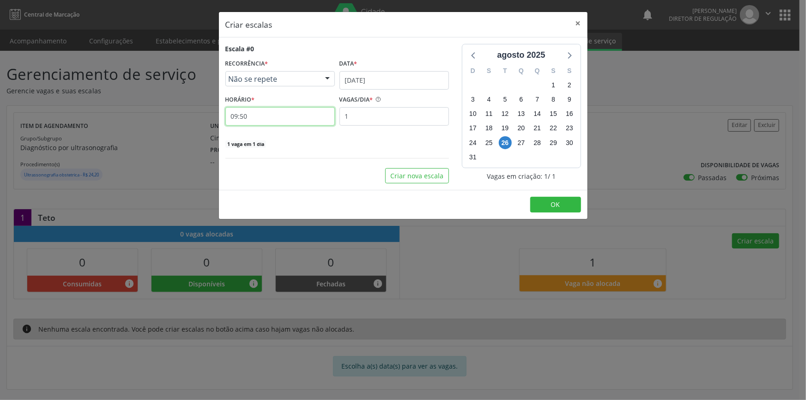
click at [273, 107] on input "09:50" at bounding box center [279, 116] width 109 height 18
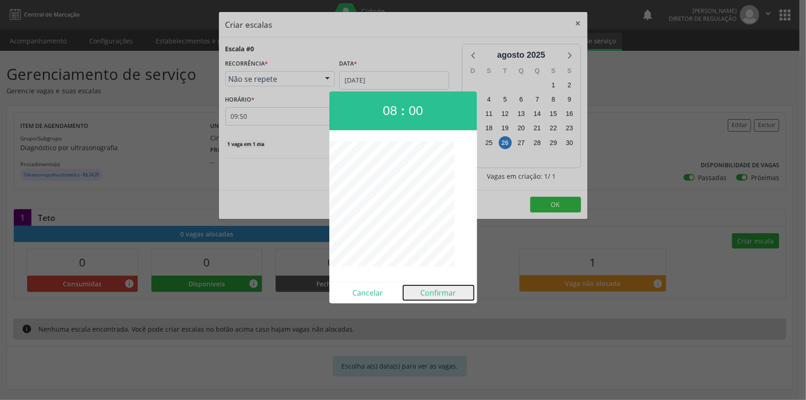
click at [440, 293] on button "Confirmar" at bounding box center [438, 292] width 71 height 15
type input "08:00"
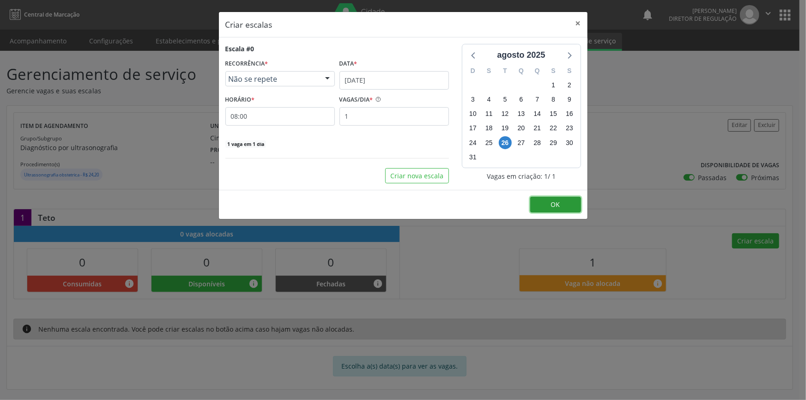
click at [558, 198] on button "OK" at bounding box center [555, 205] width 51 height 16
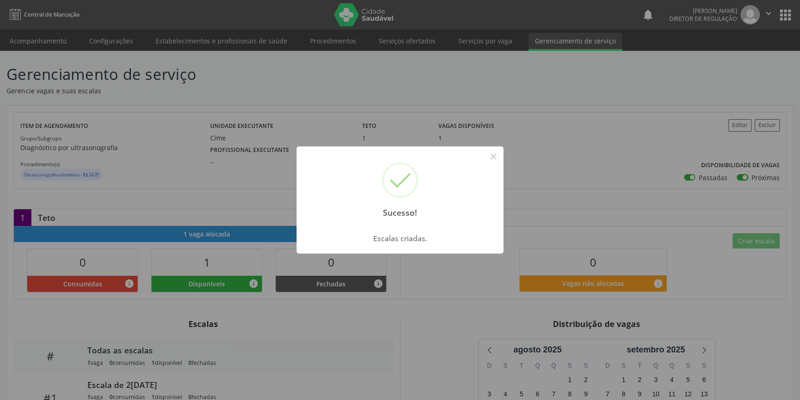
click at [290, 115] on div "Sucesso! × Escalas criadas. OK Cancel" at bounding box center [400, 200] width 800 height 400
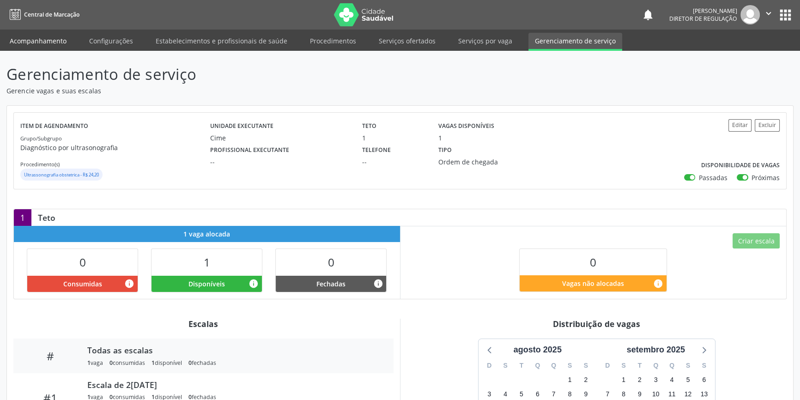
click at [38, 44] on link "Acompanhamento" at bounding box center [38, 41] width 70 height 16
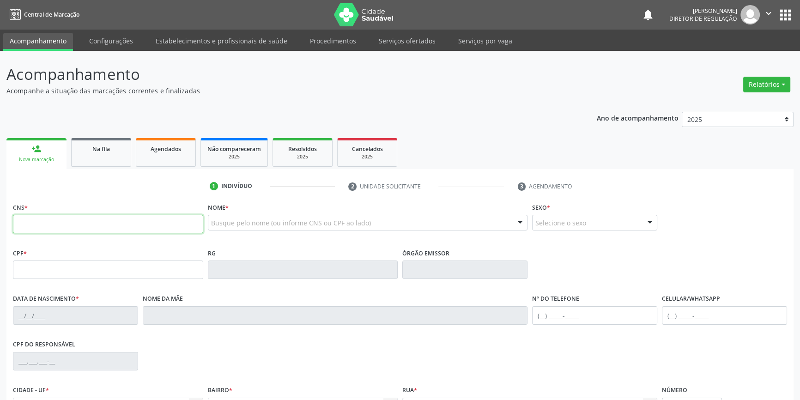
click at [54, 224] on input "text" at bounding box center [108, 224] width 190 height 18
type input "7"
type input "898 0039 7598 3932"
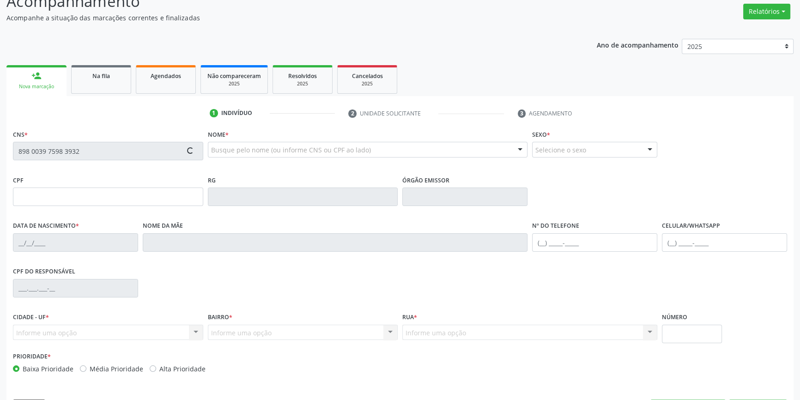
type input "22/08/2007"
type input "Daina Santana de Araujo"
type input "(87) 98844-7167"
type input "S/N"
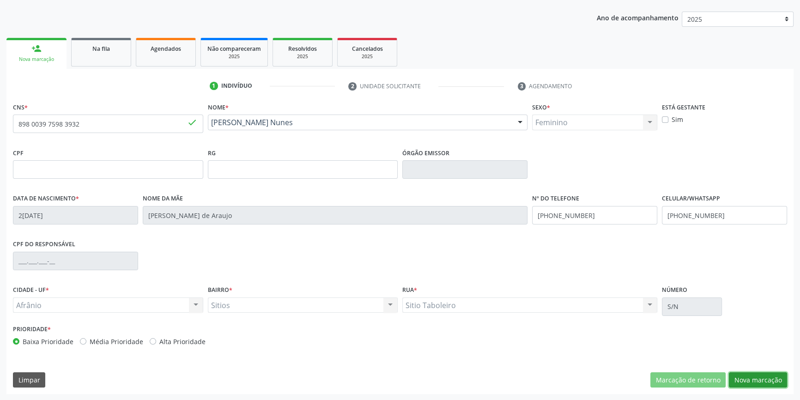
click at [746, 377] on button "Nova marcação" at bounding box center [758, 380] width 58 height 16
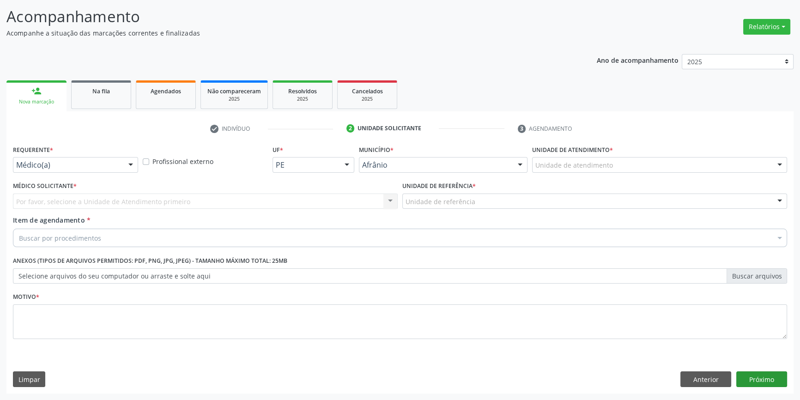
scroll to position [57, 0]
click at [623, 166] on div "Unidade de atendimento" at bounding box center [659, 166] width 255 height 16
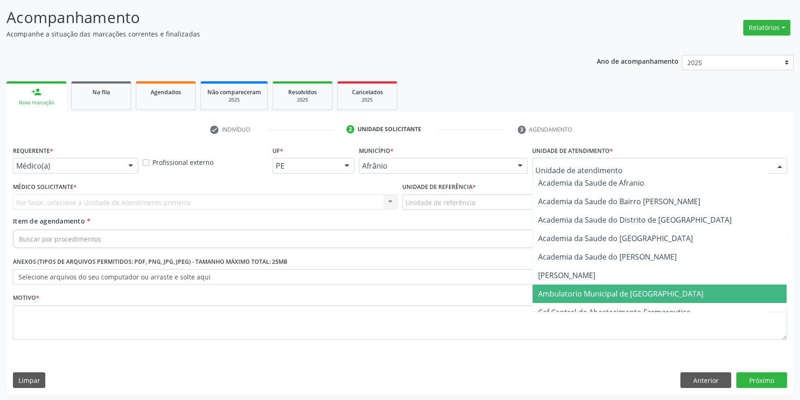
click at [586, 296] on span "Ambulatorio Municipal de [GEOGRAPHIC_DATA]" at bounding box center [620, 294] width 165 height 10
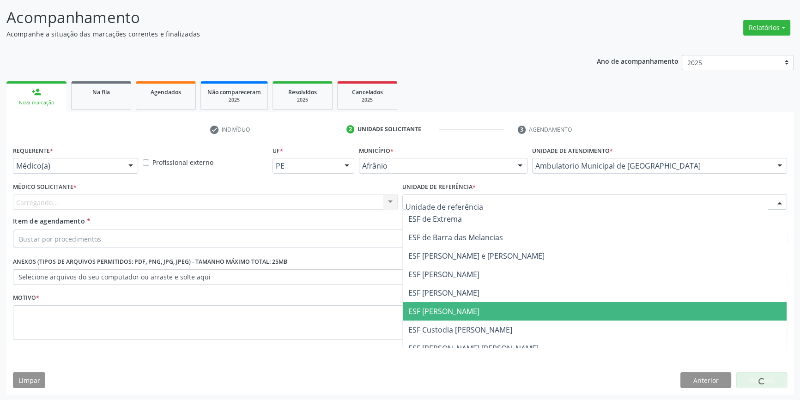
click at [451, 306] on span "ESF [PERSON_NAME]" at bounding box center [443, 311] width 71 height 10
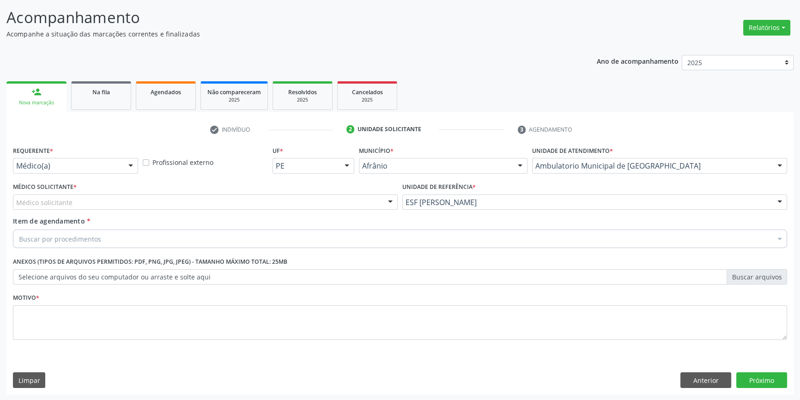
drag, startPoint x: 237, startPoint y: 206, endPoint x: 174, endPoint y: 211, distance: 63.9
click at [234, 206] on div "Médico solicitante" at bounding box center [205, 202] width 385 height 16
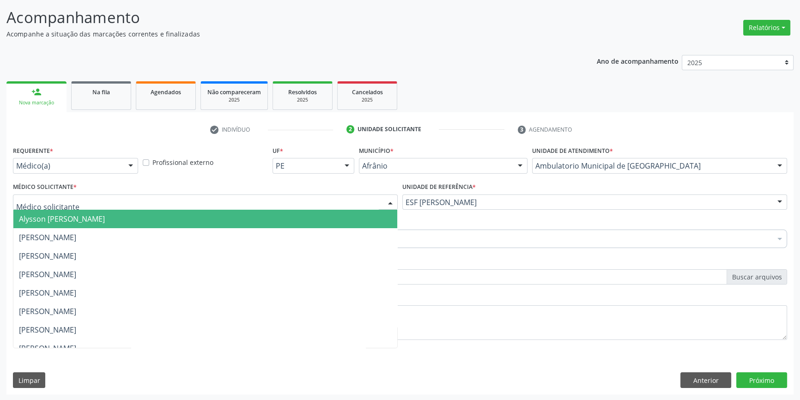
click at [76, 232] on span "[PERSON_NAME]" at bounding box center [47, 237] width 57 height 10
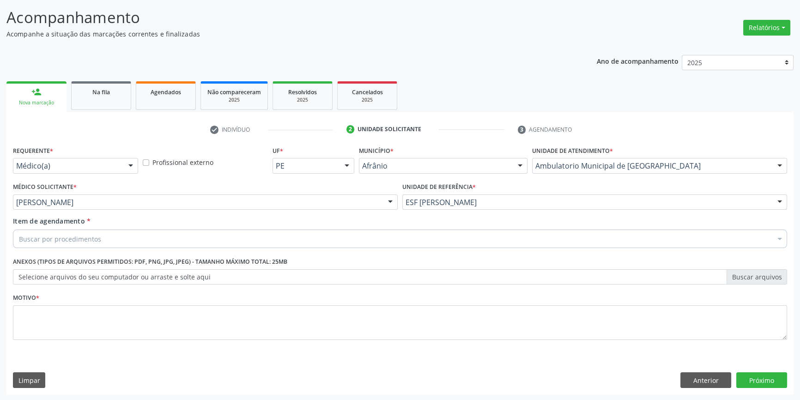
click at [101, 236] on div "Buscar por procedimentos" at bounding box center [400, 239] width 774 height 18
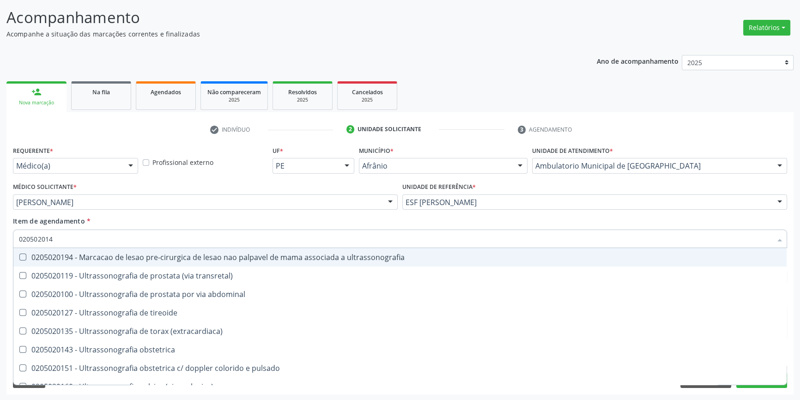
type input "0205020143"
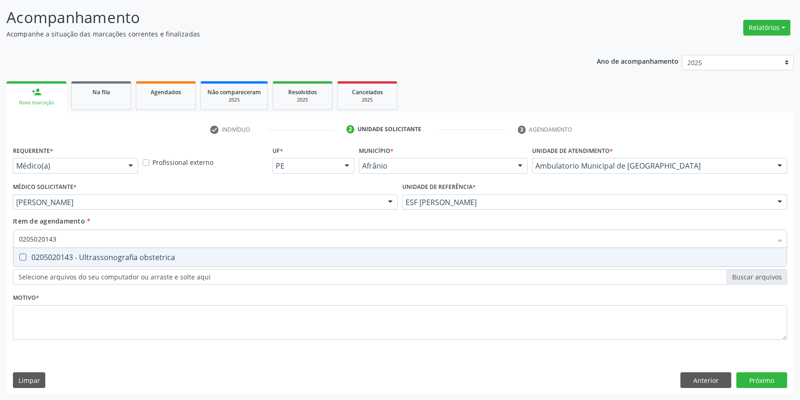
click at [189, 256] on div "0205020143 - Ultrassonografia obstetrica" at bounding box center [400, 257] width 762 height 7
checkbox obstetrica "true"
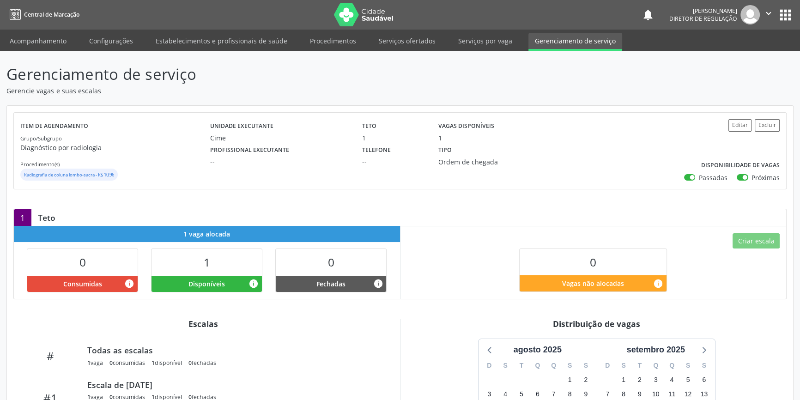
click at [491, 146] on div "Tipo Ordem de chegada" at bounding box center [489, 155] width 114 height 24
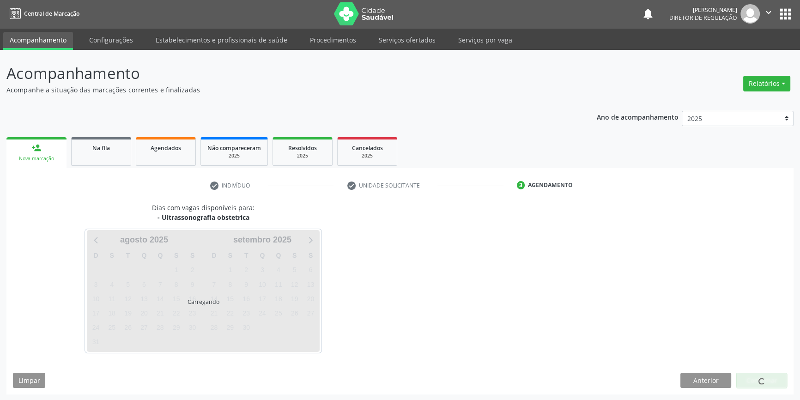
scroll to position [1, 0]
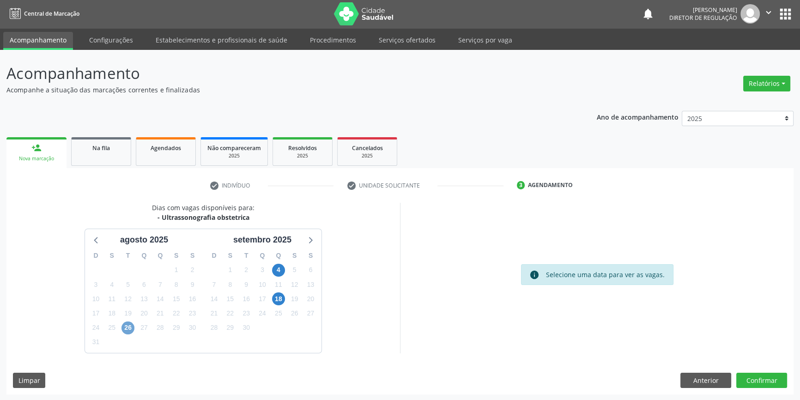
click at [127, 323] on span "26" at bounding box center [127, 328] width 13 height 13
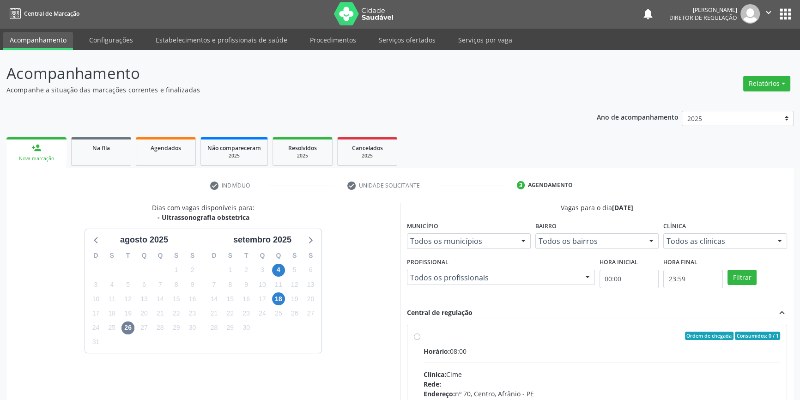
click at [440, 343] on label "Ordem de chegada Consumidos: 0 / 1 Horário: 08:00 Clínica: Cime Rede: -- Endere…" at bounding box center [602, 403] width 357 height 142
click at [420, 340] on input "Ordem de chegada Consumidos: 0 / 1 Horário: 08:00 Clínica: Cime Rede: -- Endere…" at bounding box center [417, 336] width 6 height 8
radio input "true"
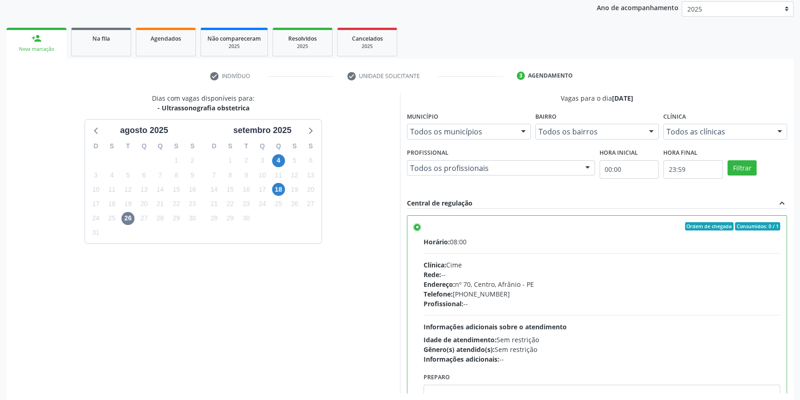
scroll to position [151, 0]
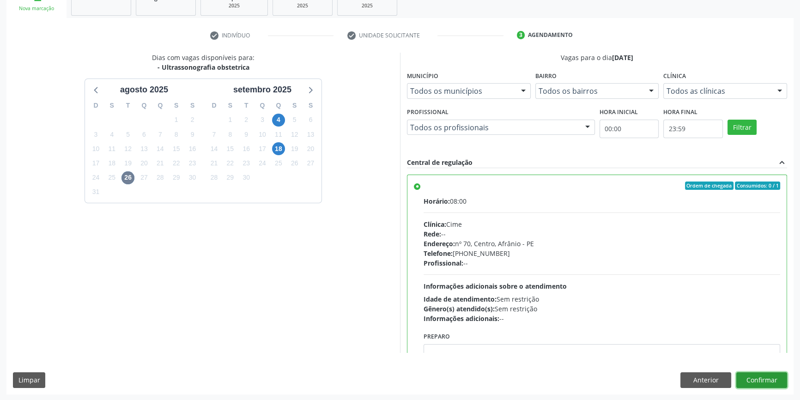
click at [757, 386] on button "Confirmar" at bounding box center [761, 380] width 51 height 16
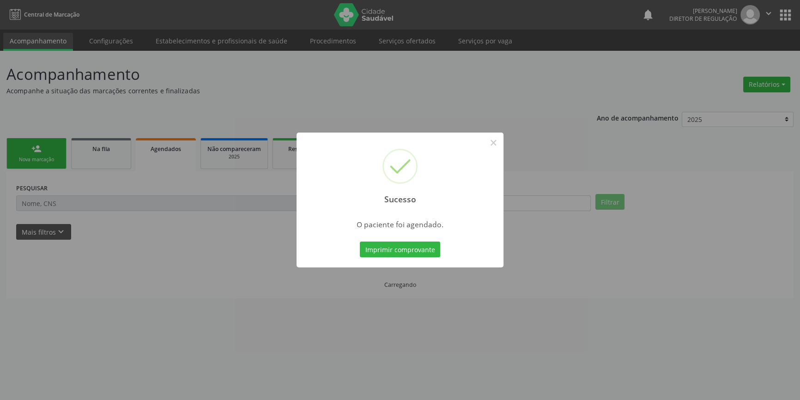
scroll to position [0, 0]
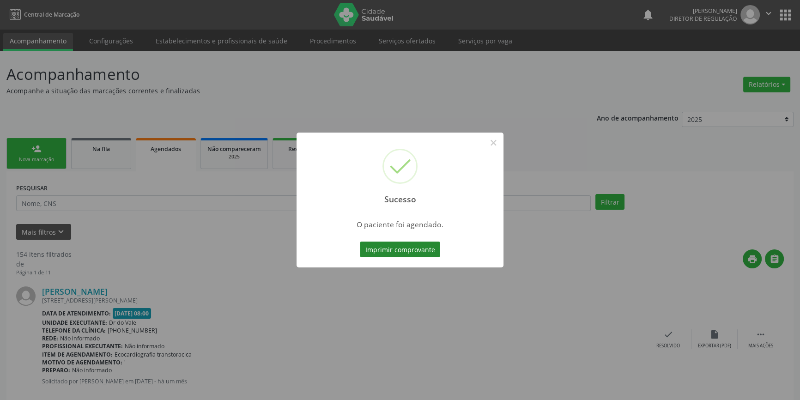
click at [405, 243] on button "Imprimir comprovante" at bounding box center [400, 250] width 80 height 16
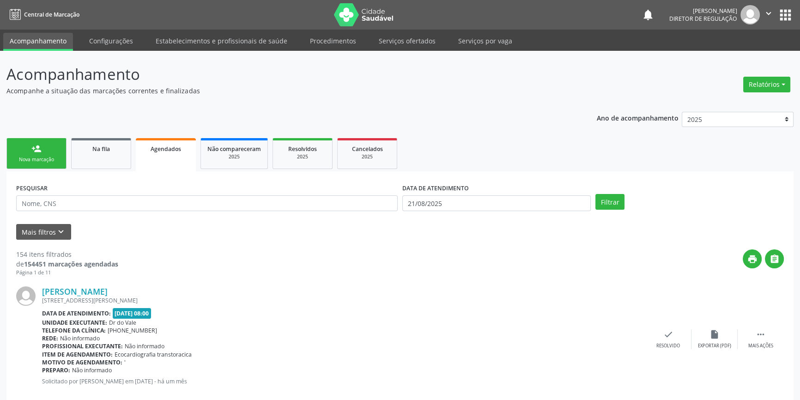
click at [15, 166] on link "person_add Nova marcação" at bounding box center [36, 153] width 60 height 31
click at [18, 160] on div "Nova marcação" at bounding box center [36, 159] width 46 height 7
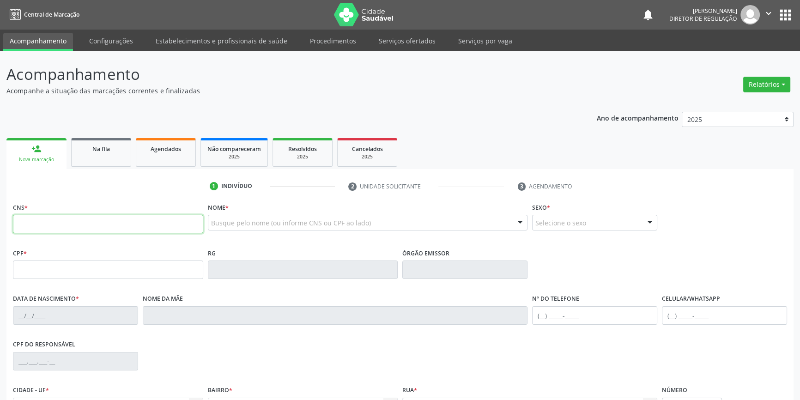
click at [58, 221] on input "text" at bounding box center [108, 224] width 190 height 18
type input "700 0080 8997 2009"
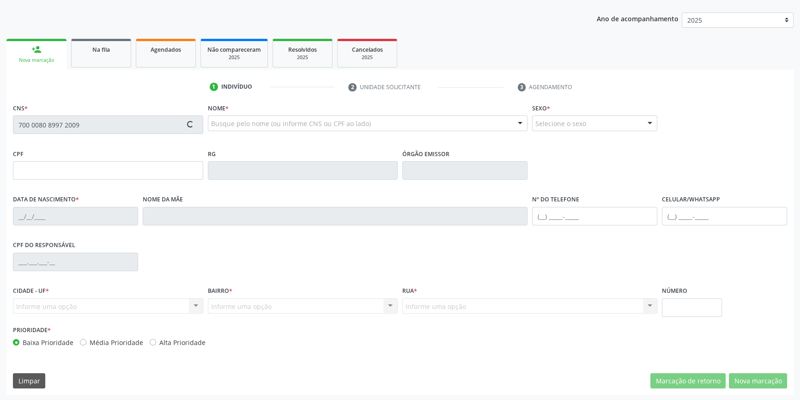
scroll to position [100, 0]
type input "08/12/1962"
type input "Jovina de Lima Rodrigues"
type input "S/N"
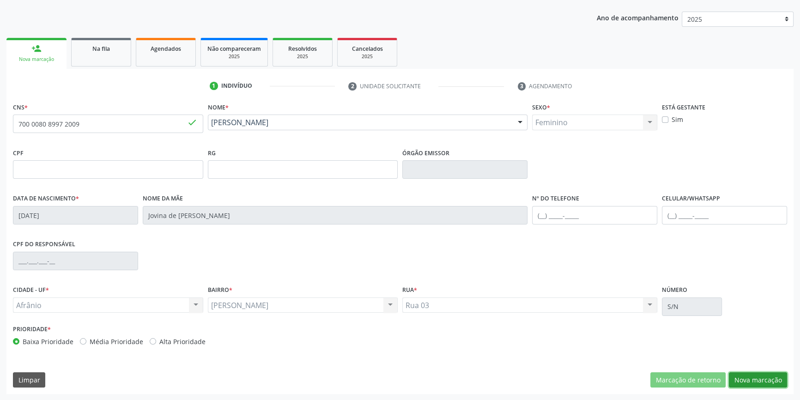
click at [758, 381] on button "Nova marcação" at bounding box center [758, 380] width 58 height 16
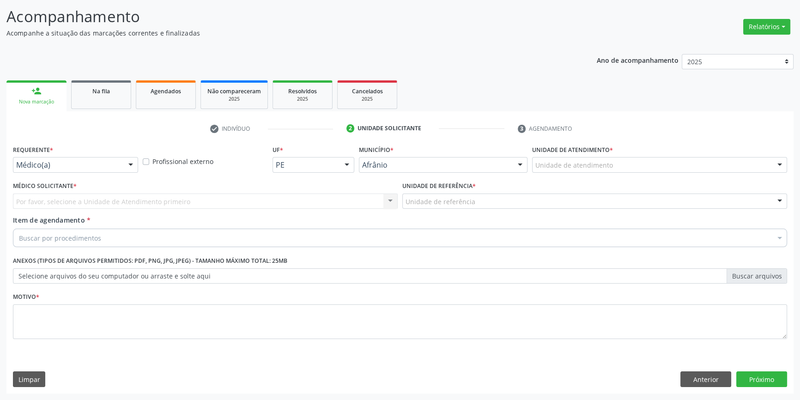
scroll to position [57, 0]
click at [575, 158] on div at bounding box center [659, 166] width 255 height 16
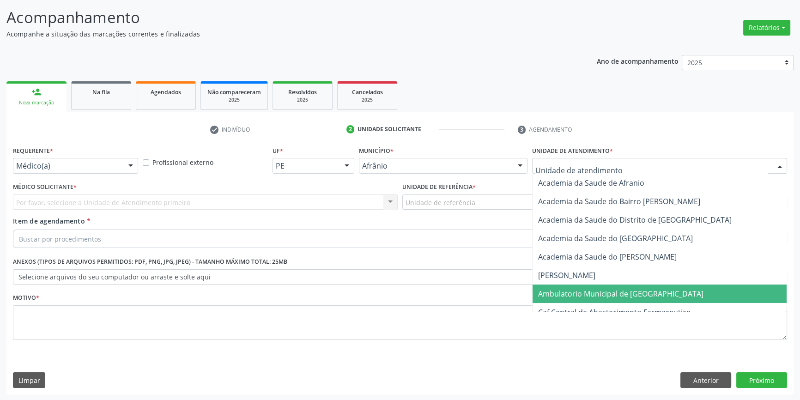
click at [576, 294] on span "Ambulatorio Municipal de [GEOGRAPHIC_DATA]" at bounding box center [620, 294] width 165 height 10
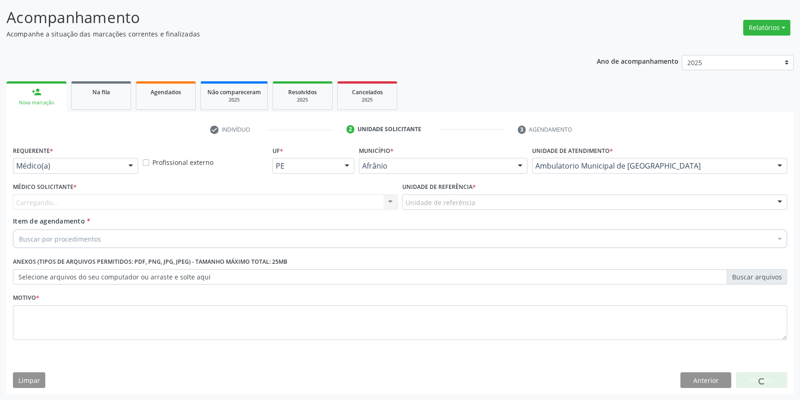
click at [479, 203] on div "Unidade de referência" at bounding box center [594, 202] width 385 height 16
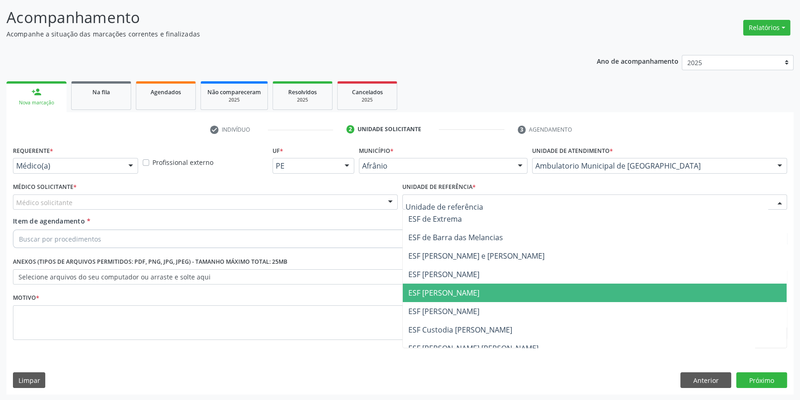
click at [443, 294] on span "ESF [PERSON_NAME]" at bounding box center [443, 293] width 71 height 10
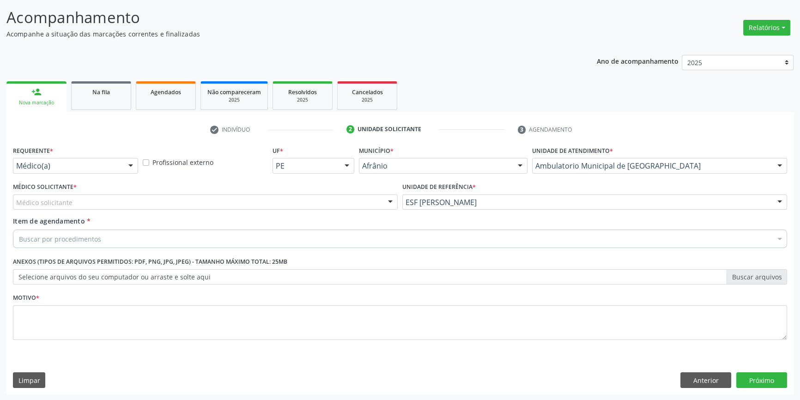
click at [202, 210] on div "Médico Solicitante * Médico solicitante Alysson Rodrigo Ferreira Cavalcanti Bru…" at bounding box center [205, 198] width 389 height 36
click at [170, 203] on div "Médico solicitante" at bounding box center [205, 202] width 385 height 16
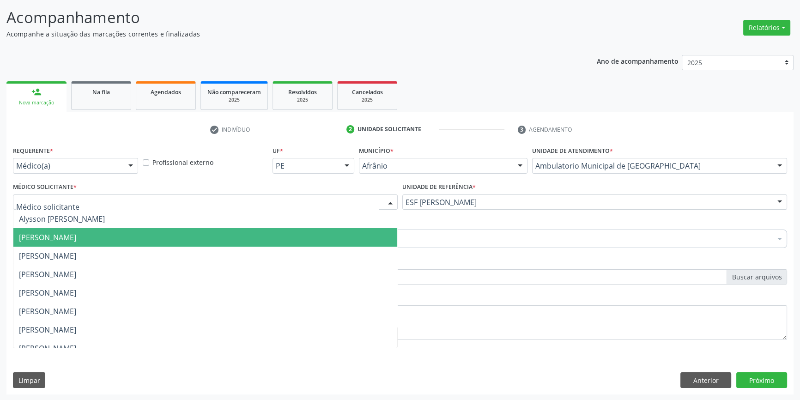
click at [74, 231] on span "[PERSON_NAME]" at bounding box center [205, 237] width 384 height 18
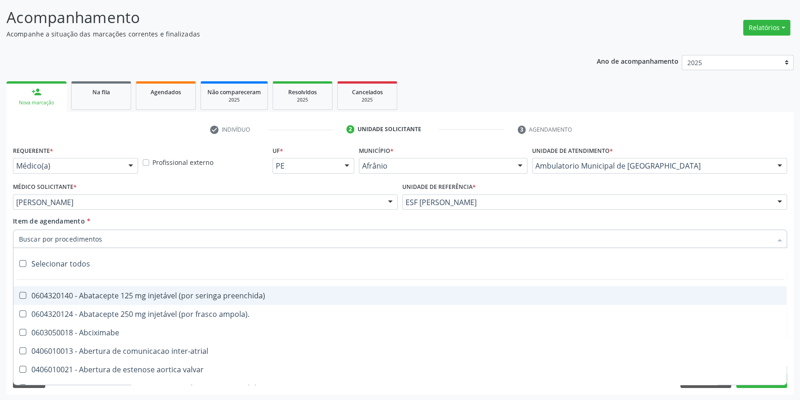
paste input "ELETROCAR"
type input "ELETROCAR"
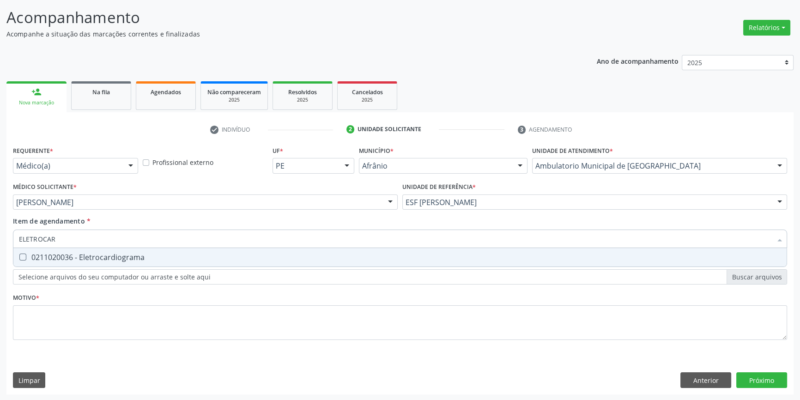
click at [93, 255] on div "0211020036 - Eletrocardiograma" at bounding box center [400, 257] width 762 height 7
checkbox Eletrocardiograma "true"
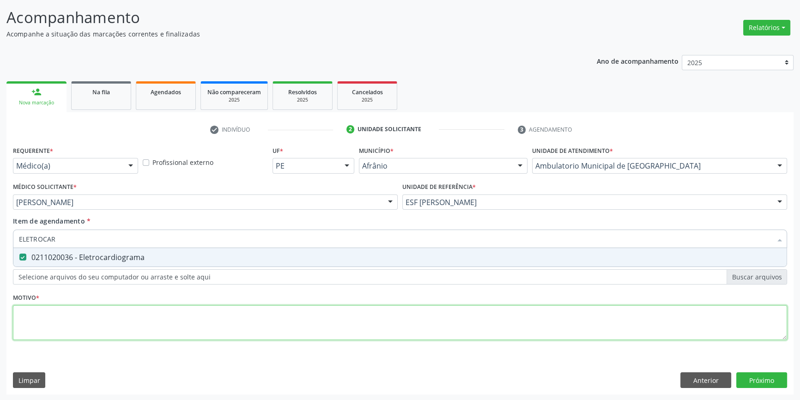
click at [60, 320] on div "Requerente * Médico(a) Médico(a) Enfermeiro(a) Paciente Nenhum resultado encont…" at bounding box center [400, 248] width 774 height 209
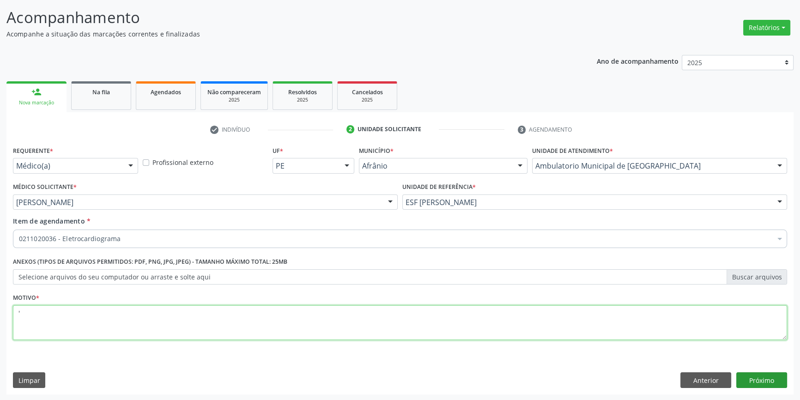
type textarea "'"
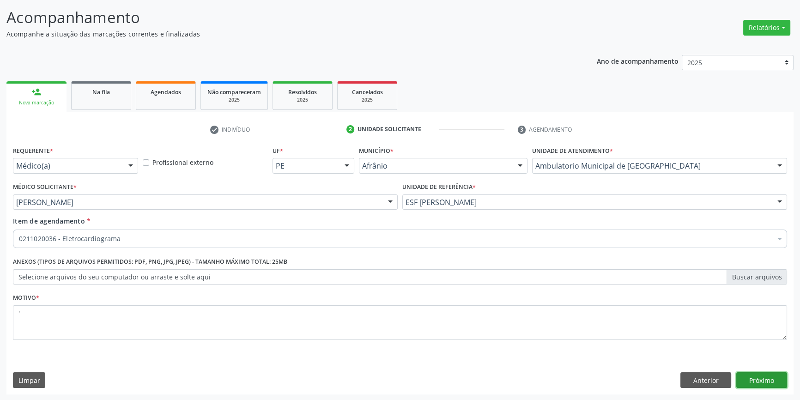
click at [774, 382] on button "Próximo" at bounding box center [761, 380] width 51 height 16
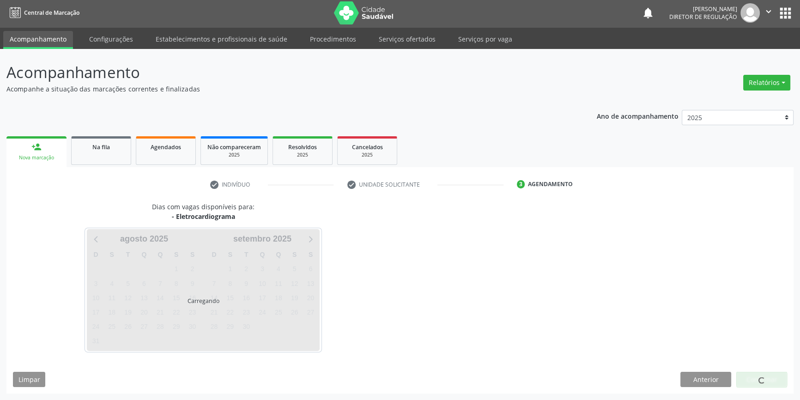
scroll to position [1, 0]
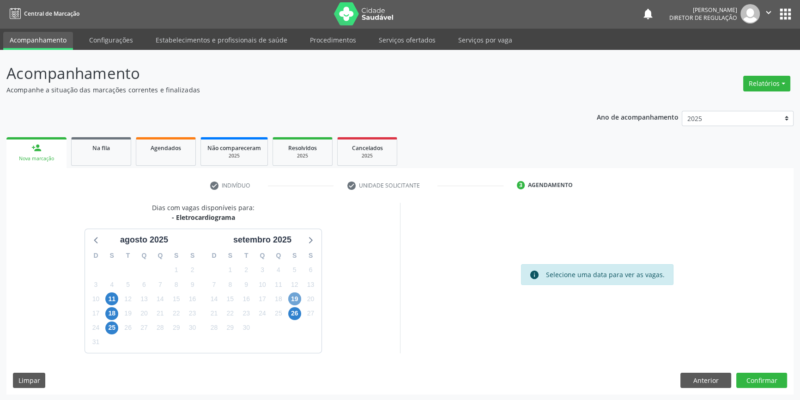
click at [297, 299] on span "19" at bounding box center [294, 298] width 13 height 13
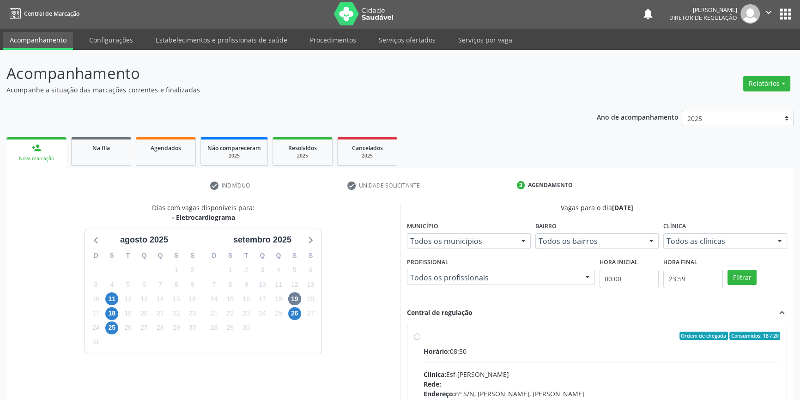
click at [410, 333] on div "Ordem de chegada Consumidos: 18 / 20 Horário: 08:50 Clínica: Esf Isabel Gomes R…" at bounding box center [596, 402] width 379 height 155
radio input "true"
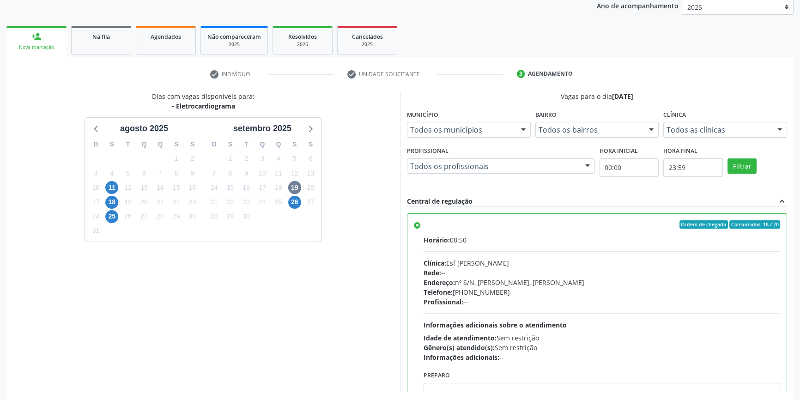
scroll to position [151, 0]
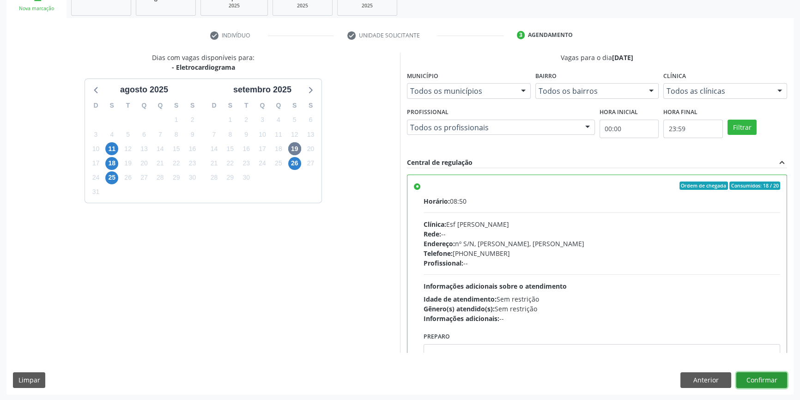
click at [760, 377] on button "Confirmar" at bounding box center [761, 380] width 51 height 16
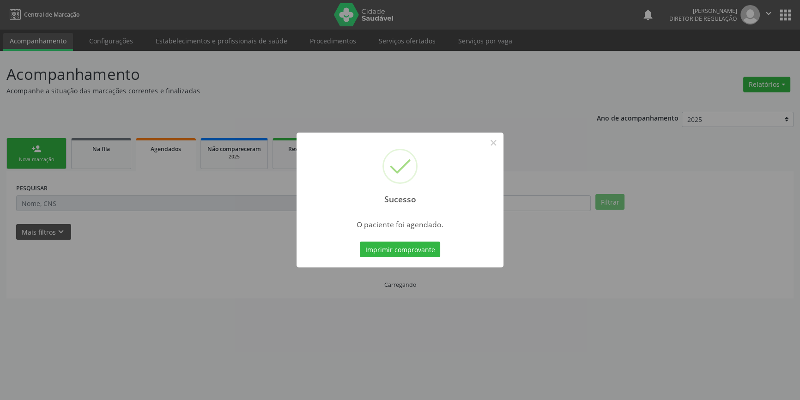
scroll to position [0, 0]
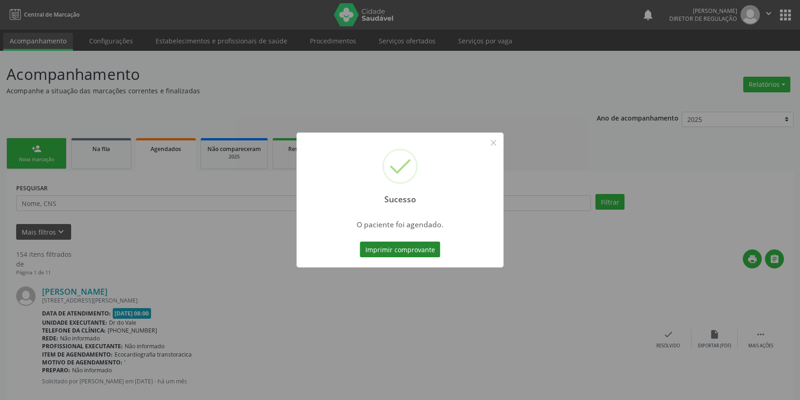
click at [385, 244] on button "Imprimir comprovante" at bounding box center [400, 250] width 80 height 16
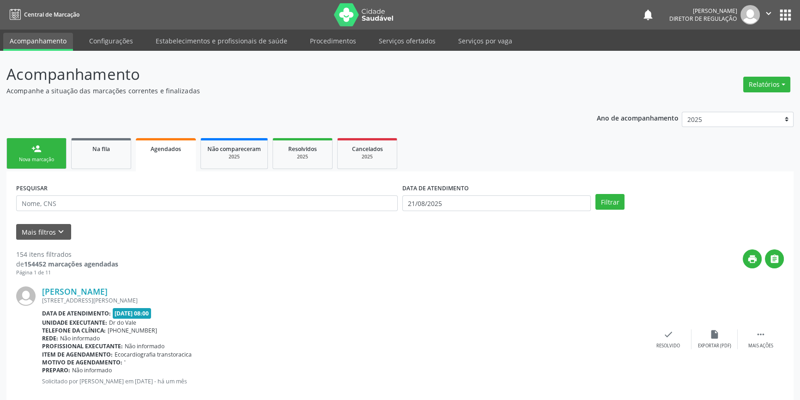
click at [54, 157] on div "Nova marcação" at bounding box center [36, 159] width 46 height 7
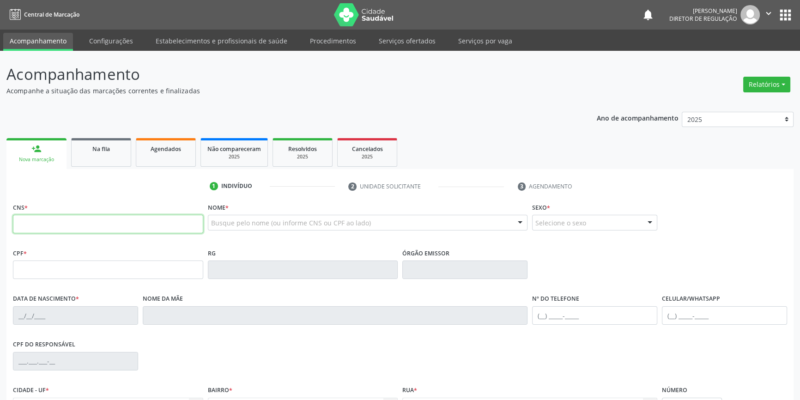
click at [83, 226] on input "text" at bounding box center [108, 224] width 190 height 18
type input "706 1095 3338 4460"
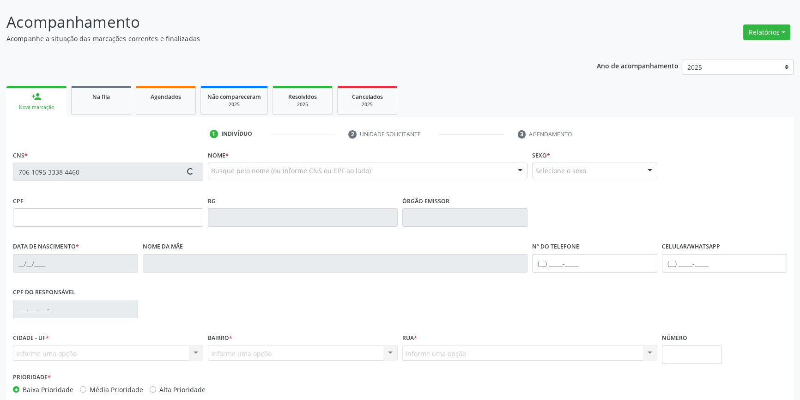
scroll to position [100, 0]
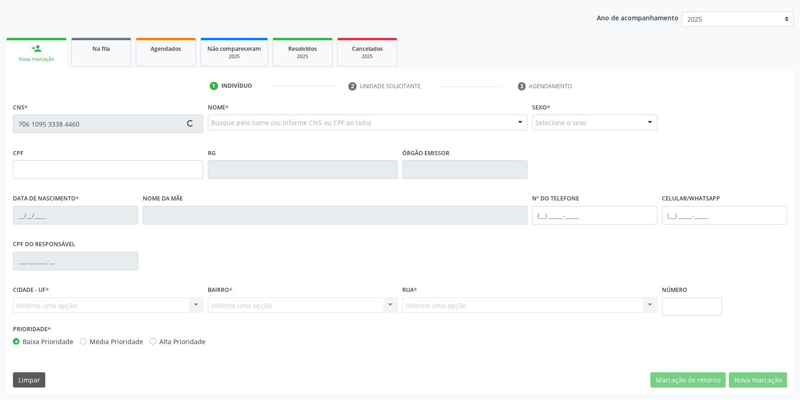
type input "431.630.924-20"
type input "11/02/1959"
type input "Maria Pereira do Nascimento"
type input "(87) 98802-8131"
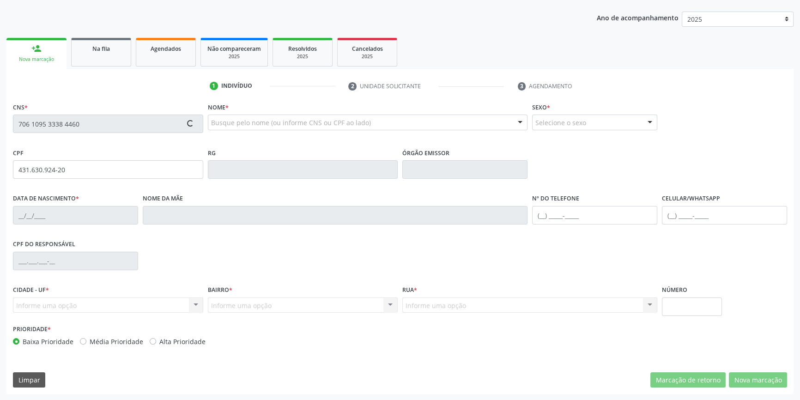
type input "04"
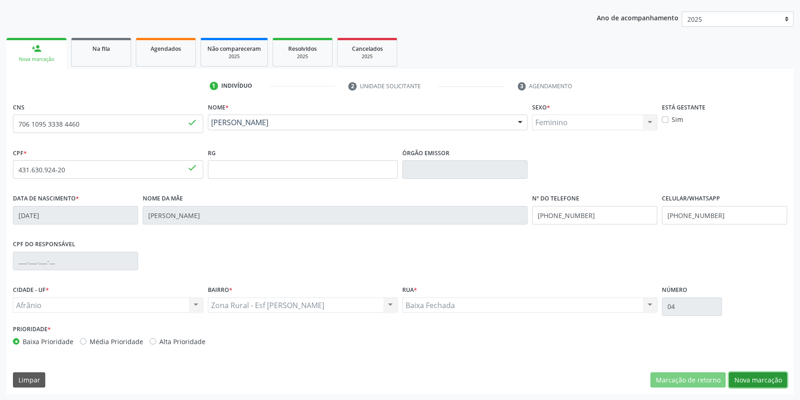
click at [751, 378] on button "Nova marcação" at bounding box center [758, 380] width 58 height 16
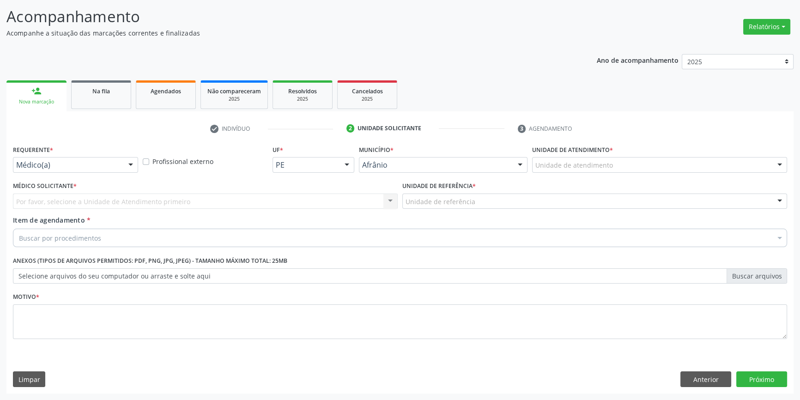
scroll to position [57, 0]
click at [579, 152] on label "Unidade de atendimento *" at bounding box center [572, 151] width 81 height 14
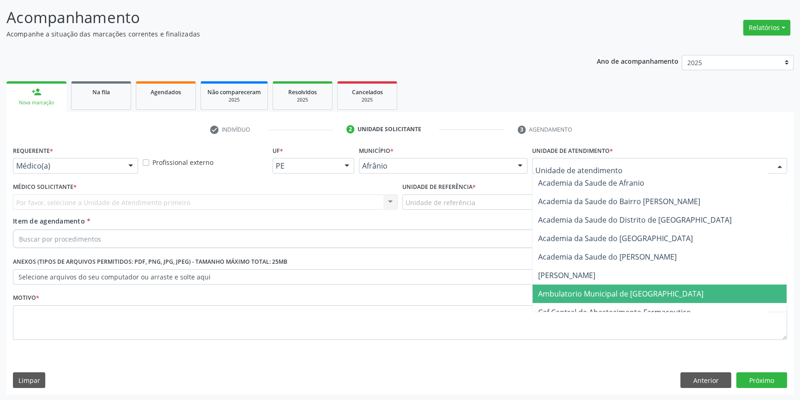
click at [577, 298] on span "Ambulatorio Municipal de [GEOGRAPHIC_DATA]" at bounding box center [660, 294] width 254 height 18
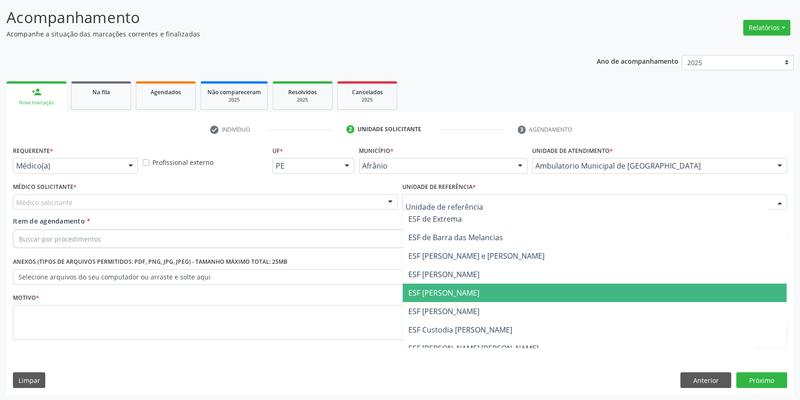
click at [436, 298] on span "ESF [PERSON_NAME]" at bounding box center [595, 293] width 384 height 18
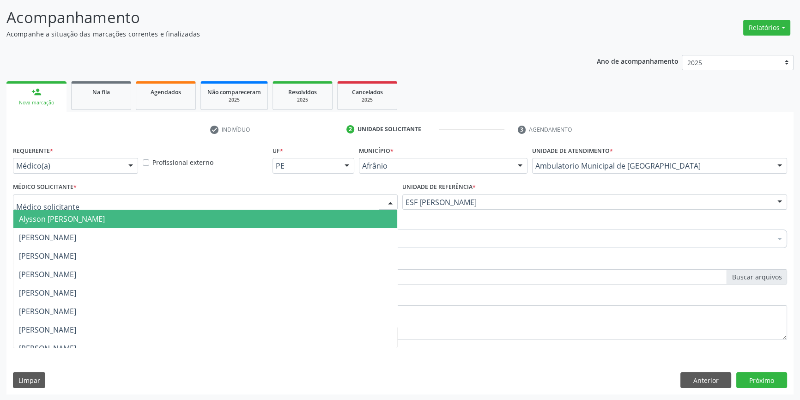
click at [160, 203] on div at bounding box center [205, 202] width 385 height 16
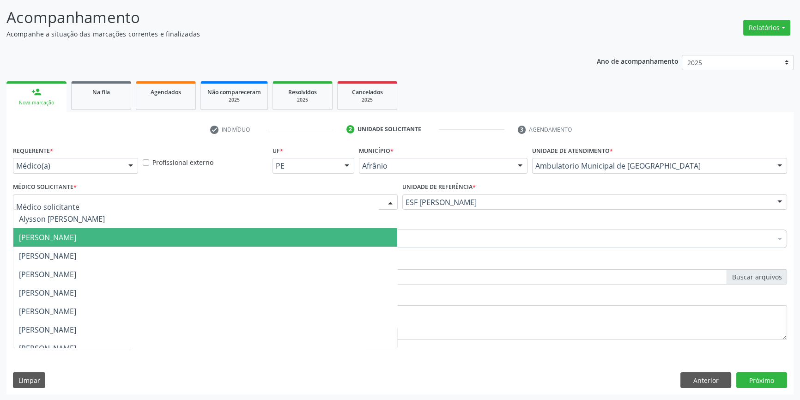
click at [76, 241] on span "[PERSON_NAME]" at bounding box center [47, 237] width 57 height 10
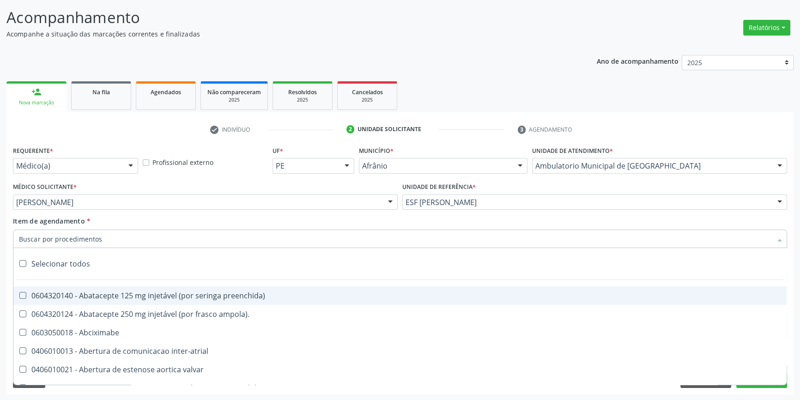
paste input "ELETROCAR"
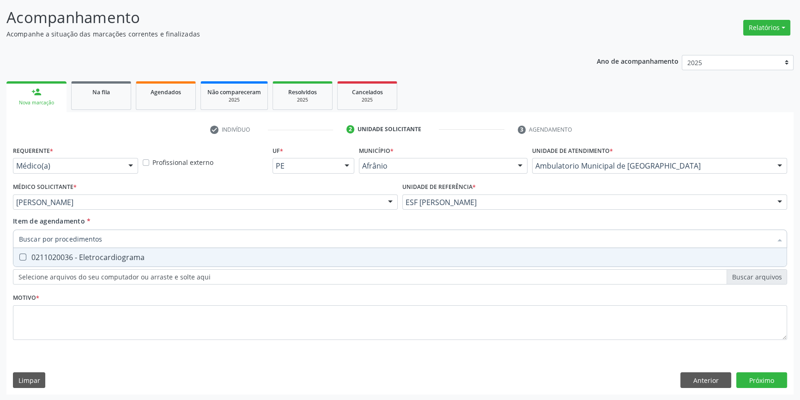
type input "ELETROCAR"
click at [61, 258] on div "0211020036 - Eletrocardiograma" at bounding box center [400, 257] width 762 height 7
checkbox Eletrocardiograma "true"
type input "ELETROCAR"
click at [55, 293] on div "Requerente * Médico(a) Médico(a) Enfermeiro(a) Paciente Nenhum resultado encont…" at bounding box center [400, 248] width 774 height 209
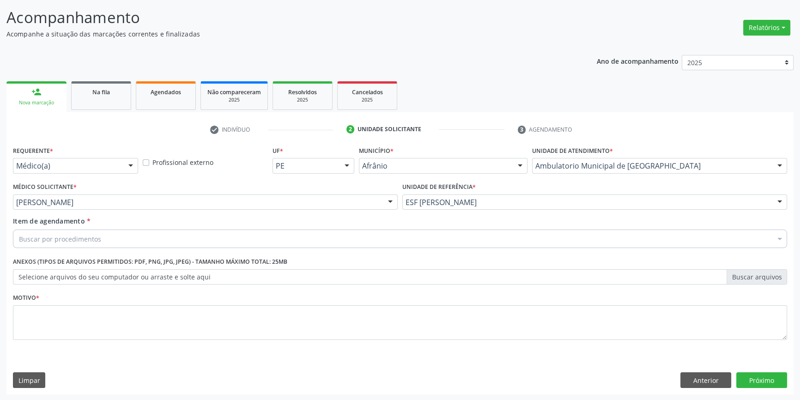
click at [87, 245] on div "Buscar por procedimentos Selecionar todos Selecionados 0211020036 - Eletrocardi…" at bounding box center [400, 238] width 774 height 16
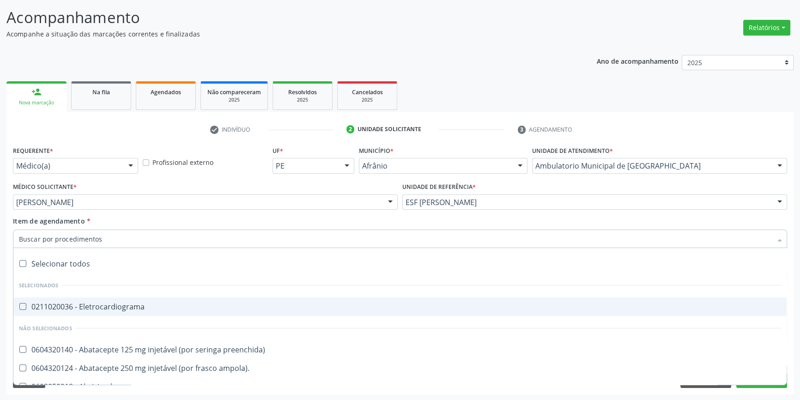
paste input "ELETROCAR"
type input "ELETROCAR"
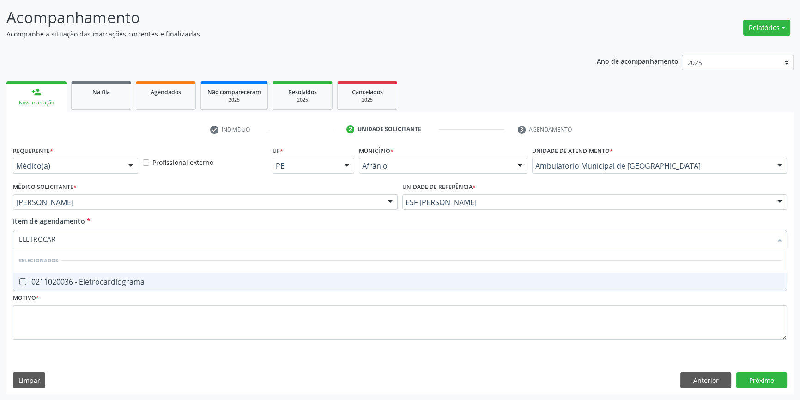
click at [81, 278] on div "0211020036 - Eletrocardiograma" at bounding box center [400, 281] width 762 height 7
checkbox Eletrocardiograma "true"
click at [64, 351] on div "Requerente * Médico(a) Médico(a) Enfermeiro(a) Paciente Nenhum resultado encont…" at bounding box center [400, 248] width 774 height 209
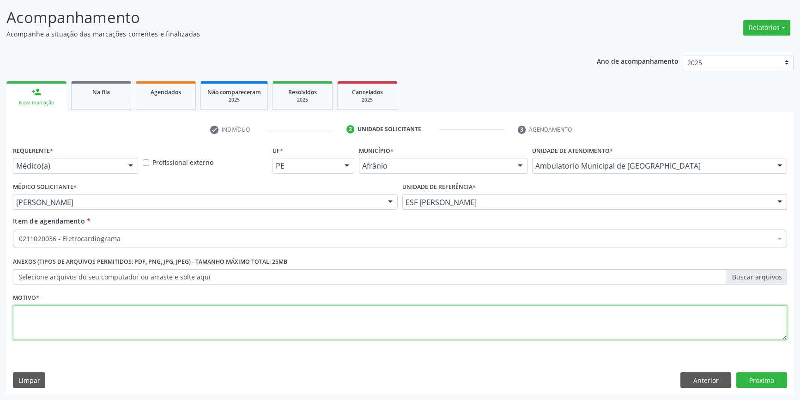
click at [69, 328] on textarea at bounding box center [400, 322] width 774 height 35
type textarea "'"
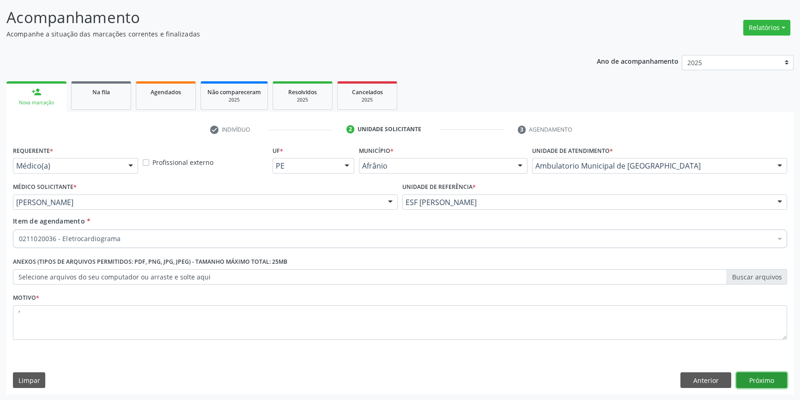
click at [767, 378] on button "Próximo" at bounding box center [761, 380] width 51 height 16
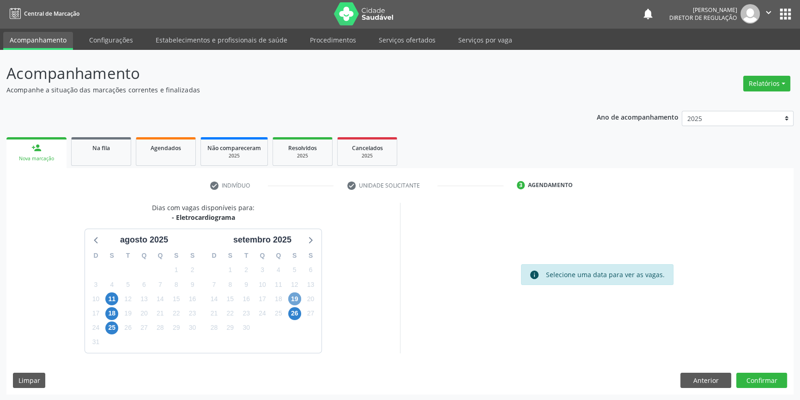
click at [290, 300] on span "19" at bounding box center [294, 298] width 13 height 13
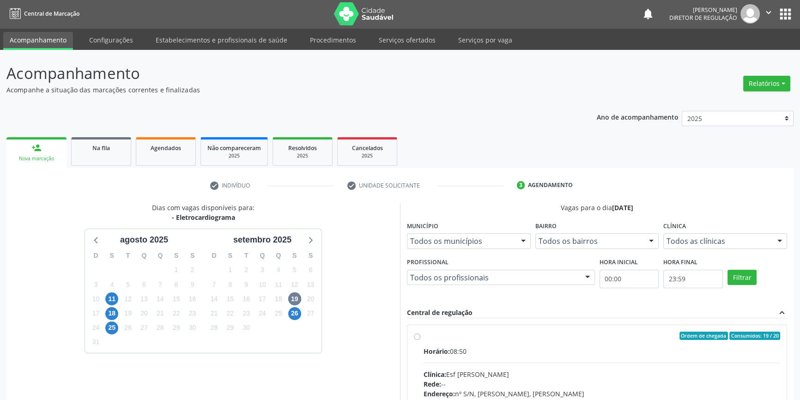
click at [420, 340] on div "Ordem de chegada Consumidos: 19 / 20 Horário: 08:50 Clínica: Esf Isabel Gomes R…" at bounding box center [597, 403] width 366 height 142
radio input "true"
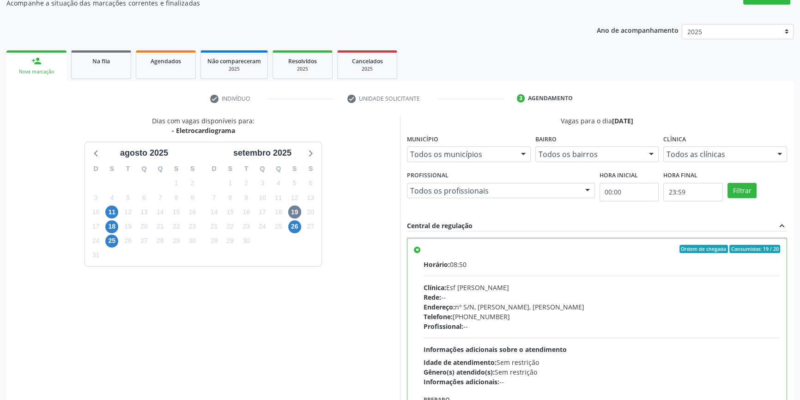
scroll to position [151, 0]
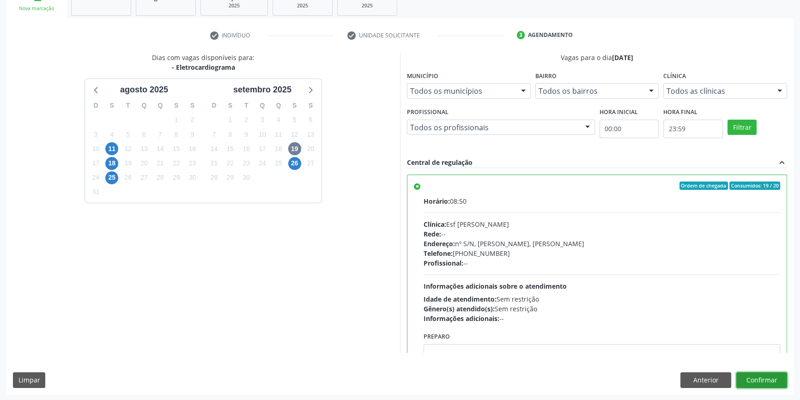
click at [773, 377] on button "Confirmar" at bounding box center [761, 380] width 51 height 16
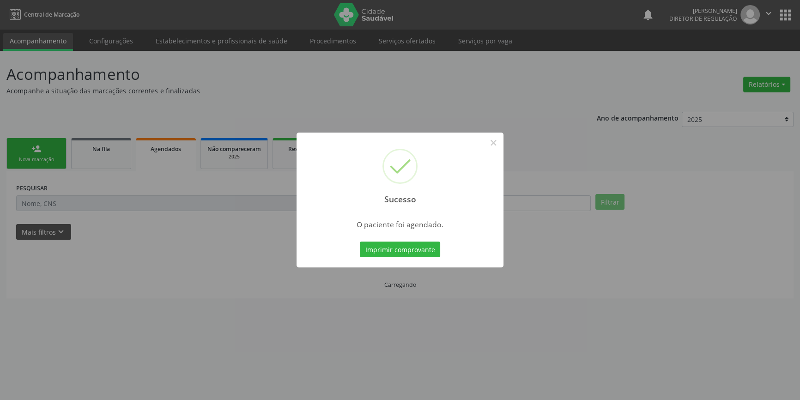
scroll to position [0, 0]
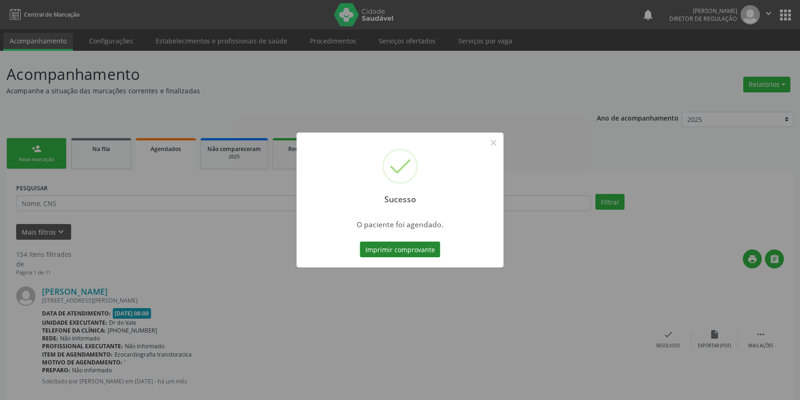
click at [413, 245] on button "Imprimir comprovante" at bounding box center [400, 250] width 80 height 16
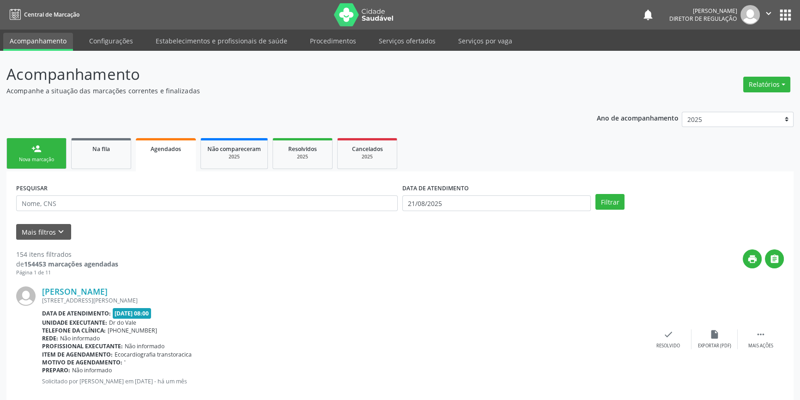
click at [52, 159] on div "Nova marcação" at bounding box center [36, 159] width 46 height 7
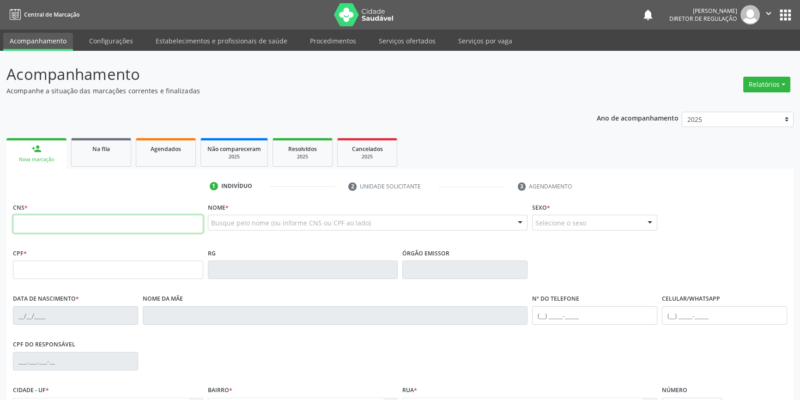
click at [59, 222] on input "text" at bounding box center [108, 224] width 190 height 18
type input "7"
type input "700 1029 7076 7817"
type input "114.174.164-40"
type input "09/07/1993"
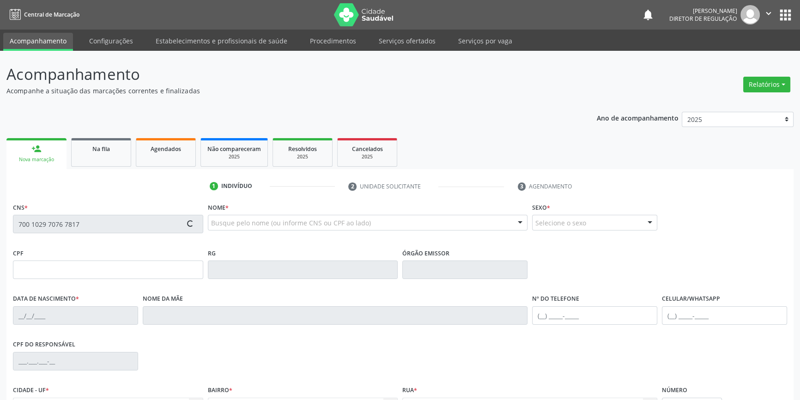
type input "Agenilda Coelho Ribeiro"
type input "(87) 98162-4259"
type input "063.036.814-76"
type input "S/N"
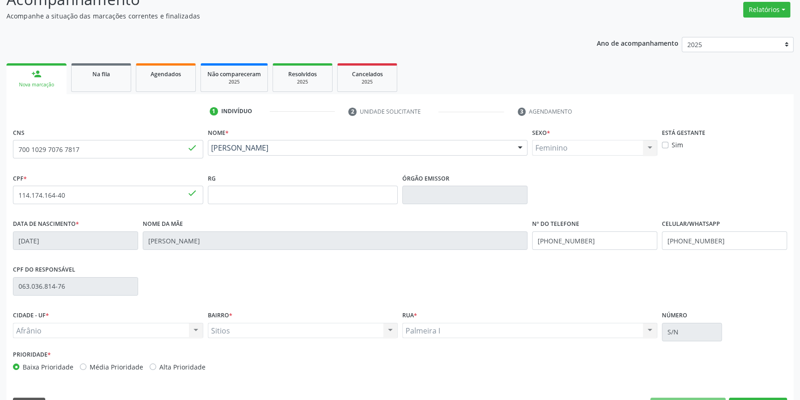
scroll to position [100, 0]
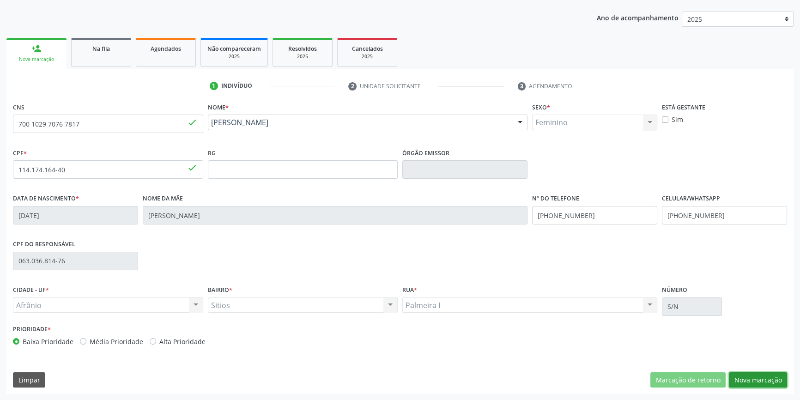
click at [745, 380] on button "Nova marcação" at bounding box center [758, 380] width 58 height 16
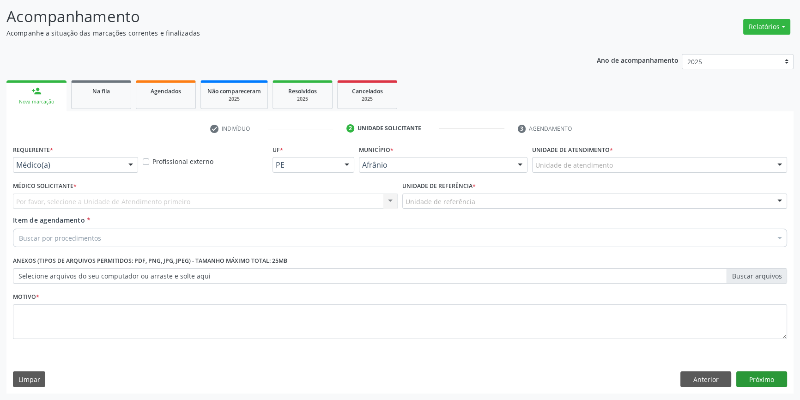
scroll to position [57, 0]
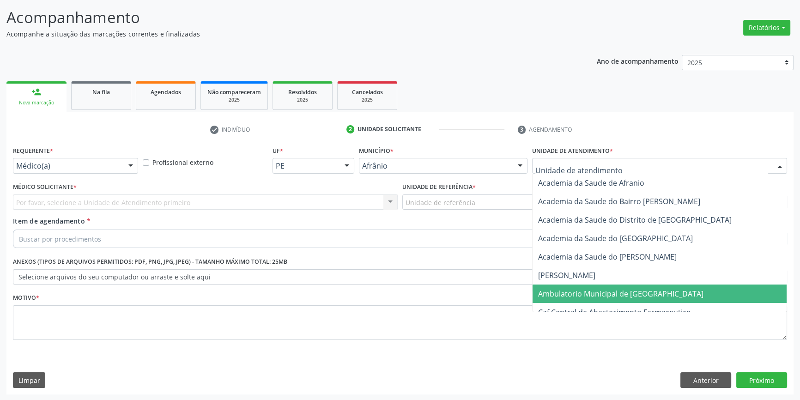
click at [570, 298] on span "Ambulatorio Municipal de [GEOGRAPHIC_DATA]" at bounding box center [660, 294] width 254 height 18
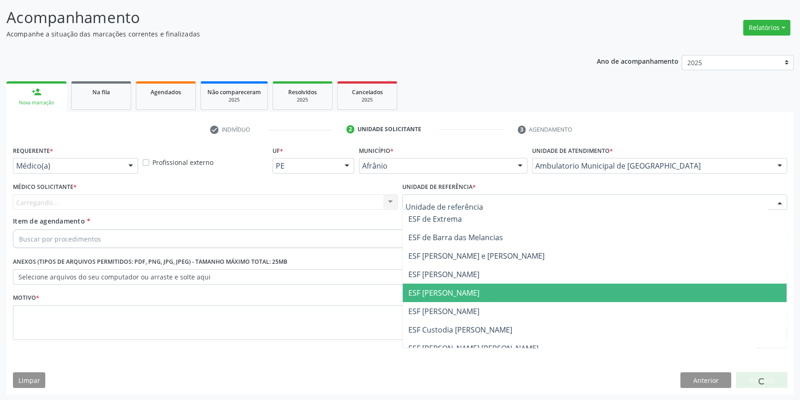
drag, startPoint x: 465, startPoint y: 294, endPoint x: 235, endPoint y: 200, distance: 248.4
click at [464, 294] on span "ESF [PERSON_NAME]" at bounding box center [443, 293] width 71 height 10
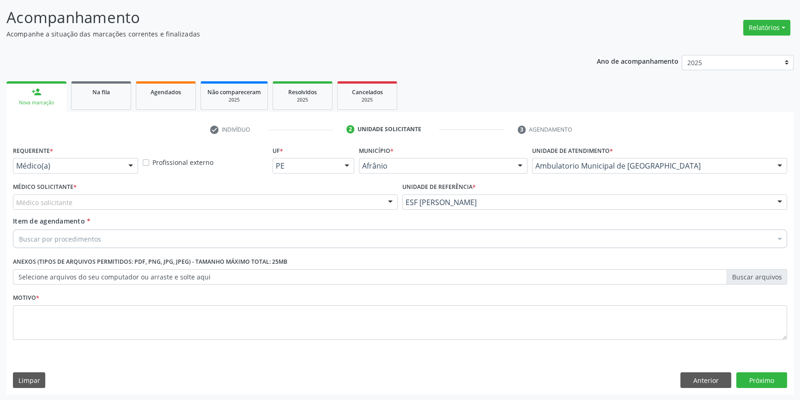
click at [231, 202] on div "Médico solicitante" at bounding box center [205, 202] width 385 height 16
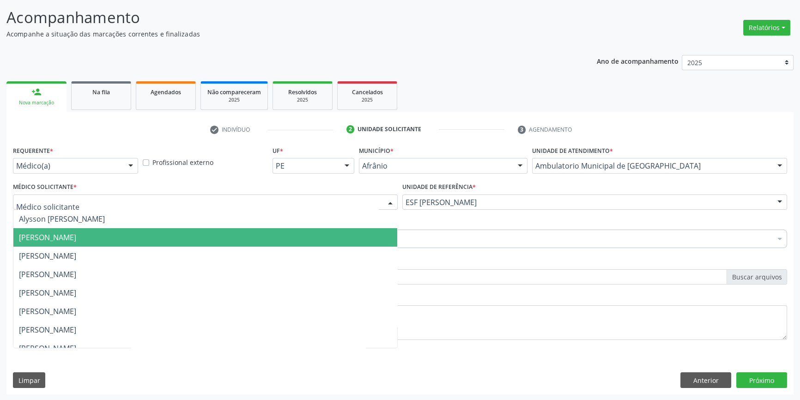
click at [76, 241] on span "[PERSON_NAME]" at bounding box center [47, 237] width 57 height 10
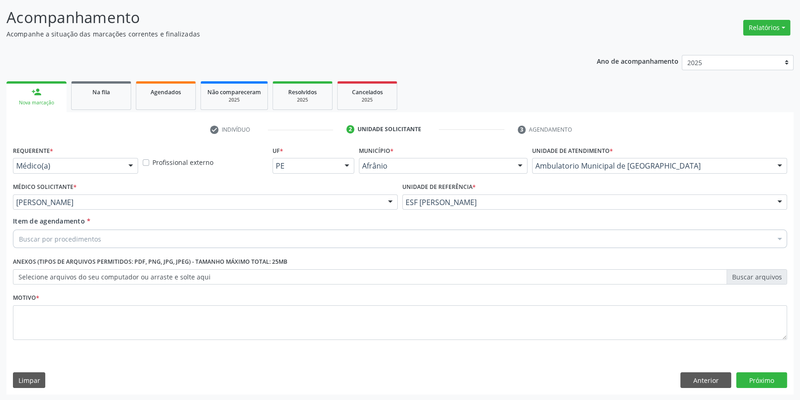
click at [103, 239] on div "Buscar por procedimentos" at bounding box center [400, 239] width 774 height 18
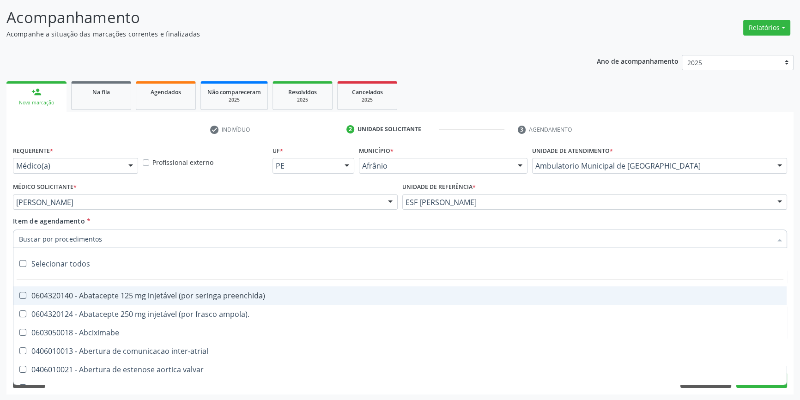
paste input "ELETROCAR"
type input "ELETROCAR"
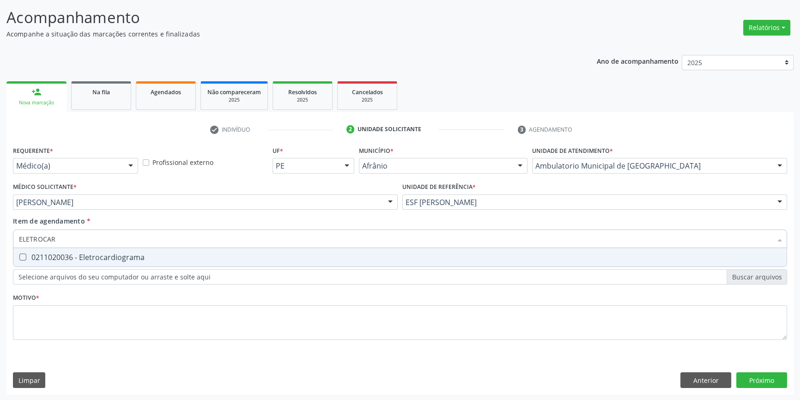
click at [106, 261] on div "0211020036 - Eletrocardiograma" at bounding box center [400, 257] width 762 height 7
checkbox Eletrocardiograma "true"
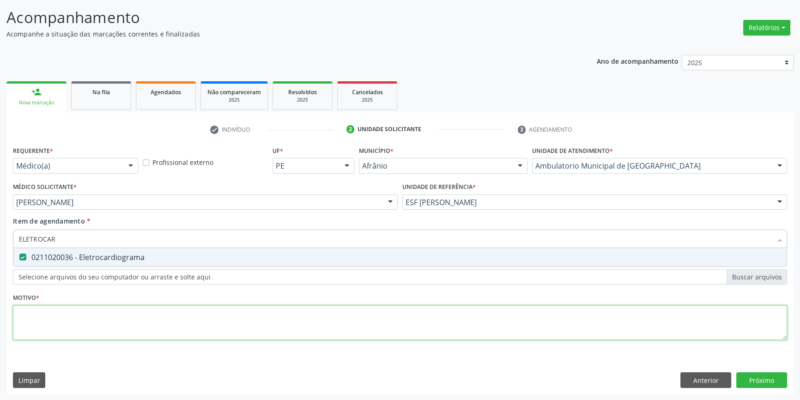
click at [99, 315] on div "Requerente * Médico(a) Médico(a) Enfermeiro(a) Paciente Nenhum resultado encont…" at bounding box center [400, 248] width 774 height 209
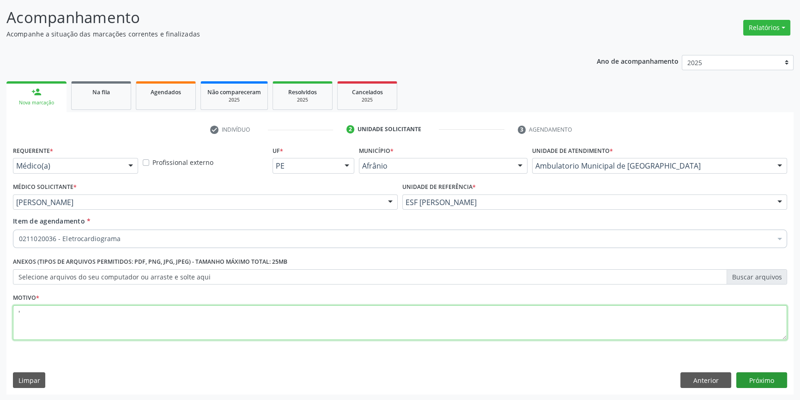
type textarea "'"
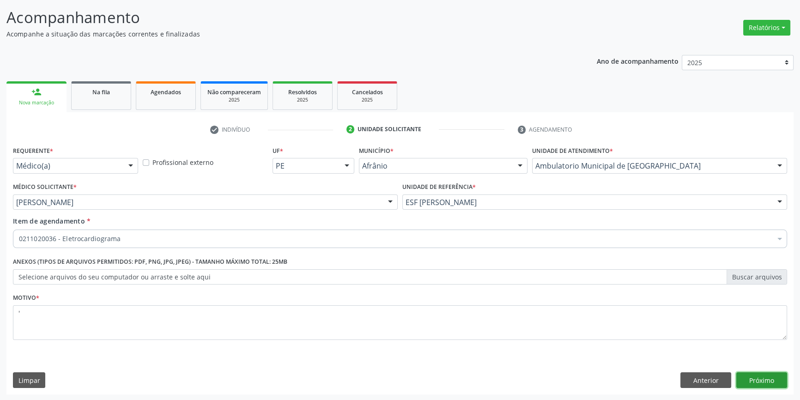
click at [753, 378] on button "Próximo" at bounding box center [761, 380] width 51 height 16
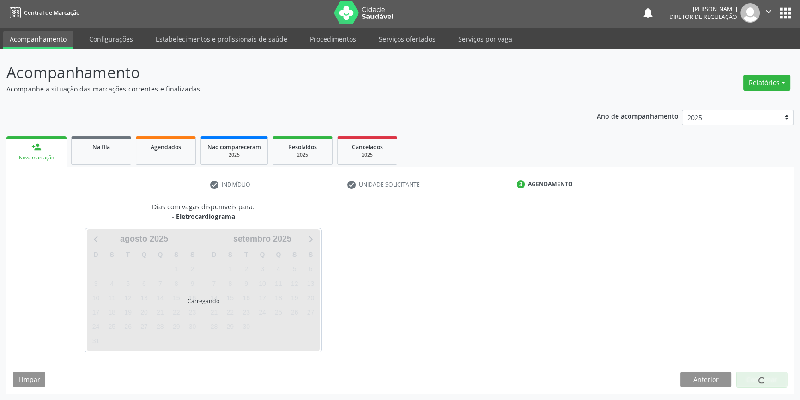
scroll to position [1, 0]
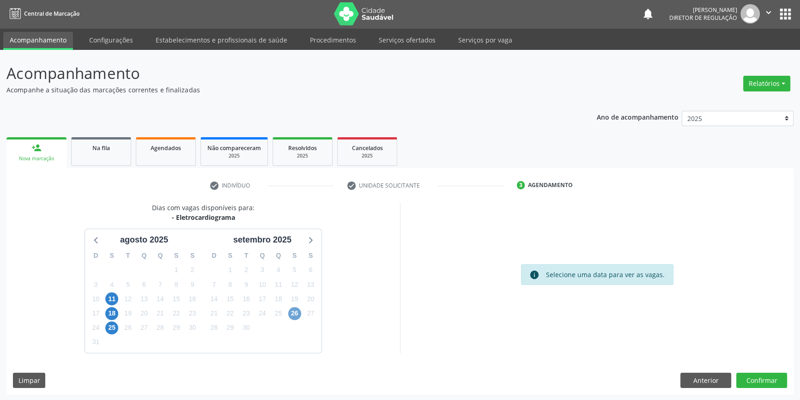
click at [297, 316] on span "26" at bounding box center [294, 313] width 13 height 13
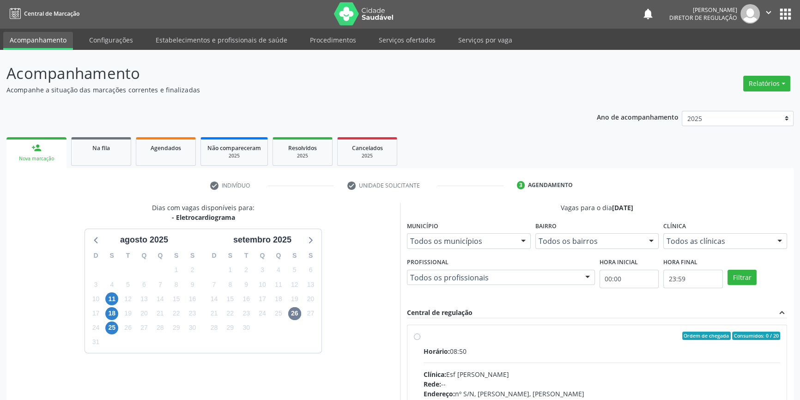
click at [447, 347] on span "Horário:" at bounding box center [437, 351] width 26 height 9
click at [420, 340] on input "Ordem de chegada Consumidos: 0 / 20 Horário: 08:50 Clínica: Esf Isabel Gomes Re…" at bounding box center [417, 336] width 6 height 8
radio input "true"
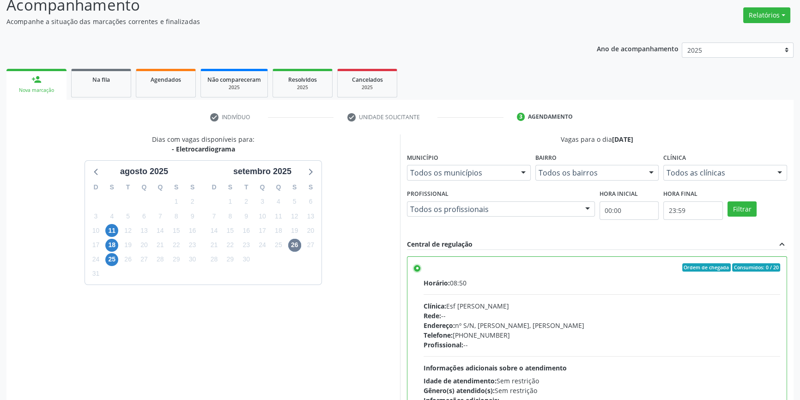
scroll to position [151, 0]
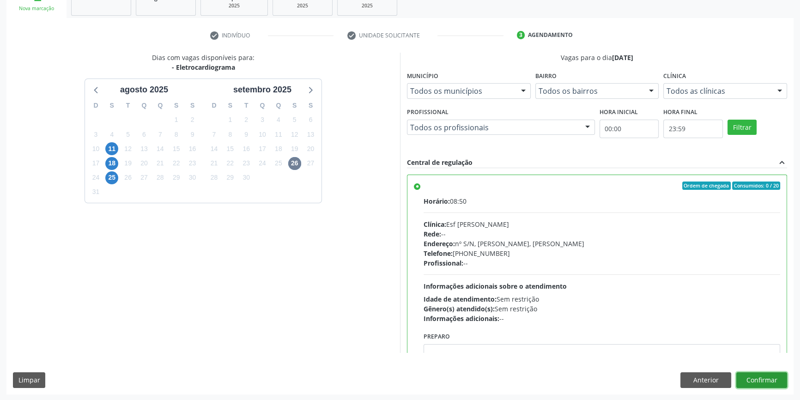
click at [776, 384] on button "Confirmar" at bounding box center [761, 380] width 51 height 16
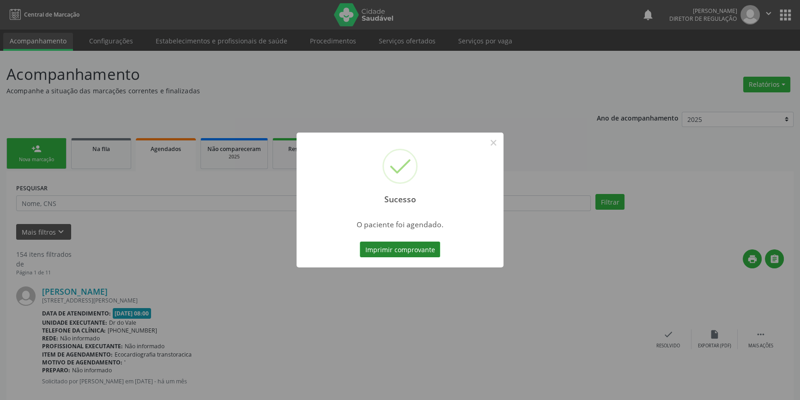
click at [410, 250] on button "Imprimir comprovante" at bounding box center [400, 250] width 80 height 16
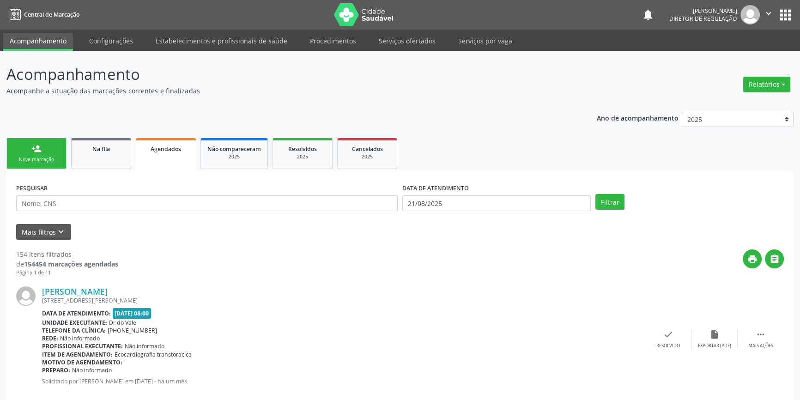
click at [57, 146] on link "person_add Nova marcação" at bounding box center [36, 153] width 60 height 31
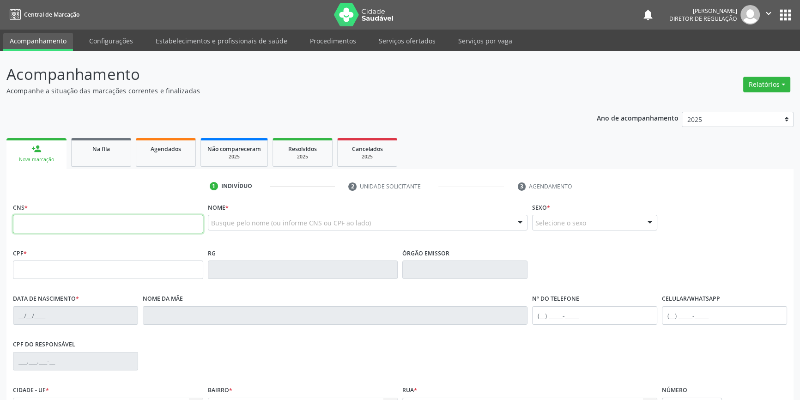
click at [46, 223] on input "text" at bounding box center [108, 224] width 190 height 18
type input "700 4079 8828 5042"
type input "088.259.854-60"
type input "31/01/1980"
type input "Raimunda Pereira da Costa"
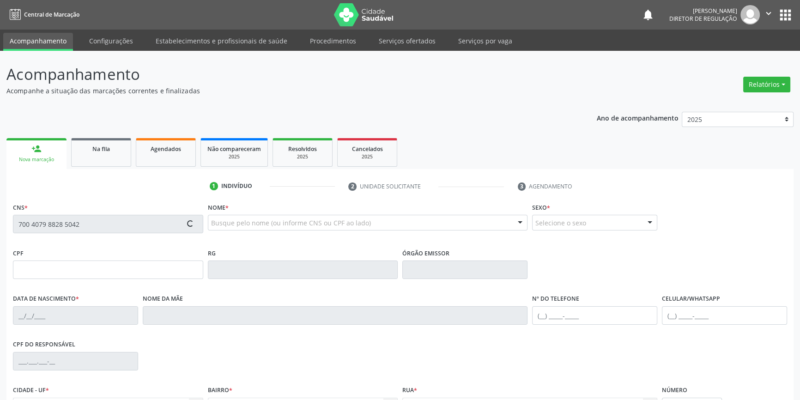
type input "(87) 98831-4670"
type input "S/N"
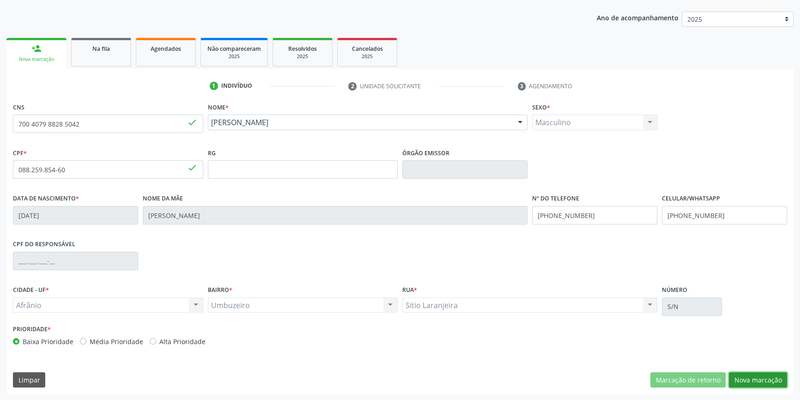
click at [781, 384] on button "Nova marcação" at bounding box center [758, 380] width 58 height 16
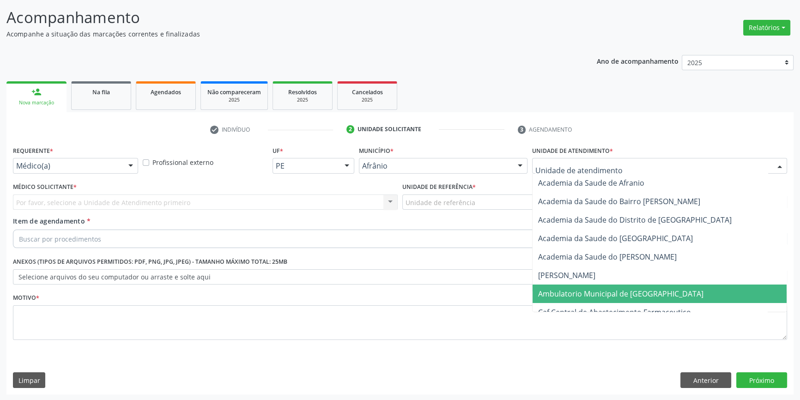
click at [568, 286] on span "Ambulatorio Municipal de [GEOGRAPHIC_DATA]" at bounding box center [660, 294] width 254 height 18
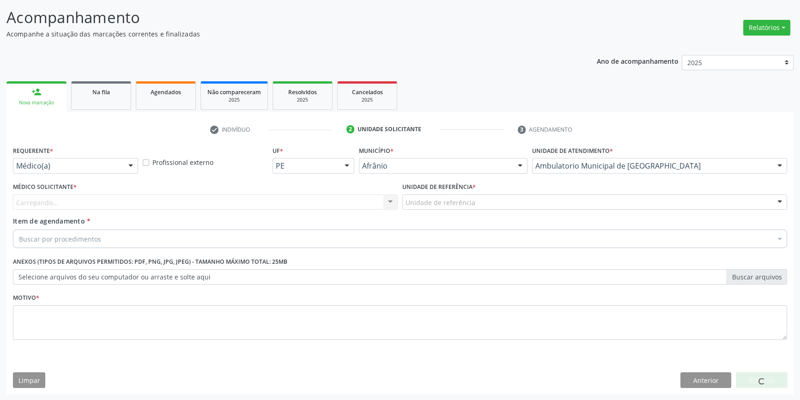
click at [433, 194] on div "Unidade de referência" at bounding box center [594, 202] width 385 height 16
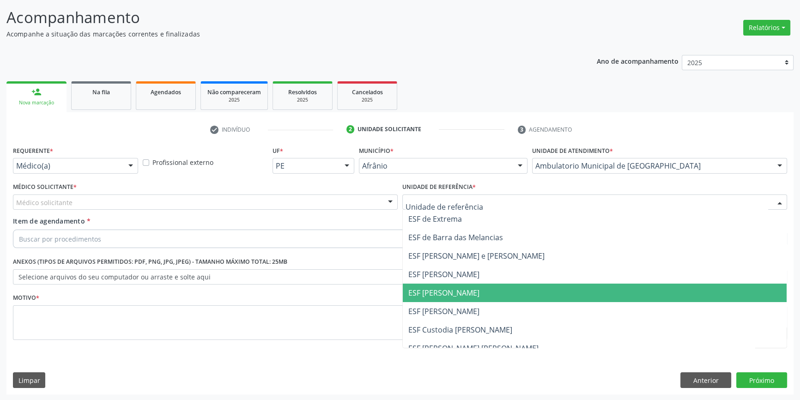
click at [438, 291] on span "ESF [PERSON_NAME]" at bounding box center [443, 293] width 71 height 10
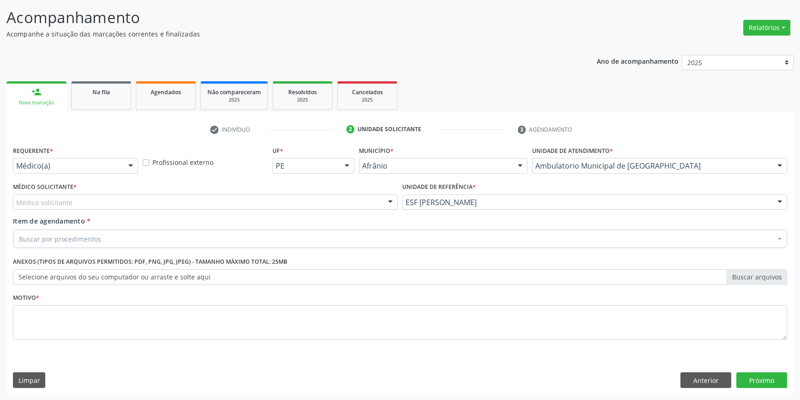
click at [200, 204] on div "Médico solicitante" at bounding box center [205, 202] width 385 height 16
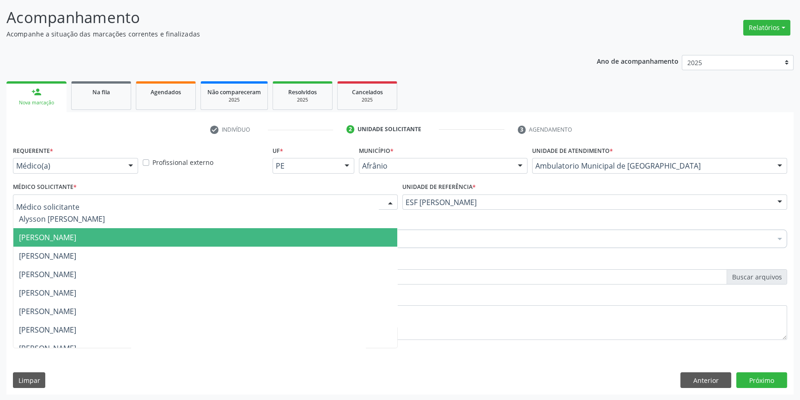
click at [134, 235] on span "[PERSON_NAME]" at bounding box center [205, 237] width 384 height 18
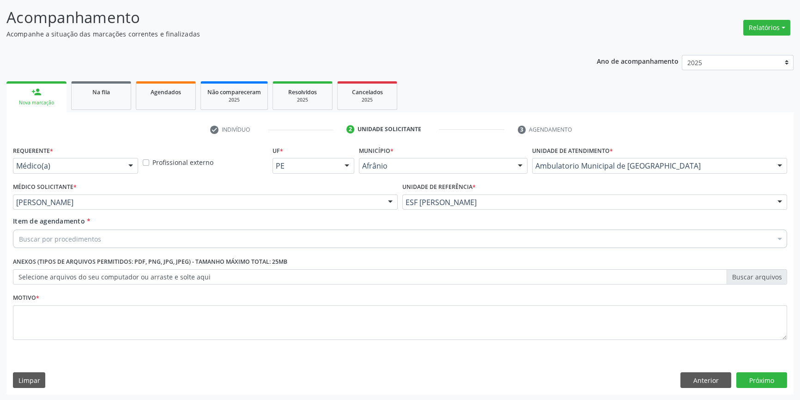
click at [115, 237] on div "Buscar por procedimentos" at bounding box center [400, 239] width 774 height 18
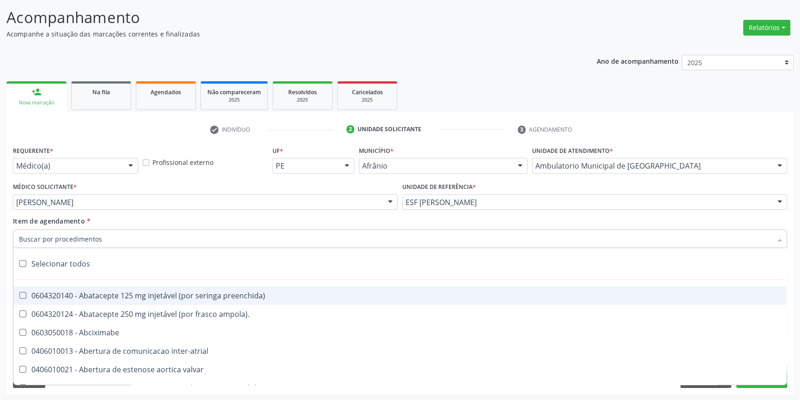
paste input "ELETROCAR"
type input "ELETROCAR"
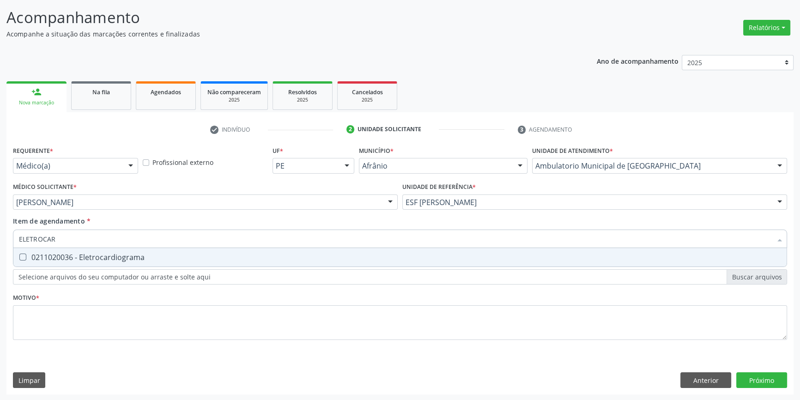
click at [108, 255] on div "0211020036 - Eletrocardiograma" at bounding box center [400, 257] width 762 height 7
checkbox Eletrocardiograma "true"
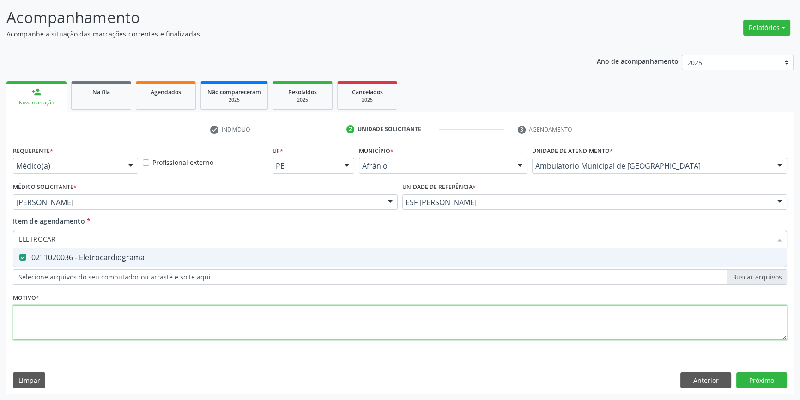
click at [83, 310] on div "Requerente * Médico(a) Médico(a) Enfermeiro(a) Paciente Nenhum resultado encont…" at bounding box center [400, 248] width 774 height 209
type textarea "'"
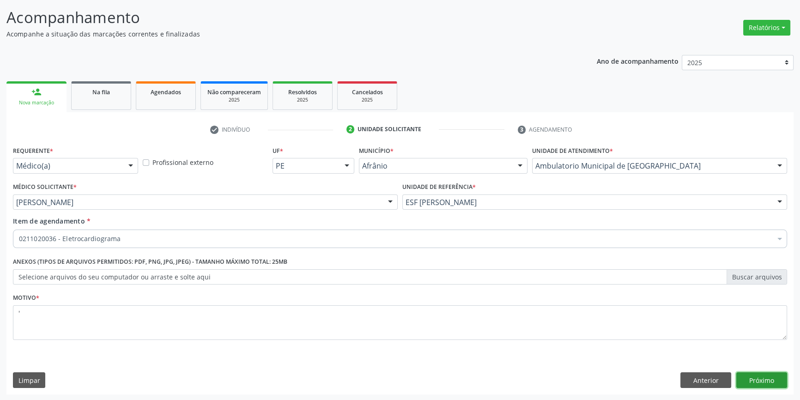
click at [764, 382] on button "Próximo" at bounding box center [761, 380] width 51 height 16
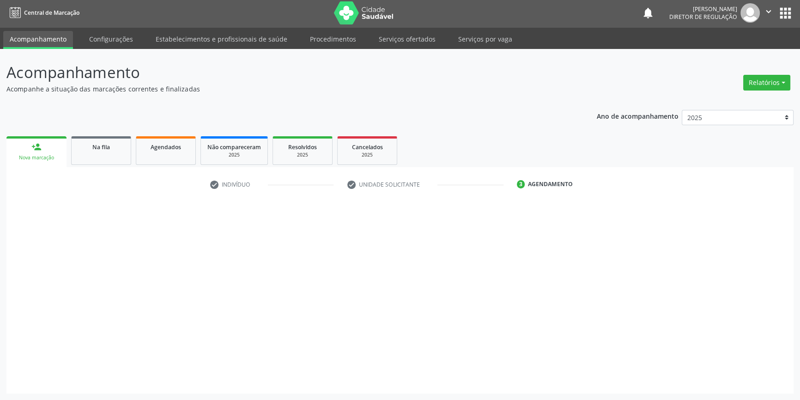
scroll to position [1, 0]
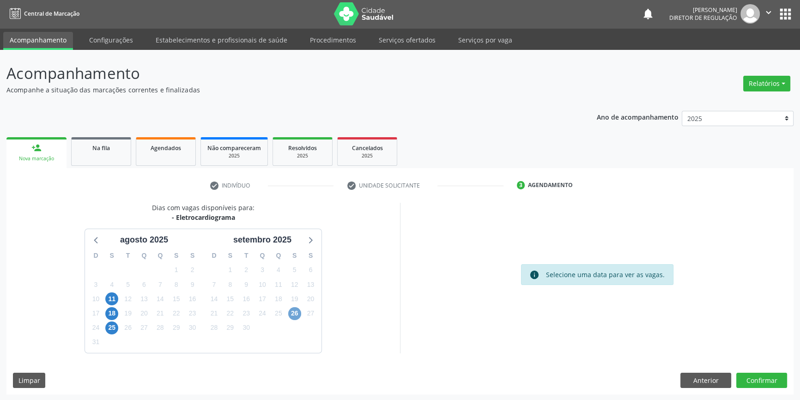
click at [299, 312] on span "26" at bounding box center [294, 313] width 13 height 13
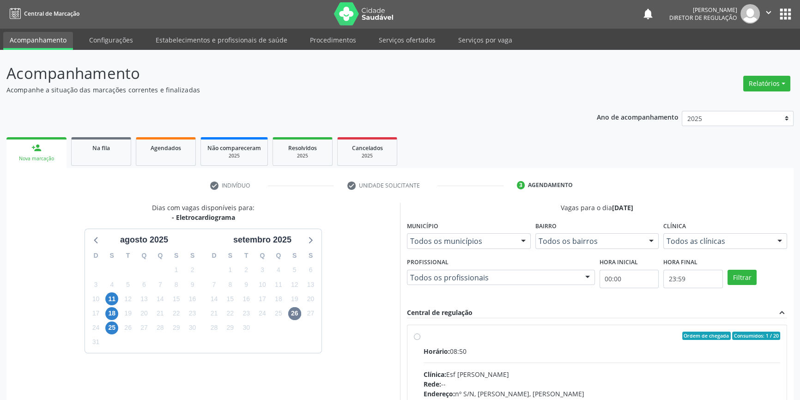
click at [453, 341] on label "Ordem de chegada Consumidos: 1 / 20 Horário: 08:50 Clínica: Esf Isabel Gomes Re…" at bounding box center [602, 403] width 357 height 142
click at [420, 340] on input "Ordem de chegada Consumidos: 1 / 20 Horário: 08:50 Clínica: Esf Isabel Gomes Re…" at bounding box center [417, 336] width 6 height 8
radio input "true"
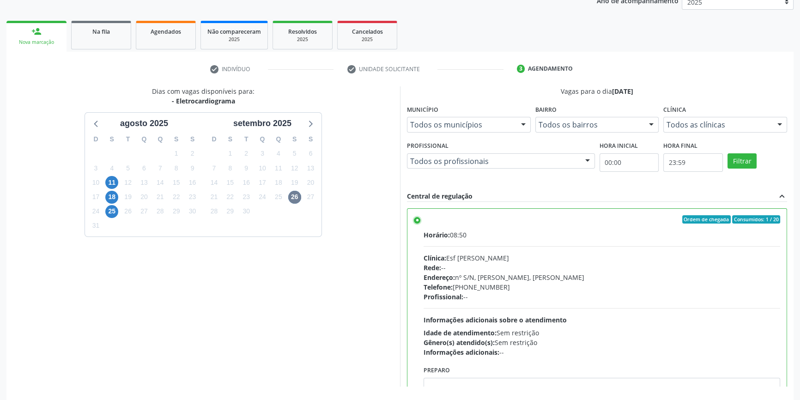
scroll to position [151, 0]
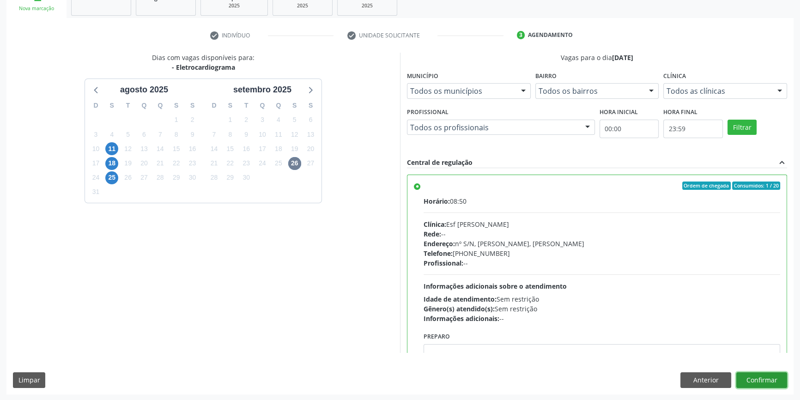
click at [758, 377] on button "Confirmar" at bounding box center [761, 380] width 51 height 16
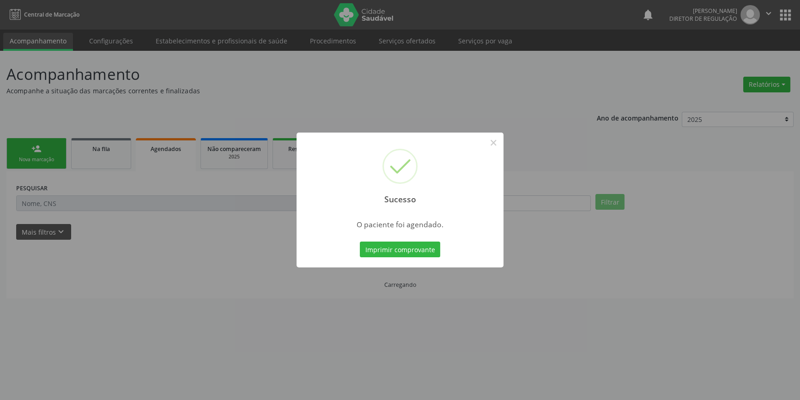
scroll to position [0, 0]
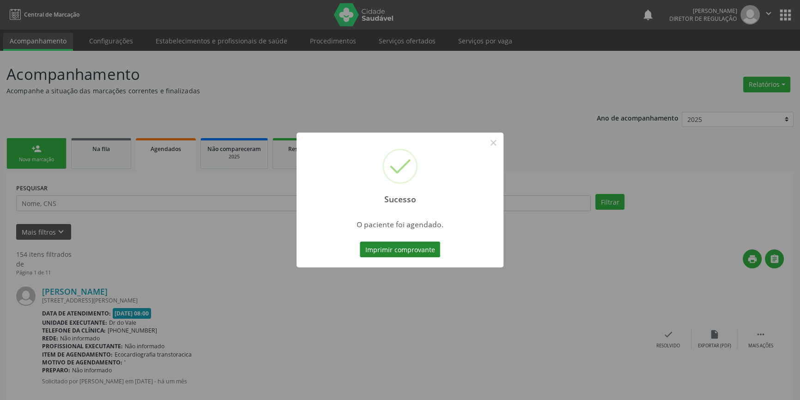
click at [422, 249] on button "Imprimir comprovante" at bounding box center [400, 250] width 80 height 16
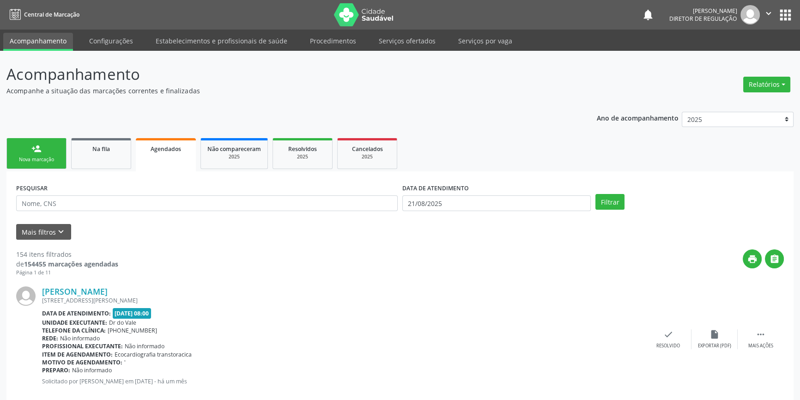
click at [49, 146] on link "person_add Nova marcação" at bounding box center [36, 153] width 60 height 31
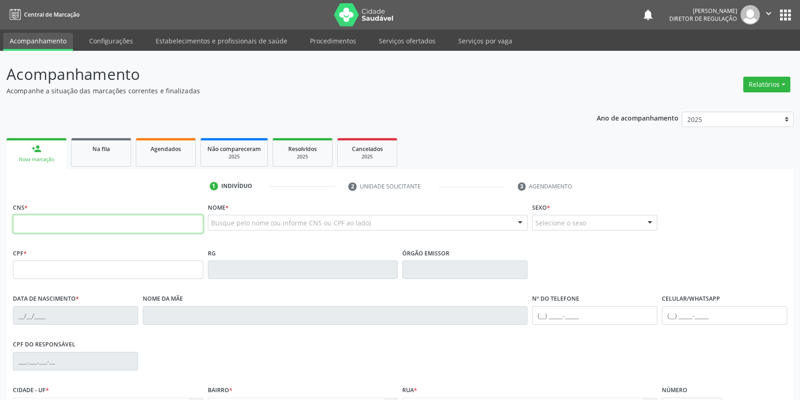
click at [97, 217] on input "text" at bounding box center [108, 224] width 190 height 18
type input "705 6044 6795 0214"
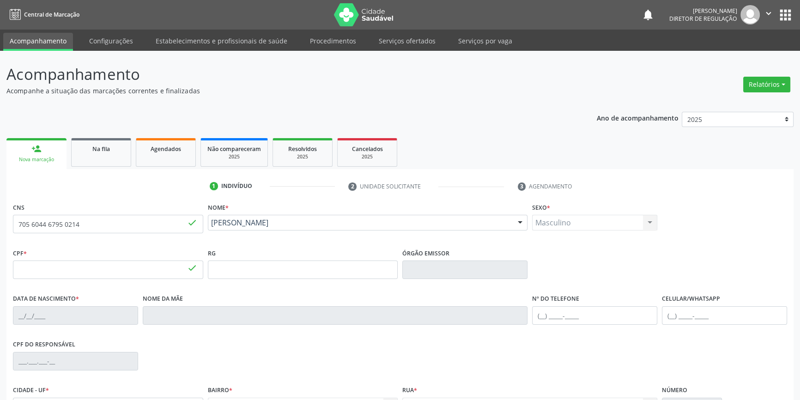
type input "657.197.194-15"
type input "29/08/1944"
type input "Prizilina Isabel Rodrigues"
type input "(87) 98804-9847"
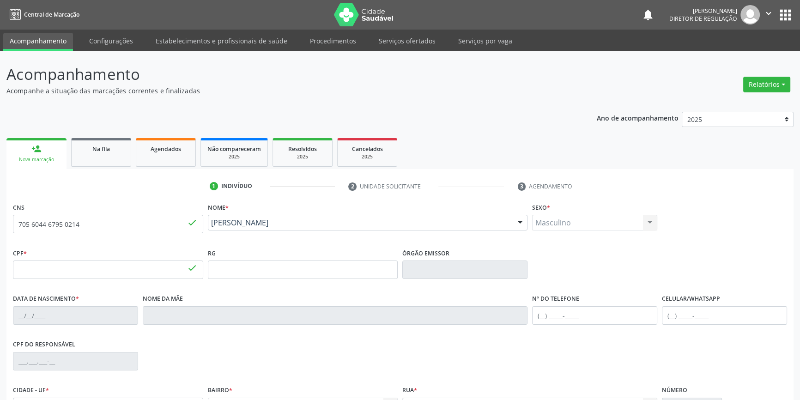
type input "S/N"
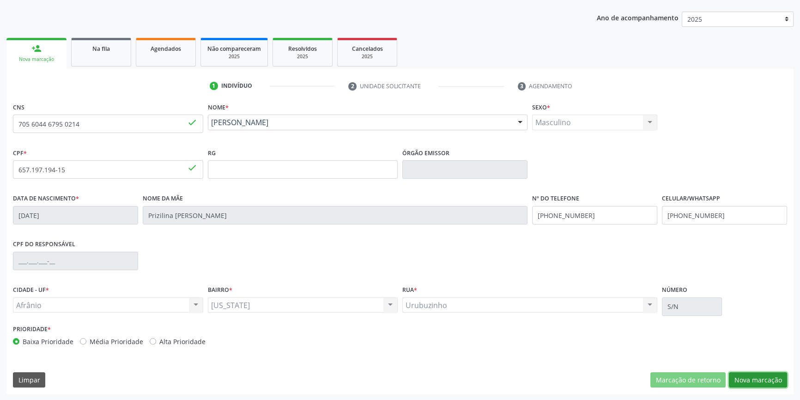
click at [768, 375] on button "Nova marcação" at bounding box center [758, 380] width 58 height 16
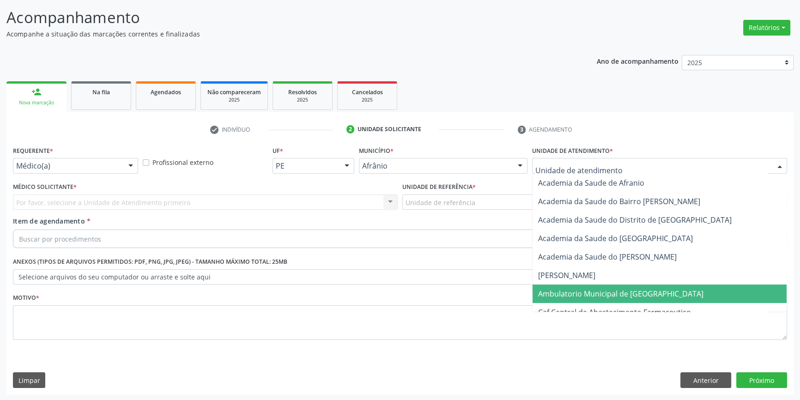
click at [590, 289] on span "Ambulatorio Municipal de [GEOGRAPHIC_DATA]" at bounding box center [620, 294] width 165 height 10
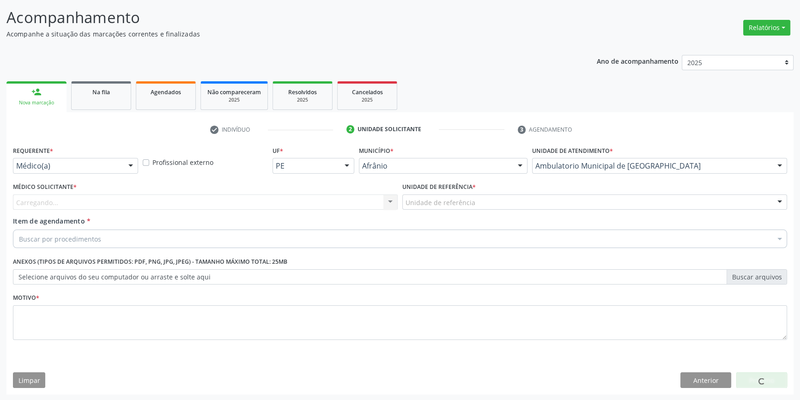
click at [486, 199] on div "Unidade de referência" at bounding box center [594, 202] width 385 height 16
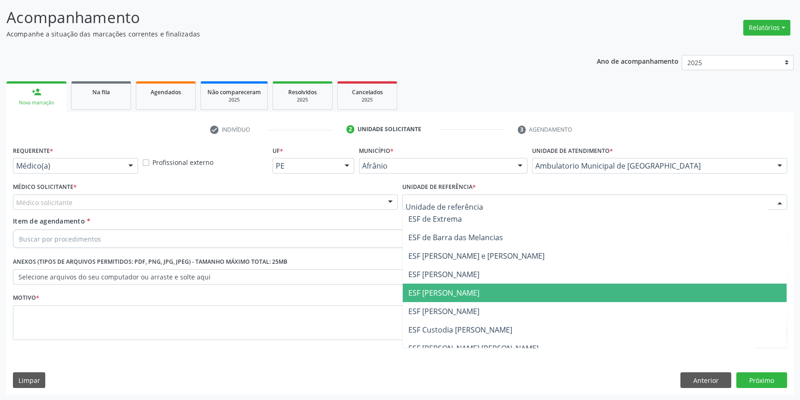
click at [438, 294] on span "ESF [PERSON_NAME]" at bounding box center [443, 293] width 71 height 10
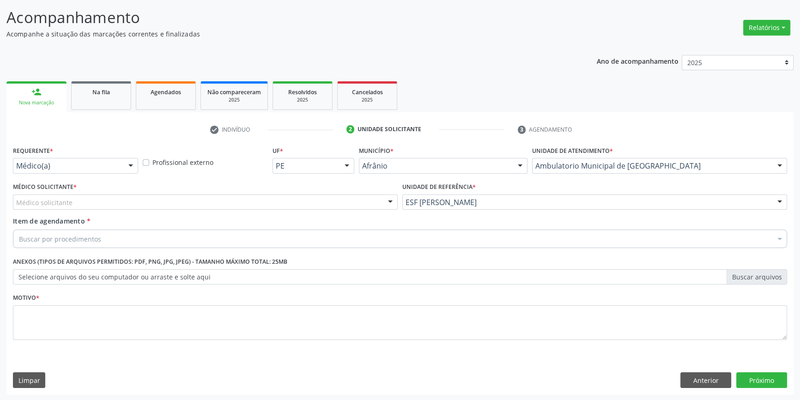
click at [260, 210] on div "Médico Solicitante * Médico solicitante Alysson Rodrigo Ferreira Cavalcanti Bru…" at bounding box center [205, 198] width 389 height 36
click at [92, 219] on div "Item de agendamento * Buscar por procedimentos Selecionar todos 0604320140 - Ab…" at bounding box center [400, 230] width 774 height 29
click at [97, 204] on div "Médico solicitante" at bounding box center [205, 202] width 385 height 16
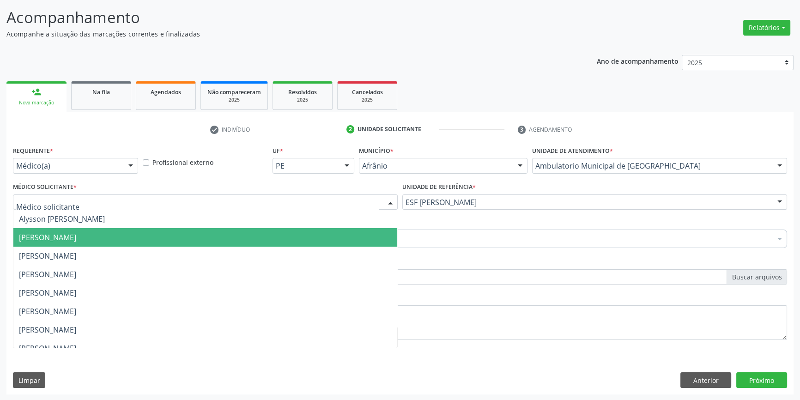
click at [91, 229] on span "[PERSON_NAME]" at bounding box center [205, 237] width 384 height 18
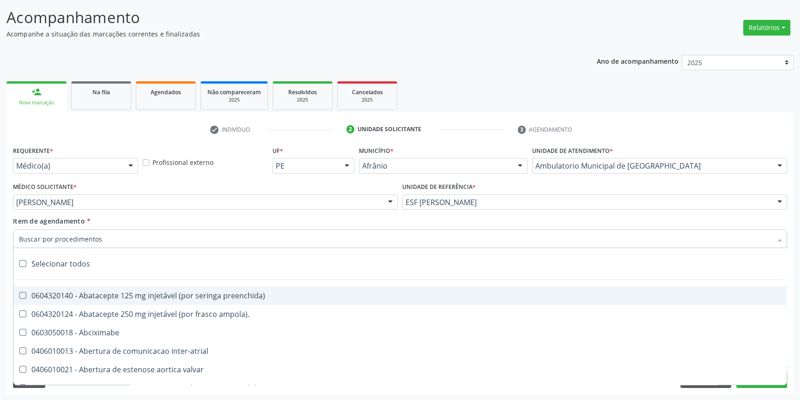
paste input "ELETROCAR"
type input "ELETROCAR"
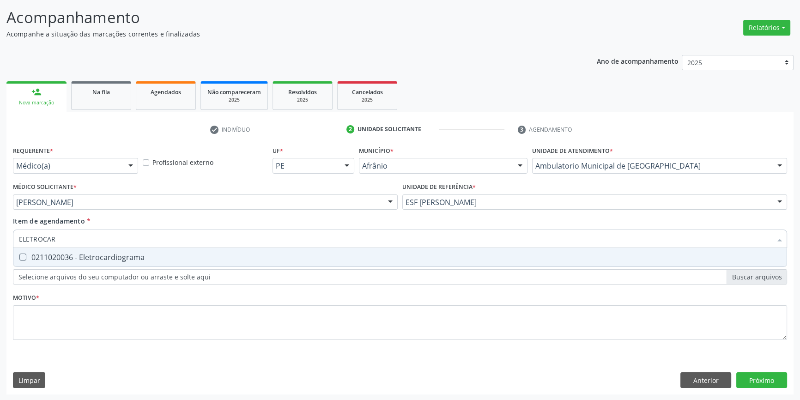
click at [94, 259] on div "0211020036 - Eletrocardiograma" at bounding box center [400, 257] width 762 height 7
checkbox Eletrocardiograma "true"
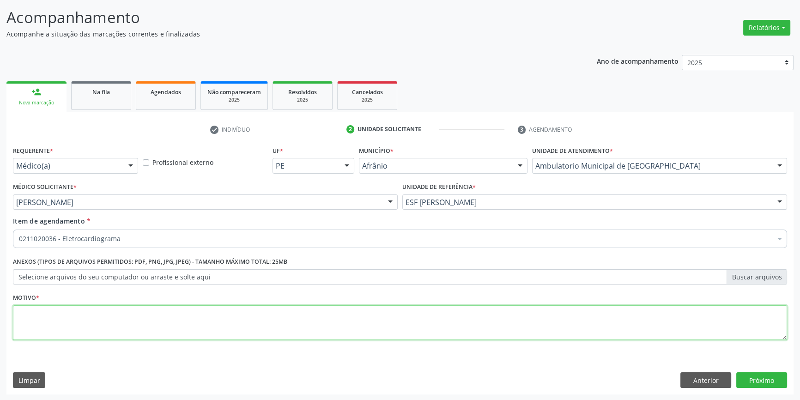
click at [94, 314] on div "Requerente * Médico(a) Médico(a) Enfermeiro(a) Paciente Nenhum resultado encont…" at bounding box center [400, 248] width 774 height 209
type textarea "'"
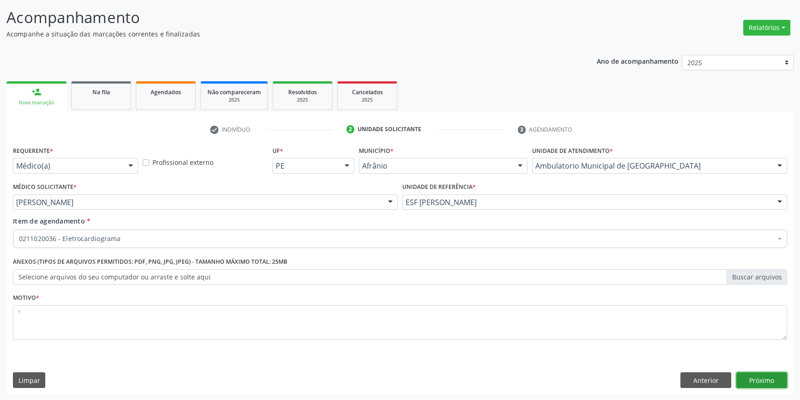
click at [764, 378] on button "Próximo" at bounding box center [761, 380] width 51 height 16
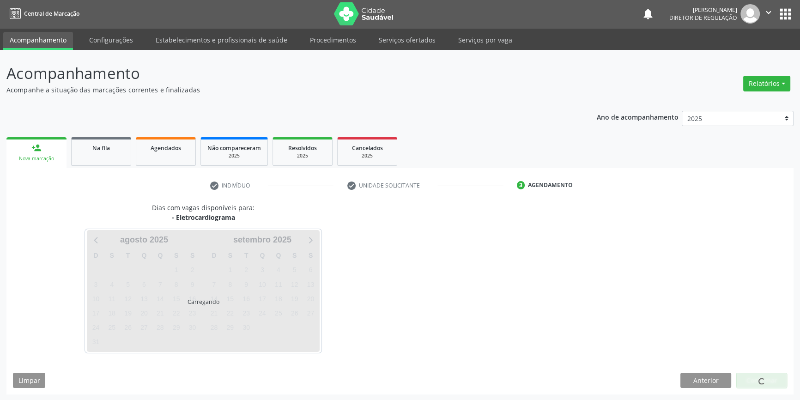
scroll to position [1, 0]
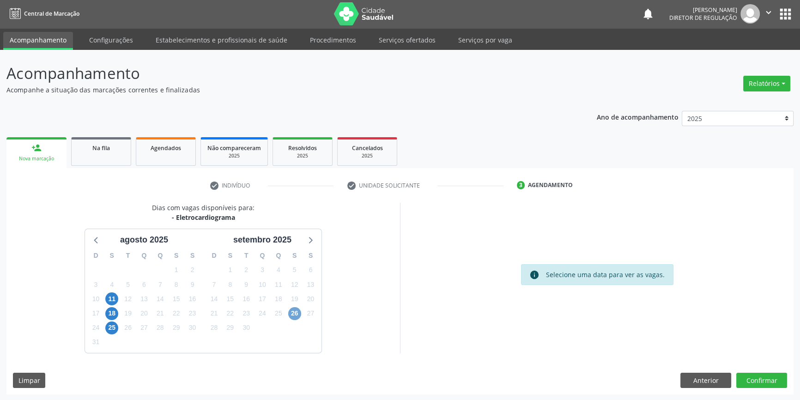
click at [300, 314] on span "26" at bounding box center [294, 313] width 13 height 13
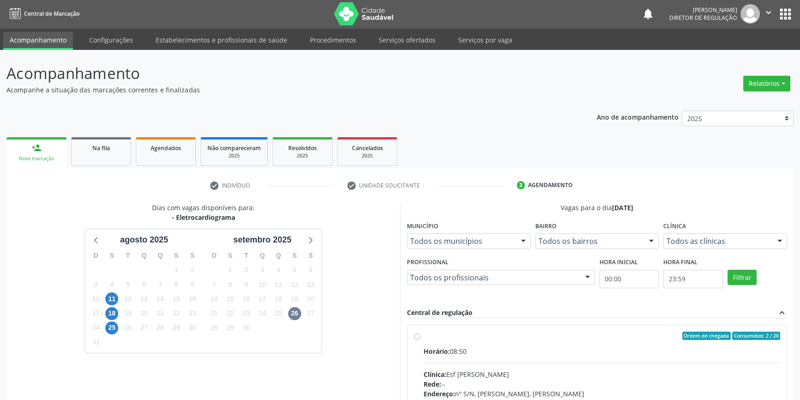
click at [423, 340] on div "Ordem de chegada Consumidos: 2 / 20 Horário: 08:50 Clínica: Esf Isabel Gomes Re…" at bounding box center [597, 403] width 366 height 142
radio input "true"
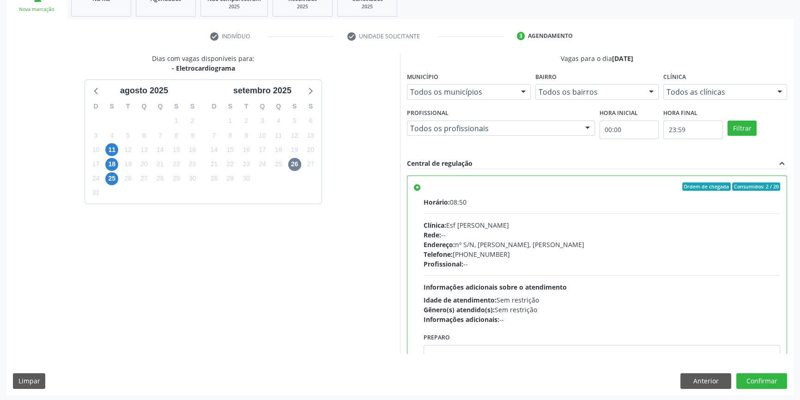
scroll to position [151, 0]
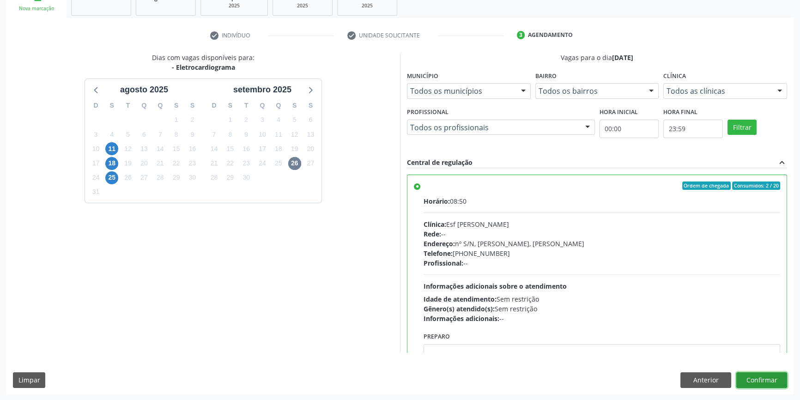
click at [750, 374] on button "Confirmar" at bounding box center [761, 380] width 51 height 16
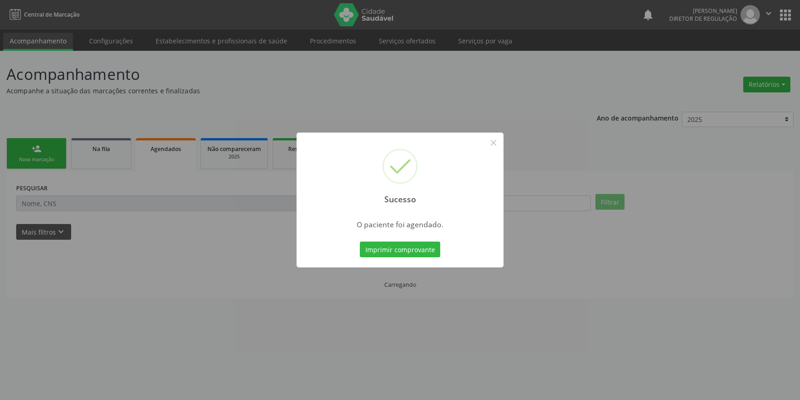
scroll to position [0, 0]
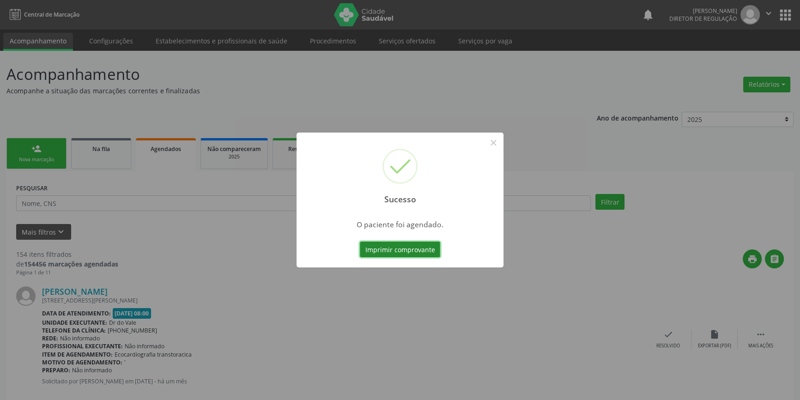
click at [429, 249] on button "Imprimir comprovante" at bounding box center [400, 250] width 80 height 16
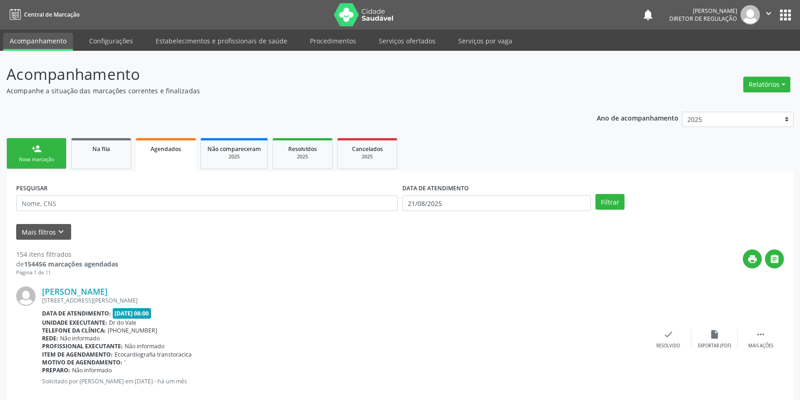
click at [44, 146] on link "person_add Nova marcação" at bounding box center [36, 153] width 60 height 31
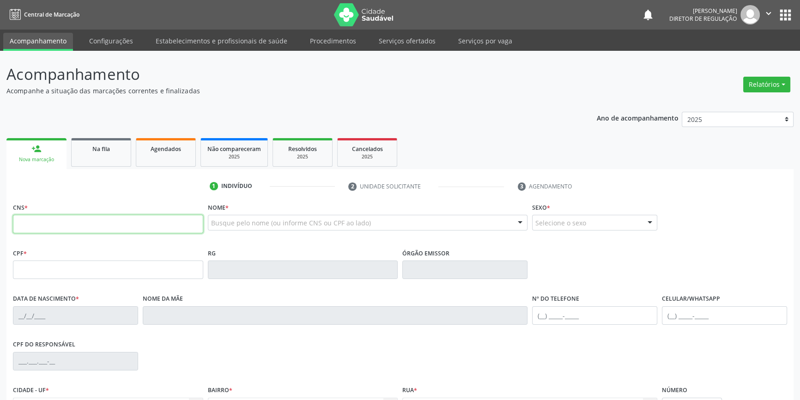
click at [58, 223] on input "text" at bounding box center [108, 224] width 190 height 18
type input "705 6044 6795 0214"
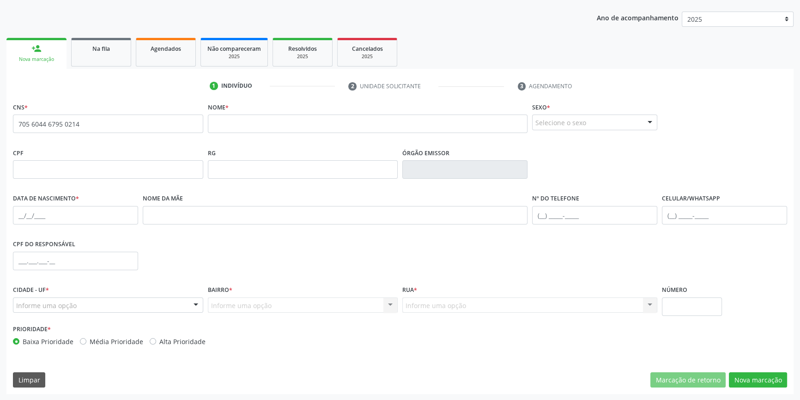
click at [753, 370] on div "CNS * 705 6044 6795 0214 none Nome * Sexo * Selecione o sexo Masculino Feminino…" at bounding box center [399, 247] width 787 height 294
click at [751, 374] on button "Nova marcação" at bounding box center [758, 380] width 58 height 16
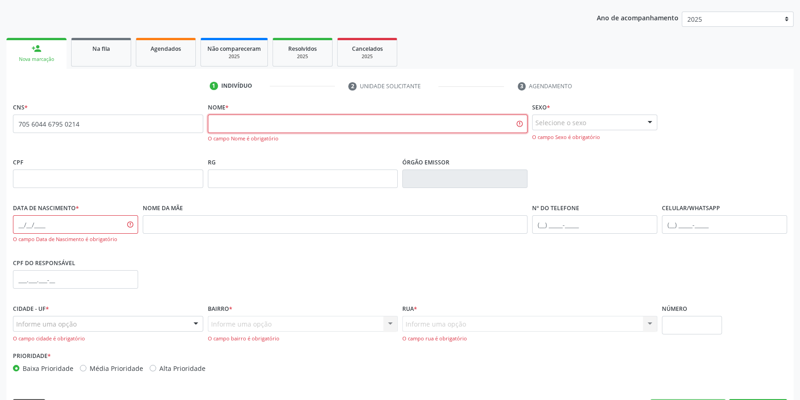
click at [242, 128] on input "text" at bounding box center [368, 124] width 320 height 18
type input "AGOSTINHO ANTONIO RODRIGUES"
click at [546, 115] on div "Selecione o sexo" at bounding box center [594, 123] width 125 height 16
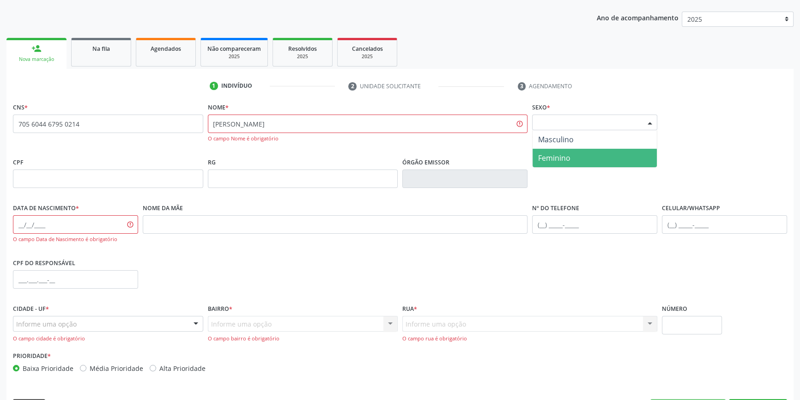
click at [558, 158] on span "Feminino" at bounding box center [554, 158] width 32 height 10
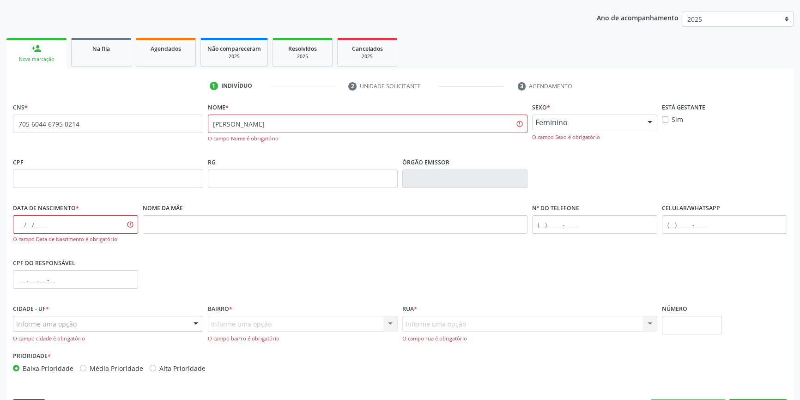
click at [569, 120] on span "Feminino" at bounding box center [586, 122] width 103 height 9
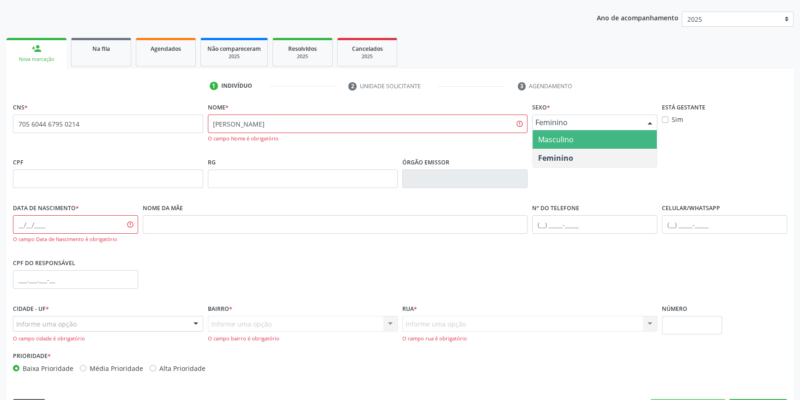
click at [568, 141] on span "Masculino" at bounding box center [556, 139] width 36 height 10
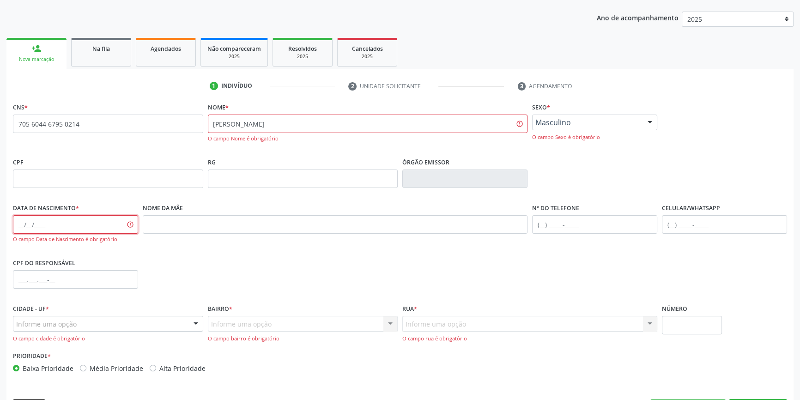
click at [17, 224] on input "text" at bounding box center [75, 224] width 125 height 18
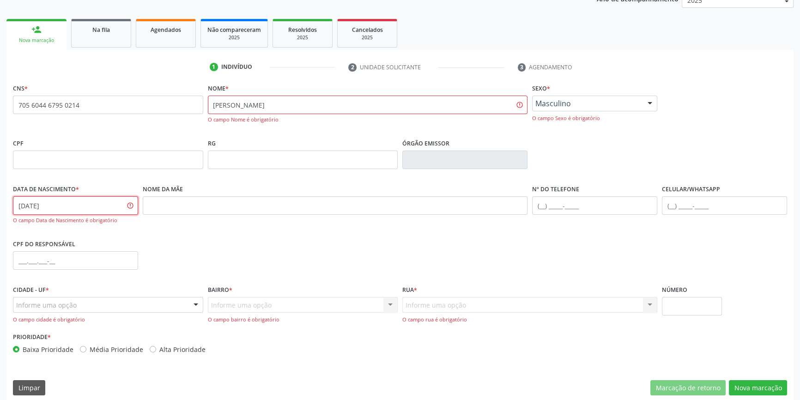
scroll to position [127, 0]
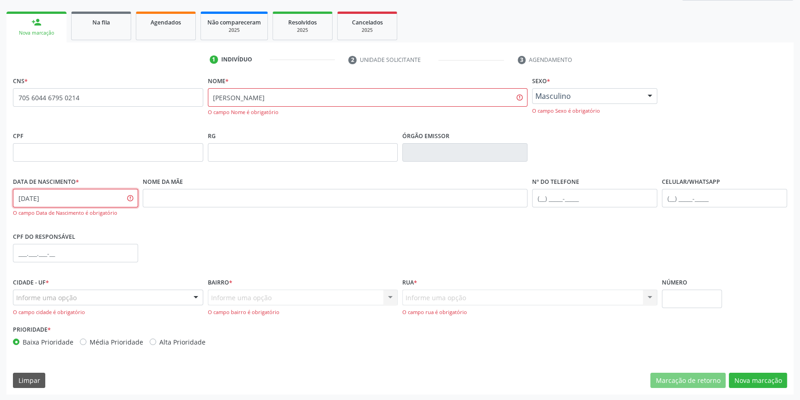
type input "31/01/1980"
click at [141, 303] on div "Informe uma opção" at bounding box center [108, 298] width 190 height 16
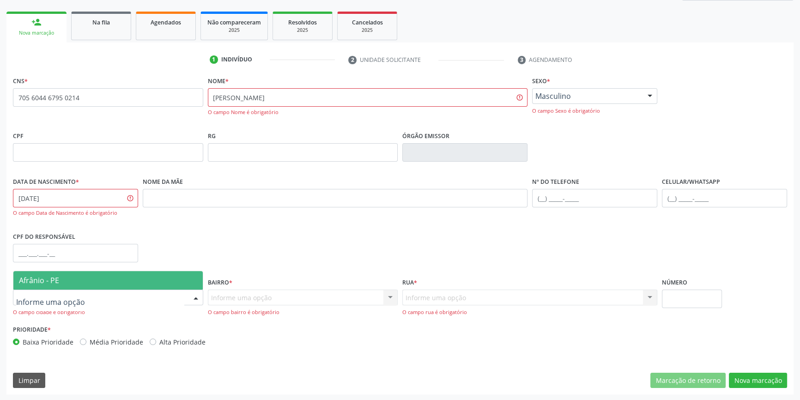
click at [134, 285] on span "Afrânio - PE" at bounding box center [107, 280] width 189 height 18
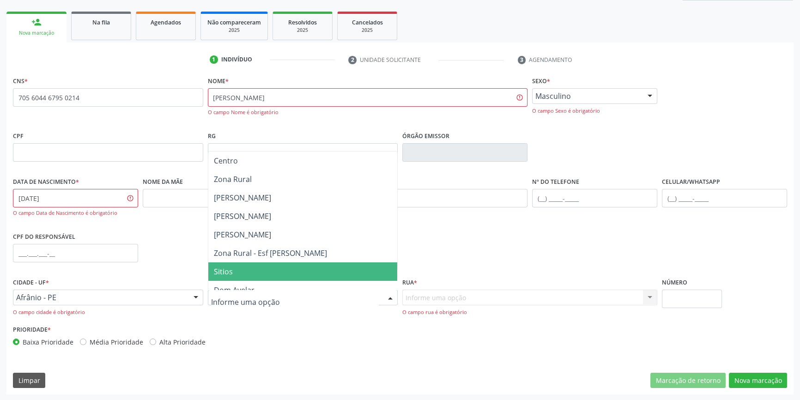
click at [235, 272] on span "Sitios" at bounding box center [302, 271] width 189 height 18
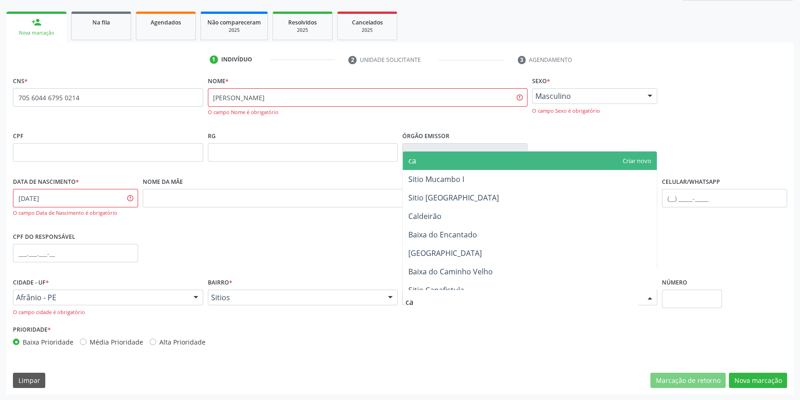
type input "cav"
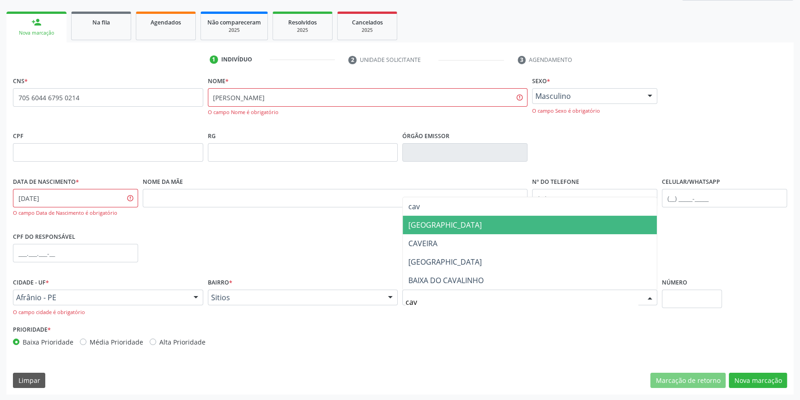
click at [445, 221] on span "Sitio Caveira" at bounding box center [444, 225] width 73 height 10
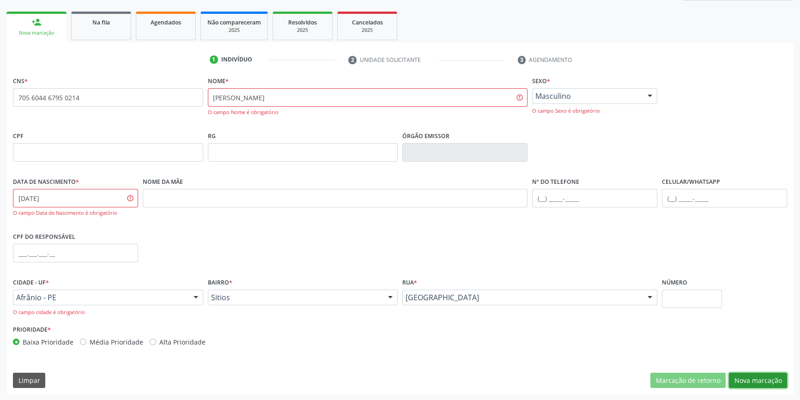
click at [738, 378] on button "Nova marcação" at bounding box center [758, 381] width 58 height 16
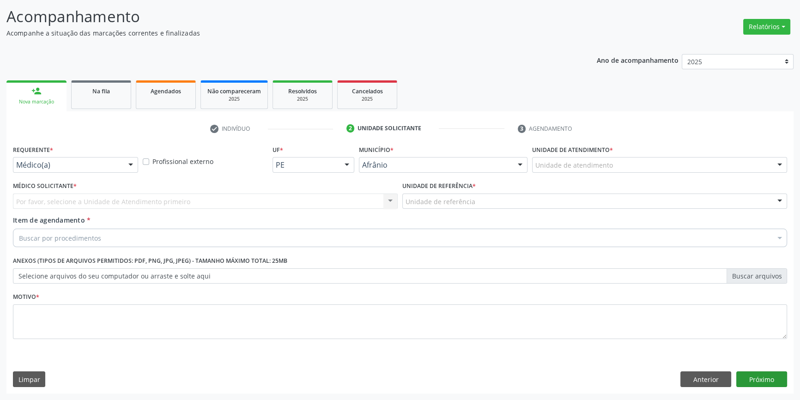
scroll to position [57, 0]
click at [145, 190] on div "Médico Solicitante * Por favor, selecione a Unidade de Atendimento primeiro Nen…" at bounding box center [205, 195] width 385 height 30
click at [140, 196] on div "Por favor, selecione a Unidade de Atendimento primeiro Nenhum resultado encontr…" at bounding box center [205, 202] width 385 height 16
click at [136, 198] on div "Por favor, selecione a Unidade de Atendimento primeiro Nenhum resultado encontr…" at bounding box center [205, 202] width 385 height 16
click at [138, 200] on div "Por favor, selecione a Unidade de Atendimento primeiro Nenhum resultado encontr…" at bounding box center [205, 202] width 385 height 16
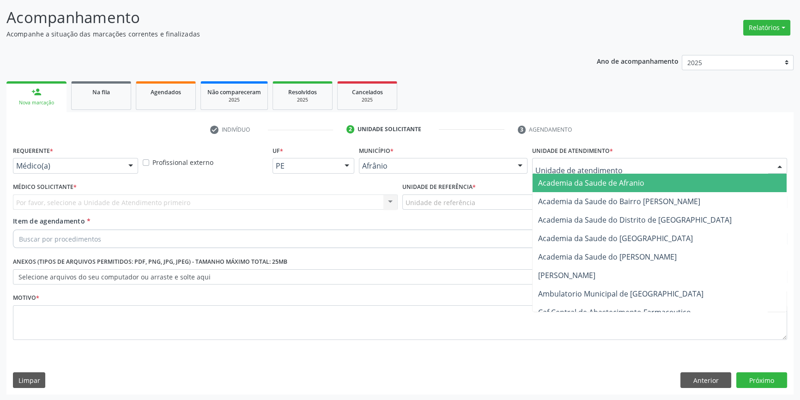
click at [612, 162] on div at bounding box center [659, 166] width 255 height 16
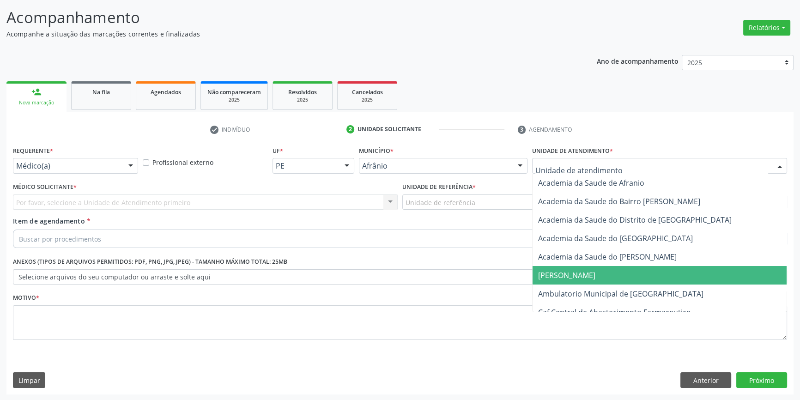
click at [601, 287] on span "Ambulatorio Municipal de [GEOGRAPHIC_DATA]" at bounding box center [660, 294] width 254 height 18
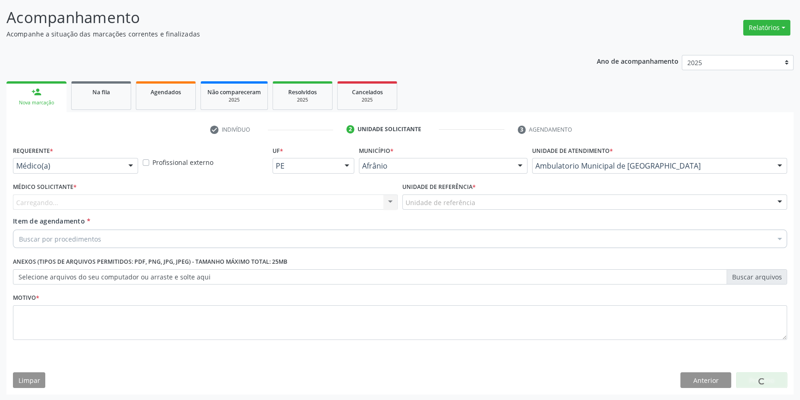
click at [475, 203] on div "Unidade de referência" at bounding box center [594, 202] width 385 height 16
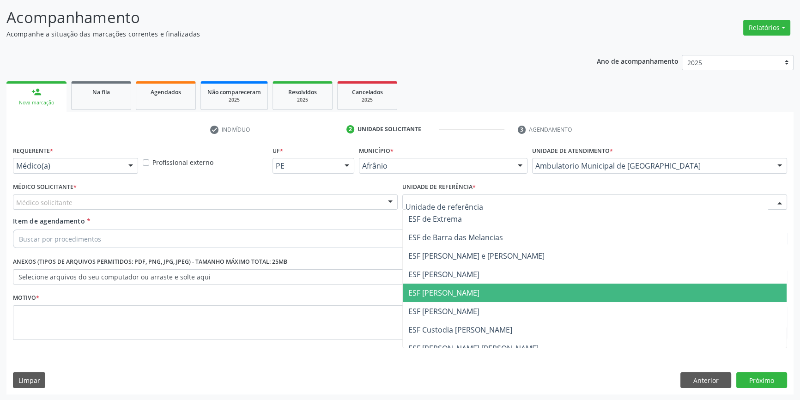
click at [439, 297] on span "ESF [PERSON_NAME]" at bounding box center [443, 293] width 71 height 10
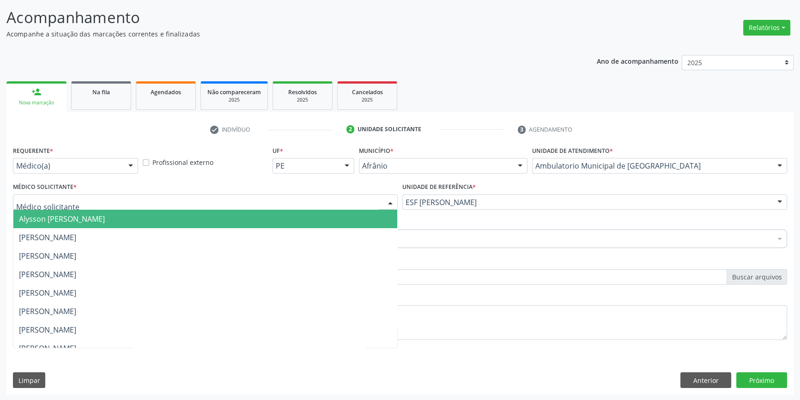
drag, startPoint x: 178, startPoint y: 205, endPoint x: 154, endPoint y: 205, distance: 24.0
click at [155, 205] on div at bounding box center [205, 202] width 385 height 16
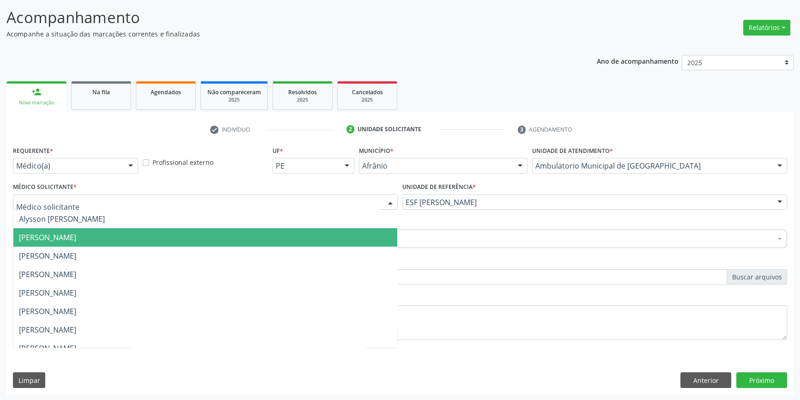
click at [76, 240] on span "[PERSON_NAME]" at bounding box center [47, 237] width 57 height 10
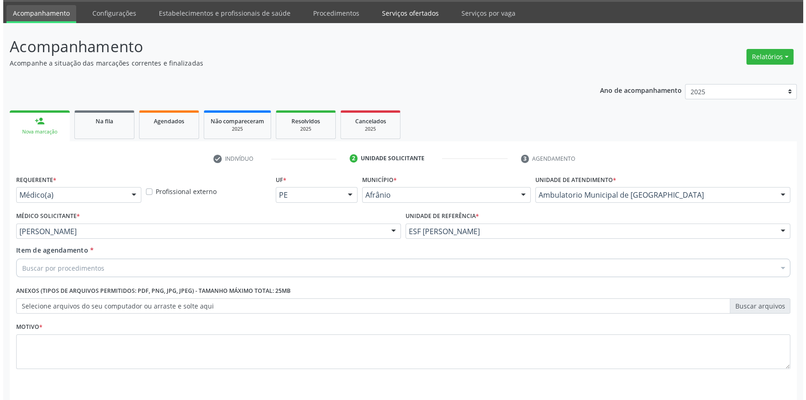
scroll to position [0, 0]
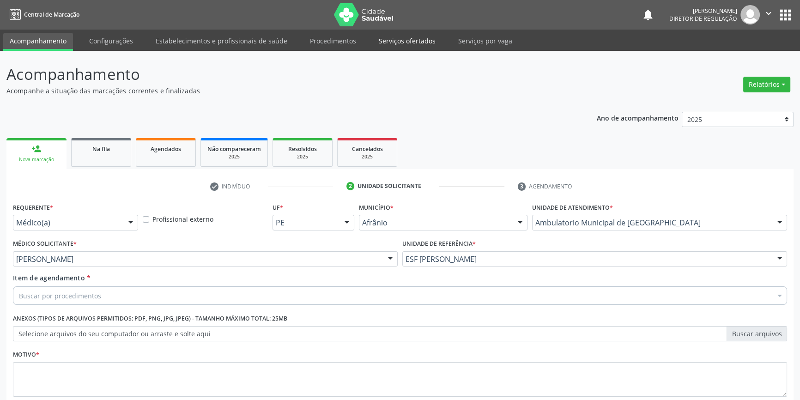
click at [407, 42] on link "Serviços ofertados" at bounding box center [407, 41] width 70 height 16
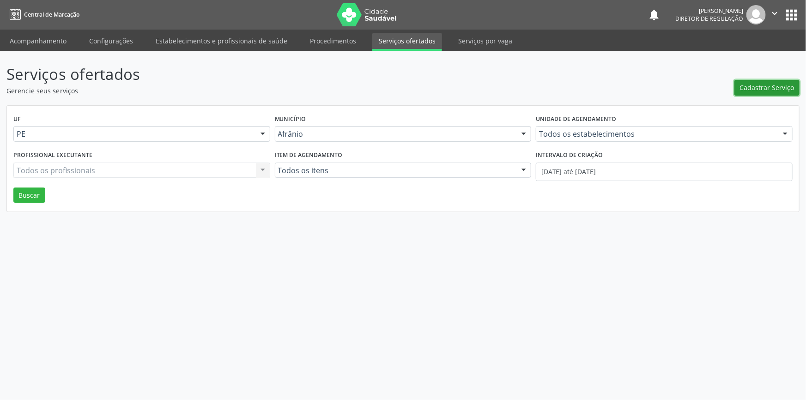
click at [739, 90] on button "Cadastrar Serviço" at bounding box center [766, 88] width 65 height 16
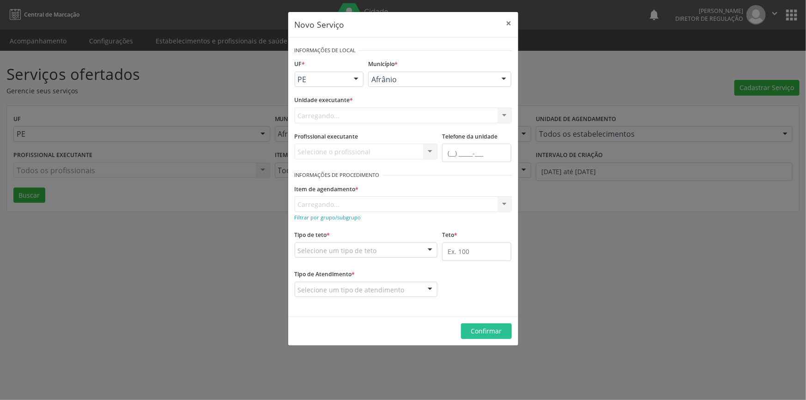
click at [397, 116] on div "Carregando..." at bounding box center [403, 116] width 217 height 16
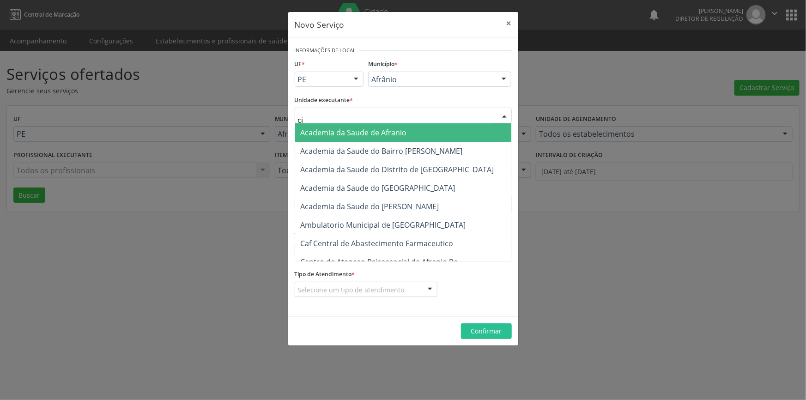
type input "cim"
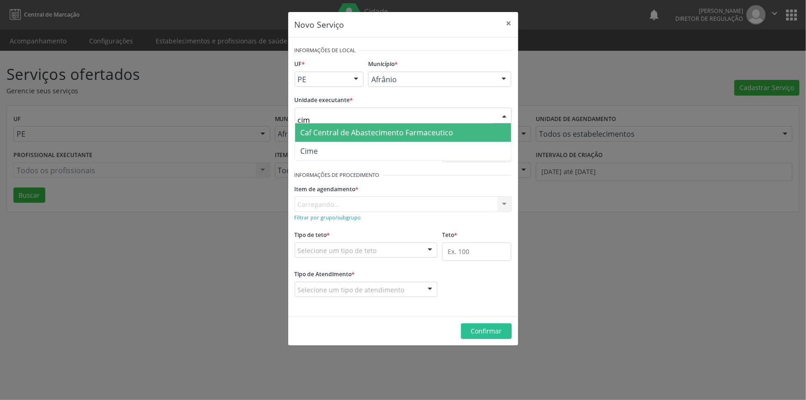
click at [366, 152] on span "Cime" at bounding box center [403, 151] width 216 height 18
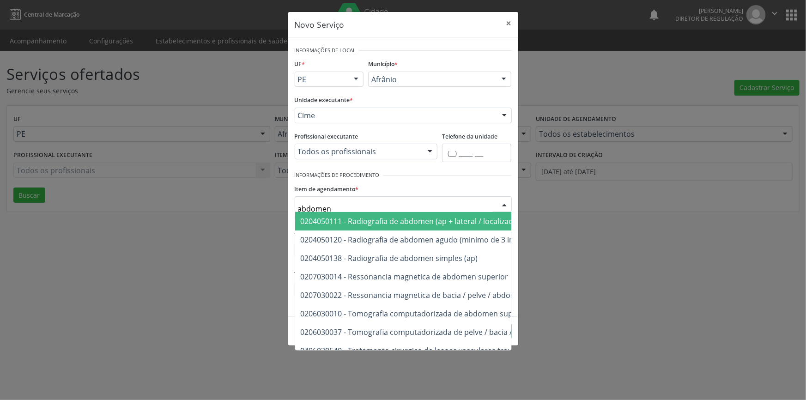
type input "abdomen t"
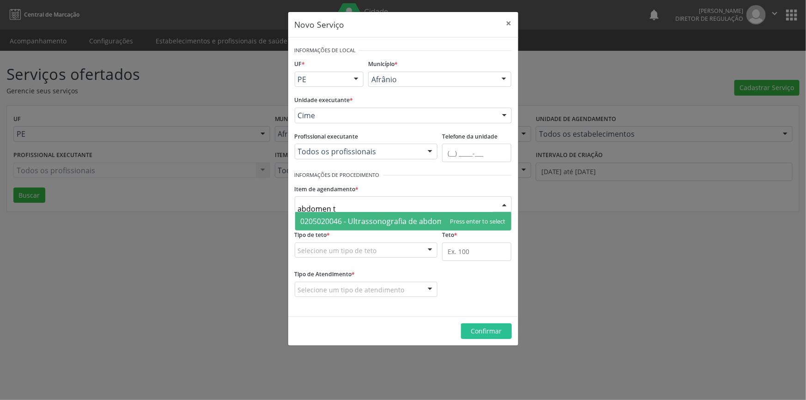
click at [355, 215] on span "0205020046 - Ultrassonografia de abdomen total" at bounding box center [403, 221] width 216 height 18
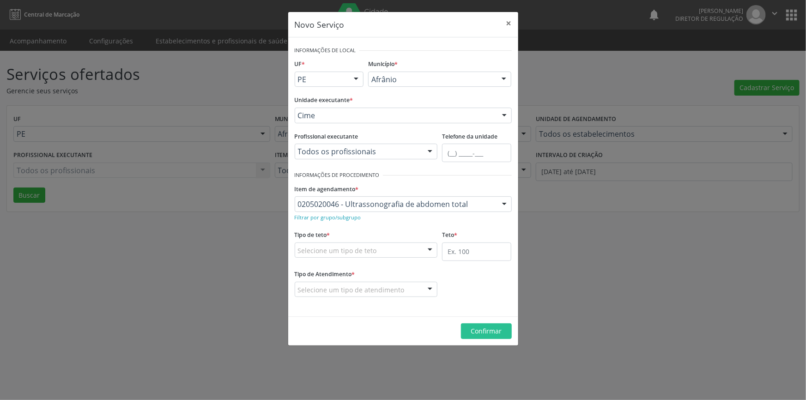
click at [354, 245] on div "Selecione um tipo de teto" at bounding box center [366, 251] width 143 height 16
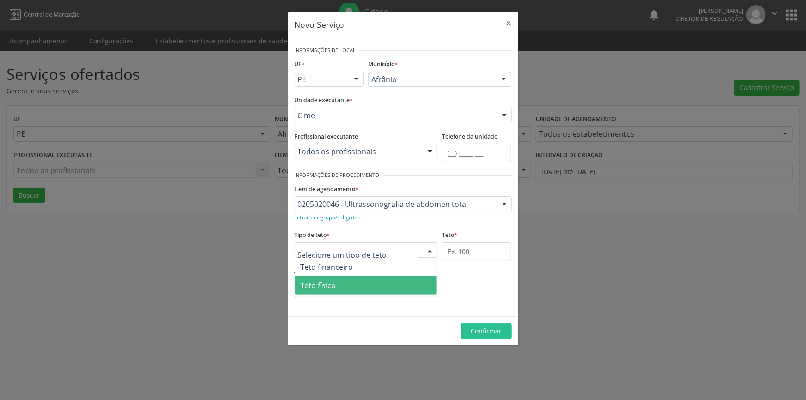
click at [352, 286] on span "Teto físico" at bounding box center [366, 285] width 142 height 18
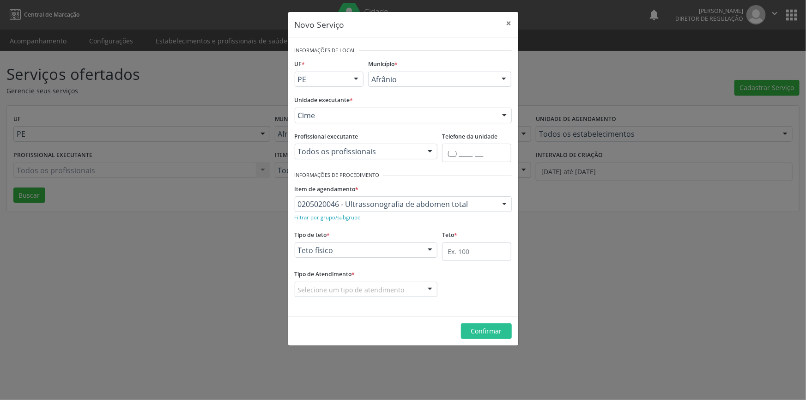
click at [440, 259] on div "Teto *" at bounding box center [477, 247] width 74 height 39
click at [450, 252] on input "text" at bounding box center [476, 252] width 69 height 18
type input "1"
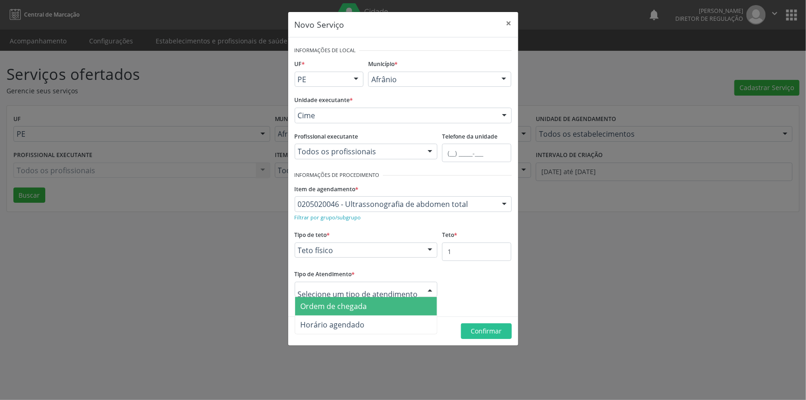
click at [360, 295] on div at bounding box center [366, 290] width 143 height 16
click at [360, 295] on input "text" at bounding box center [358, 294] width 121 height 18
click at [361, 304] on span "Ordem de chegada" at bounding box center [334, 306] width 67 height 10
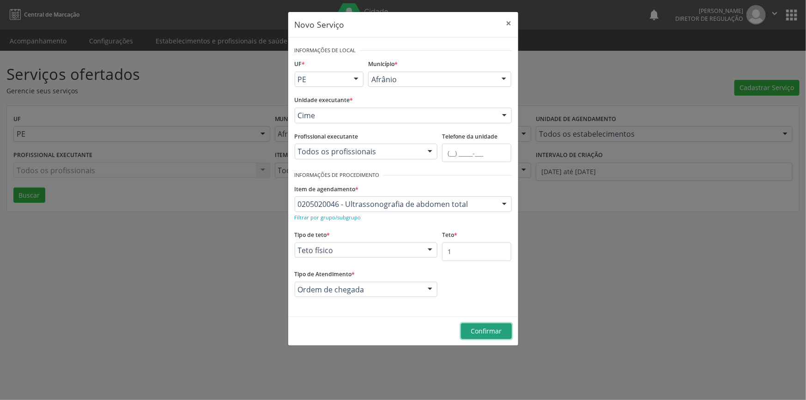
click at [478, 330] on span "Confirmar" at bounding box center [486, 331] width 31 height 9
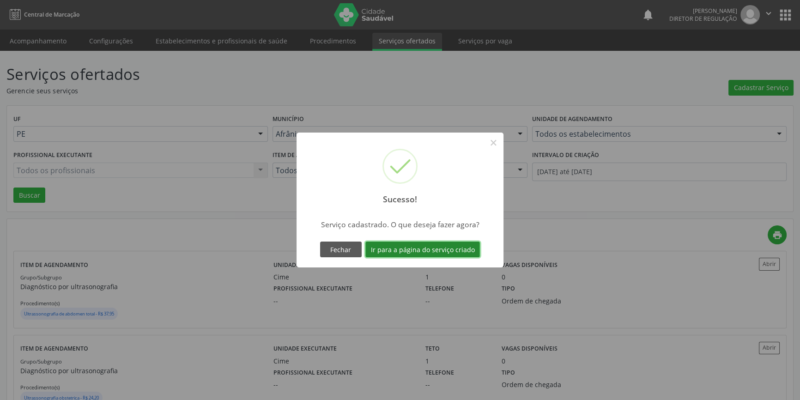
click at [434, 253] on button "Ir para a página do serviço criado" at bounding box center [422, 250] width 115 height 16
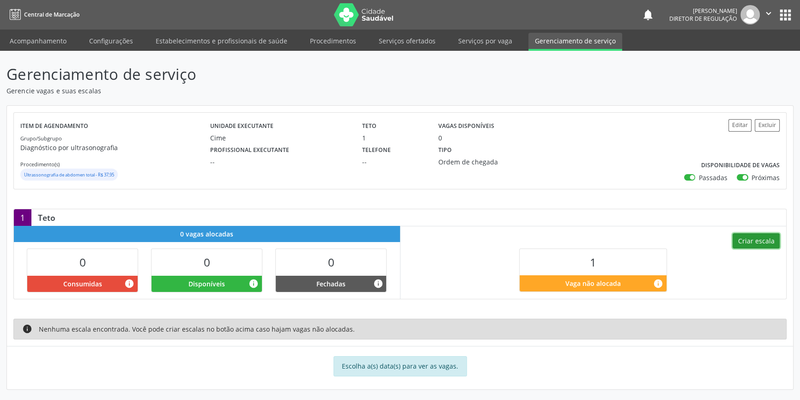
click at [756, 233] on button "Criar escala" at bounding box center [756, 241] width 47 height 16
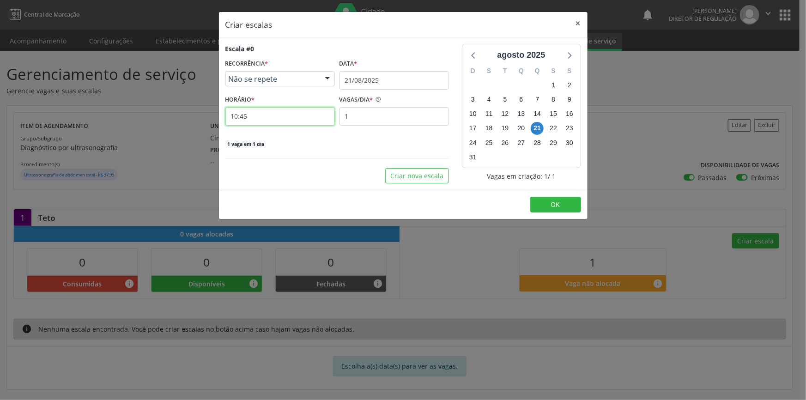
click at [313, 115] on input "10:45" at bounding box center [279, 116] width 109 height 18
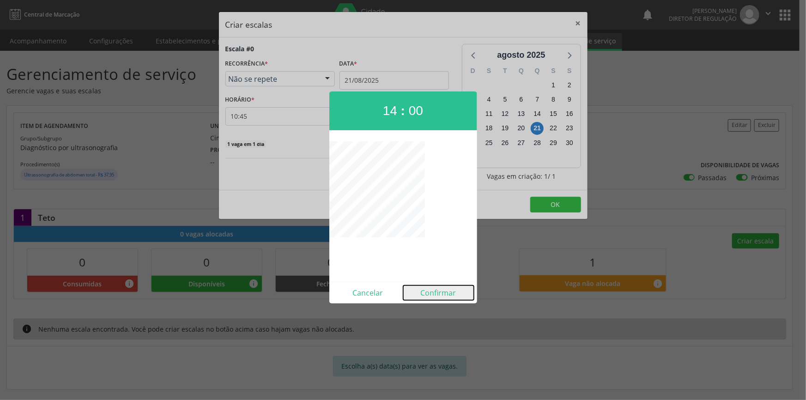
click at [436, 294] on button "Confirmar" at bounding box center [438, 292] width 71 height 15
type input "14:00"
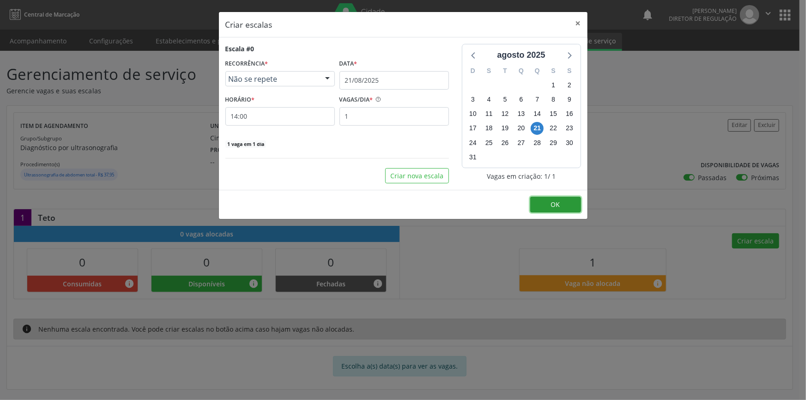
click at [558, 206] on span "OK" at bounding box center [555, 204] width 9 height 9
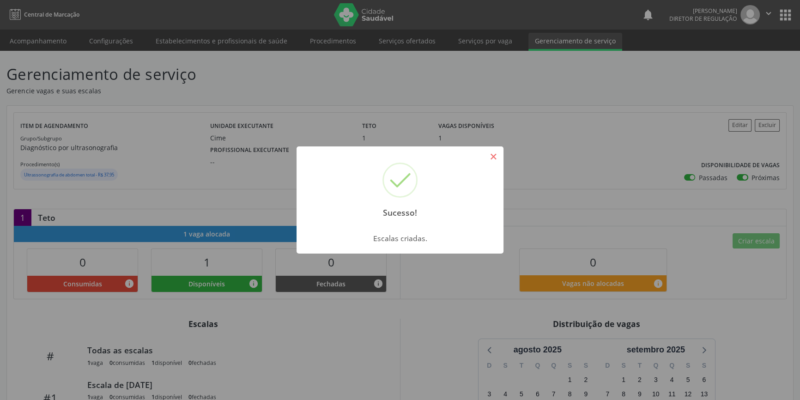
click at [493, 163] on button "×" at bounding box center [493, 157] width 16 height 16
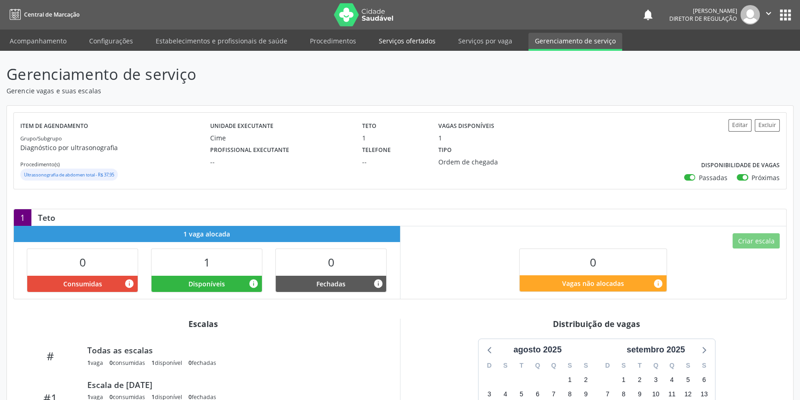
click at [419, 39] on link "Serviços ofertados" at bounding box center [407, 41] width 70 height 16
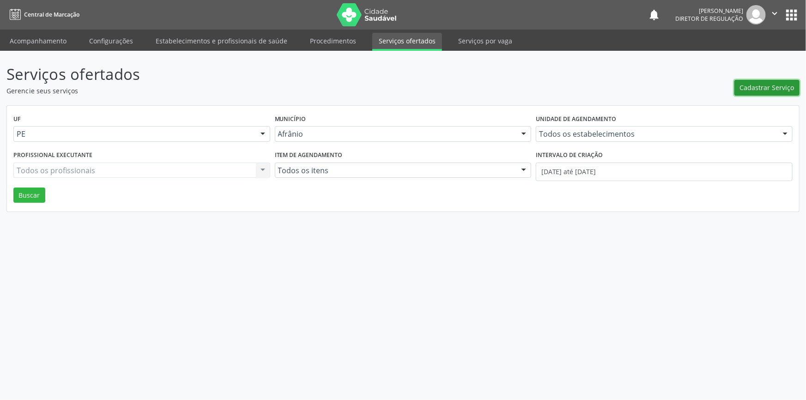
click at [760, 89] on span "Cadastrar Serviço" at bounding box center [767, 88] width 55 height 10
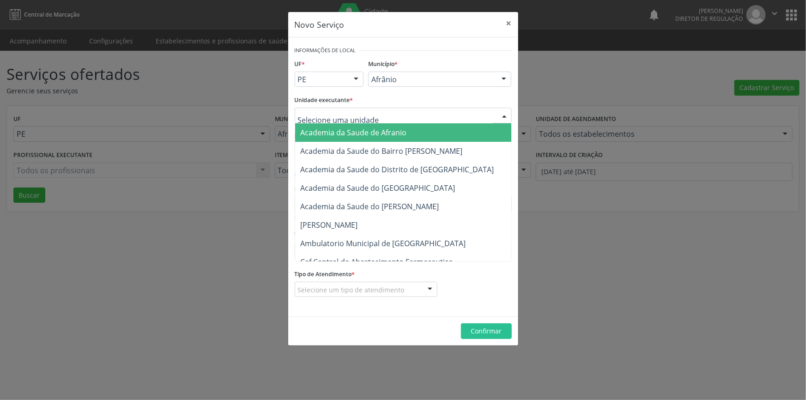
click at [420, 117] on div at bounding box center [403, 116] width 217 height 16
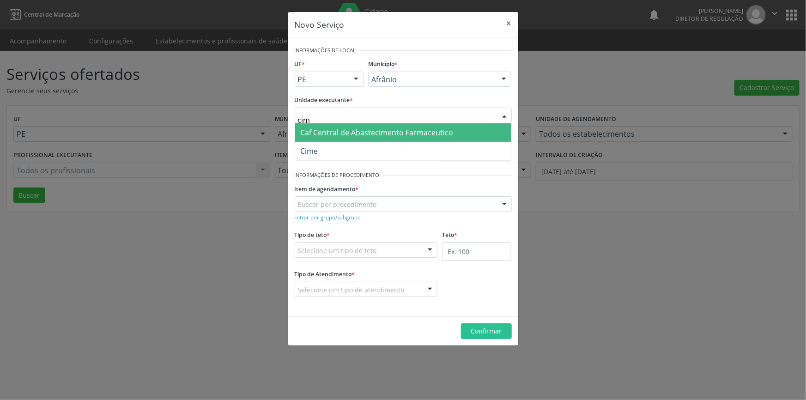
type input "cime"
click at [354, 143] on span "Cime" at bounding box center [403, 151] width 216 height 18
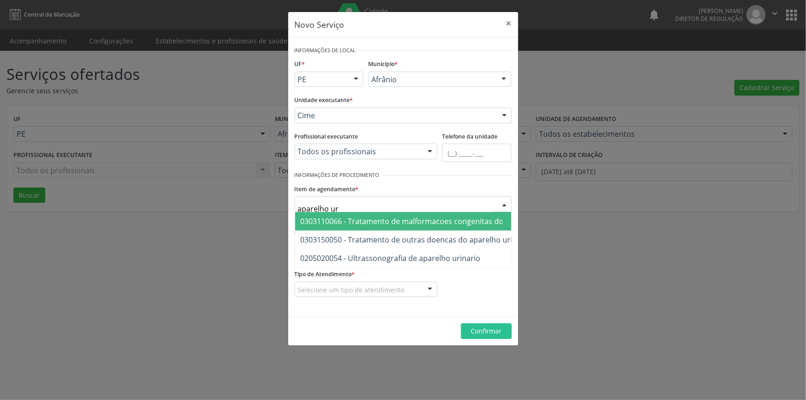
type input "aparelho uri"
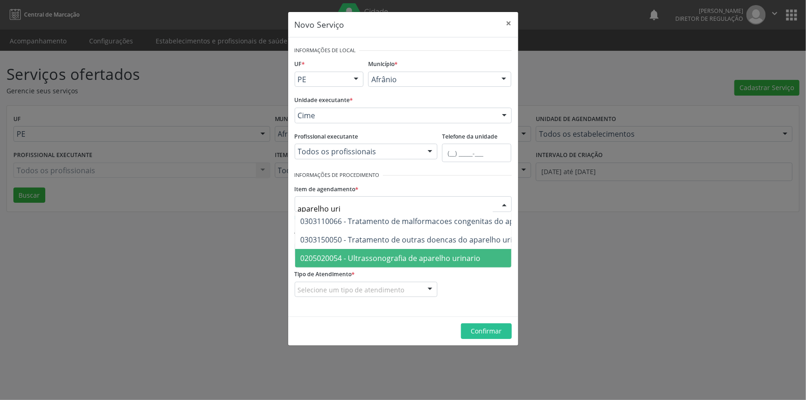
click at [401, 257] on span "0205020054 - Ultrassonografia de aparelho urinario" at bounding box center [391, 258] width 180 height 10
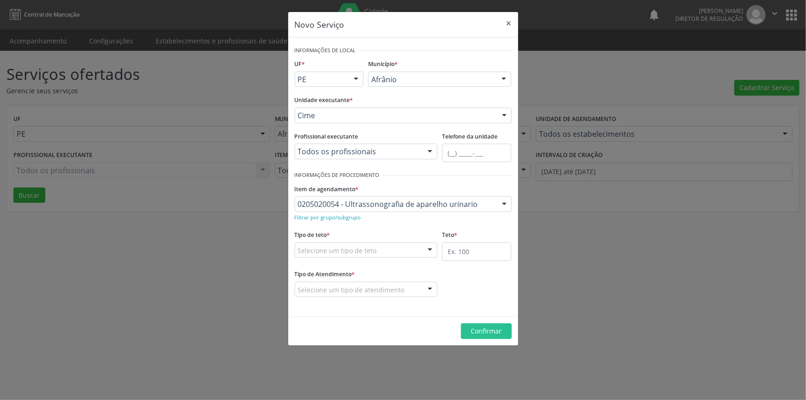
click at [376, 253] on div "Selecione um tipo de teto" at bounding box center [366, 251] width 143 height 16
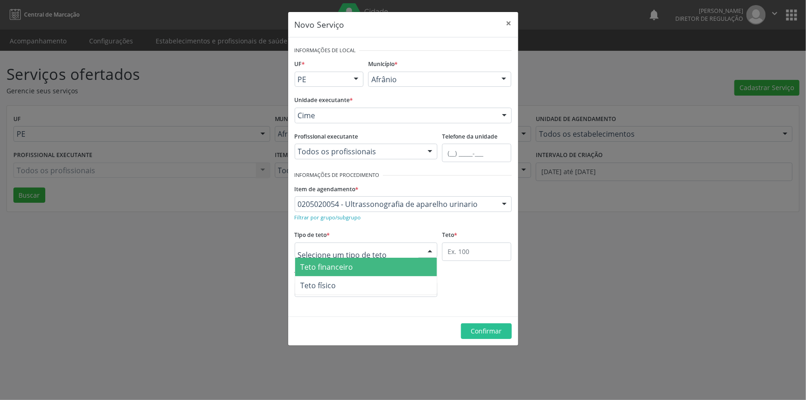
click at [360, 279] on span "Teto físico" at bounding box center [366, 285] width 142 height 18
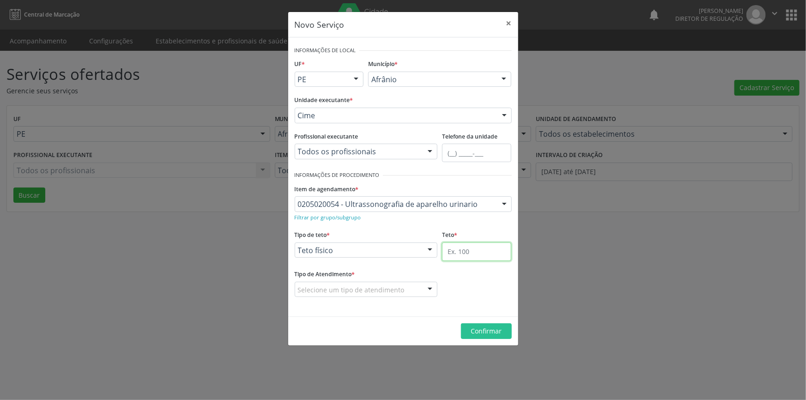
click at [470, 249] on input "text" at bounding box center [476, 252] width 69 height 18
type input "1"
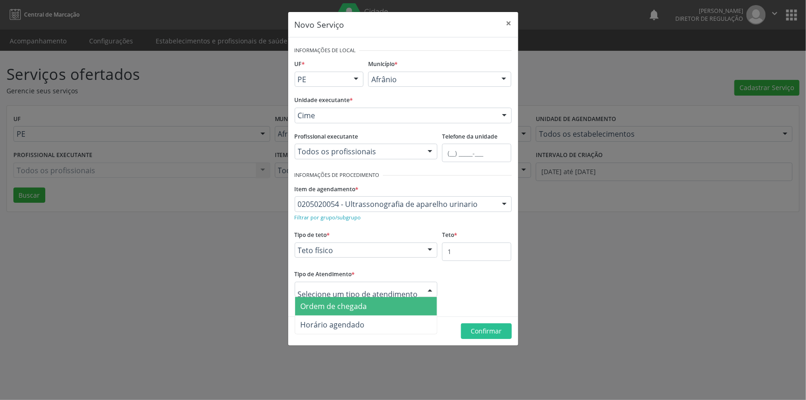
click at [360, 303] on span "Ordem de chegada" at bounding box center [334, 306] width 67 height 10
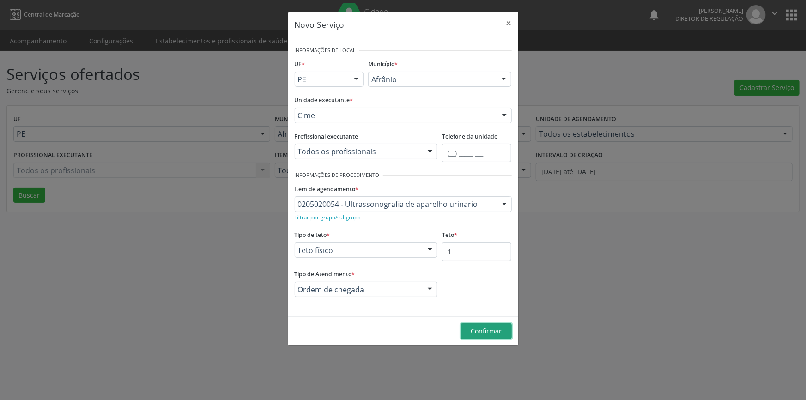
click at [482, 328] on span "Confirmar" at bounding box center [486, 331] width 31 height 9
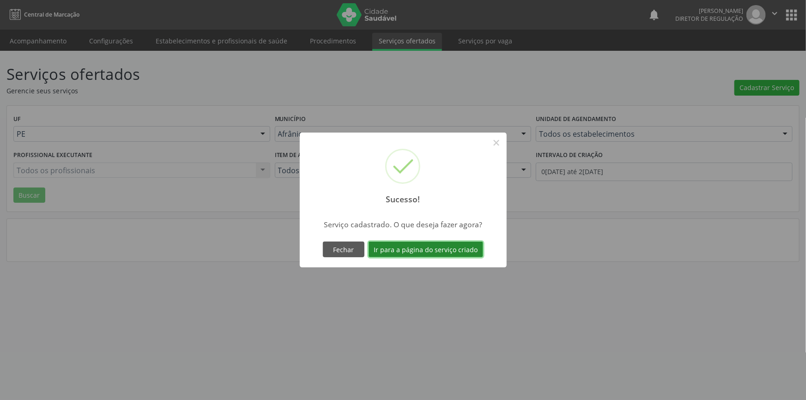
click at [447, 251] on button "Ir para a página do serviço criado" at bounding box center [426, 250] width 115 height 16
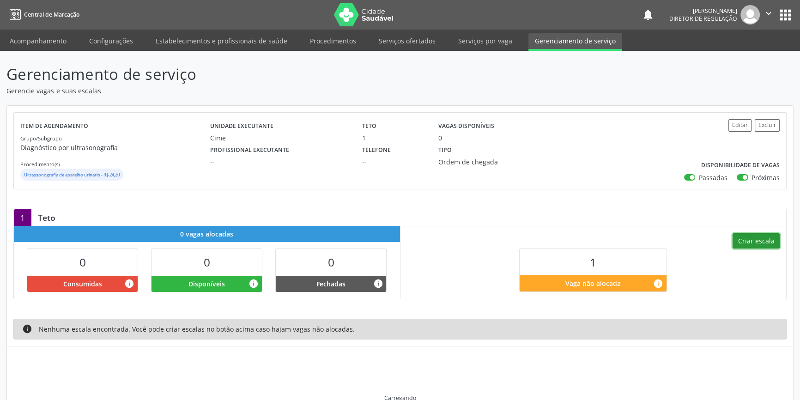
click at [745, 245] on button "Criar escala" at bounding box center [756, 241] width 47 height 16
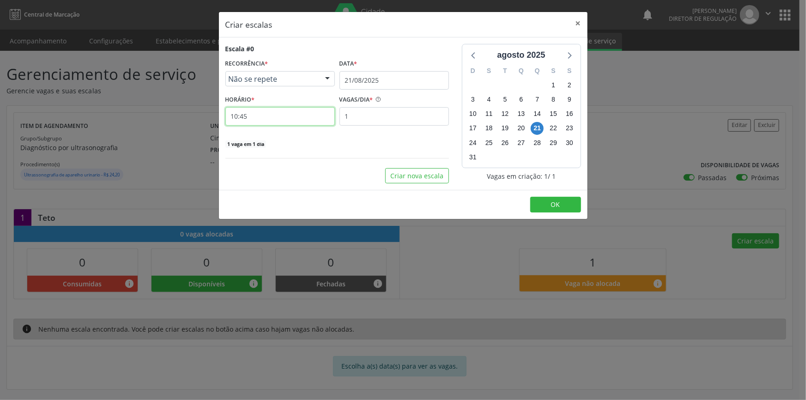
click at [273, 114] on input "10:45" at bounding box center [279, 116] width 109 height 18
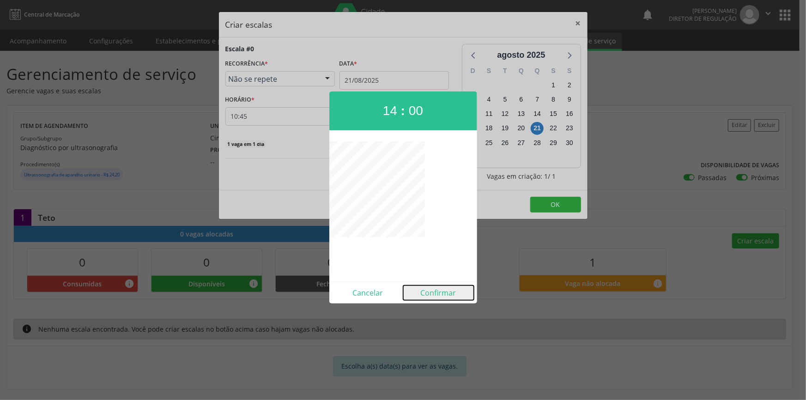
click at [453, 290] on button "Confirmar" at bounding box center [438, 292] width 71 height 15
type input "14:00"
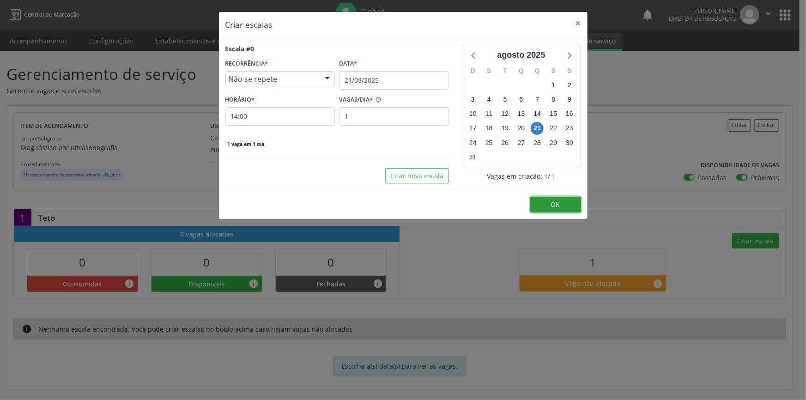
click at [554, 206] on span "OK" at bounding box center [555, 204] width 9 height 9
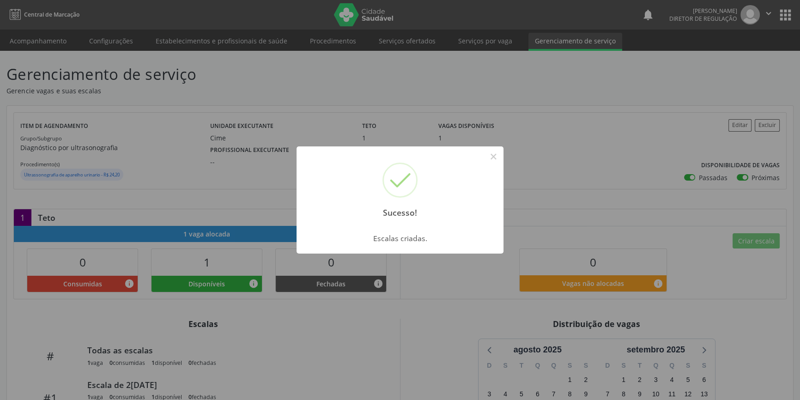
click at [497, 161] on button "×" at bounding box center [493, 157] width 16 height 16
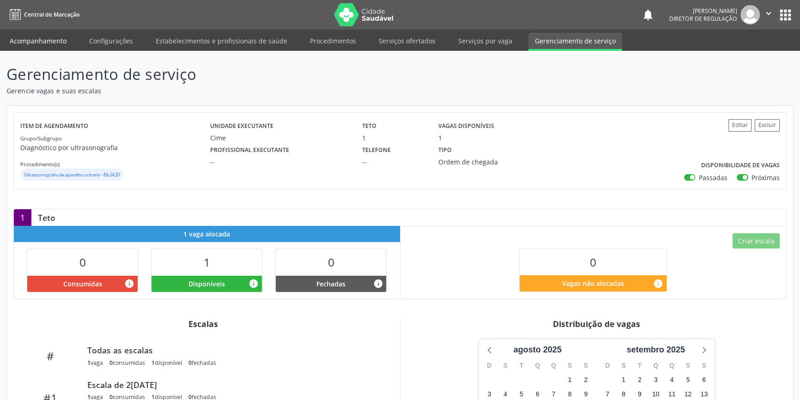
click at [67, 38] on link "Acompanhamento" at bounding box center [38, 41] width 70 height 16
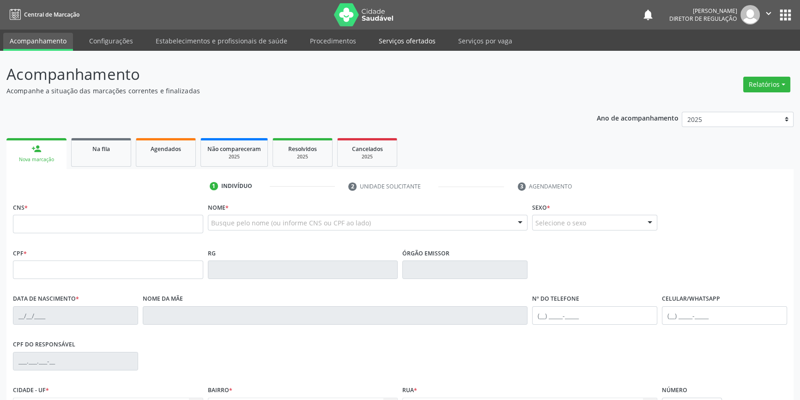
click at [397, 43] on link "Serviços ofertados" at bounding box center [407, 41] width 70 height 16
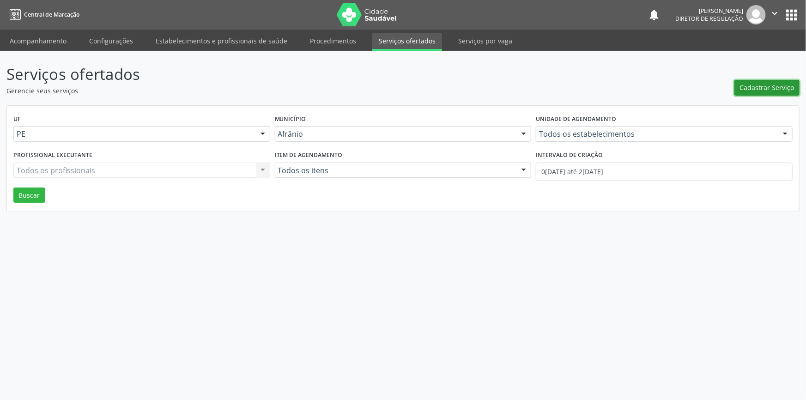
click at [744, 90] on span "Cadastrar Serviço" at bounding box center [767, 88] width 55 height 10
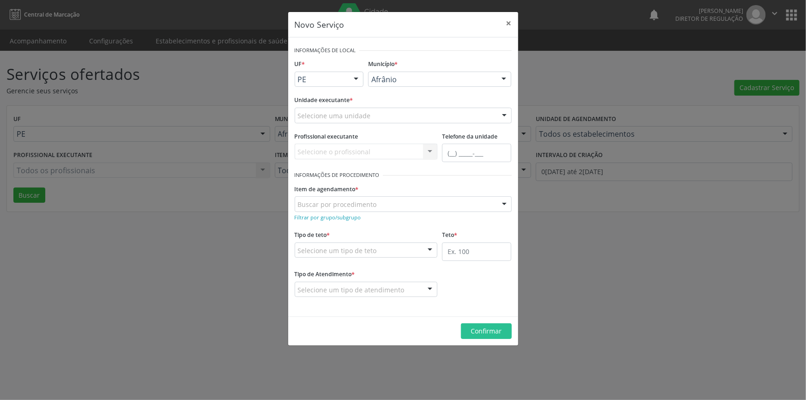
click at [427, 109] on div "Selecione uma unidade" at bounding box center [403, 116] width 217 height 16
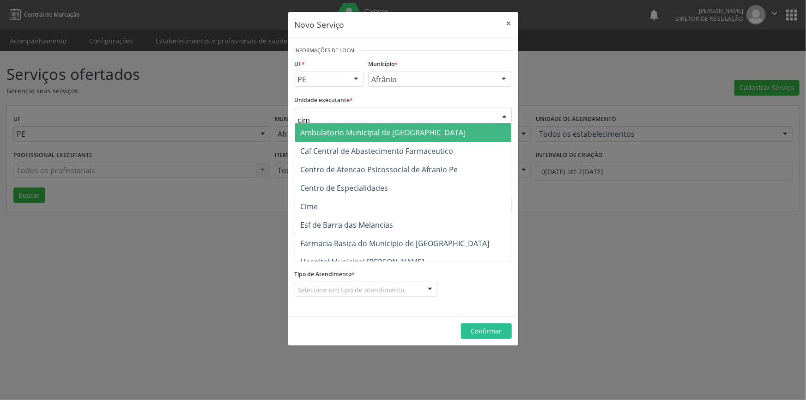
type input "cime"
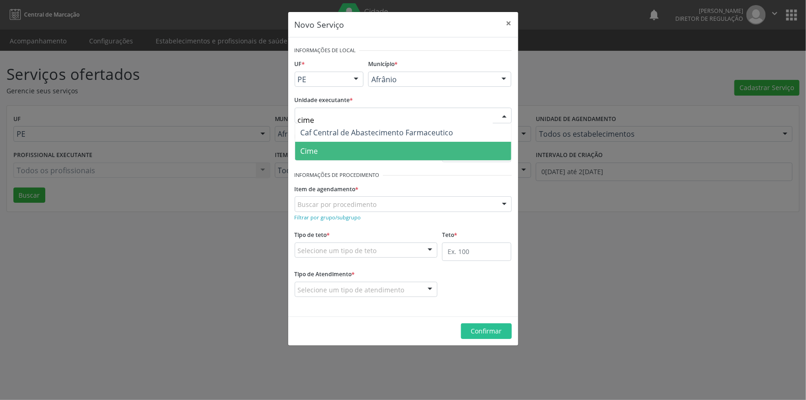
click at [346, 157] on span "Cime" at bounding box center [403, 151] width 216 height 18
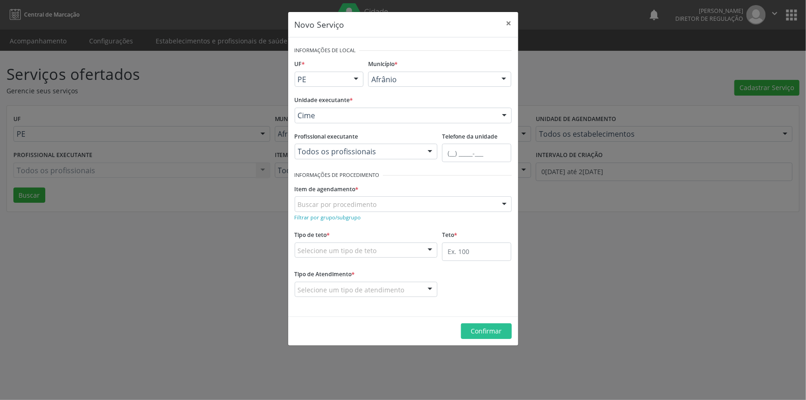
click at [340, 211] on div "Buscar por procedimento" at bounding box center [403, 204] width 217 height 16
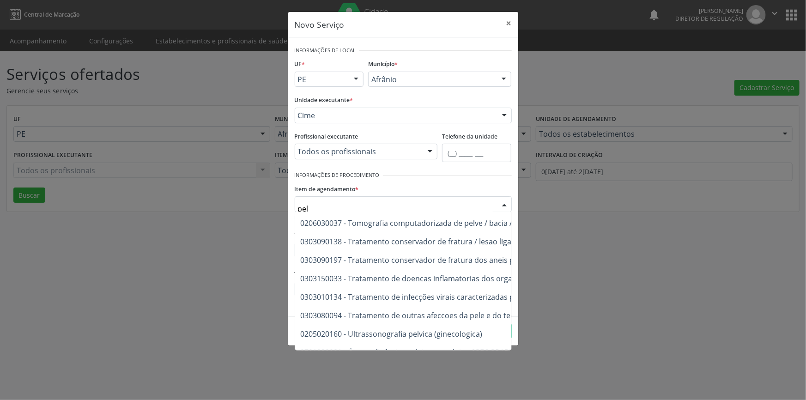
scroll to position [1198, 0]
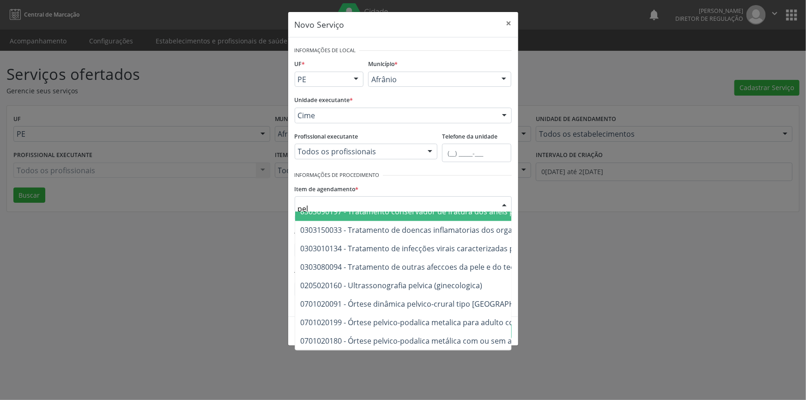
drag, startPoint x: 313, startPoint y: 207, endPoint x: 248, endPoint y: 207, distance: 65.6
click at [248, 207] on div "Novo Serviço × Informações de Local UF * PE BA PE Nenhum resultado encontrado p…" at bounding box center [403, 200] width 806 height 400
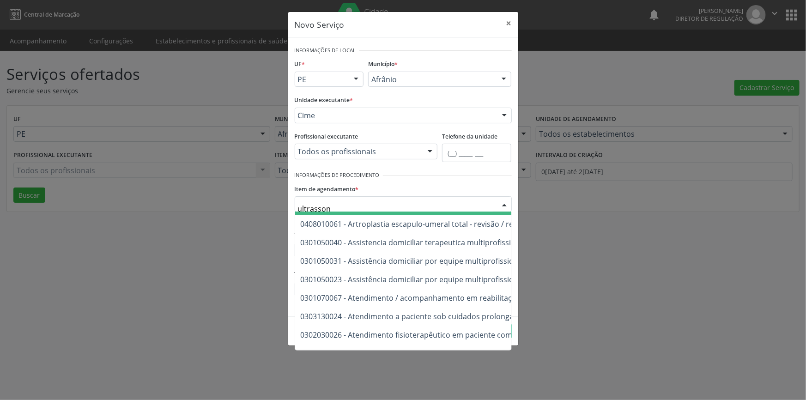
type input "ultrassono"
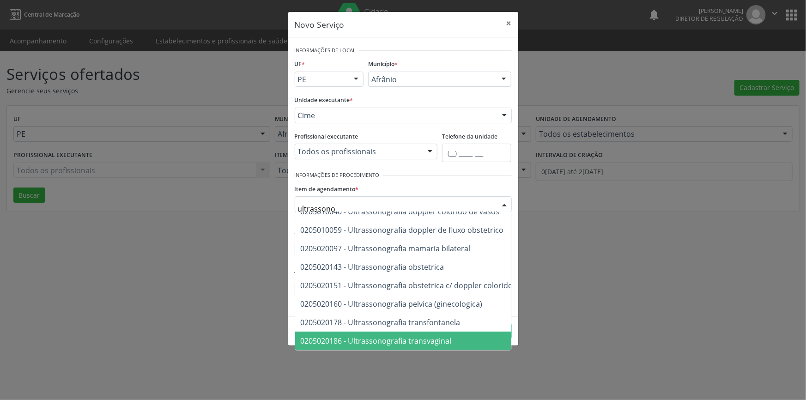
scroll to position [237, 0]
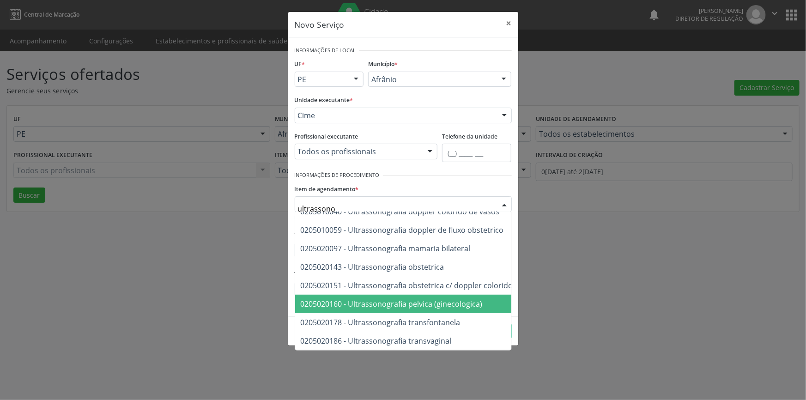
click at [421, 301] on span "0205020160 - Ultrassonografia pelvica (ginecologica)" at bounding box center [392, 304] width 182 height 10
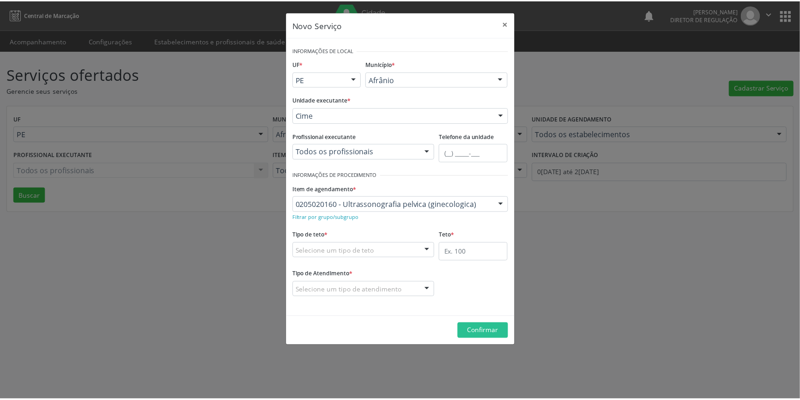
scroll to position [0, 0]
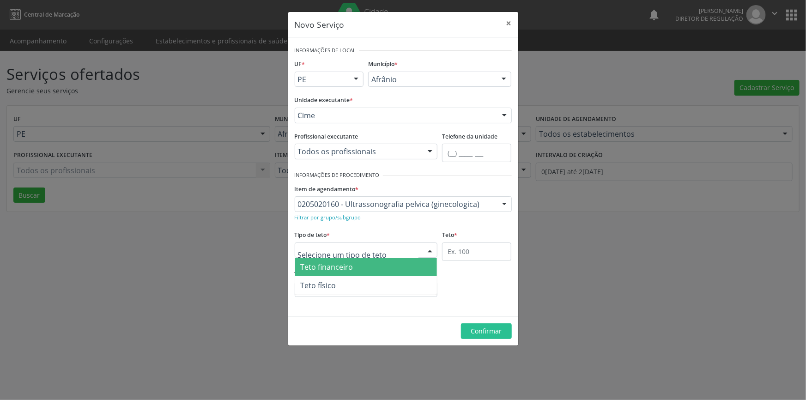
click at [418, 250] on div at bounding box center [366, 251] width 143 height 16
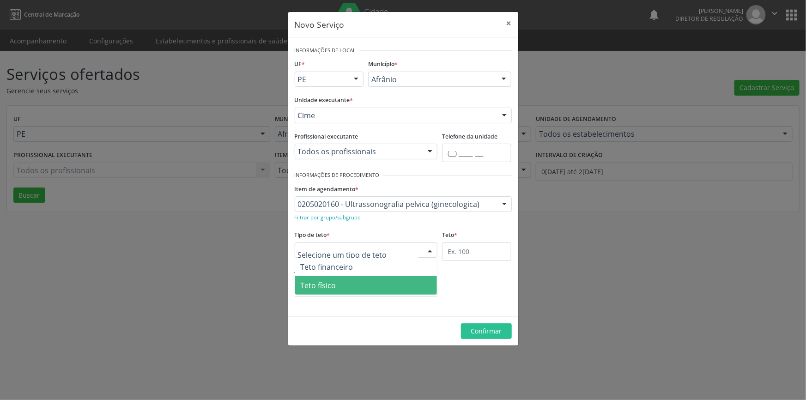
click at [351, 287] on span "Teto físico" at bounding box center [366, 285] width 142 height 18
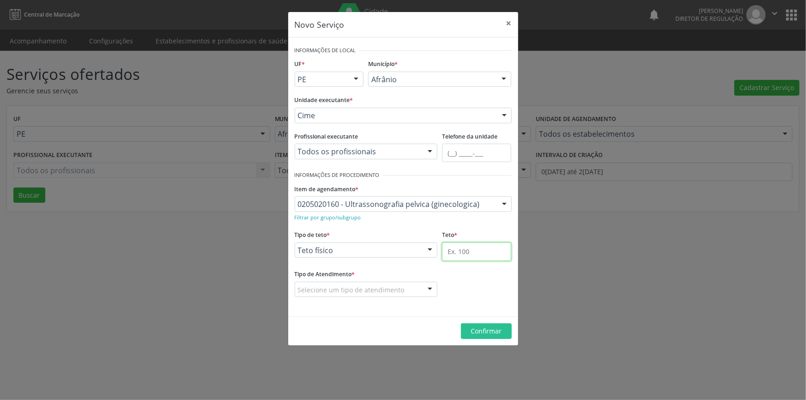
click at [498, 249] on input "text" at bounding box center [476, 252] width 69 height 18
type input "1"
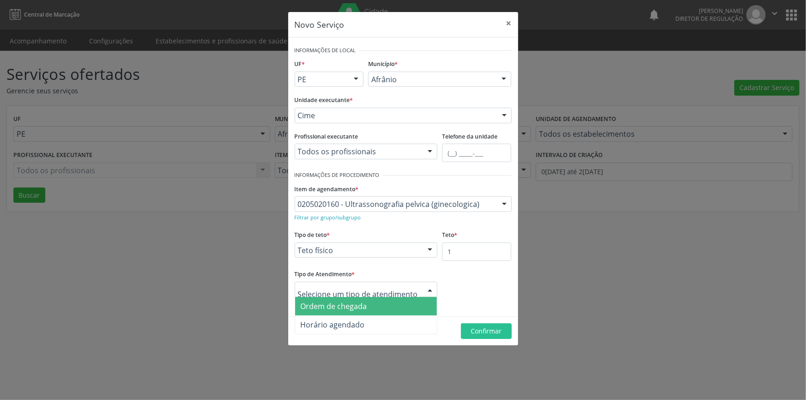
click at [370, 305] on span "Ordem de chegada" at bounding box center [366, 306] width 142 height 18
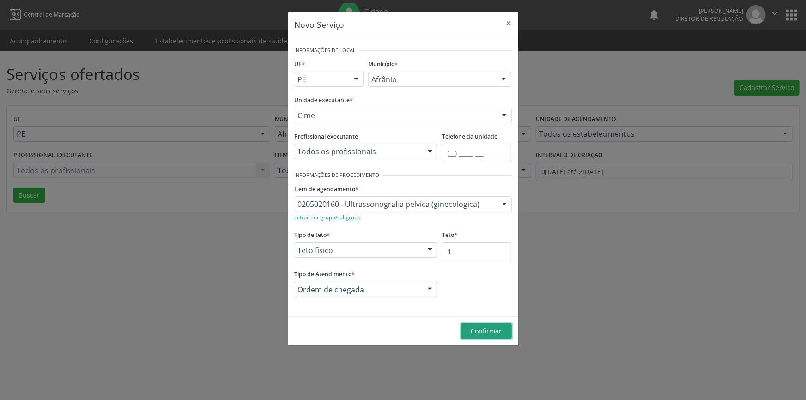
click at [480, 331] on span "Confirmar" at bounding box center [486, 331] width 31 height 9
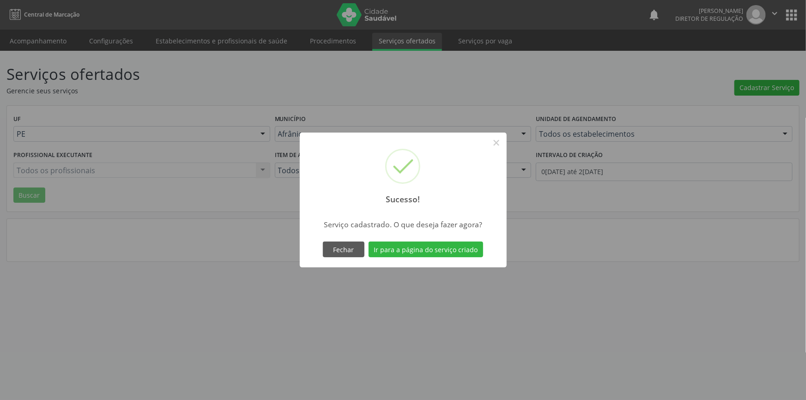
click at [438, 261] on div "Sucesso! × Serviço cadastrado. O que deseja fazer agora? Fechar Ir para a págin…" at bounding box center [403, 200] width 207 height 135
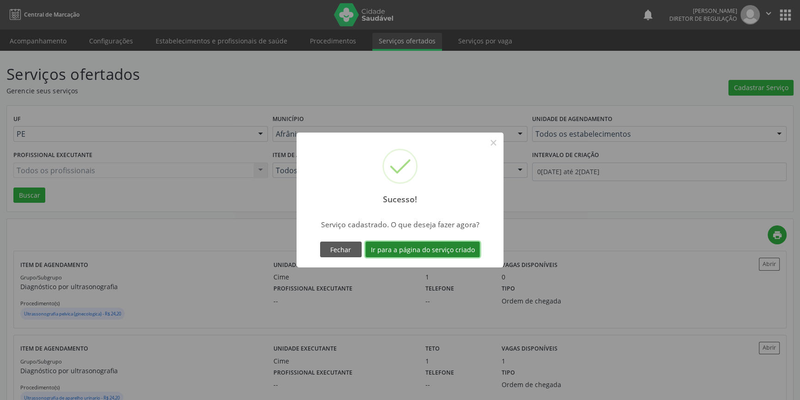
click at [441, 253] on button "Ir para a página do serviço criado" at bounding box center [422, 250] width 115 height 16
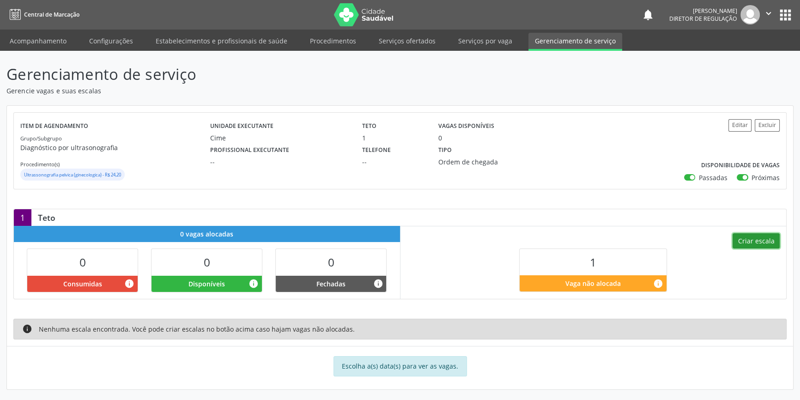
click at [767, 243] on button "Criar escala" at bounding box center [756, 241] width 47 height 16
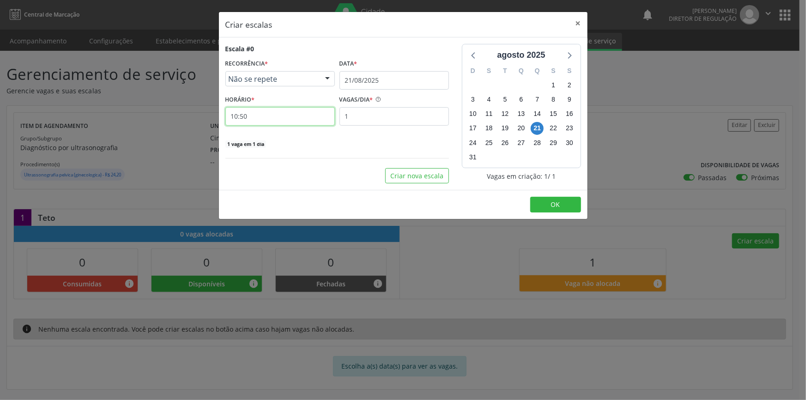
click at [272, 110] on input "10:50" at bounding box center [279, 116] width 109 height 18
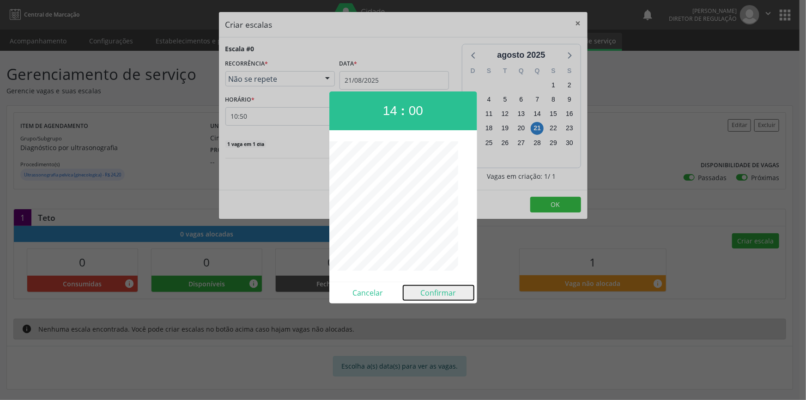
click at [444, 291] on button "Confirmar" at bounding box center [438, 292] width 71 height 15
type input "14:00"
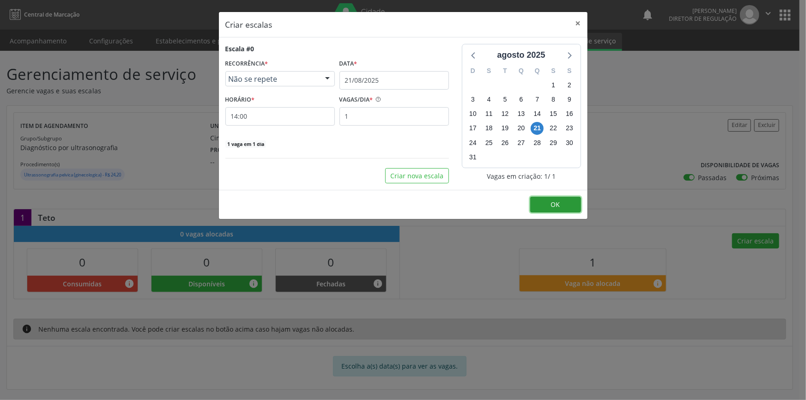
click at [548, 208] on button "OK" at bounding box center [555, 205] width 51 height 16
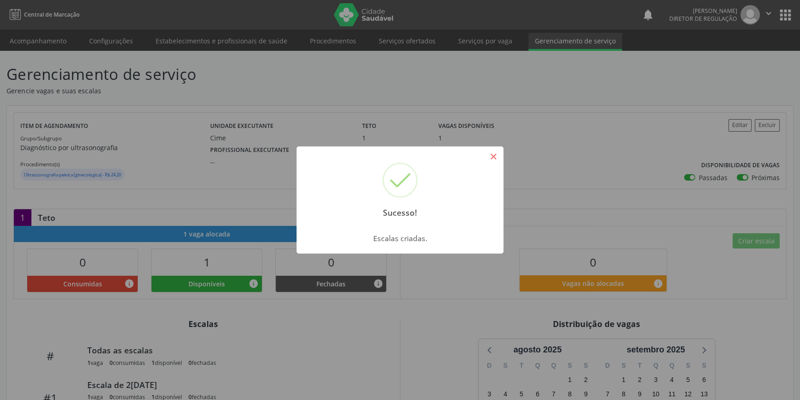
click at [491, 152] on button "×" at bounding box center [493, 157] width 16 height 16
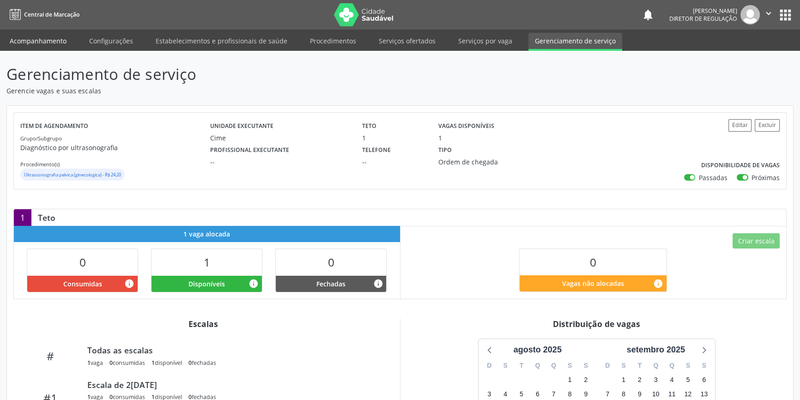
click at [60, 37] on link "Acompanhamento" at bounding box center [38, 41] width 70 height 16
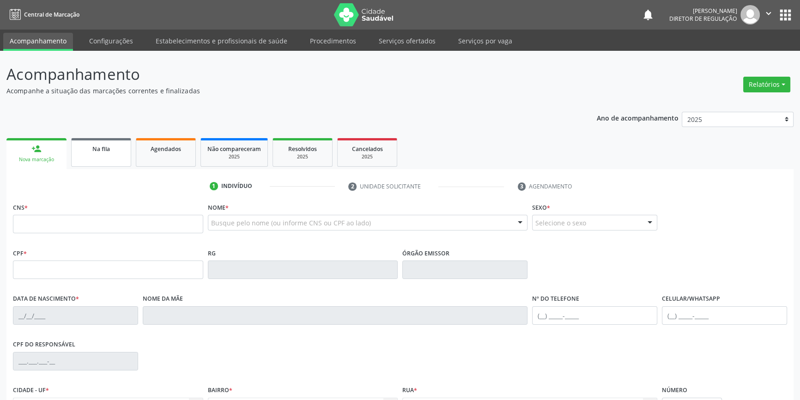
click at [106, 163] on link "Na fila" at bounding box center [101, 152] width 60 height 29
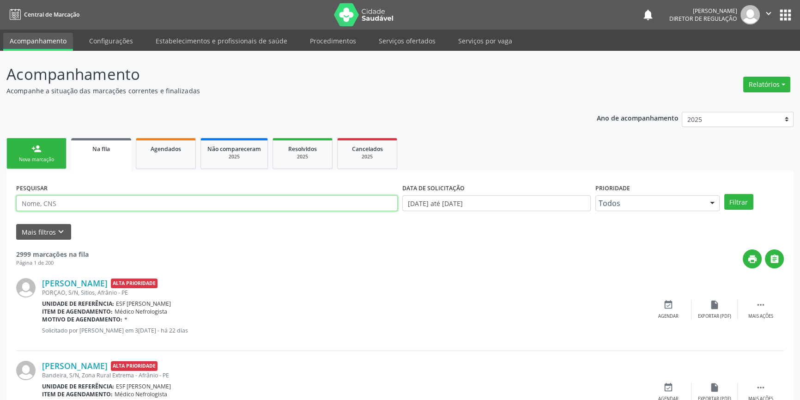
click at [243, 205] on input "text" at bounding box center [207, 203] width 382 height 16
type input "neurolo"
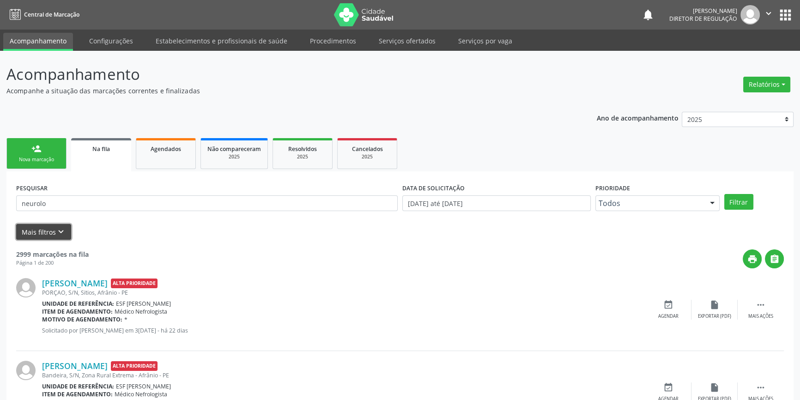
click at [56, 231] on icon "keyboard_arrow_down" at bounding box center [61, 232] width 10 height 10
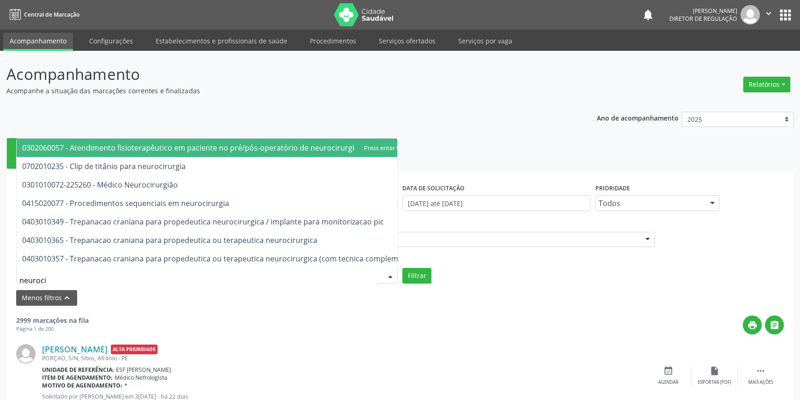
type input "neurocir"
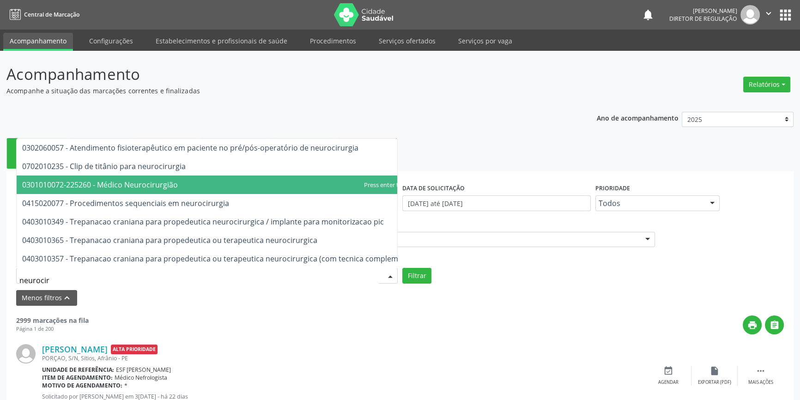
click at [136, 180] on span "0301010072-225260 - Médico Neurocirurgião" at bounding box center [100, 185] width 156 height 10
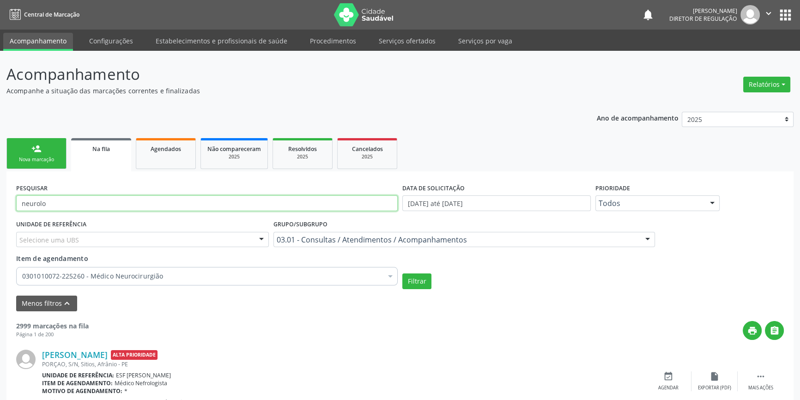
drag, startPoint x: 88, startPoint y: 208, endPoint x: 0, endPoint y: 206, distance: 87.8
click at [411, 276] on button "Filtrar" at bounding box center [416, 281] width 29 height 16
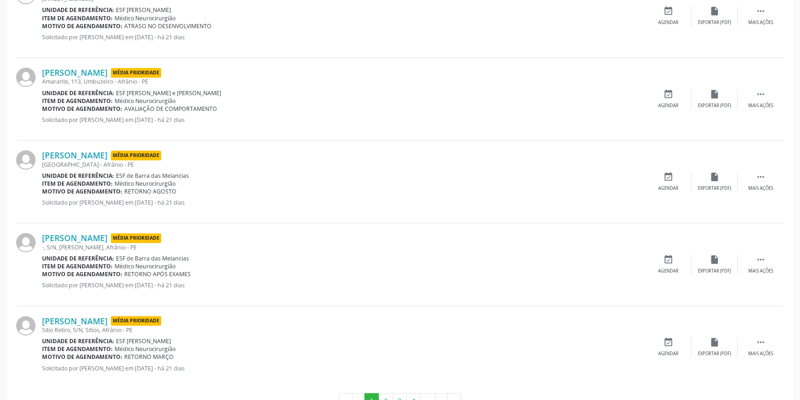
scroll to position [1230, 0]
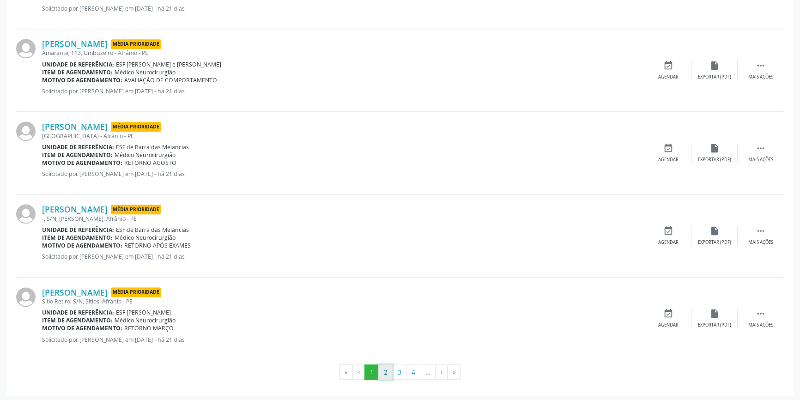
click at [389, 364] on button "2" at bounding box center [385, 372] width 14 height 16
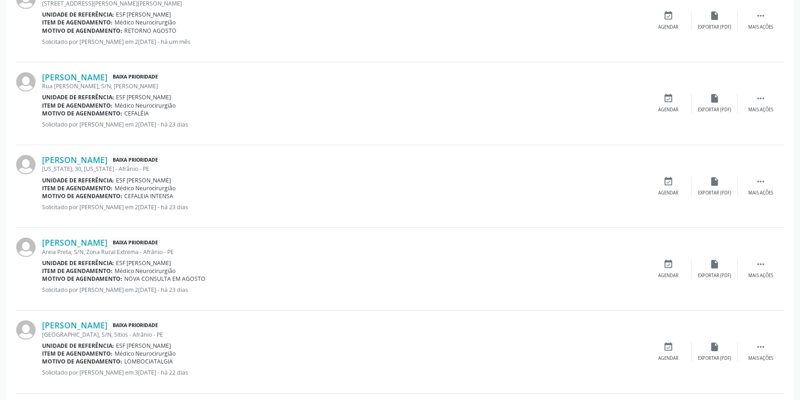
scroll to position [1218, 0]
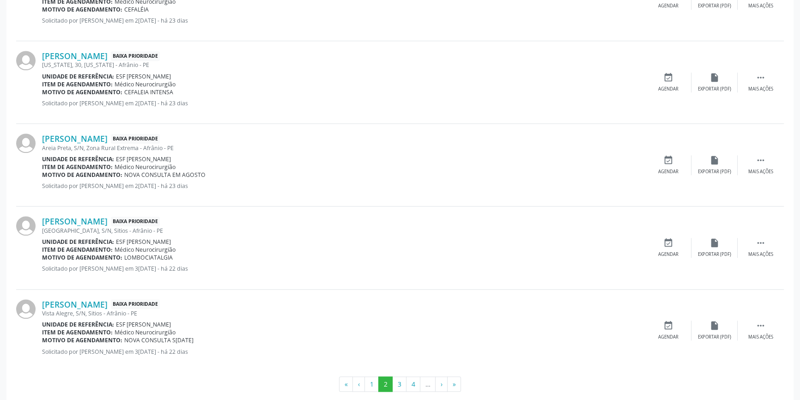
drag, startPoint x: 175, startPoint y: 255, endPoint x: 123, endPoint y: 253, distance: 51.8
click at [123, 254] on div "Motivo de agendamento: LOMBOCIATALGIA" at bounding box center [343, 258] width 603 height 8
copy span "LOMBOCIATALGIA"
click at [399, 383] on button "3" at bounding box center [399, 384] width 14 height 16
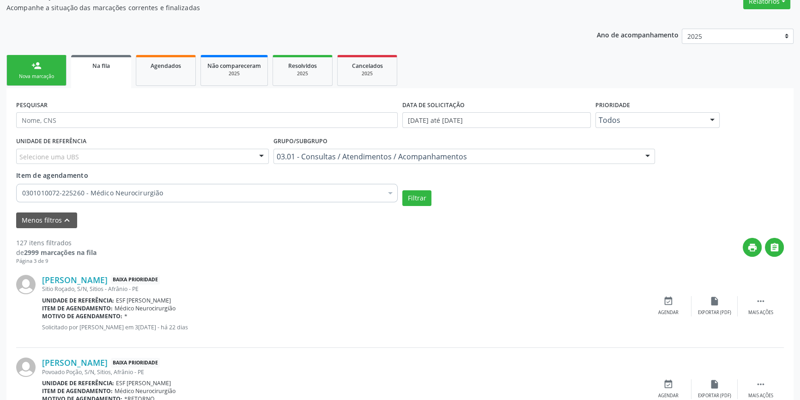
scroll to position [0, 0]
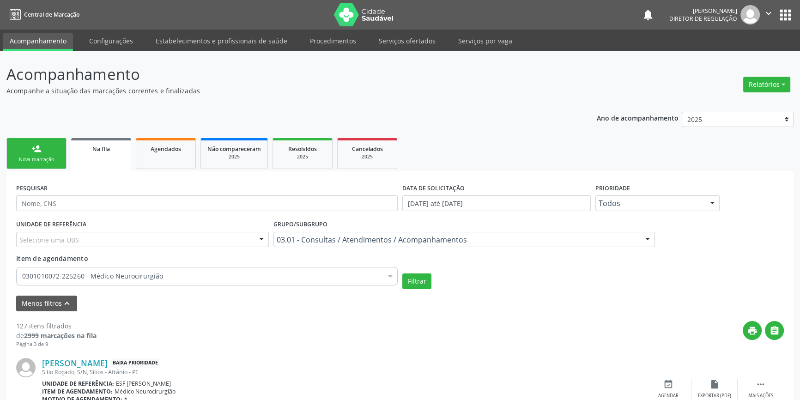
click at [35, 164] on link "person_add Nova marcação" at bounding box center [36, 153] width 60 height 31
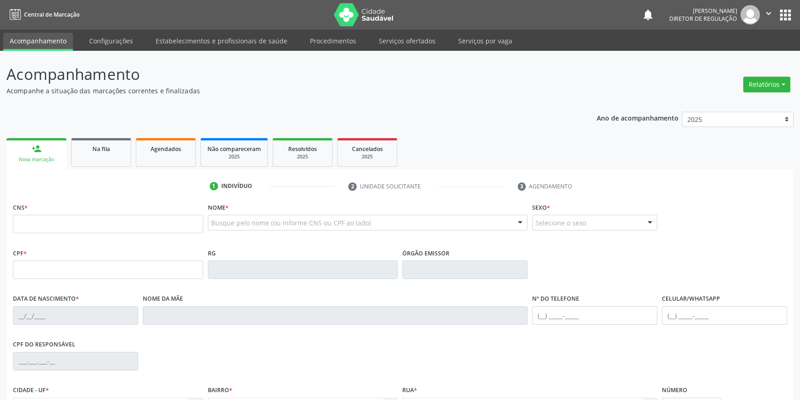
click at [55, 207] on div "CNS *" at bounding box center [108, 216] width 190 height 33
click at [56, 222] on input "text" at bounding box center [108, 224] width 190 height 18
type input "705 0038 2698 9851"
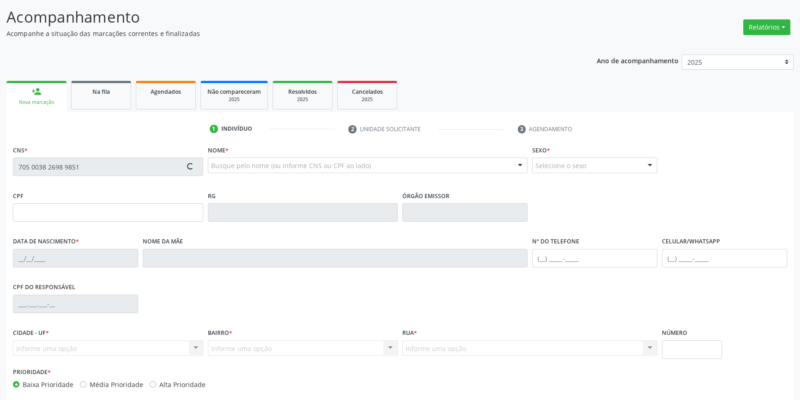
scroll to position [100, 0]
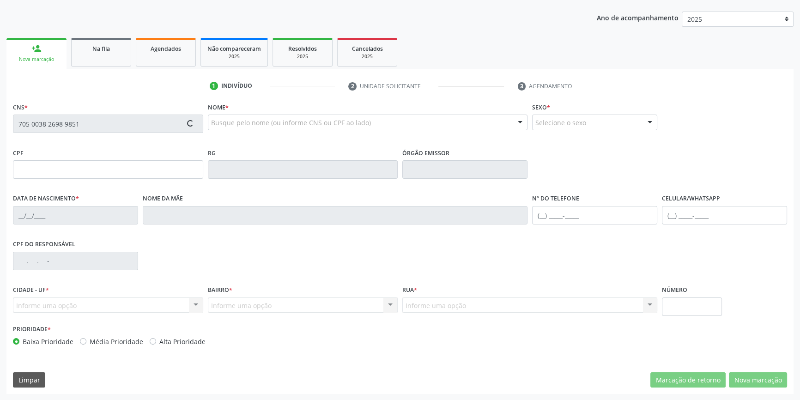
type input "024.317.654-66"
type input "0[DATE]"
type input "[PERSON_NAME]"
type input "[PHONE_NUMBER]"
type input "985.267.904-04"
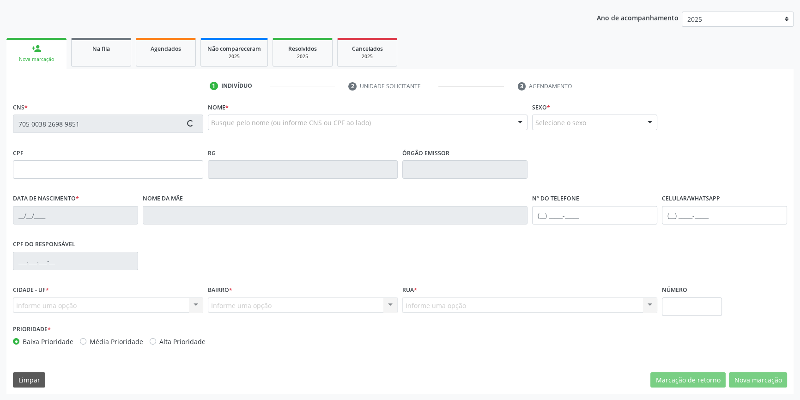
type input "90"
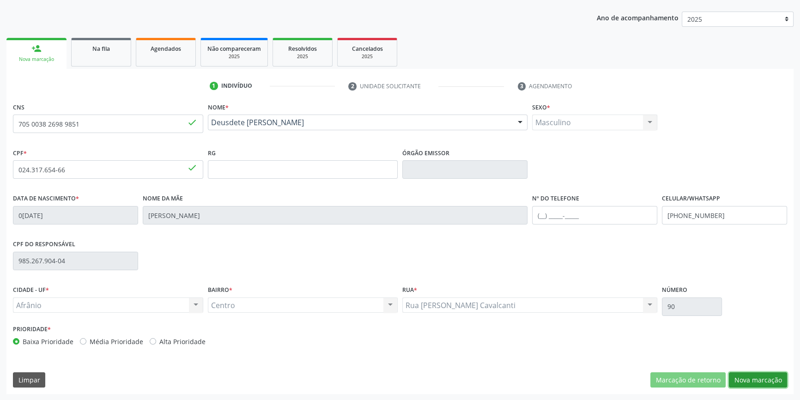
click at [751, 384] on button "Nova marcação" at bounding box center [758, 380] width 58 height 16
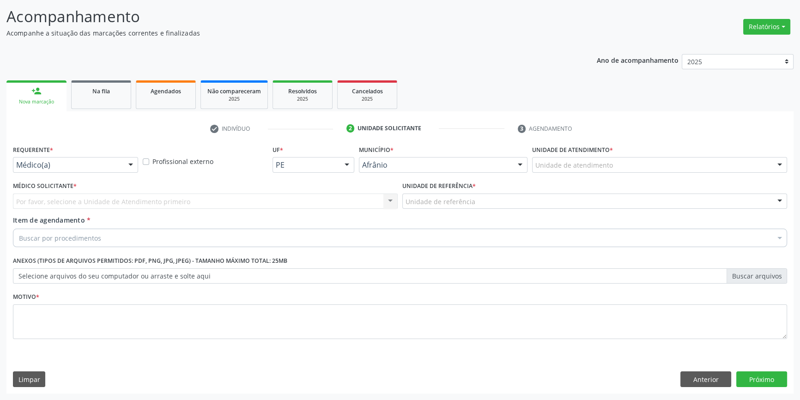
scroll to position [57, 0]
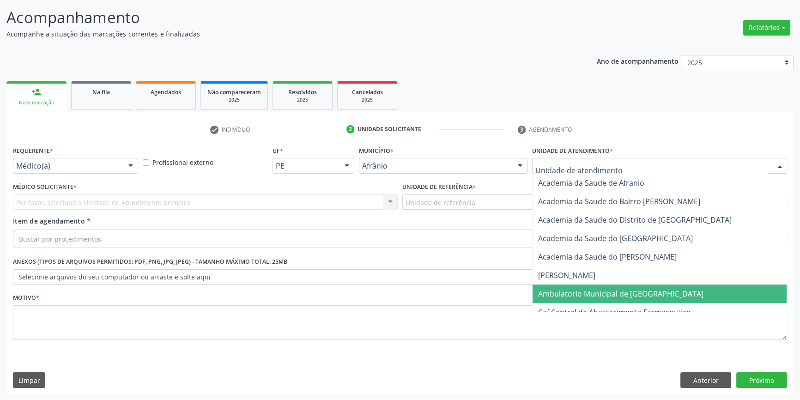
click at [573, 294] on span "Ambulatorio Municipal de [GEOGRAPHIC_DATA]" at bounding box center [620, 294] width 165 height 10
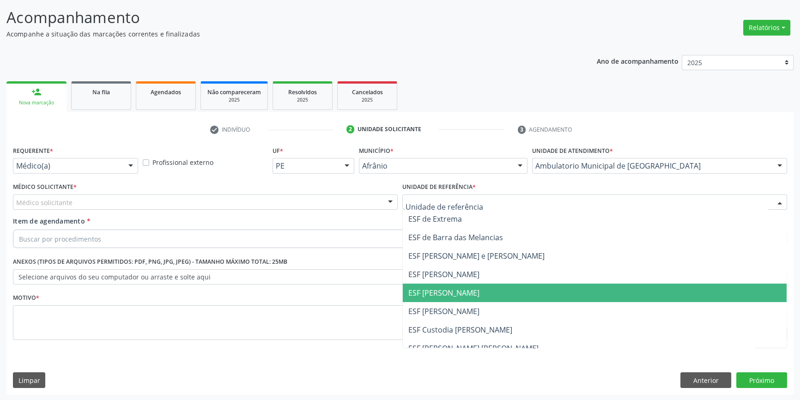
click at [465, 300] on span "ESF [PERSON_NAME]" at bounding box center [595, 293] width 384 height 18
click at [237, 202] on div "Médico solicitante" at bounding box center [205, 202] width 385 height 16
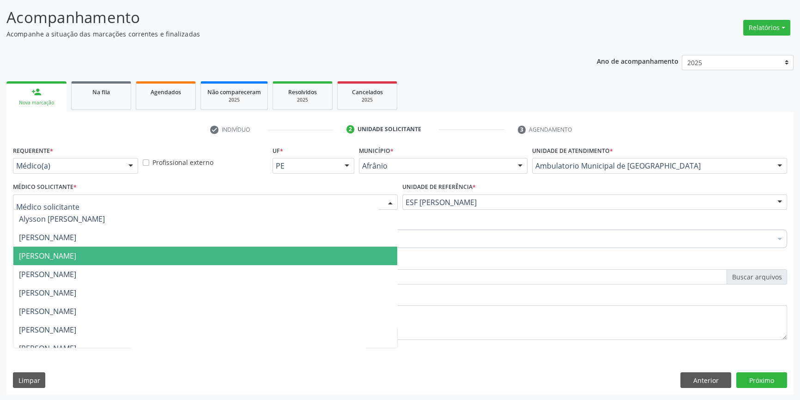
click at [100, 247] on span "[PERSON_NAME]" at bounding box center [205, 256] width 384 height 18
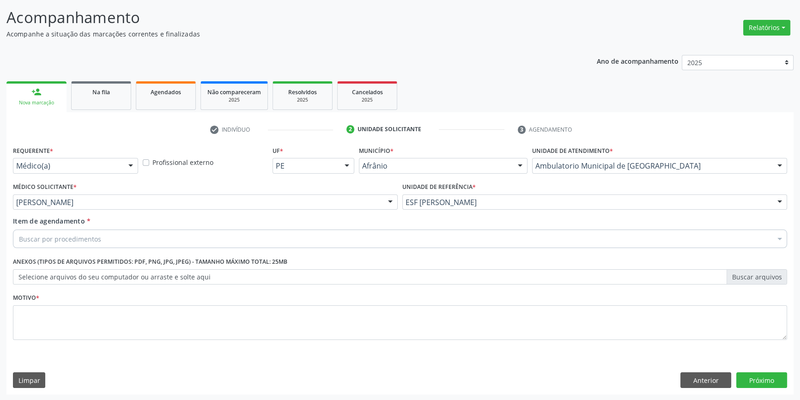
click at [88, 228] on div "Item de agendamento * Buscar por procedimentos Selecionar todos 0604320140 - Ab…" at bounding box center [400, 230] width 774 height 29
click at [84, 231] on div "Buscar por procedimentos" at bounding box center [400, 239] width 774 height 18
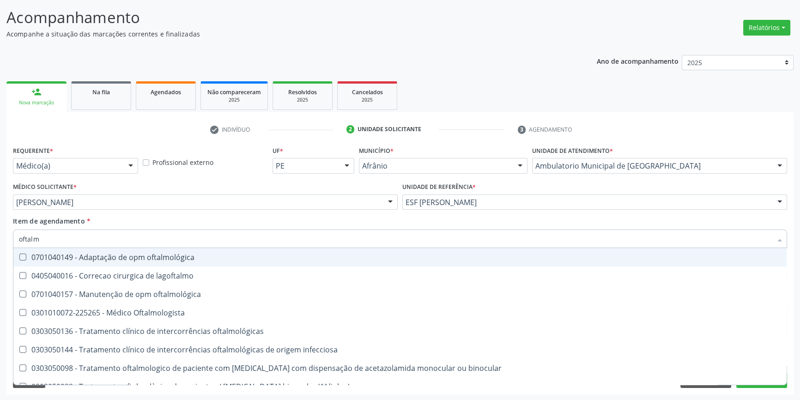
type input "oftalmo"
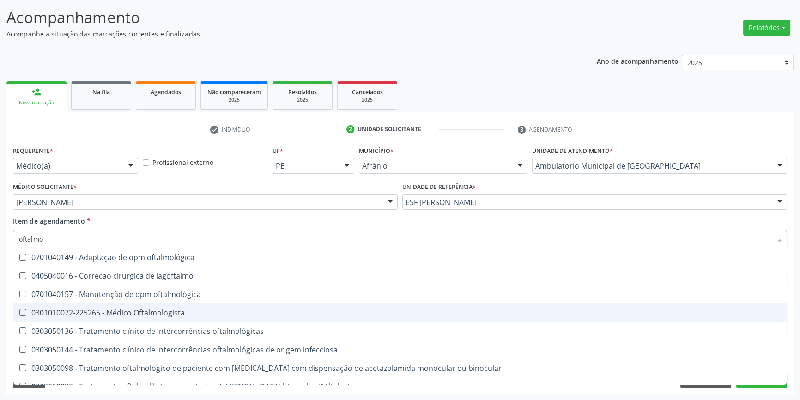
click at [125, 309] on div "0301010072-225265 - Médico Oftalmologista" at bounding box center [400, 312] width 762 height 7
checkbox Oftalmologista "true"
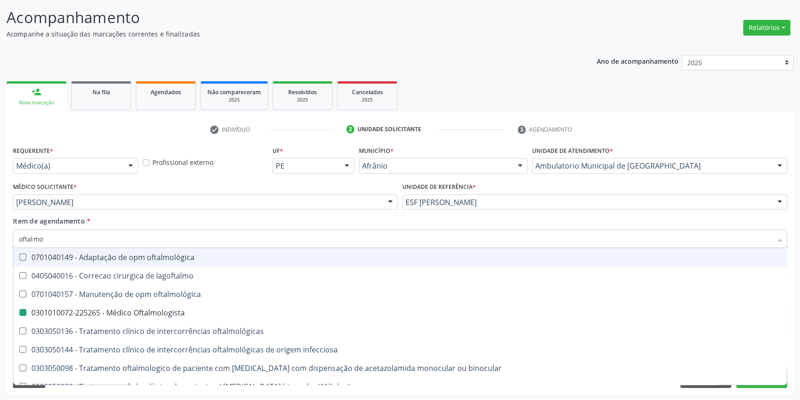
click at [145, 220] on div "Item de agendamento * oftalmo Desfazer seleção 0701040149 - Adaptação de opm of…" at bounding box center [400, 230] width 774 height 29
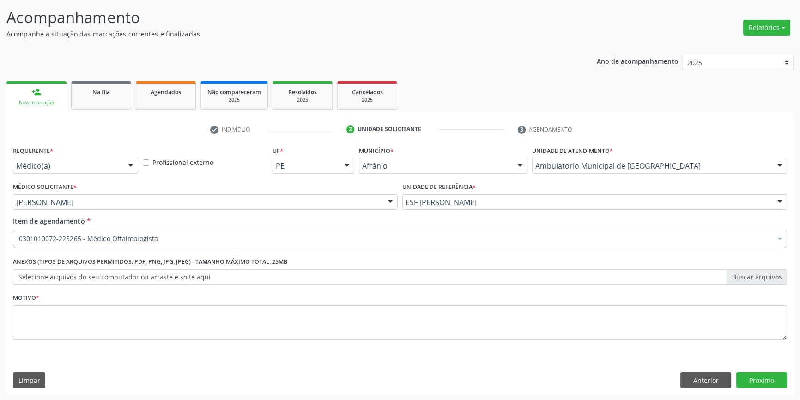
click at [117, 303] on div "Motivo *" at bounding box center [400, 315] width 774 height 49
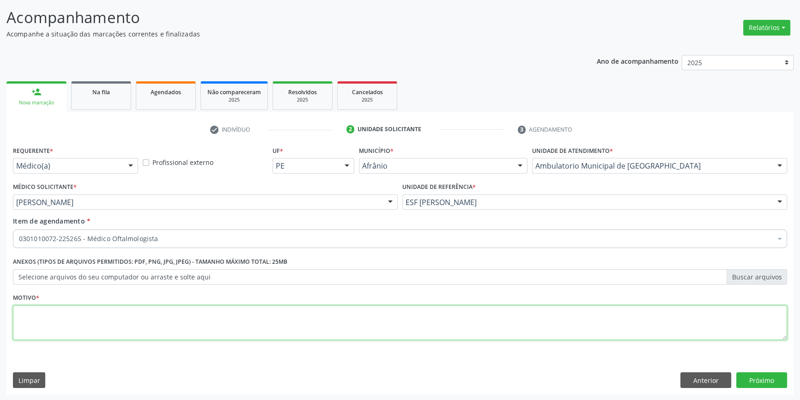
click at [109, 314] on textarea at bounding box center [400, 322] width 774 height 35
type textarea "'"
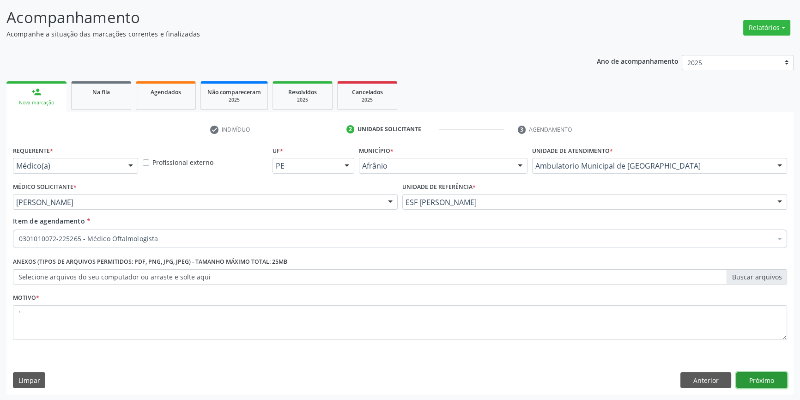
click at [776, 376] on button "Próximo" at bounding box center [761, 380] width 51 height 16
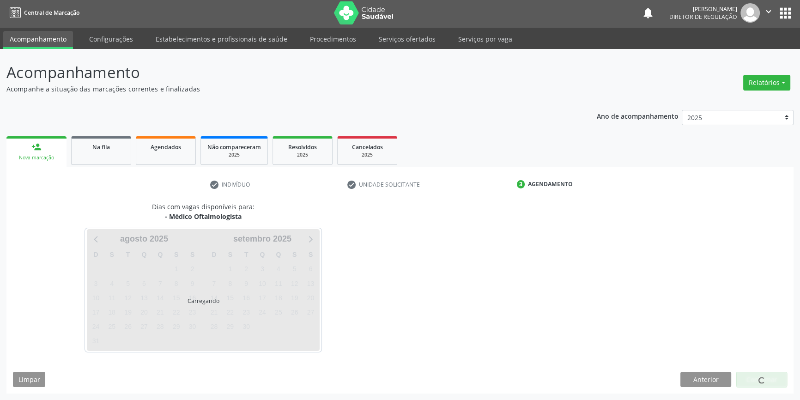
scroll to position [1, 0]
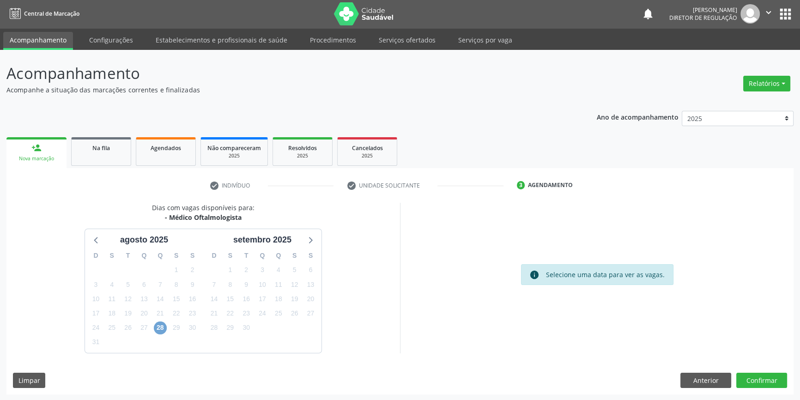
click at [160, 326] on span "28" at bounding box center [160, 328] width 13 height 13
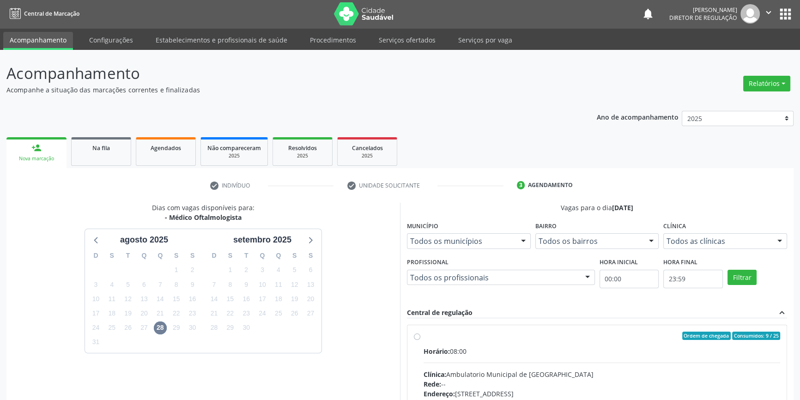
click at [436, 347] on span "Horário:" at bounding box center [437, 351] width 26 height 9
click at [420, 340] on input "Ordem de chegada Consumidos: 9 / 25 Horário: 08:00 Clínica: Ambulatorio Municip…" at bounding box center [417, 336] width 6 height 8
radio input "true"
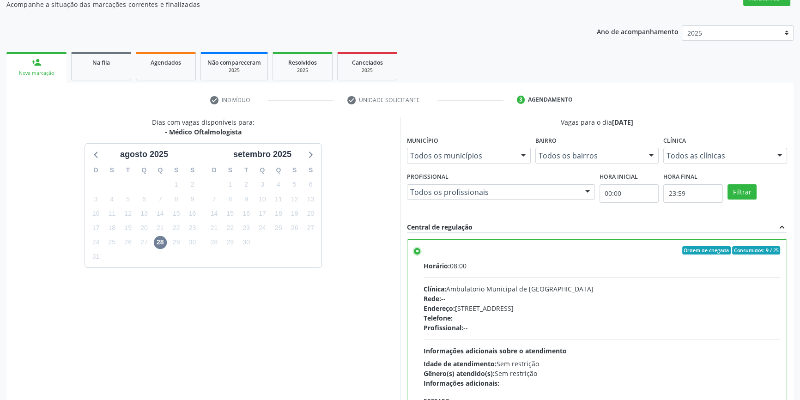
scroll to position [151, 0]
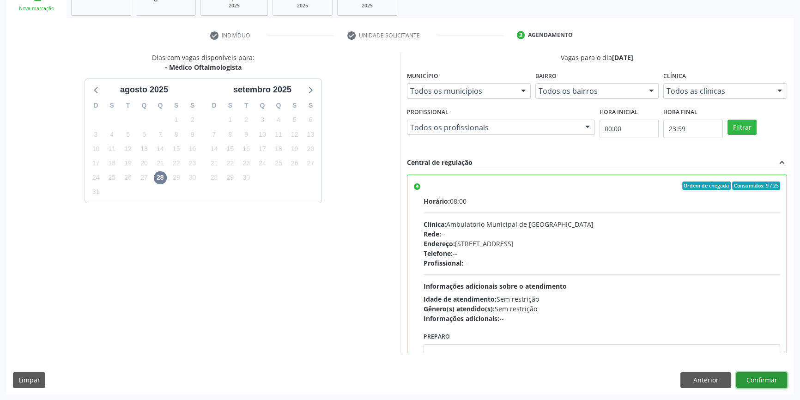
click at [771, 379] on button "Confirmar" at bounding box center [761, 380] width 51 height 16
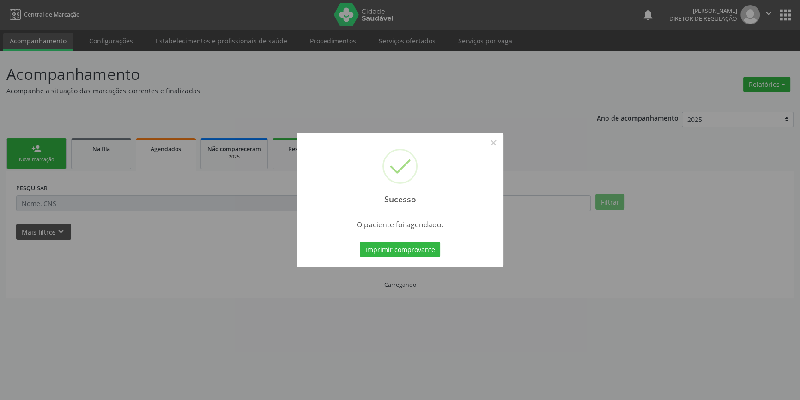
scroll to position [0, 0]
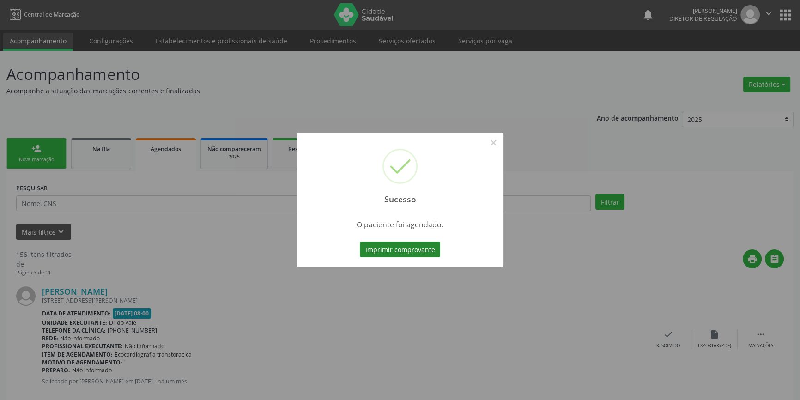
click at [427, 242] on button "Imprimir comprovante" at bounding box center [400, 250] width 80 height 16
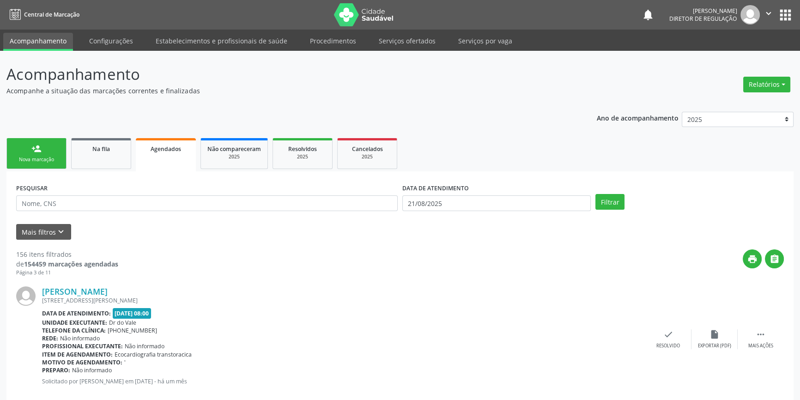
click at [46, 160] on div "Nova marcação" at bounding box center [36, 159] width 46 height 7
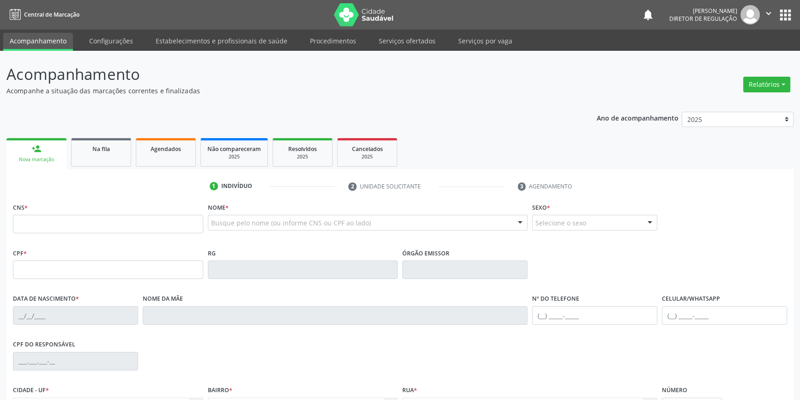
click at [240, 231] on div "Busque pelo nome (ou informe CNS ou CPF ao lado) Nenhum resultado encontrado pa…" at bounding box center [368, 226] width 320 height 22
type input "italo"
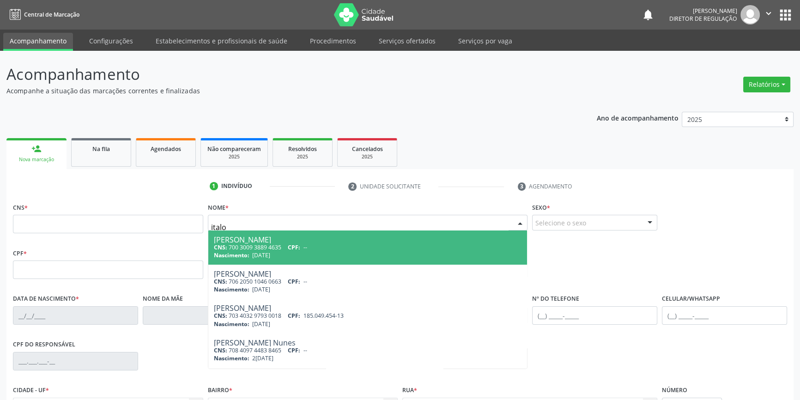
click at [251, 246] on div "CNS: 700 3009 3889 4635 CPF: --" at bounding box center [368, 247] width 308 height 8
type input "700 3009 3889 4635"
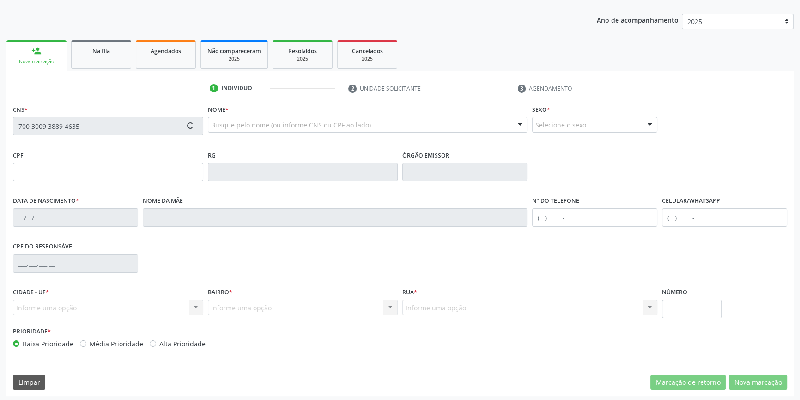
scroll to position [100, 0]
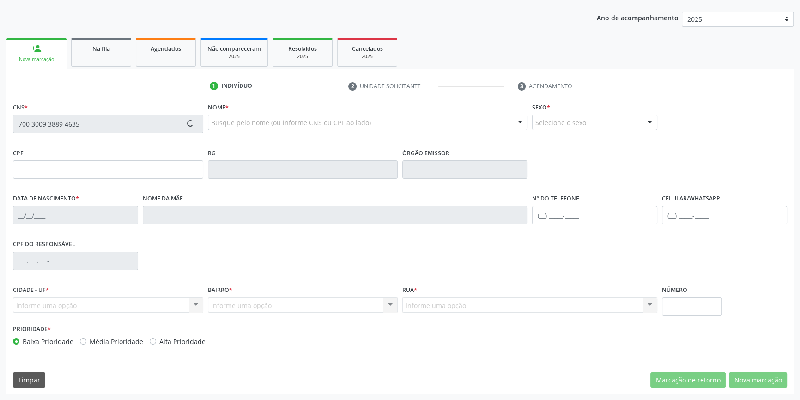
type input "[DATE]"
type input "S/N"
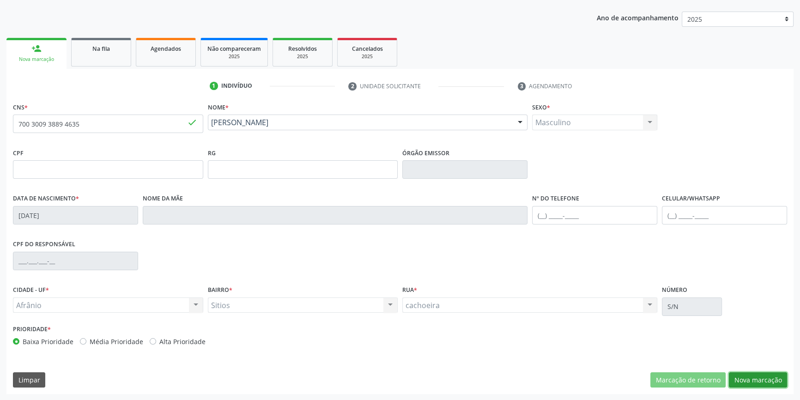
click at [760, 381] on button "Nova marcação" at bounding box center [758, 380] width 58 height 16
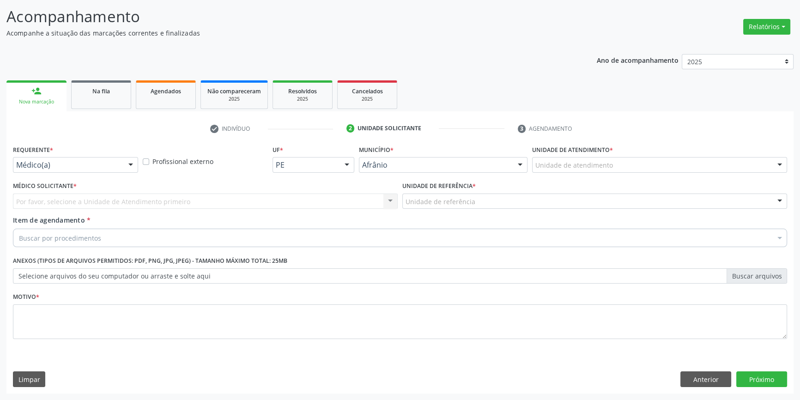
scroll to position [57, 0]
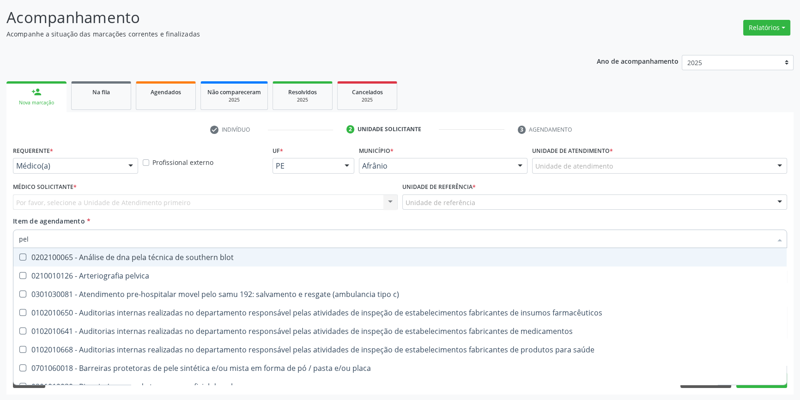
type input "pelv"
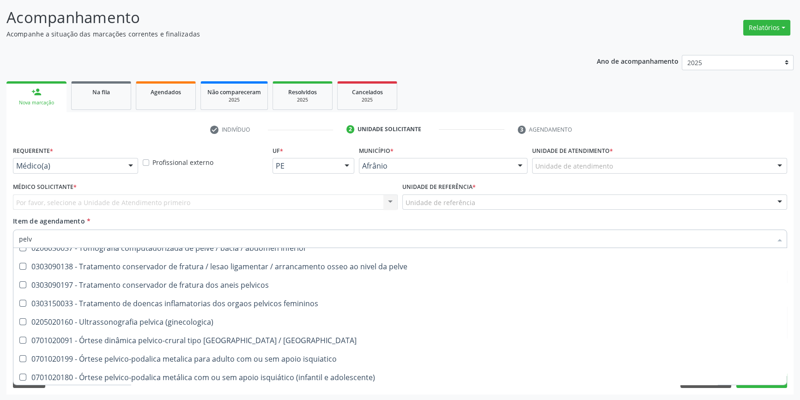
scroll to position [343, 0]
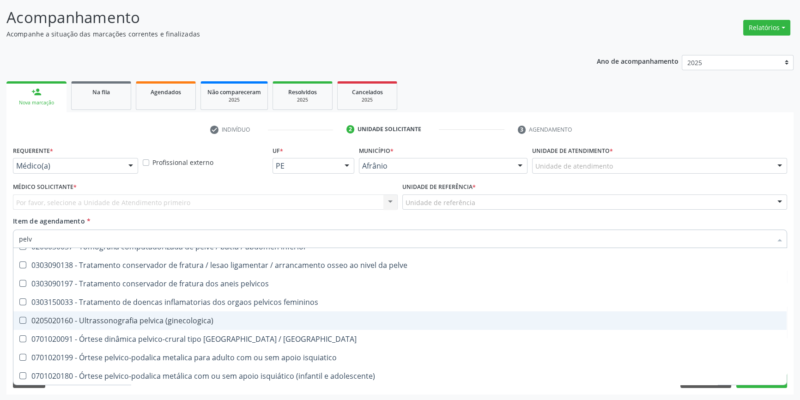
click at [143, 317] on div "0205020160 - Ultrassonografia pelvica (ginecologica)" at bounding box center [400, 320] width 762 height 7
checkbox \(ginecologica\) "true"
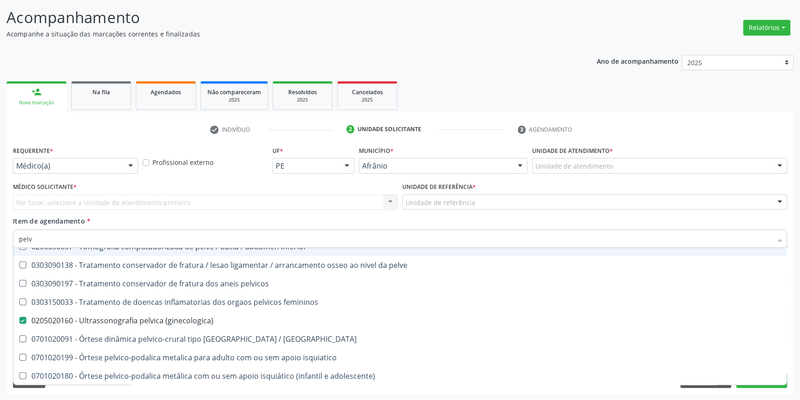
drag, startPoint x: 80, startPoint y: 240, endPoint x: 0, endPoint y: 235, distance: 80.6
click at [0, 235] on div "Acompanhamento Acompanhe a situação das marcações correntes e finalizadas Relat…" at bounding box center [400, 197] width 800 height 407
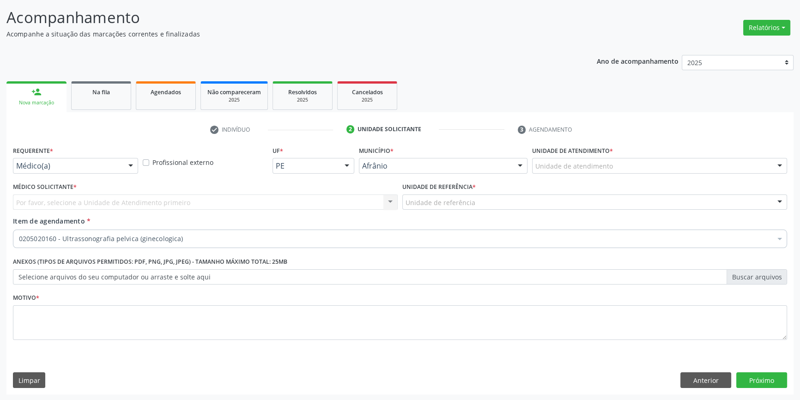
checkbox \(ginecologica\) "true"
checkbox psicossocial "false"
click at [700, 379] on button "Anterior" at bounding box center [705, 380] width 51 height 16
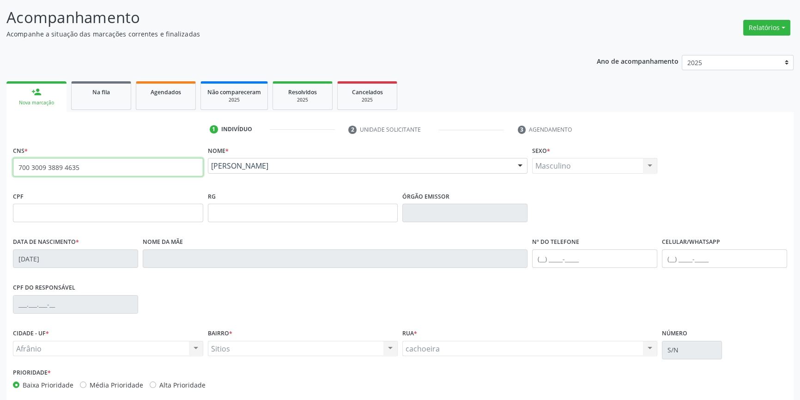
drag, startPoint x: 120, startPoint y: 163, endPoint x: 0, endPoint y: 166, distance: 119.7
click at [0, 166] on div "Acompanhamento Acompanhe a situação das marcações correntes e finalizadas Relat…" at bounding box center [400, 219] width 800 height 450
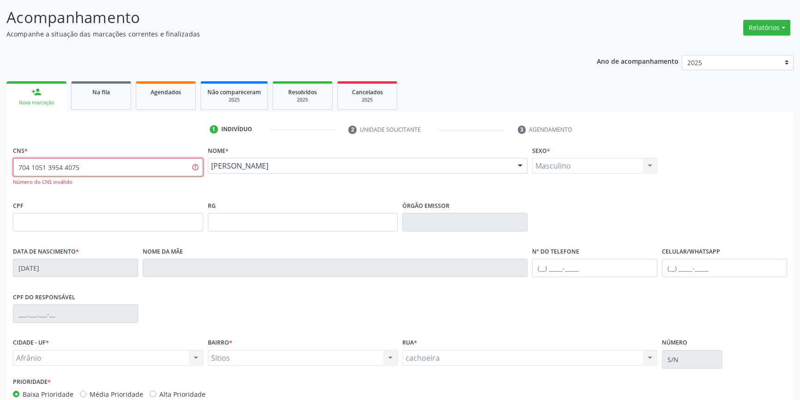
drag, startPoint x: 150, startPoint y: 166, endPoint x: 806, endPoint y: 35, distance: 668.5
click at [0, 167] on div "Acompanhamento Acompanhe a situação das marcações correntes e finalizadas Relat…" at bounding box center [400, 223] width 800 height 459
type input "704 1051 3954 4075"
